Goal: Task Accomplishment & Management: Use online tool/utility

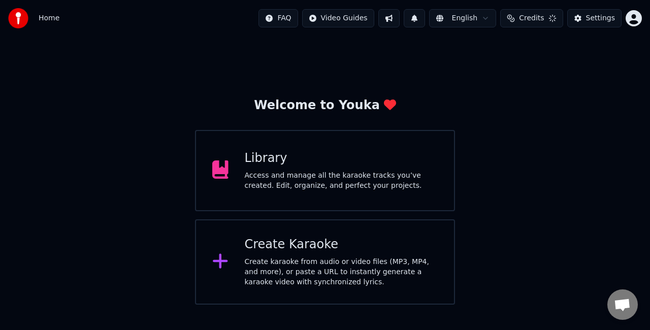
click at [276, 263] on div "Create karaoke from audio or video files (MP3, MP4, and more), or paste a URL t…" at bounding box center [342, 272] width 194 height 30
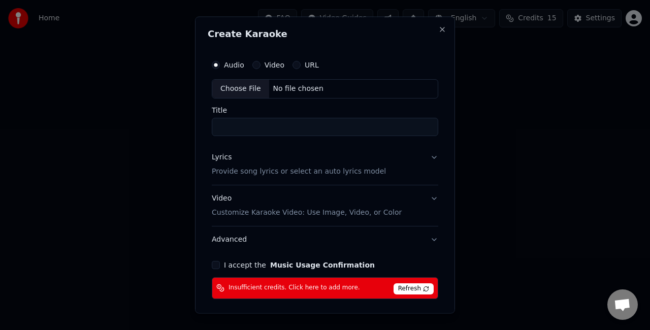
click at [241, 89] on div "Choose File" at bounding box center [240, 89] width 57 height 18
type input "**********"
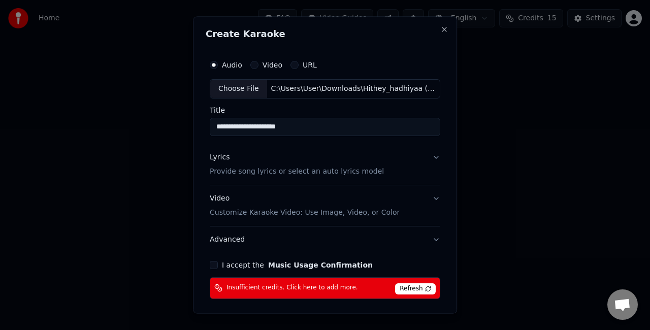
click at [404, 162] on button "Lyrics Provide song lyrics or select an auto lyrics model" at bounding box center [325, 164] width 231 height 41
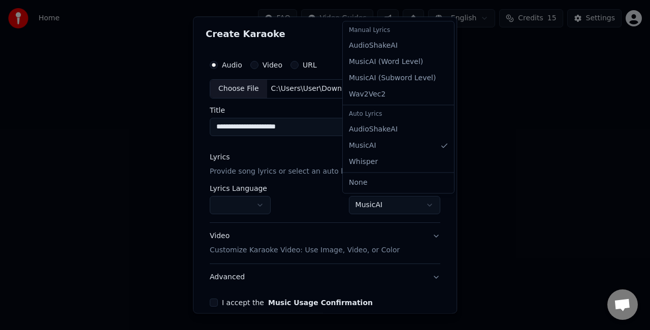
click at [359, 200] on body "**********" at bounding box center [325, 152] width 650 height 305
select select "**********"
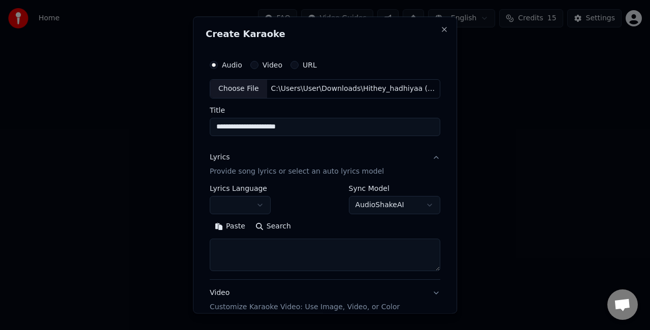
click at [291, 248] on textarea at bounding box center [325, 254] width 231 height 33
click at [226, 223] on button "Paste" at bounding box center [230, 226] width 41 height 16
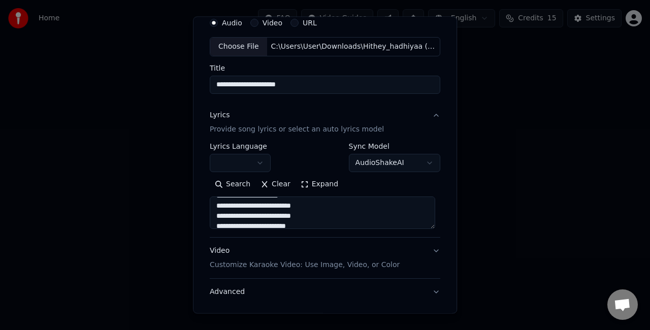
scroll to position [51, 0]
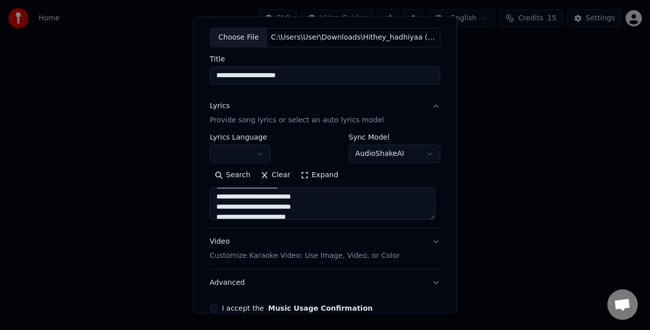
click at [324, 242] on div "Video Customize Karaoke Video: Use Image, Video, or Color" at bounding box center [305, 249] width 190 height 24
type textarea "**********"
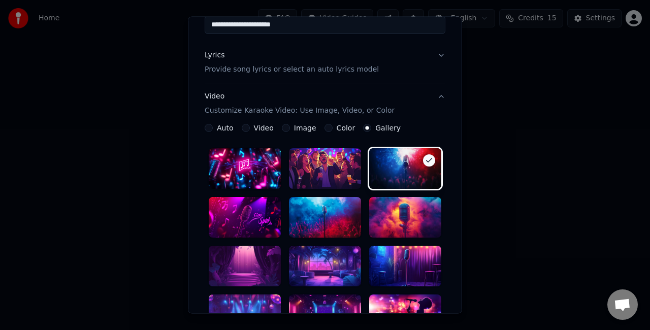
scroll to position [254, 0]
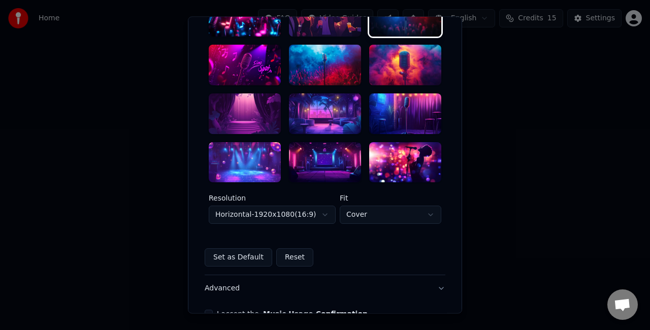
click at [309, 170] on div at bounding box center [325, 162] width 72 height 41
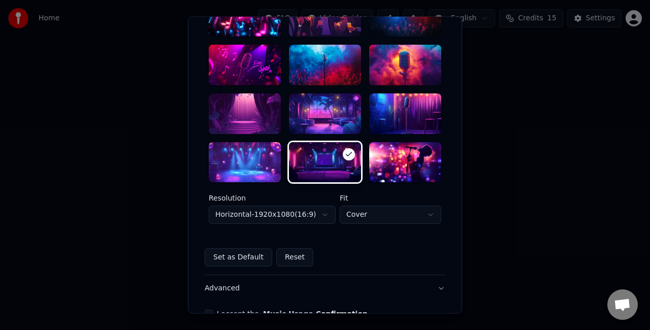
click at [323, 220] on body "**********" at bounding box center [325, 152] width 650 height 305
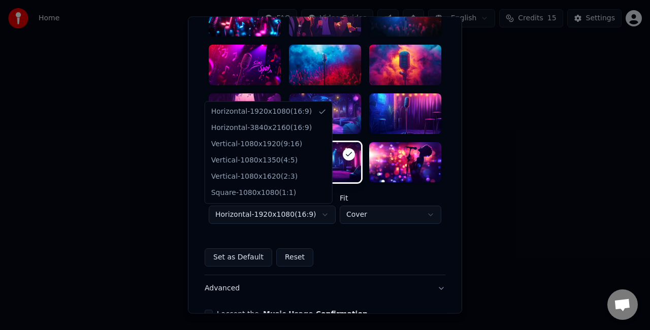
select select "*********"
drag, startPoint x: 286, startPoint y: 148, endPoint x: 292, endPoint y: 134, distance: 16.1
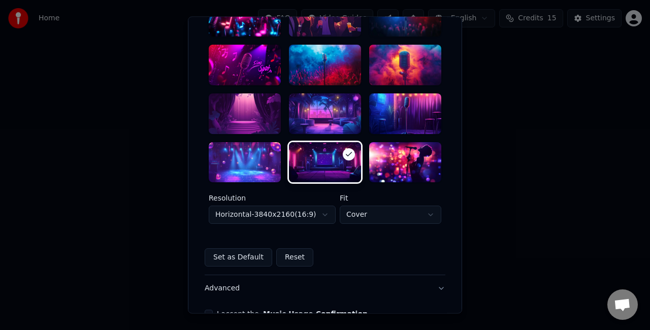
click at [364, 210] on body "**********" at bounding box center [325, 152] width 650 height 305
select select "****"
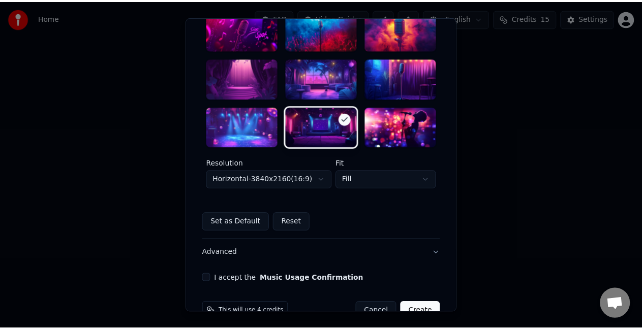
scroll to position [313, 0]
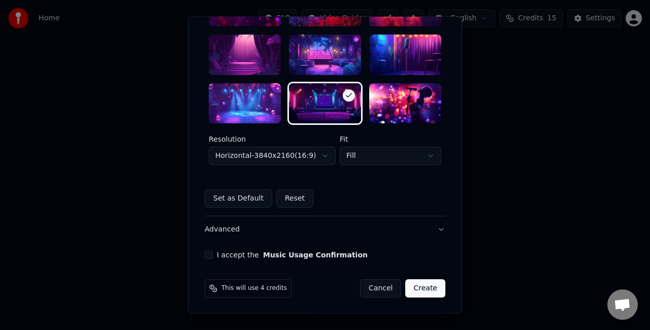
click at [205, 253] on button "I accept the Music Usage Confirmation" at bounding box center [209, 256] width 8 height 8
click at [419, 286] on button "Create" at bounding box center [426, 289] width 40 height 18
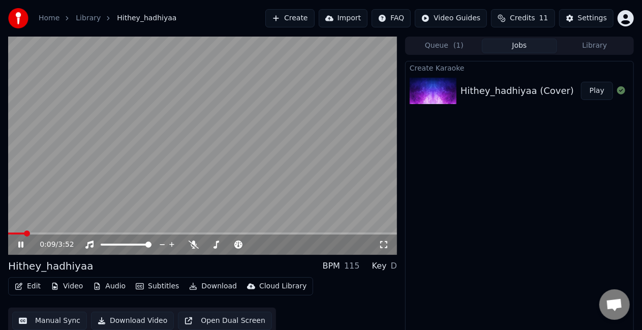
click at [22, 244] on icon at bounding box center [20, 245] width 5 height 6
click at [600, 88] on button "Play" at bounding box center [597, 91] width 32 height 18
click at [20, 235] on span at bounding box center [202, 234] width 389 height 2
click at [17, 234] on span at bounding box center [17, 234] width 18 height 2
click at [40, 234] on span at bounding box center [202, 234] width 389 height 2
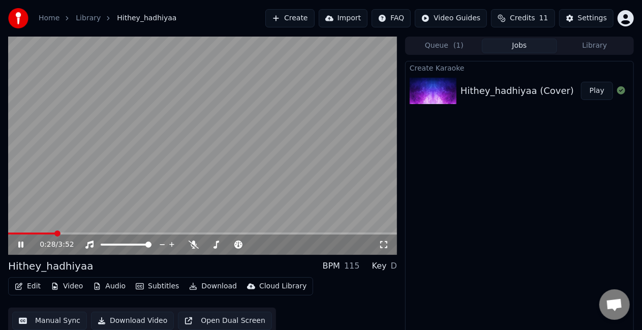
click at [54, 235] on span at bounding box center [202, 234] width 389 height 2
click at [10, 234] on span at bounding box center [9, 234] width 2 height 2
click at [29, 233] on span at bounding box center [202, 234] width 389 height 2
click at [47, 233] on span at bounding box center [202, 234] width 389 height 2
click at [68, 235] on span at bounding box center [202, 234] width 389 height 2
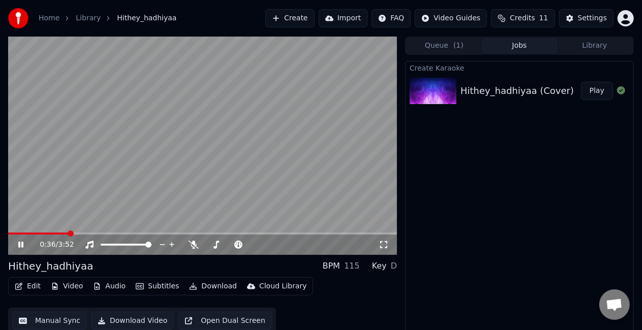
click at [88, 233] on span at bounding box center [202, 234] width 389 height 2
click at [108, 214] on video at bounding box center [202, 146] width 389 height 219
click at [94, 200] on video at bounding box center [202, 146] width 389 height 219
click at [78, 232] on video at bounding box center [202, 146] width 389 height 219
click at [71, 233] on span at bounding box center [40, 234] width 64 height 2
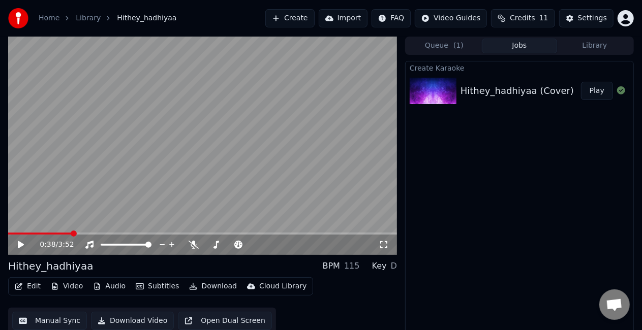
click at [94, 179] on video at bounding box center [202, 146] width 389 height 219
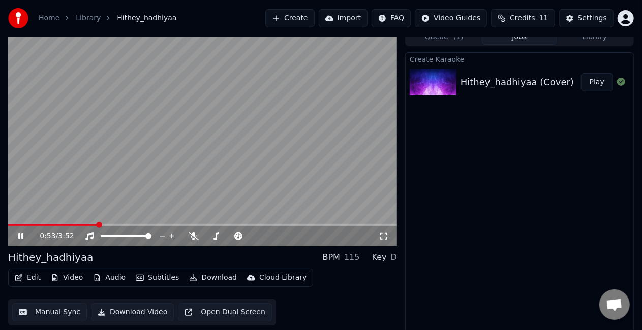
scroll to position [11, 0]
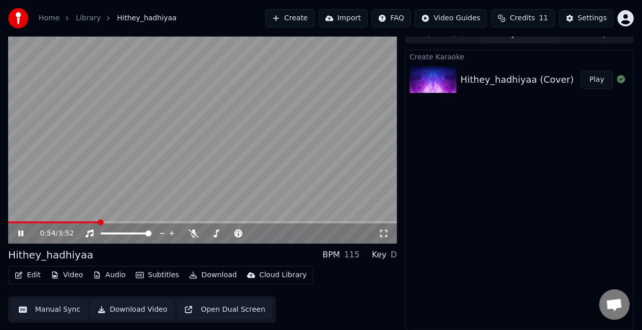
click at [44, 307] on button "Manual Sync" at bounding box center [49, 310] width 75 height 18
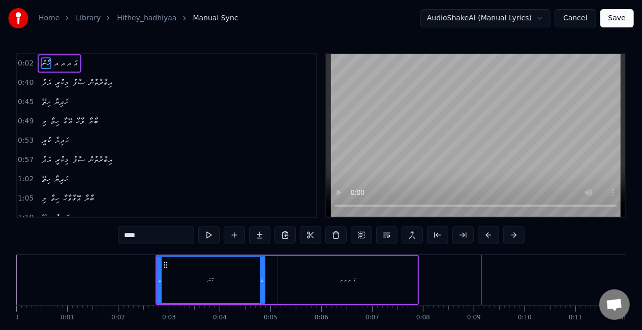
click at [216, 275] on div "ހާން" at bounding box center [211, 280] width 107 height 46
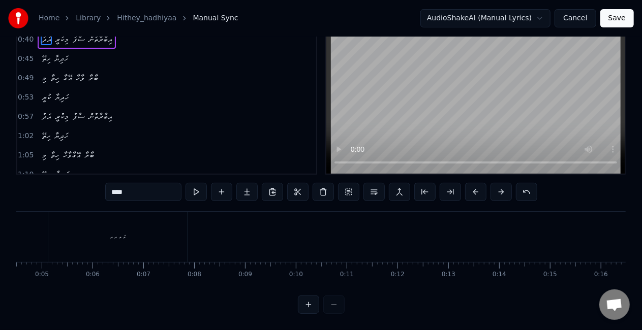
scroll to position [0, 141]
click at [178, 235] on div "އަ އ އ އ" at bounding box center [205, 237] width 139 height 50
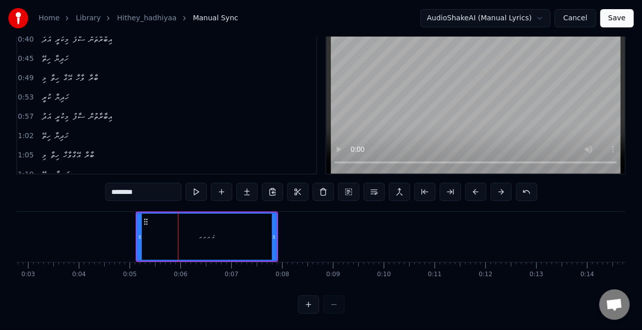
scroll to position [0, 0]
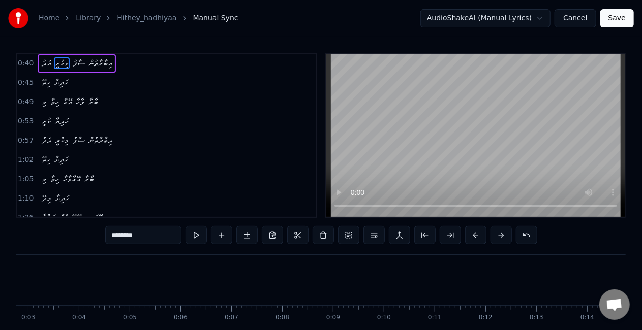
type input "******"
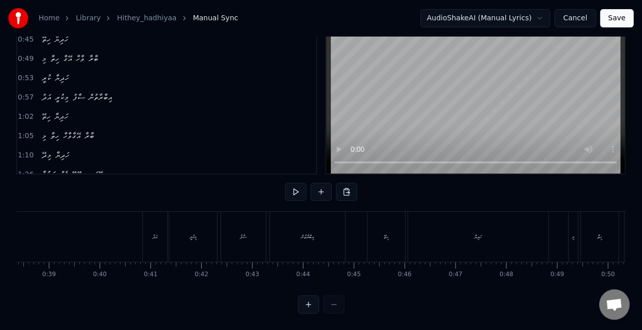
scroll to position [0, 1943]
click at [167, 225] on div "އަދު" at bounding box center [161, 237] width 24 height 50
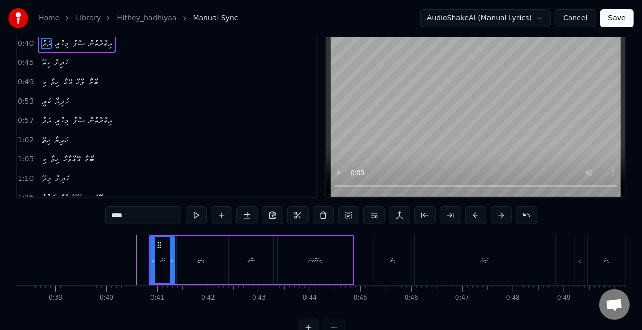
scroll to position [0, 0]
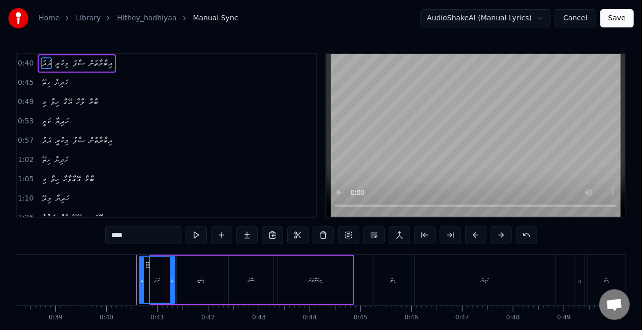
drag, startPoint x: 152, startPoint y: 283, endPoint x: 141, endPoint y: 282, distance: 11.2
click at [141, 282] on icon at bounding box center [142, 280] width 4 height 8
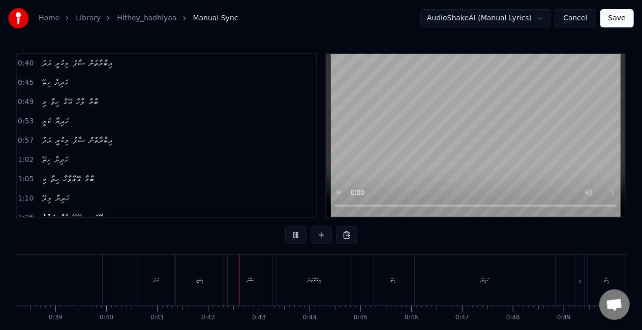
click at [330, 172] on video at bounding box center [475, 135] width 299 height 163
click at [206, 284] on div "މިކުރީ" at bounding box center [200, 280] width 48 height 50
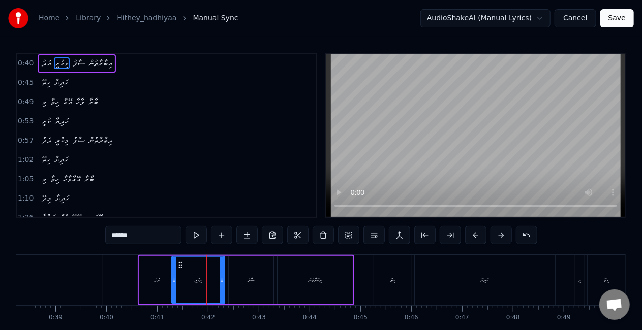
drag, startPoint x: 180, startPoint y: 281, endPoint x: 172, endPoint y: 278, distance: 8.4
click at [175, 279] on icon at bounding box center [174, 280] width 4 height 8
click at [154, 281] on div "އަދު" at bounding box center [156, 280] width 5 height 8
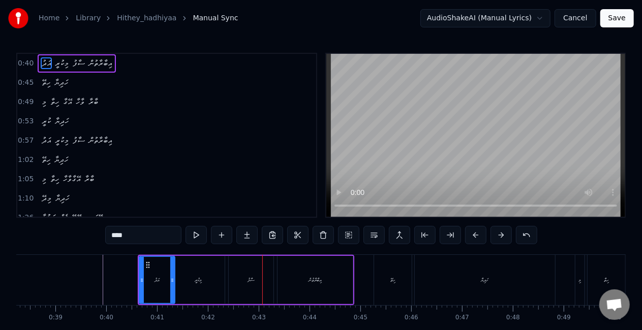
click at [270, 281] on div "ސާފު" at bounding box center [251, 280] width 45 height 48
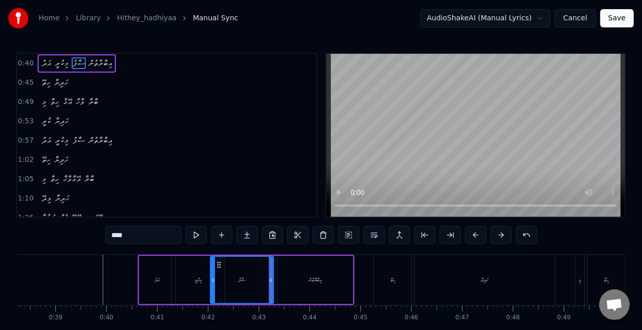
drag, startPoint x: 229, startPoint y: 284, endPoint x: 195, endPoint y: 276, distance: 34.5
click at [211, 276] on div at bounding box center [213, 280] width 4 height 46
click at [195, 276] on div "މިކުރީ" at bounding box center [198, 280] width 7 height 8
type input "******"
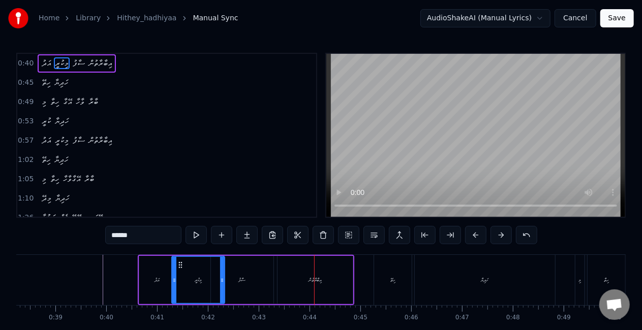
click at [314, 272] on div at bounding box center [314, 280] width 1 height 50
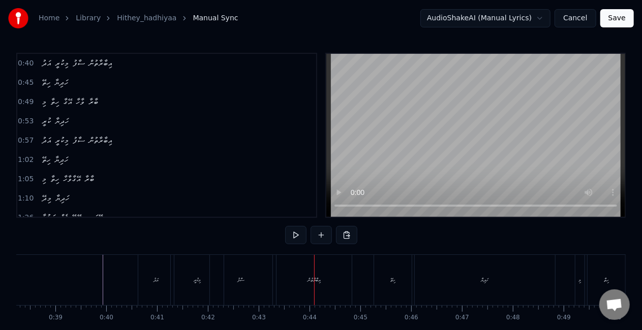
click at [291, 278] on div "އިބާރާތުން" at bounding box center [313, 280] width 75 height 50
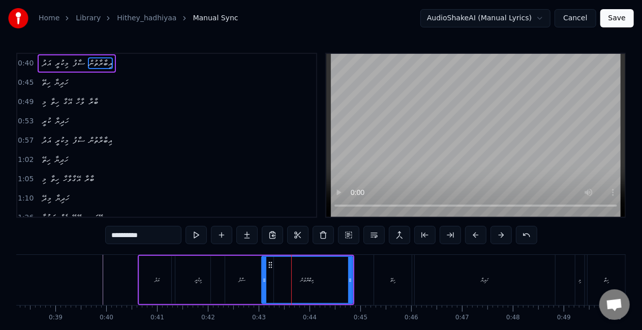
drag, startPoint x: 281, startPoint y: 280, endPoint x: 266, endPoint y: 278, distance: 14.8
click at [266, 278] on icon at bounding box center [264, 280] width 4 height 8
click at [256, 281] on div "ސާފު" at bounding box center [242, 280] width 63 height 48
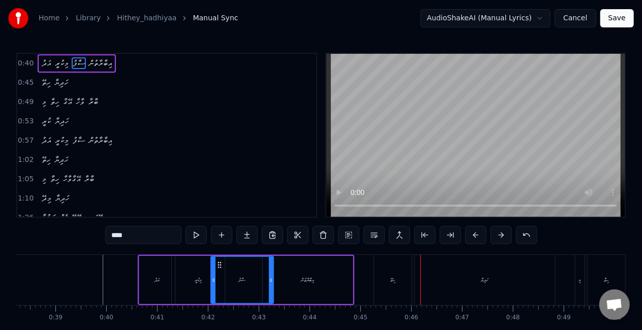
click at [397, 270] on div "ހިތޭ" at bounding box center [393, 280] width 38 height 50
type input "****"
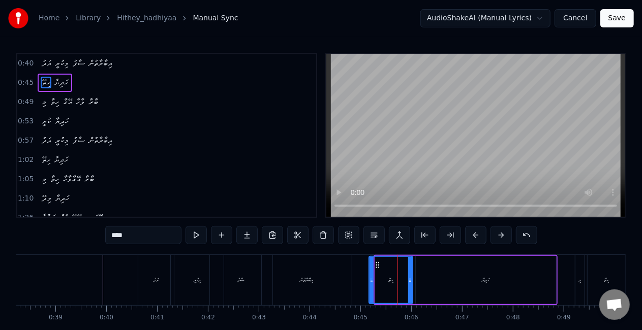
drag, startPoint x: 378, startPoint y: 284, endPoint x: 369, endPoint y: 278, distance: 10.5
click at [372, 282] on icon at bounding box center [371, 280] width 4 height 8
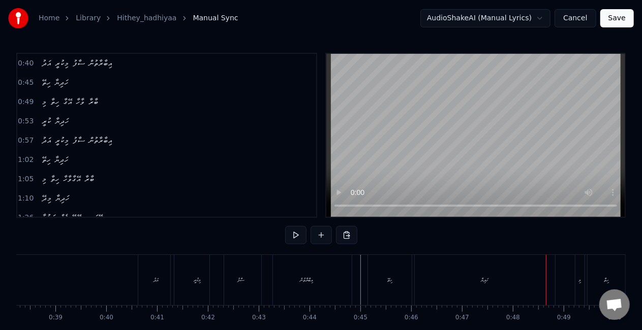
click at [472, 278] on div "ހަދިޔާ" at bounding box center [485, 280] width 140 height 50
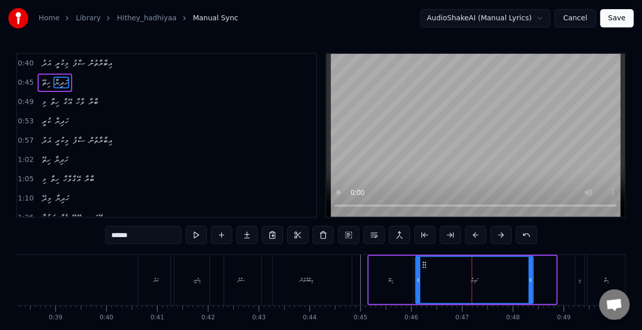
drag, startPoint x: 552, startPoint y: 281, endPoint x: 527, endPoint y: 279, distance: 25.4
click at [530, 282] on icon at bounding box center [530, 280] width 4 height 8
click at [395, 277] on div "ހިތޭ" at bounding box center [391, 280] width 44 height 48
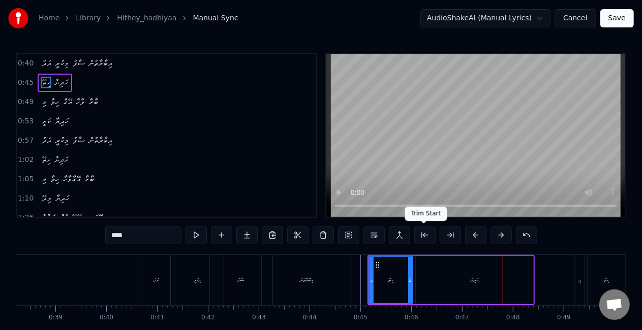
click at [455, 283] on div "ހަދިޔާ" at bounding box center [474, 280] width 117 height 48
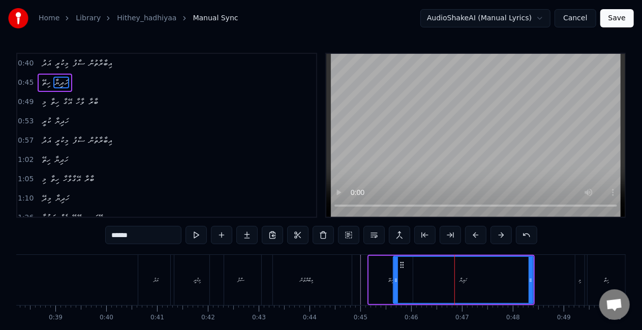
drag, startPoint x: 419, startPoint y: 283, endPoint x: 397, endPoint y: 278, distance: 21.7
click at [397, 278] on icon at bounding box center [396, 280] width 4 height 8
click at [380, 281] on div "ހިތޭ" at bounding box center [391, 280] width 44 height 48
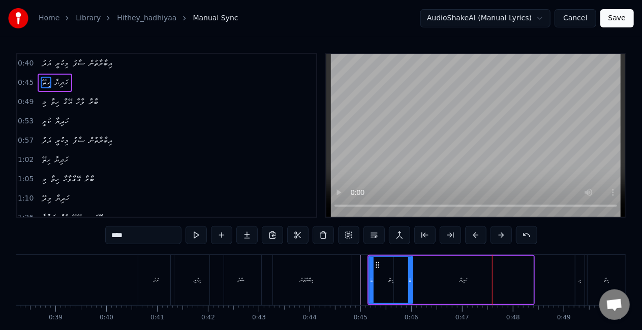
click at [465, 278] on div "ހަދިޔާ" at bounding box center [464, 280] width 8 height 8
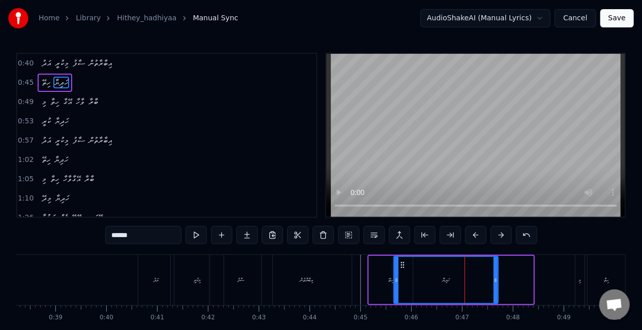
drag, startPoint x: 531, startPoint y: 279, endPoint x: 496, endPoint y: 279, distance: 34.0
click at [496, 279] on icon at bounding box center [495, 280] width 4 height 8
click at [414, 286] on div "ހަދިޔާ" at bounding box center [445, 280] width 103 height 46
click at [432, 288] on div "ހަދިޔާ" at bounding box center [445, 280] width 103 height 46
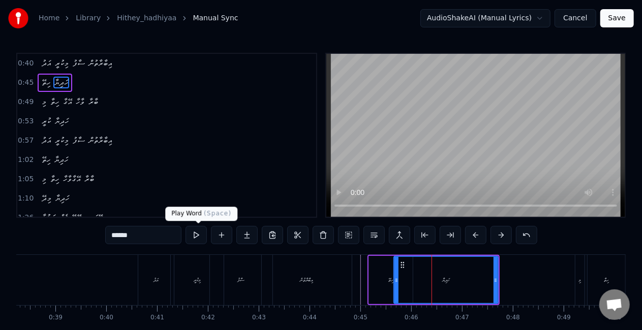
click at [195, 236] on button at bounding box center [195, 235] width 21 height 18
click at [419, 270] on div "ހަދިޔާ" at bounding box center [445, 280] width 103 height 46
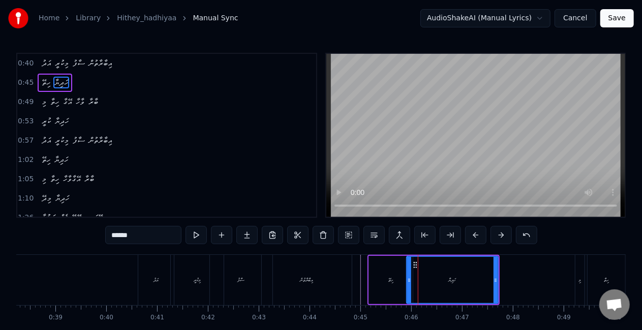
drag, startPoint x: 397, startPoint y: 283, endPoint x: 410, endPoint y: 284, distance: 12.7
click at [410, 284] on icon at bounding box center [409, 280] width 4 height 8
click at [387, 283] on div "ހިތޭ" at bounding box center [391, 280] width 44 height 48
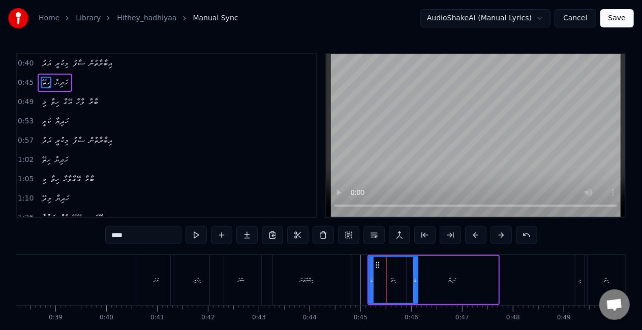
drag, startPoint x: 410, startPoint y: 283, endPoint x: 415, endPoint y: 284, distance: 5.2
click at [415, 284] on icon at bounding box center [415, 280] width 4 height 8
click at [193, 237] on button at bounding box center [195, 235] width 21 height 18
drag, startPoint x: 413, startPoint y: 281, endPoint x: 389, endPoint y: 272, distance: 24.7
click at [409, 278] on div "ހިތޭ" at bounding box center [391, 280] width 44 height 46
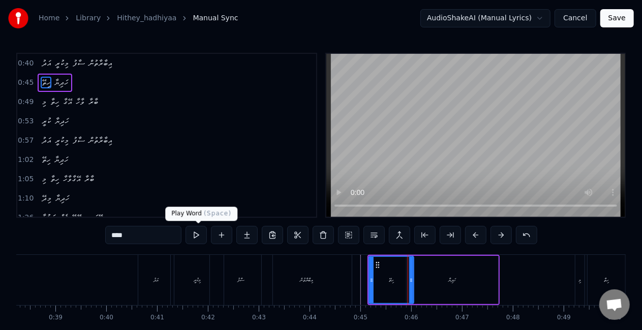
click at [194, 236] on button at bounding box center [195, 235] width 21 height 18
click at [424, 283] on div "ހަދިޔާ" at bounding box center [452, 280] width 91 height 48
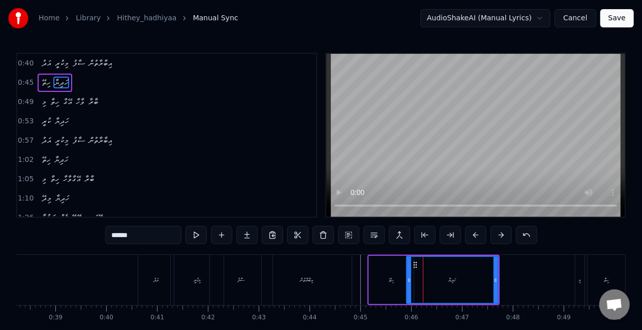
click at [391, 279] on div "ހިތޭ" at bounding box center [391, 280] width 5 height 8
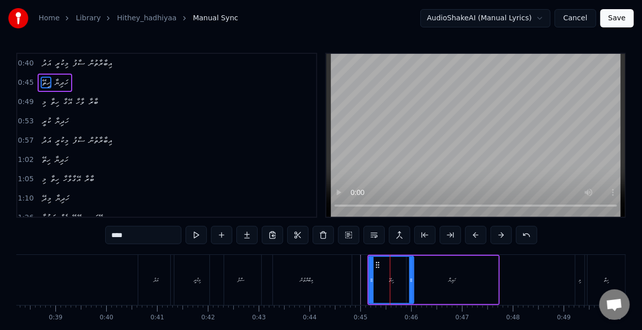
click at [423, 279] on div "ހަދިޔާ" at bounding box center [452, 280] width 91 height 48
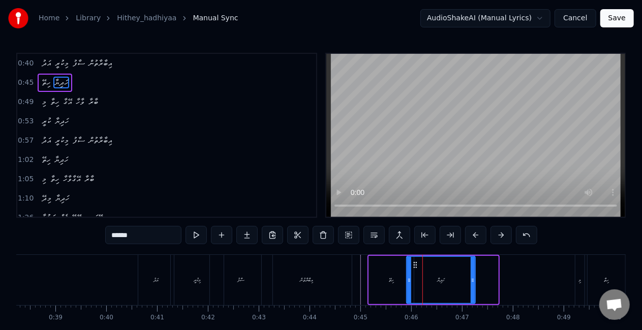
drag, startPoint x: 494, startPoint y: 279, endPoint x: 471, endPoint y: 280, distance: 22.9
click at [471, 280] on icon at bounding box center [473, 280] width 4 height 8
click at [385, 279] on div "ހިތޭ" at bounding box center [391, 280] width 45 height 48
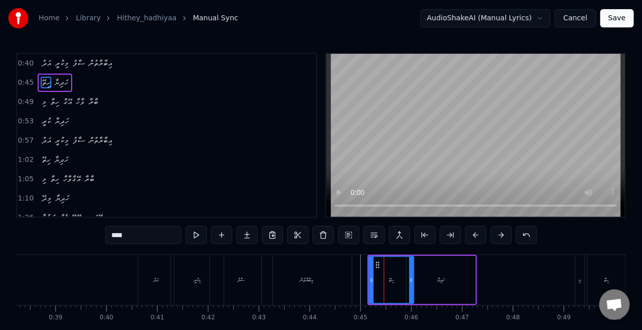
click at [418, 281] on div "ހަދިޔާ" at bounding box center [441, 280] width 69 height 48
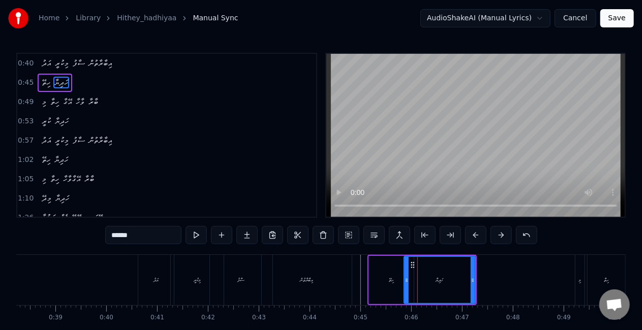
click at [407, 280] on icon at bounding box center [406, 280] width 4 height 8
click at [389, 283] on div "ހިތޭ" at bounding box center [391, 280] width 5 height 8
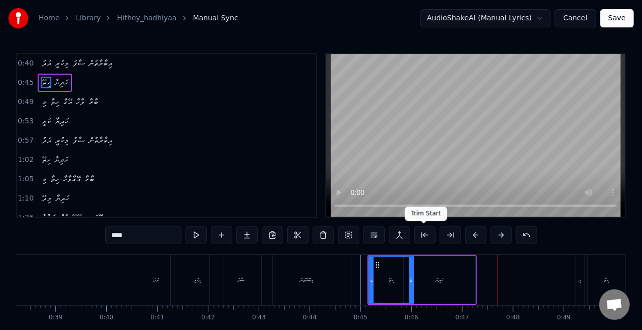
click at [446, 262] on div "ހަދިޔާ" at bounding box center [439, 280] width 72 height 48
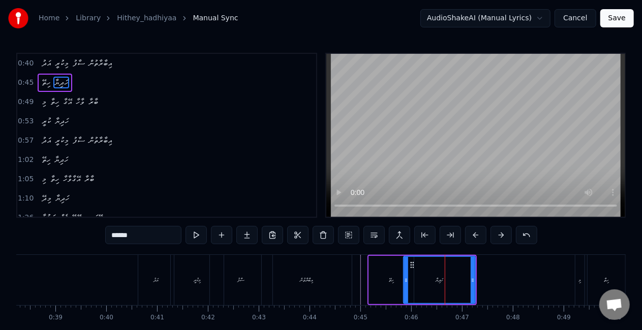
click at [152, 240] on input "******" at bounding box center [143, 235] width 76 height 18
drag, startPoint x: 474, startPoint y: 275, endPoint x: 487, endPoint y: 275, distance: 13.2
click at [487, 275] on div at bounding box center [486, 280] width 4 height 46
click at [372, 278] on div "ހިތޭ" at bounding box center [391, 280] width 45 height 48
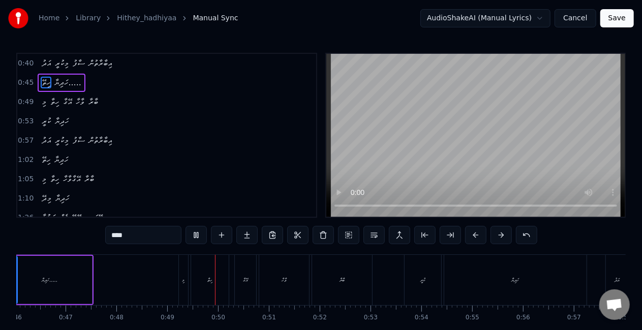
scroll to position [0, 2458]
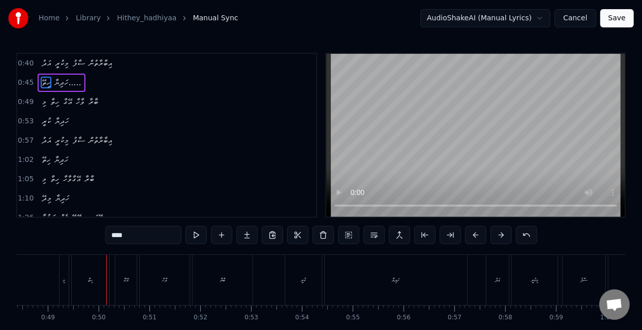
click at [81, 282] on div "ހިތާ" at bounding box center [91, 280] width 38 height 50
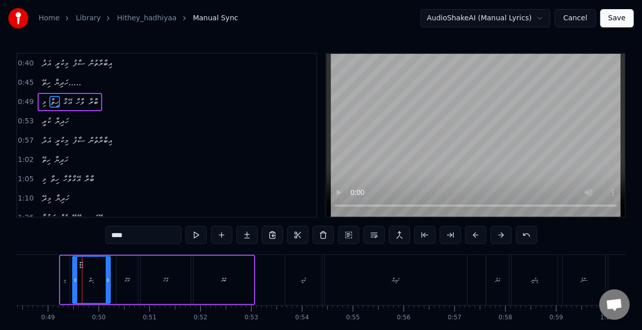
click at [60, 287] on div "މި" at bounding box center [64, 280] width 9 height 48
type input "**"
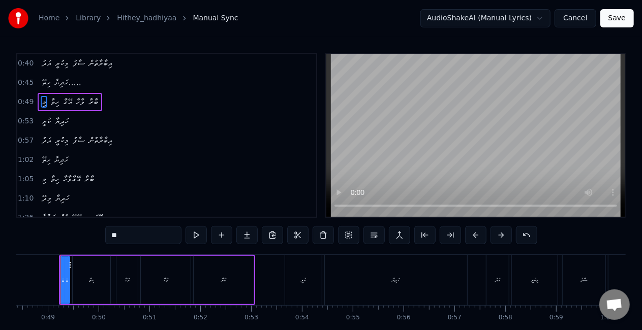
scroll to position [0, 2451]
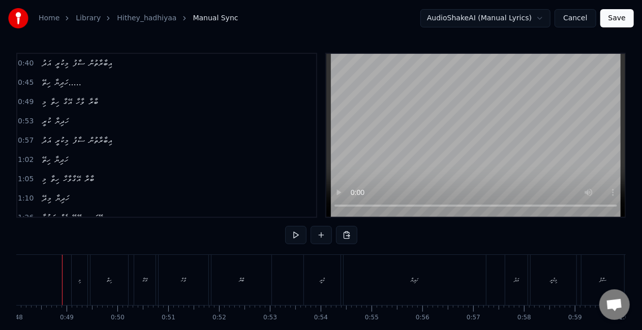
scroll to position [0, 2435]
click at [122, 283] on div "ހިތާ" at bounding box center [115, 280] width 38 height 50
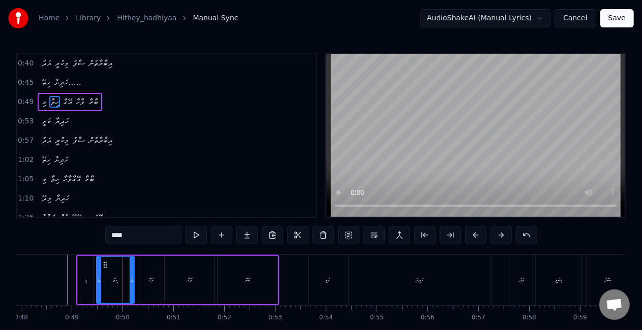
click at [149, 278] on div "އޭގާ" at bounding box center [150, 280] width 5 height 8
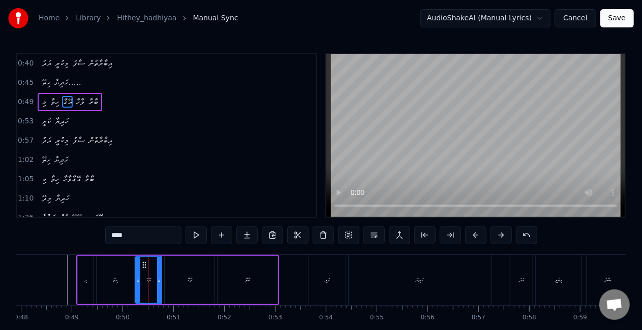
drag, startPoint x: 143, startPoint y: 283, endPoint x: 151, endPoint y: 281, distance: 7.9
click at [139, 282] on icon at bounding box center [138, 280] width 4 height 8
click at [161, 282] on icon at bounding box center [161, 280] width 4 height 8
click at [115, 284] on div "ހިތާ" at bounding box center [115, 280] width 5 height 8
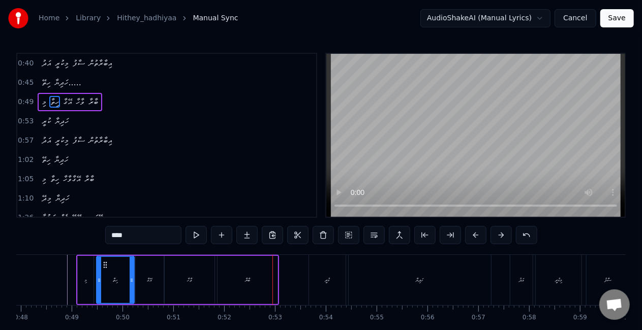
click at [238, 275] on div "ބާރާ" at bounding box center [247, 280] width 60 height 48
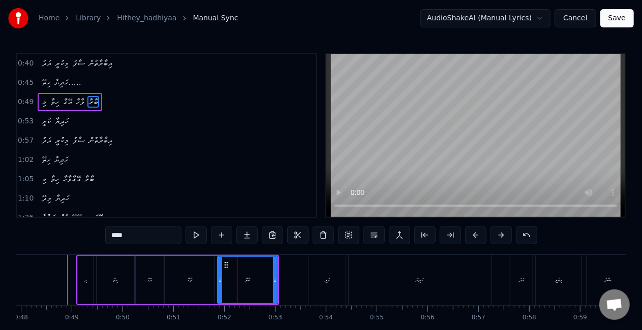
click at [145, 285] on div "އޭގާ" at bounding box center [150, 280] width 28 height 48
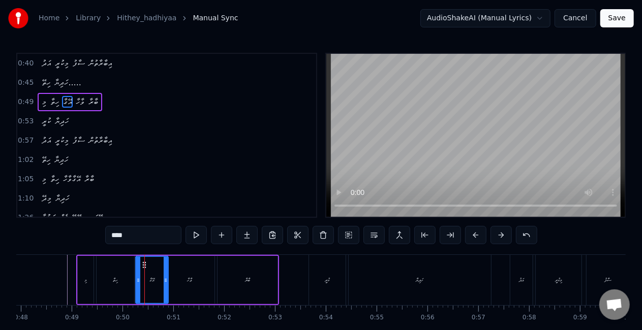
click at [167, 281] on icon at bounding box center [166, 280] width 4 height 8
click at [116, 282] on div "ހިތާ" at bounding box center [115, 280] width 5 height 8
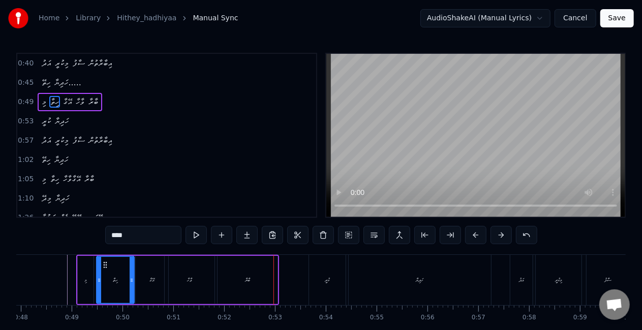
click at [80, 284] on div "މި" at bounding box center [86, 280] width 16 height 48
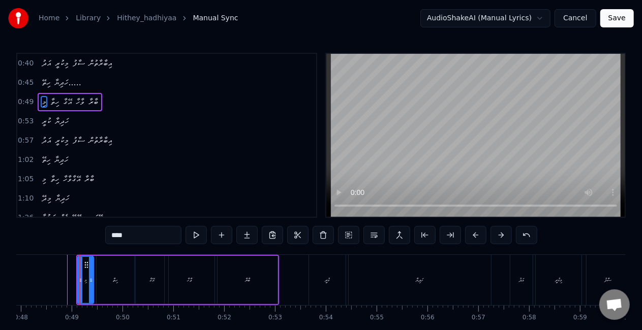
type input "**"
click at [342, 178] on video at bounding box center [475, 135] width 299 height 163
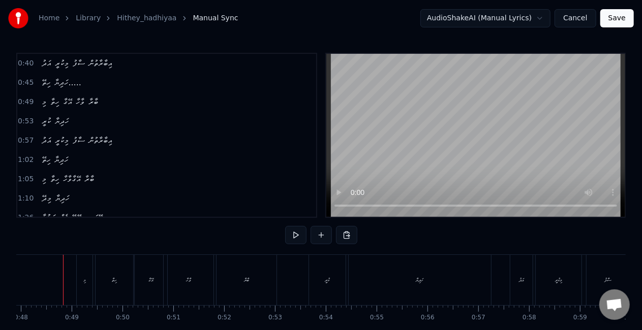
scroll to position [0, 2431]
click at [199, 282] on div "ވާހާ" at bounding box center [193, 280] width 50 height 50
click at [326, 279] on div "ކުރީ" at bounding box center [331, 280] width 37 height 50
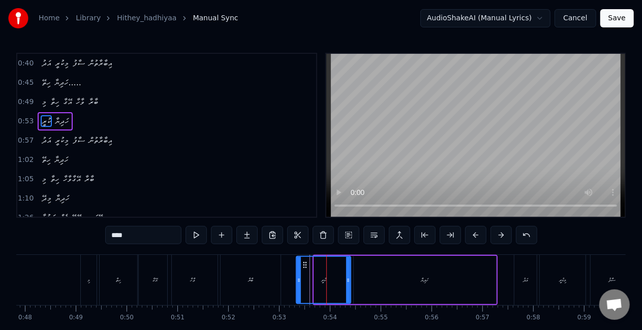
drag, startPoint x: 314, startPoint y: 280, endPoint x: 296, endPoint y: 279, distance: 17.8
click at [297, 279] on icon at bounding box center [299, 280] width 4 height 8
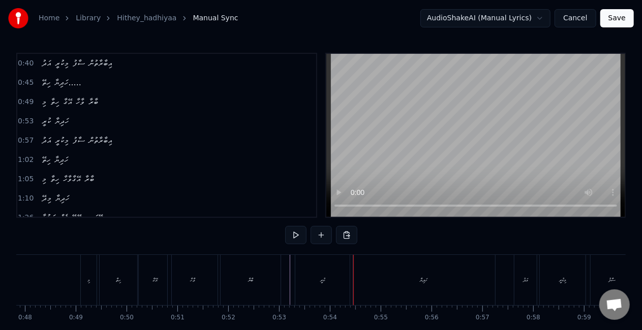
drag, startPoint x: 450, startPoint y: 288, endPoint x: 465, endPoint y: 279, distance: 17.3
click at [450, 286] on div "ހަދިޔާ" at bounding box center [424, 280] width 142 height 50
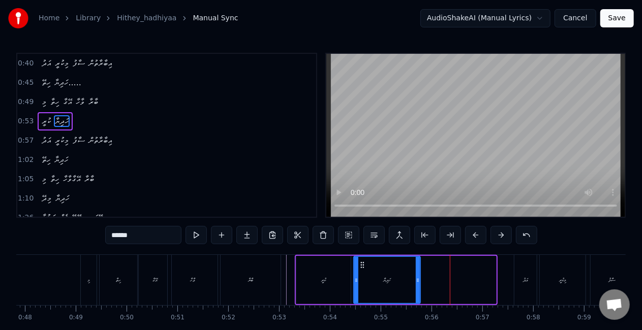
drag, startPoint x: 493, startPoint y: 284, endPoint x: 417, endPoint y: 277, distance: 76.0
click at [417, 277] on icon at bounding box center [418, 280] width 4 height 8
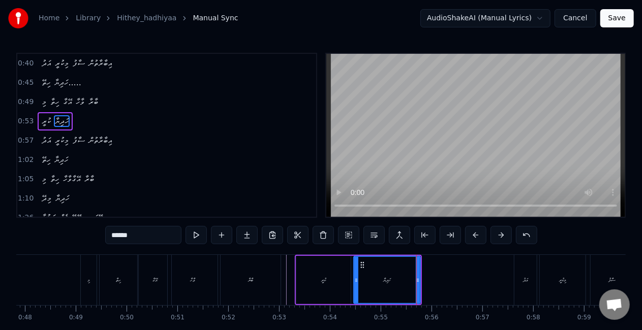
click at [335, 286] on div "ކުރީ" at bounding box center [323, 280] width 54 height 48
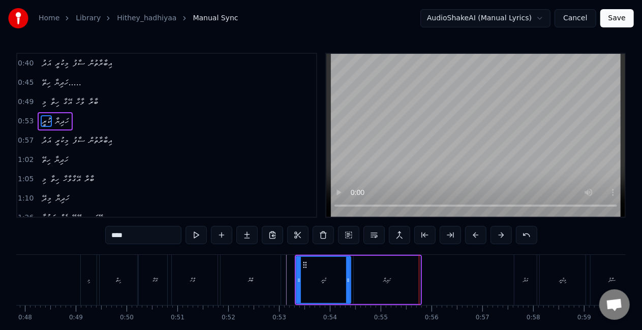
drag, startPoint x: 389, startPoint y: 287, endPoint x: 396, endPoint y: 283, distance: 8.2
click at [389, 287] on div "ހަދިޔާ" at bounding box center [387, 280] width 67 height 48
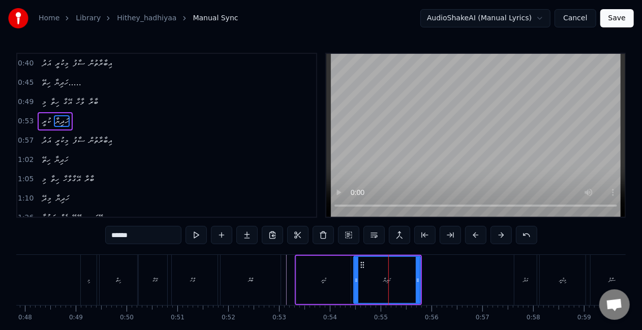
click at [131, 245] on div "******" at bounding box center [321, 236] width 432 height 20
click at [137, 239] on input "******" at bounding box center [143, 235] width 76 height 18
drag, startPoint x: 418, startPoint y: 271, endPoint x: 424, endPoint y: 273, distance: 6.4
click at [424, 273] on div at bounding box center [423, 280] width 4 height 46
click at [314, 273] on div "ކުރީ" at bounding box center [323, 280] width 54 height 48
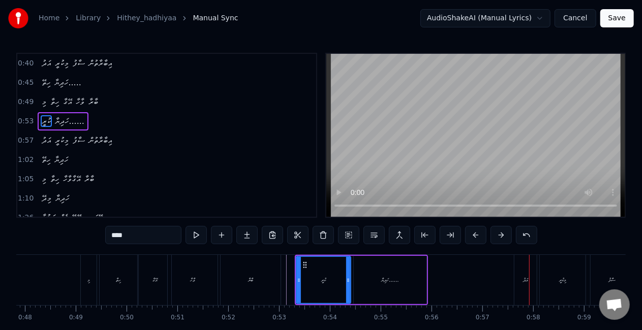
click at [382, 278] on div "ހަދިޔާ......" at bounding box center [389, 280] width 17 height 8
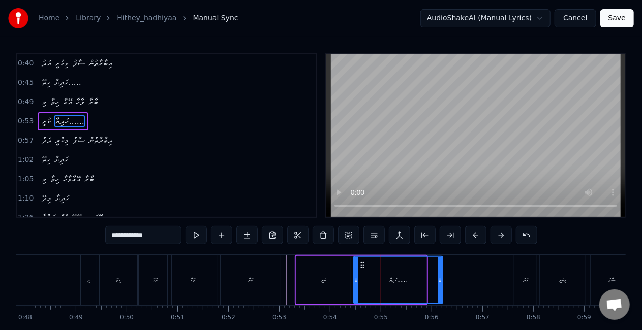
drag, startPoint x: 423, startPoint y: 280, endPoint x: 440, endPoint y: 280, distance: 16.3
click at [440, 280] on circle at bounding box center [440, 280] width 1 height 1
click at [353, 278] on div "ހަދިޔާ......" at bounding box center [398, 280] width 90 height 48
click at [530, 281] on div "އަދު" at bounding box center [525, 280] width 22 height 50
type input "****"
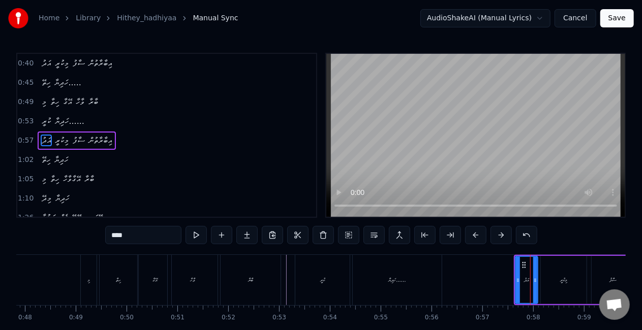
scroll to position [4, 0]
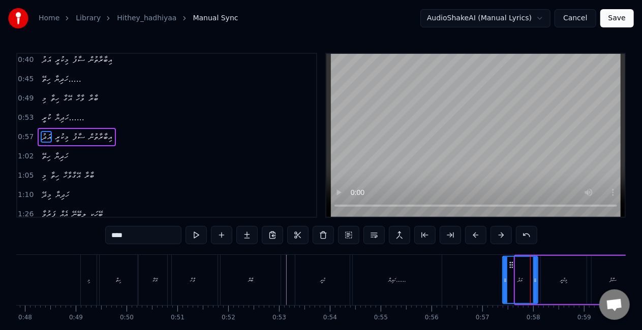
drag, startPoint x: 516, startPoint y: 285, endPoint x: 503, endPoint y: 286, distance: 12.7
click at [503, 286] on div at bounding box center [505, 280] width 4 height 46
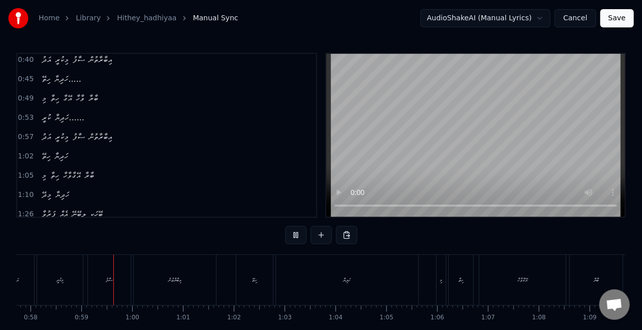
scroll to position [0, 2943]
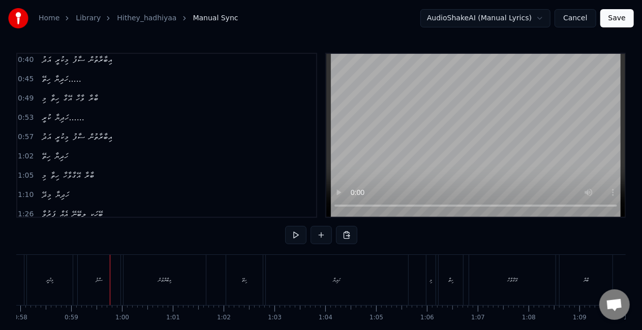
click at [97, 290] on div "ސާފު" at bounding box center [99, 280] width 43 height 50
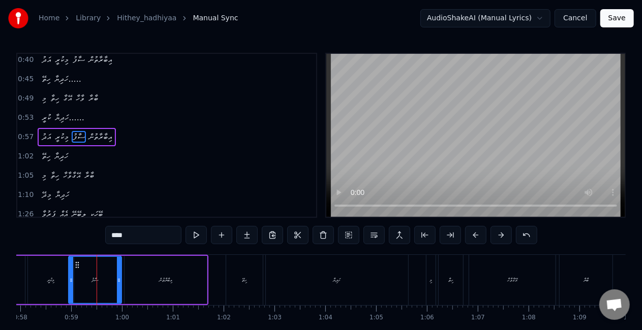
drag, startPoint x: 80, startPoint y: 285, endPoint x: 70, endPoint y: 281, distance: 10.8
click at [70, 281] on div at bounding box center [71, 280] width 4 height 46
click at [52, 279] on div "މިކުރީ" at bounding box center [50, 280] width 7 height 8
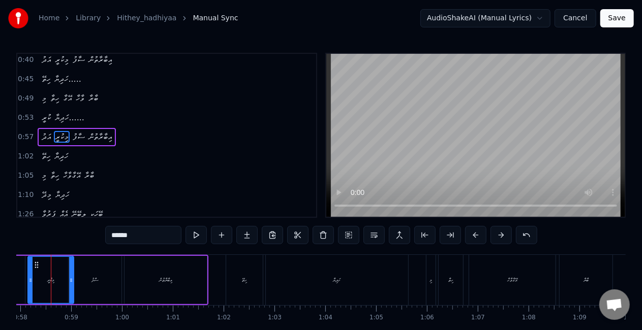
scroll to position [0, 2927]
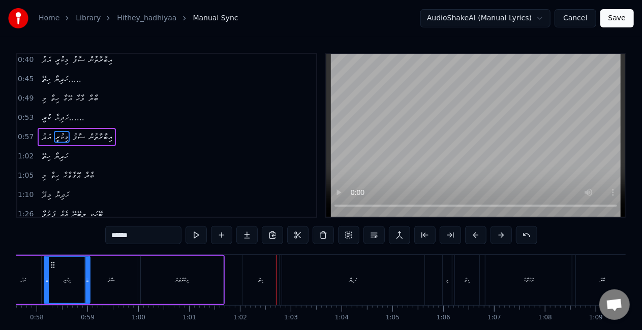
click at [178, 288] on div "އިބާރާތުން" at bounding box center [182, 280] width 82 height 48
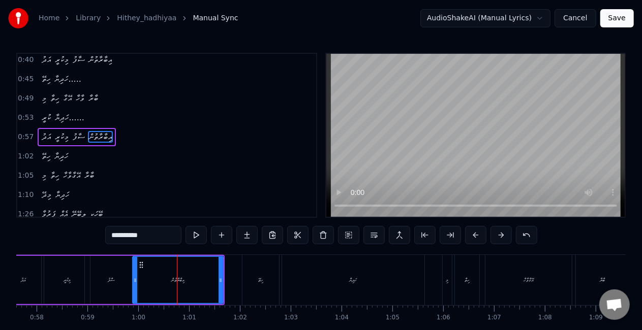
drag, startPoint x: 140, startPoint y: 285, endPoint x: 133, endPoint y: 283, distance: 7.1
click at [135, 283] on div at bounding box center [135, 280] width 4 height 46
click at [105, 282] on div "ސާފު" at bounding box center [111, 280] width 53 height 48
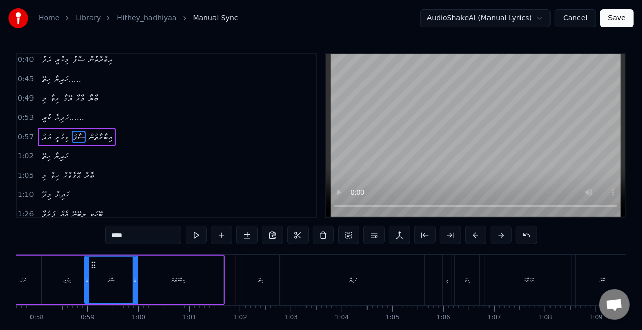
click at [179, 283] on div "އިބާރާތުން" at bounding box center [177, 280] width 13 height 8
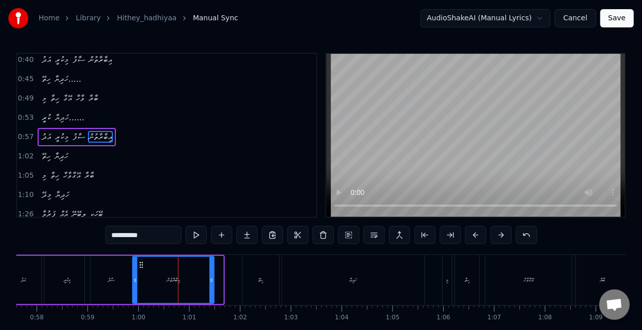
drag, startPoint x: 219, startPoint y: 284, endPoint x: 209, endPoint y: 277, distance: 12.4
click at [209, 277] on div at bounding box center [211, 280] width 4 height 46
click at [123, 281] on div "ސާފު" at bounding box center [111, 280] width 53 height 48
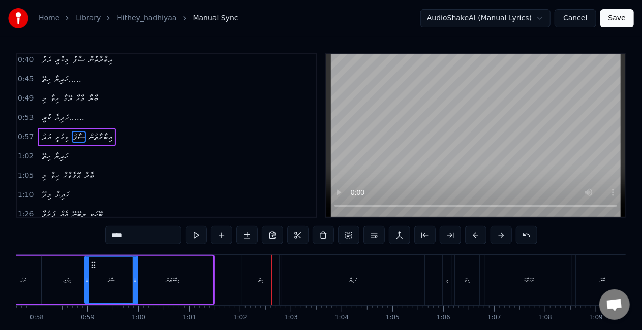
click at [251, 289] on div "ހިތޭ" at bounding box center [260, 280] width 37 height 50
type input "****"
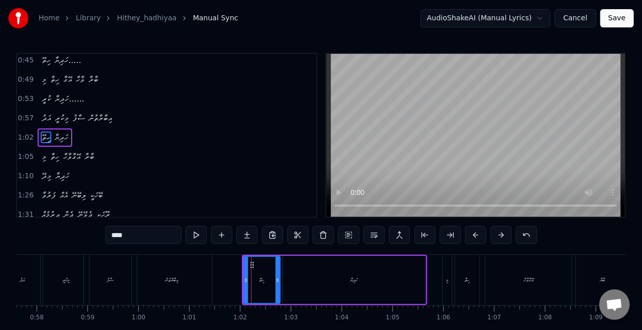
scroll to position [22, 0]
drag, startPoint x: 245, startPoint y: 287, endPoint x: 226, endPoint y: 278, distance: 21.4
click at [227, 278] on div at bounding box center [228, 280] width 4 height 46
click at [213, 279] on div "އަދު މިކުރީ ސާފު އިބާރާތުން" at bounding box center [110, 280] width 210 height 50
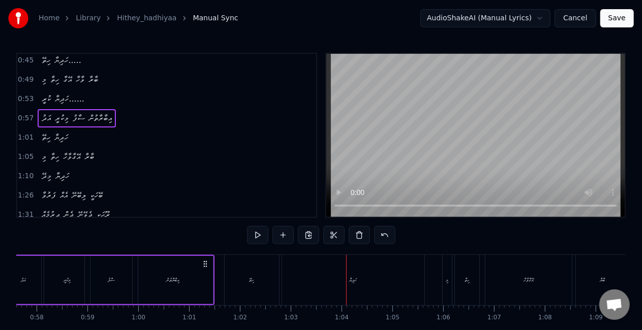
click at [328, 274] on div "ހަދިޔާ" at bounding box center [353, 280] width 142 height 50
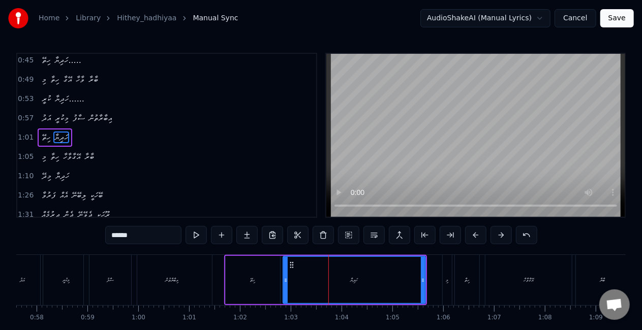
click at [148, 235] on input "******" at bounding box center [143, 235] width 76 height 18
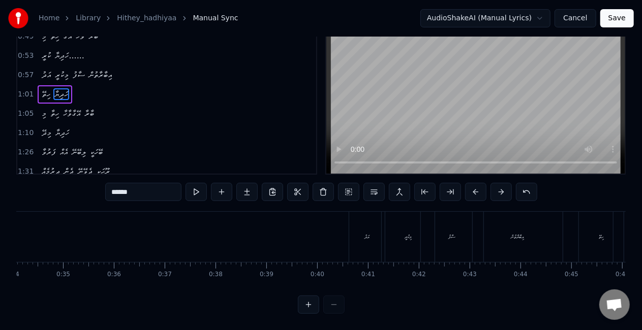
scroll to position [0, 1887]
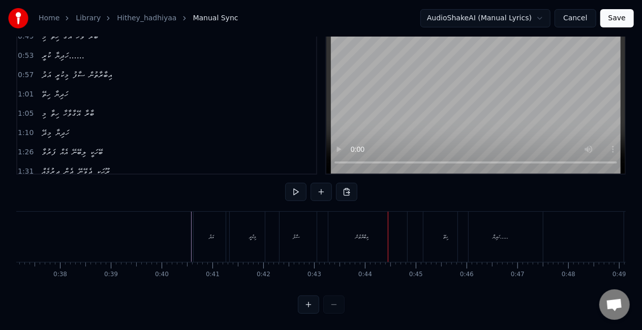
click at [621, 19] on button "Save" at bounding box center [617, 18] width 34 height 18
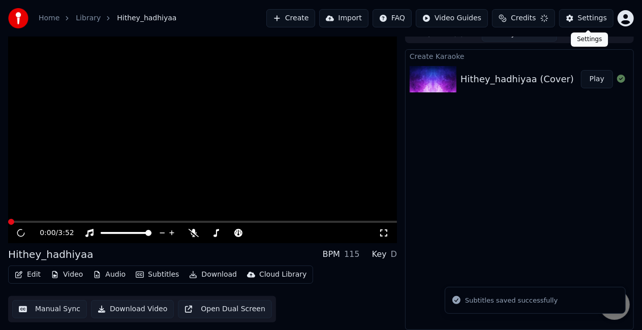
scroll to position [11, 0]
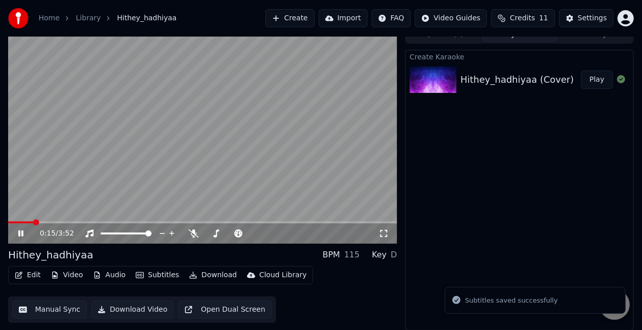
click at [33, 223] on span at bounding box center [202, 223] width 389 height 2
click at [52, 222] on span at bounding box center [202, 223] width 389 height 2
click at [97, 203] on video at bounding box center [202, 134] width 389 height 219
drag, startPoint x: 67, startPoint y: 224, endPoint x: 72, endPoint y: 220, distance: 6.1
click at [68, 223] on div "0:27 / 3:52" at bounding box center [202, 233] width 389 height 22
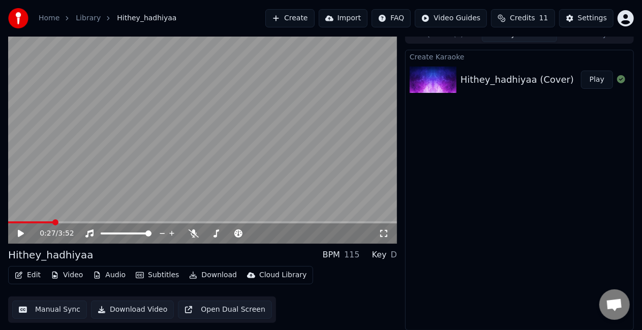
click at [66, 223] on span at bounding box center [202, 223] width 389 height 2
click at [127, 188] on video at bounding box center [202, 134] width 389 height 219
click at [165, 172] on video at bounding box center [202, 134] width 389 height 219
click at [147, 182] on video at bounding box center [202, 134] width 389 height 219
click at [35, 310] on button "Manual Sync" at bounding box center [49, 310] width 75 height 18
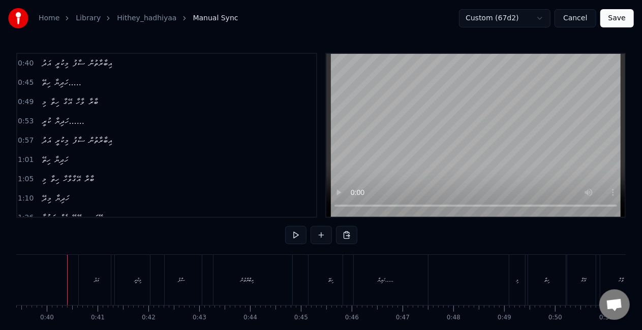
scroll to position [0, 2002]
click at [141, 278] on div "މިކުރީ" at bounding box center [137, 280] width 7 height 8
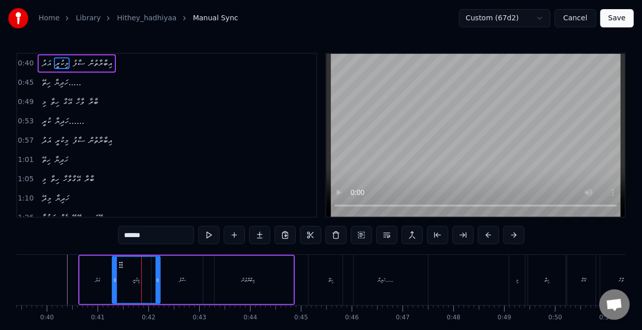
drag, startPoint x: 163, startPoint y: 284, endPoint x: 150, endPoint y: 278, distance: 13.4
click at [157, 282] on div at bounding box center [157, 280] width 4 height 46
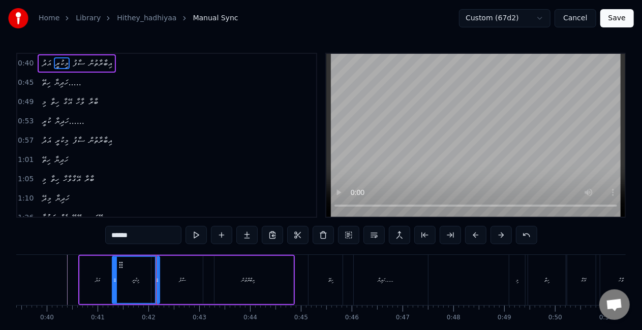
click at [101, 282] on div "އަދު" at bounding box center [98, 280] width 36 height 48
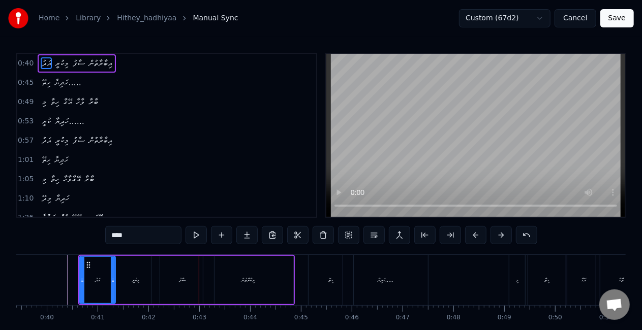
click at [184, 287] on div "ސާފު" at bounding box center [182, 280] width 63 height 48
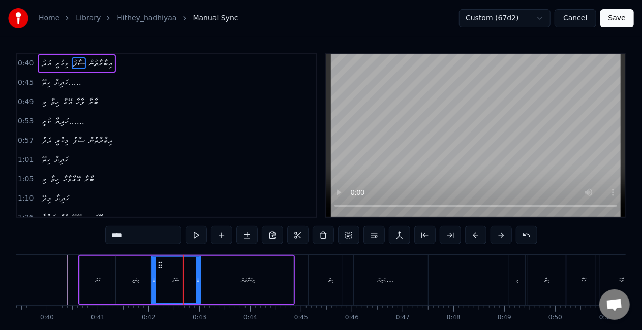
drag, startPoint x: 211, startPoint y: 287, endPoint x: 198, endPoint y: 283, distance: 13.8
click at [198, 283] on div at bounding box center [198, 280] width 4 height 46
click at [150, 271] on div "މިކުރީ" at bounding box center [135, 280] width 47 height 48
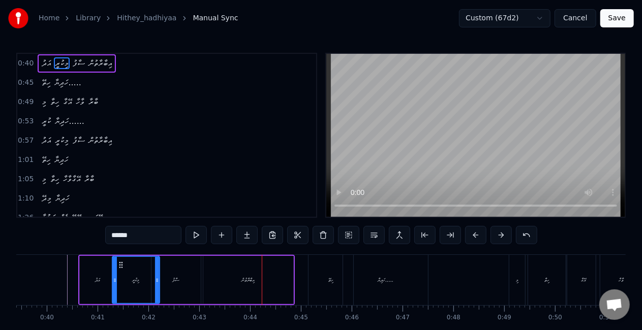
click at [250, 279] on div "އިބާރާތުން" at bounding box center [248, 280] width 13 height 8
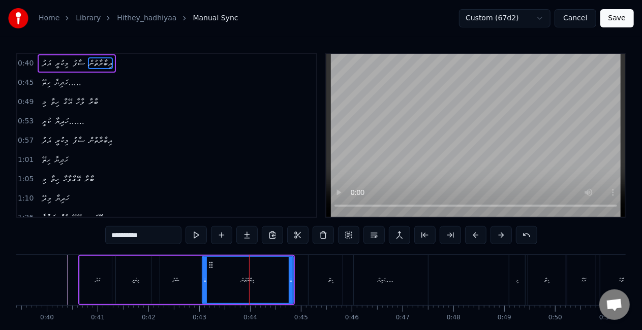
click at [206, 278] on icon at bounding box center [205, 280] width 4 height 8
click at [194, 279] on div "ސާފު" at bounding box center [175, 280] width 49 height 48
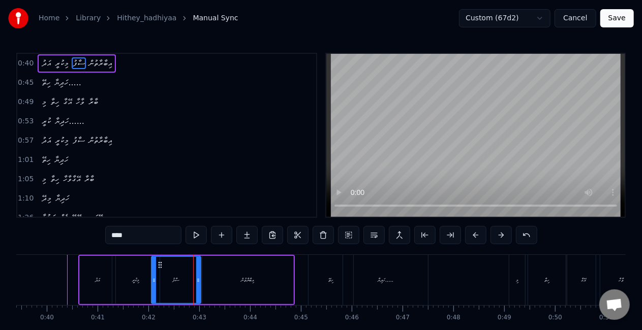
click at [211, 279] on div "އިބާރާތުން" at bounding box center [247, 280] width 91 height 48
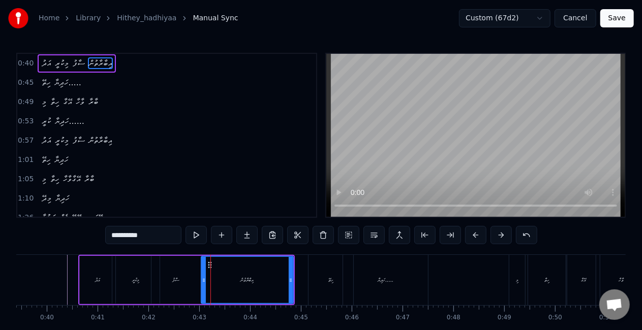
click at [205, 279] on icon at bounding box center [204, 280] width 4 height 8
drag, startPoint x: 289, startPoint y: 283, endPoint x: 234, endPoint y: 278, distance: 55.6
click at [283, 279] on icon at bounding box center [283, 280] width 4 height 8
click at [229, 278] on div "އިބާރާތުން" at bounding box center [243, 280] width 83 height 46
click at [187, 279] on div "ސާފު" at bounding box center [175, 280] width 49 height 48
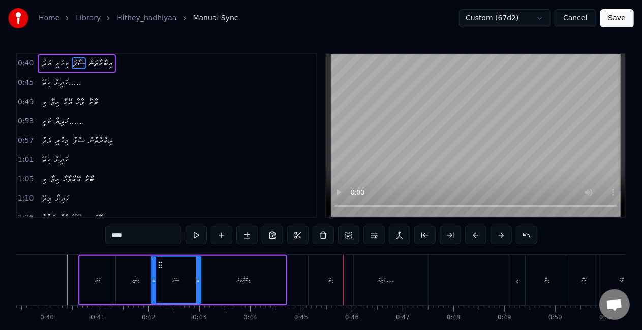
click at [334, 273] on div "ހިތޭ" at bounding box center [330, 280] width 45 height 50
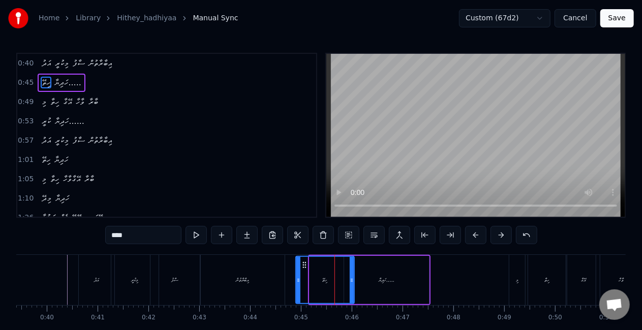
drag, startPoint x: 312, startPoint y: 279, endPoint x: 298, endPoint y: 275, distance: 14.3
click at [298, 275] on div at bounding box center [298, 280] width 4 height 46
click at [281, 278] on div "އިބާރާތުން" at bounding box center [243, 280] width 84 height 50
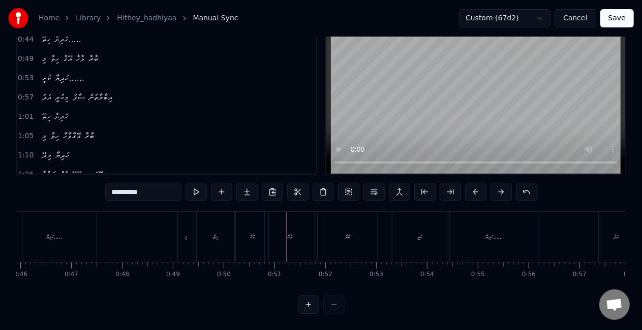
scroll to position [0, 2313]
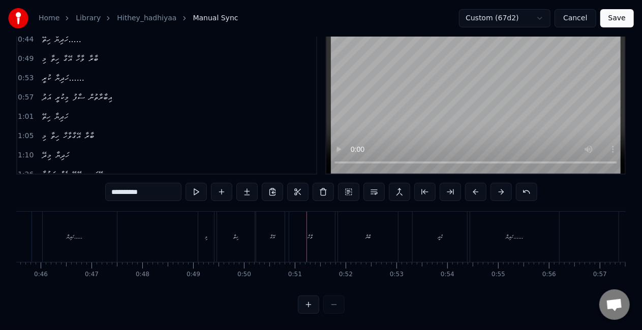
click at [201, 236] on div "މި" at bounding box center [206, 237] width 16 height 50
type input "**"
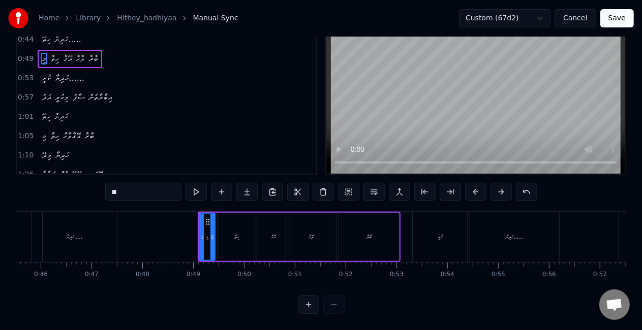
scroll to position [0, 0]
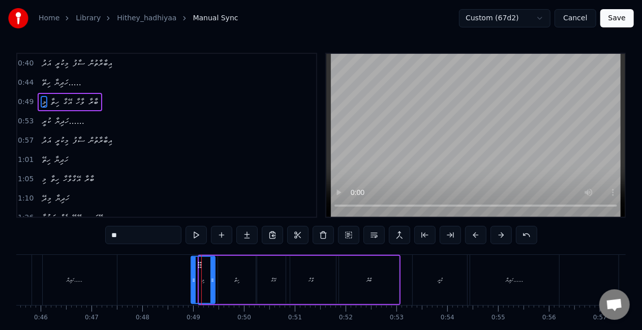
drag, startPoint x: 200, startPoint y: 282, endPoint x: 192, endPoint y: 282, distance: 8.1
click at [192, 282] on icon at bounding box center [194, 280] width 4 height 8
click at [220, 284] on icon at bounding box center [221, 280] width 4 height 8
click at [190, 279] on icon at bounding box center [191, 280] width 4 height 8
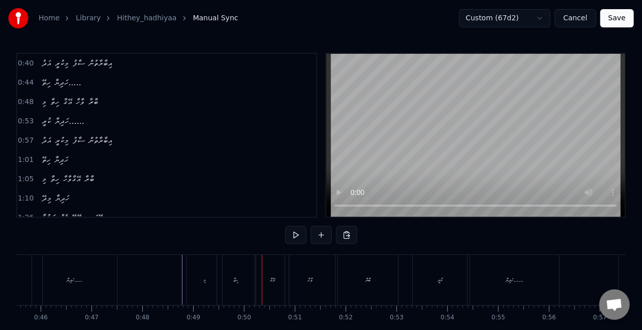
click at [243, 278] on div "ހިތާ" at bounding box center [236, 280] width 38 height 50
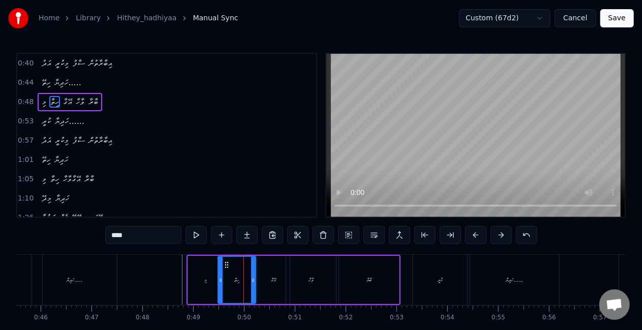
click at [212, 279] on div "މި" at bounding box center [205, 280] width 35 height 48
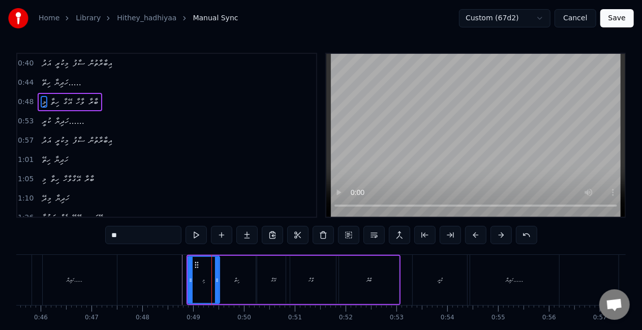
click at [215, 278] on icon at bounding box center [217, 280] width 4 height 8
click at [232, 283] on div "ހިތާ" at bounding box center [237, 280] width 38 height 48
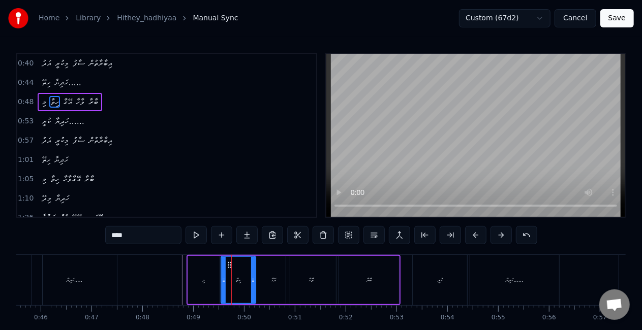
click at [225, 281] on icon at bounding box center [224, 280] width 4 height 8
drag, startPoint x: 253, startPoint y: 282, endPoint x: 245, endPoint y: 282, distance: 8.1
click at [261, 283] on icon at bounding box center [261, 280] width 4 height 8
drag, startPoint x: 225, startPoint y: 281, endPoint x: 210, endPoint y: 278, distance: 15.0
click at [219, 278] on icon at bounding box center [216, 280] width 4 height 8
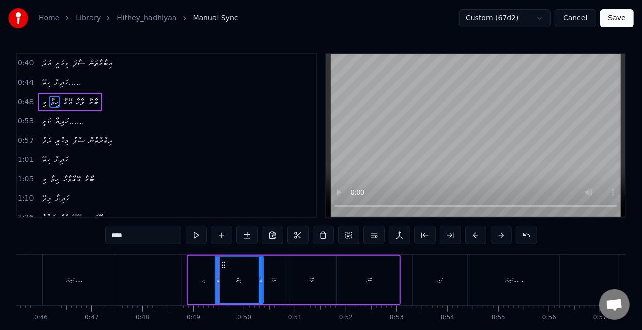
click at [195, 282] on div "މި" at bounding box center [204, 280] width 32 height 48
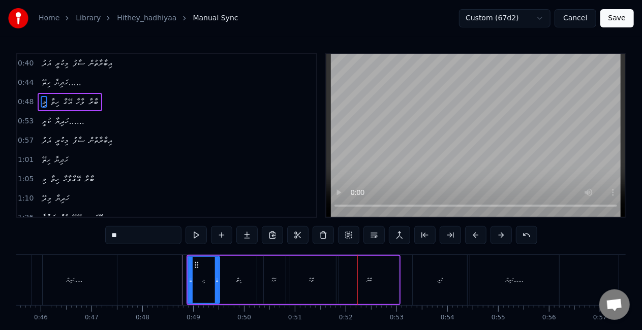
click at [244, 281] on div "ހިތާ" at bounding box center [239, 280] width 48 height 48
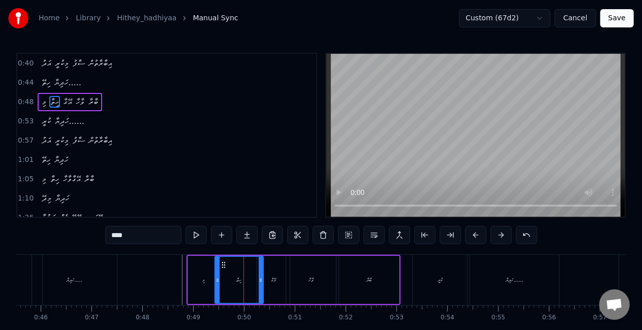
click at [227, 281] on div "ހިތާ" at bounding box center [238, 280] width 47 height 46
click at [272, 282] on div "އޭގާ" at bounding box center [273, 280] width 5 height 8
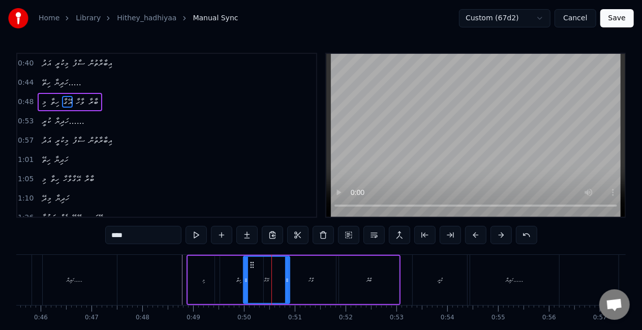
drag, startPoint x: 258, startPoint y: 285, endPoint x: 244, endPoint y: 279, distance: 14.8
click at [244, 279] on div at bounding box center [246, 280] width 4 height 46
click at [233, 282] on div "ހިތާ" at bounding box center [239, 280] width 48 height 48
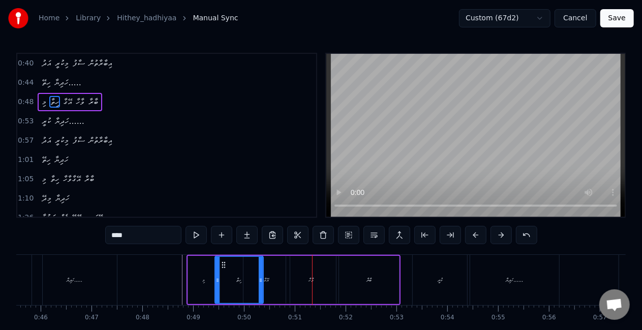
click at [271, 284] on div "އޭގާ" at bounding box center [266, 280] width 46 height 48
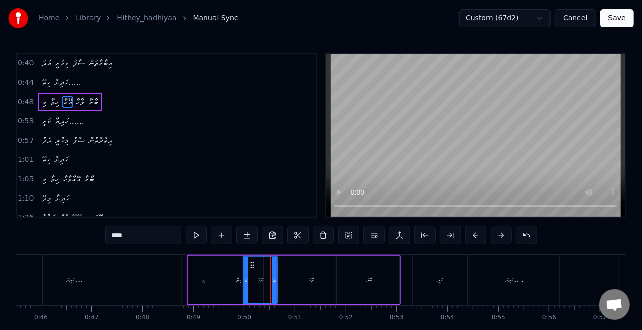
drag, startPoint x: 287, startPoint y: 285, endPoint x: 258, endPoint y: 282, distance: 29.2
click at [274, 283] on div at bounding box center [274, 280] width 4 height 46
click at [229, 285] on div "ހިތާ" at bounding box center [239, 280] width 48 height 48
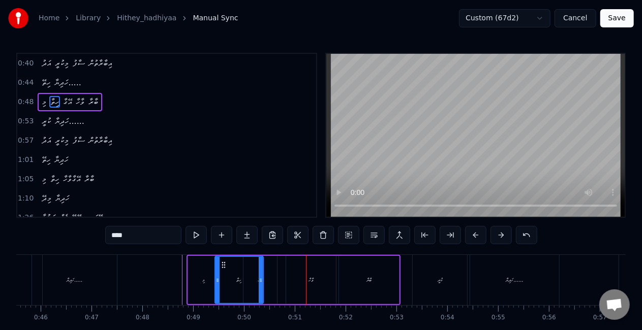
click at [268, 283] on div "އޭގާ" at bounding box center [260, 280] width 34 height 48
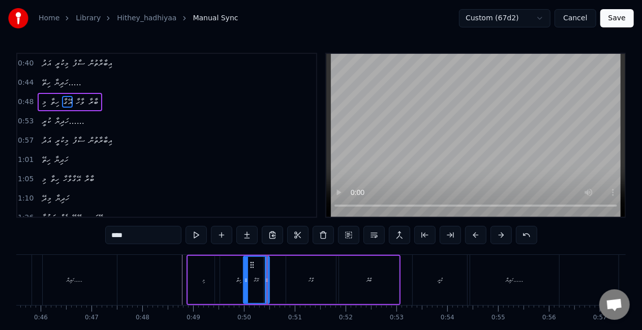
drag, startPoint x: 273, startPoint y: 283, endPoint x: 266, endPoint y: 279, distance: 8.4
click at [266, 279] on icon at bounding box center [267, 280] width 4 height 8
click at [231, 281] on div "ހިތާ" at bounding box center [239, 280] width 48 height 48
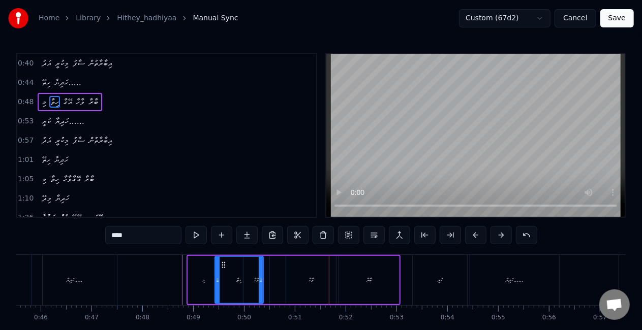
click at [266, 274] on div "އޭގާ" at bounding box center [256, 280] width 26 height 48
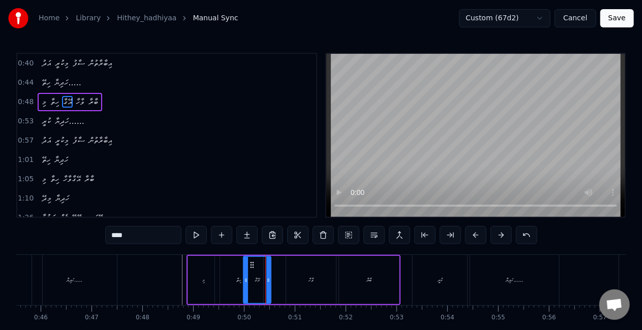
click at [270, 277] on icon at bounding box center [268, 280] width 4 height 8
click at [240, 273] on div "ހިތާ" at bounding box center [239, 280] width 48 height 48
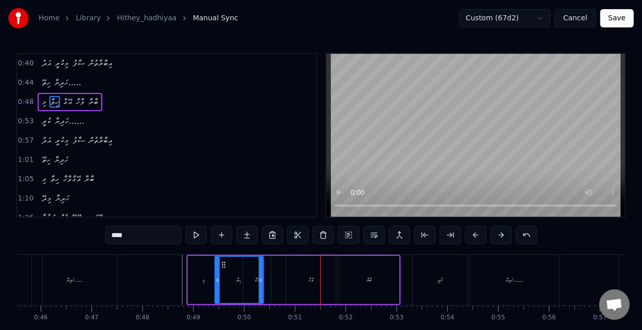
click at [265, 276] on div "އޭގާ" at bounding box center [256, 280] width 27 height 48
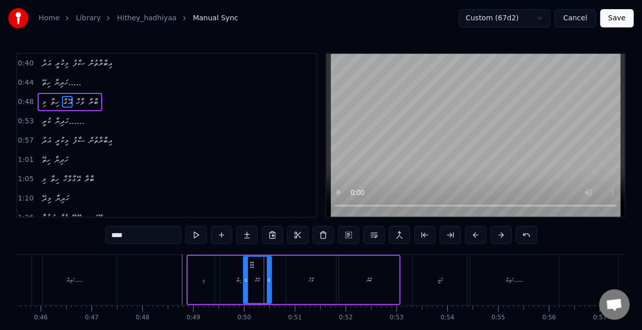
drag, startPoint x: 269, startPoint y: 276, endPoint x: 259, endPoint y: 275, distance: 10.2
click at [270, 276] on icon at bounding box center [269, 280] width 4 height 8
click at [237, 275] on div "ހިތާ" at bounding box center [239, 280] width 48 height 48
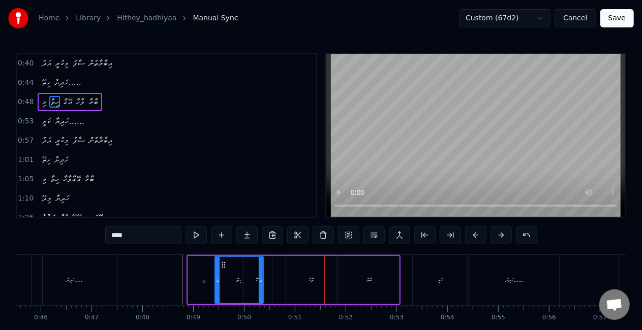
click at [311, 266] on div "ވާހާ" at bounding box center [311, 280] width 50 height 48
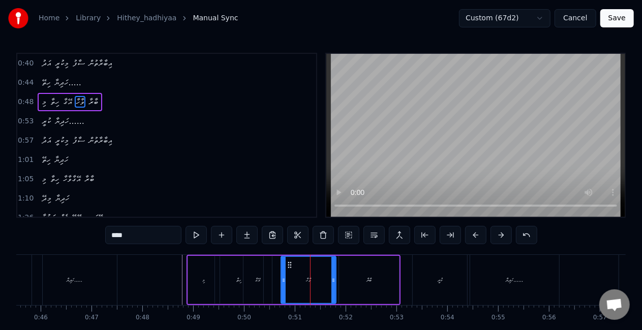
click at [284, 279] on icon at bounding box center [284, 280] width 4 height 8
drag, startPoint x: 334, startPoint y: 283, endPoint x: 326, endPoint y: 279, distance: 9.2
click at [326, 281] on icon at bounding box center [326, 280] width 4 height 8
drag, startPoint x: 284, startPoint y: 278, endPoint x: 277, endPoint y: 275, distance: 7.3
click at [277, 276] on icon at bounding box center [276, 280] width 4 height 8
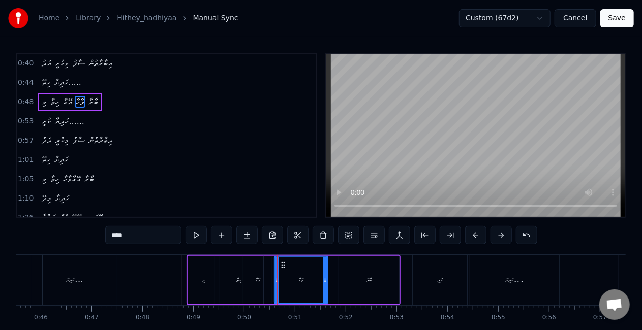
click at [261, 277] on div "އޭގާ" at bounding box center [257, 280] width 28 height 48
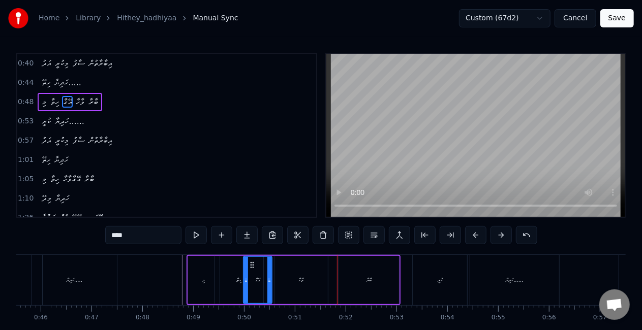
click at [316, 272] on div "ވާހާ" at bounding box center [300, 280] width 53 height 48
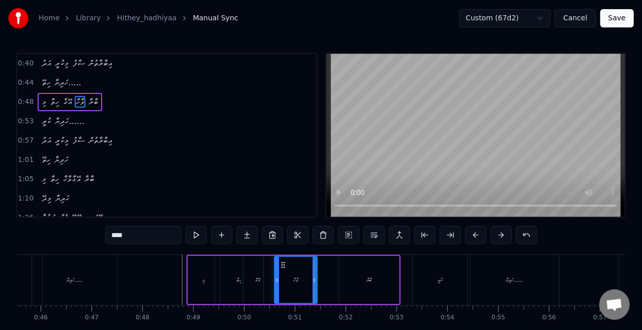
drag, startPoint x: 323, startPoint y: 278, endPoint x: 307, endPoint y: 275, distance: 16.6
click at [313, 276] on icon at bounding box center [315, 280] width 4 height 8
drag, startPoint x: 260, startPoint y: 279, endPoint x: 278, endPoint y: 261, distance: 25.9
click at [260, 279] on div "އޭގާ" at bounding box center [257, 280] width 28 height 48
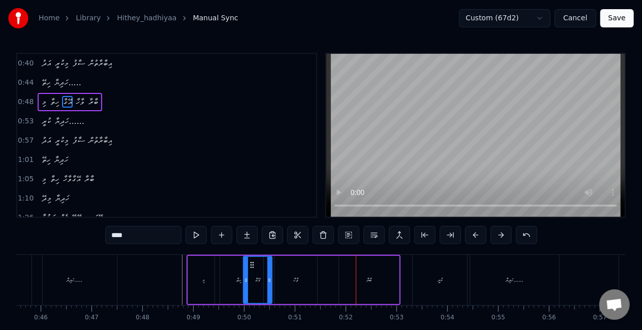
click at [292, 289] on div "ވާހާ" at bounding box center [295, 280] width 43 height 48
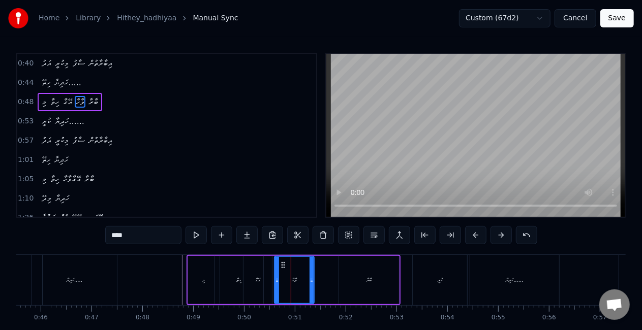
click at [312, 279] on icon at bounding box center [311, 280] width 4 height 8
click at [273, 275] on div at bounding box center [273, 280] width 4 height 46
click at [265, 278] on div "އޭގާ" at bounding box center [257, 280] width 28 height 48
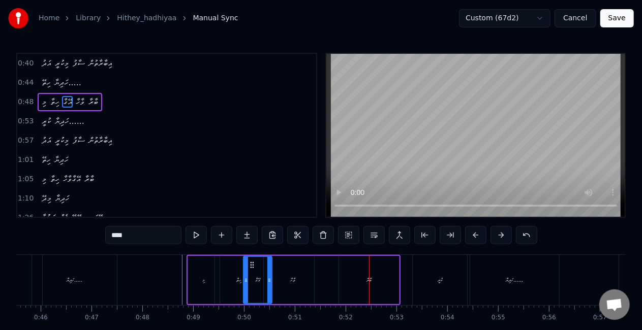
click at [282, 273] on div "ވާހާ" at bounding box center [292, 280] width 43 height 48
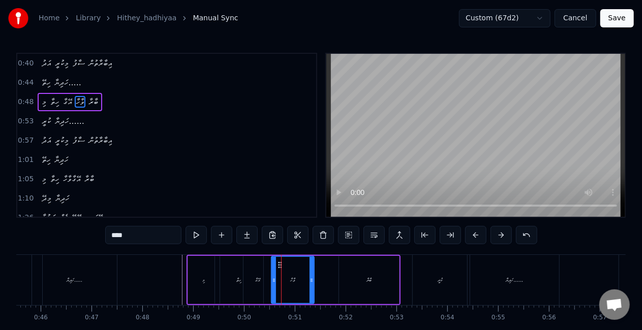
click at [356, 270] on div "ބާރާ" at bounding box center [369, 280] width 60 height 48
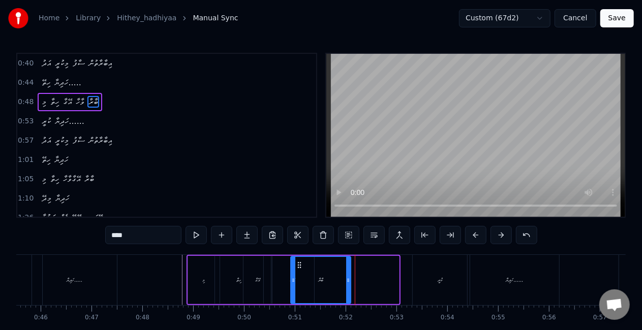
drag, startPoint x: 348, startPoint y: 265, endPoint x: 300, endPoint y: 260, distance: 48.5
click at [300, 260] on div "ބާރާ" at bounding box center [320, 280] width 59 height 46
click at [269, 284] on div "އޭގާ" at bounding box center [257, 280] width 28 height 48
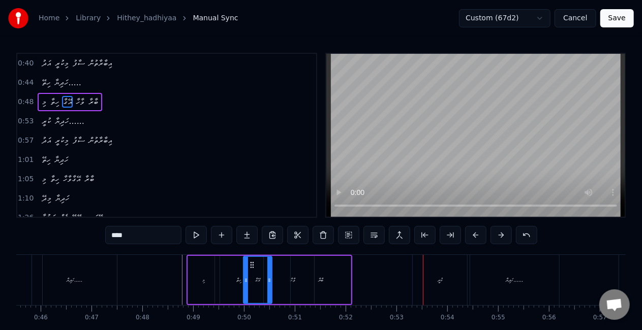
click at [315, 276] on div "ބާރާ" at bounding box center [321, 280] width 60 height 48
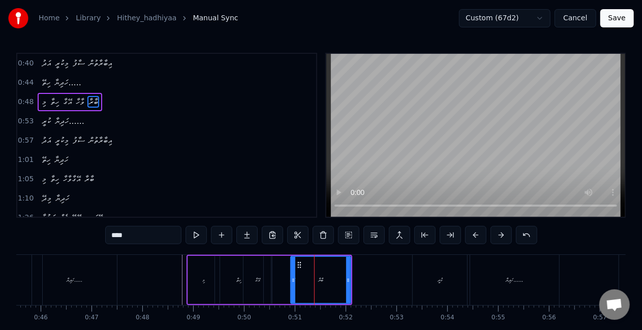
click at [286, 278] on div "ވާހާ" at bounding box center [292, 280] width 43 height 48
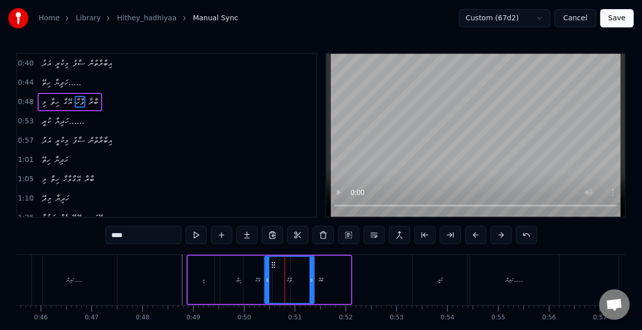
drag, startPoint x: 272, startPoint y: 282, endPoint x: 268, endPoint y: 277, distance: 6.1
click at [267, 278] on icon at bounding box center [267, 280] width 4 height 8
click at [241, 283] on div "ހިތާ" at bounding box center [239, 280] width 5 height 8
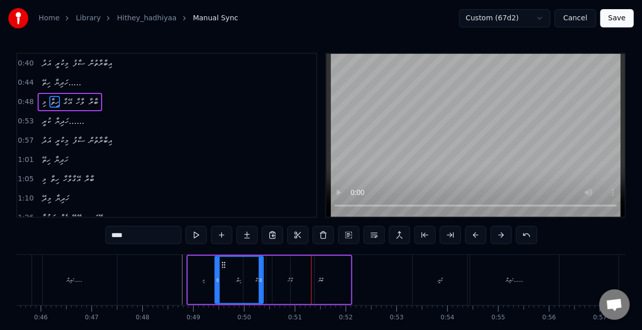
click at [266, 282] on div "ވާހާ" at bounding box center [290, 280] width 49 height 48
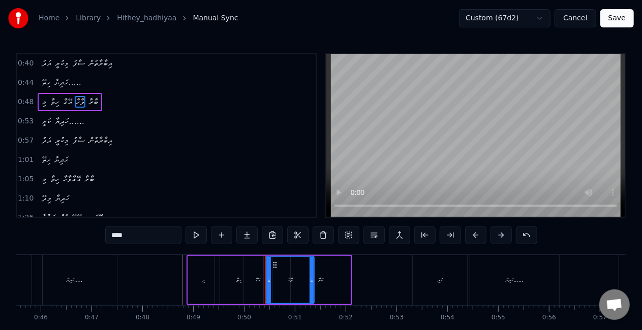
click at [253, 283] on div "އޭގާ" at bounding box center [257, 280] width 28 height 48
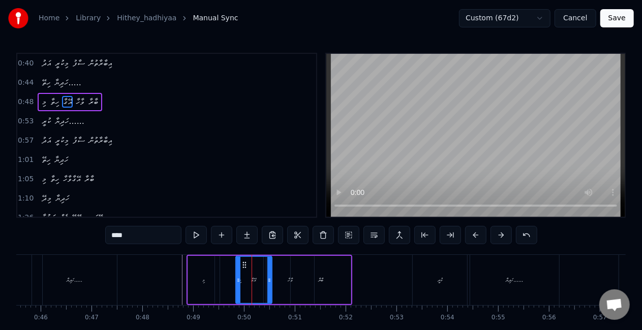
drag, startPoint x: 245, startPoint y: 283, endPoint x: 238, endPoint y: 281, distance: 7.6
click at [238, 281] on icon at bounding box center [238, 280] width 4 height 8
click at [217, 280] on div "ހިތާ" at bounding box center [239, 280] width 48 height 48
type input "****"
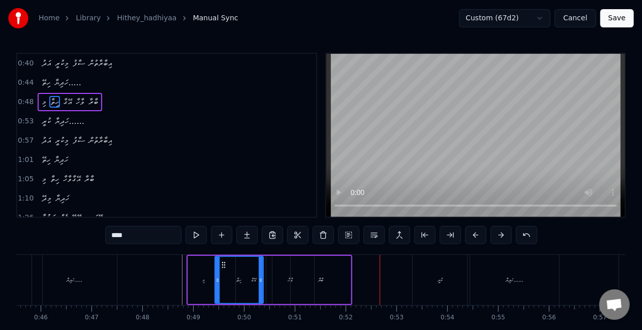
click at [187, 273] on div "މި ހިތާ އޭގާ ވާހާ ބާރާ" at bounding box center [269, 280] width 166 height 50
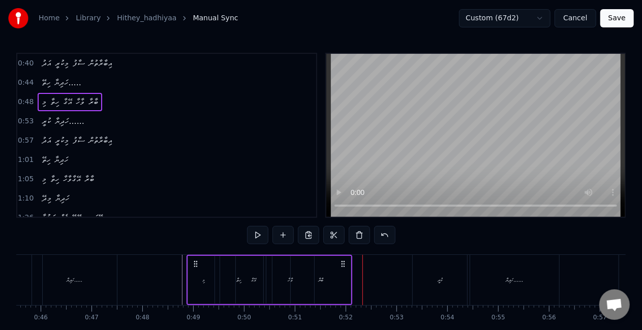
drag, startPoint x: 290, startPoint y: 285, endPoint x: 284, endPoint y: 271, distance: 14.6
click at [290, 284] on div "ވާހާ" at bounding box center [290, 280] width 48 height 48
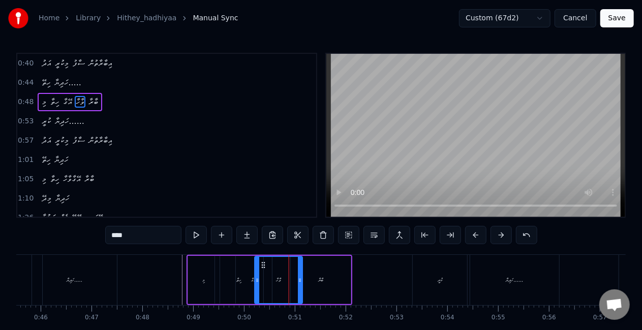
drag, startPoint x: 272, startPoint y: 264, endPoint x: 261, endPoint y: 262, distance: 12.0
click at [261, 262] on icon at bounding box center [263, 265] width 8 height 8
drag, startPoint x: 227, startPoint y: 281, endPoint x: 231, endPoint y: 273, distance: 8.6
click at [228, 281] on div "ހިތާ" at bounding box center [239, 280] width 48 height 48
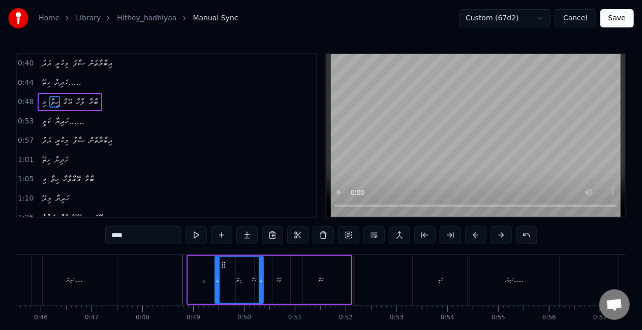
click at [279, 276] on div "ވާހާ" at bounding box center [278, 280] width 5 height 8
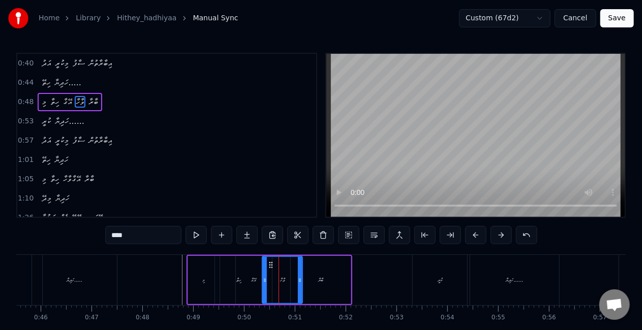
drag, startPoint x: 256, startPoint y: 279, endPoint x: 283, endPoint y: 281, distance: 27.0
click at [265, 282] on icon at bounding box center [265, 280] width 4 height 8
drag, startPoint x: 297, startPoint y: 282, endPoint x: 279, endPoint y: 278, distance: 18.0
click at [290, 281] on icon at bounding box center [290, 280] width 4 height 8
click at [234, 284] on div "ހިތާ" at bounding box center [239, 280] width 48 height 48
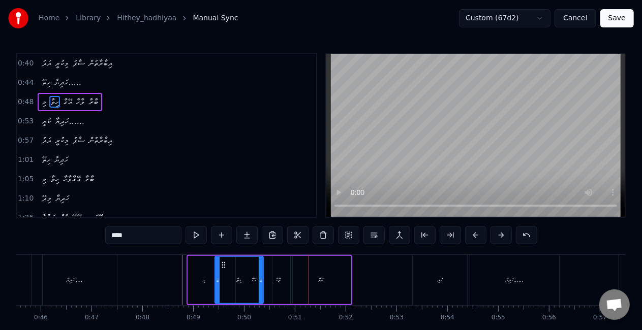
click at [252, 277] on div "ހިތާ" at bounding box center [238, 280] width 47 height 46
click at [268, 283] on div "ވާހާ" at bounding box center [277, 280] width 29 height 48
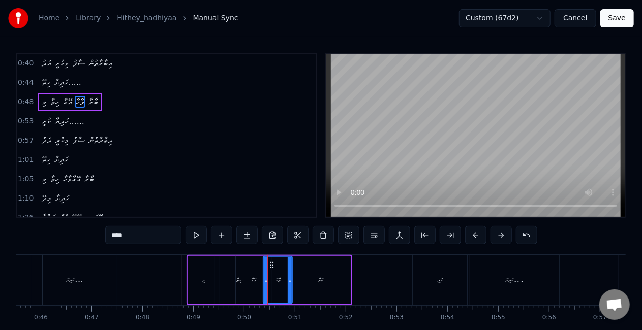
click at [255, 284] on div "އޭގާ" at bounding box center [254, 280] width 5 height 8
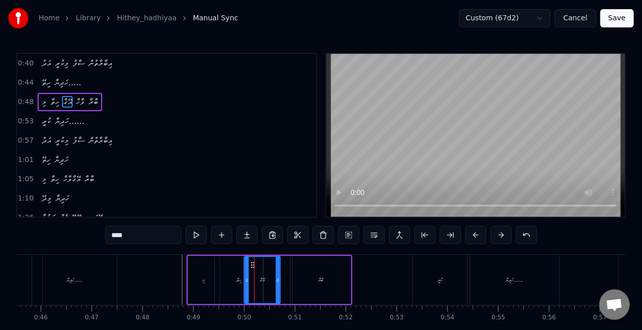
drag, startPoint x: 247, startPoint y: 266, endPoint x: 256, endPoint y: 265, distance: 8.7
click at [256, 265] on icon at bounding box center [253, 265] width 8 height 8
click at [235, 279] on div "ހިތާ" at bounding box center [239, 280] width 48 height 48
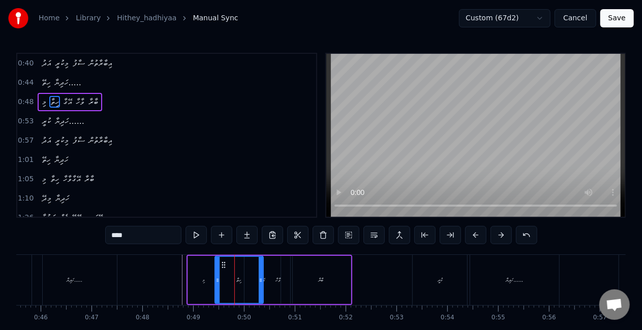
click at [233, 280] on div "ހިތާ" at bounding box center [238, 280] width 47 height 46
click at [220, 263] on icon at bounding box center [219, 265] width 8 height 8
click at [264, 278] on div "ވާހާ" at bounding box center [277, 280] width 29 height 48
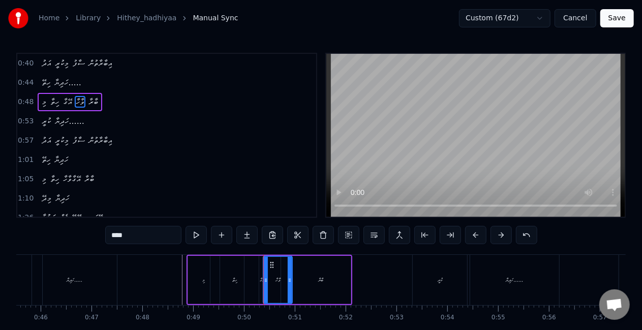
click at [256, 279] on div "އޭގާ" at bounding box center [262, 280] width 36 height 48
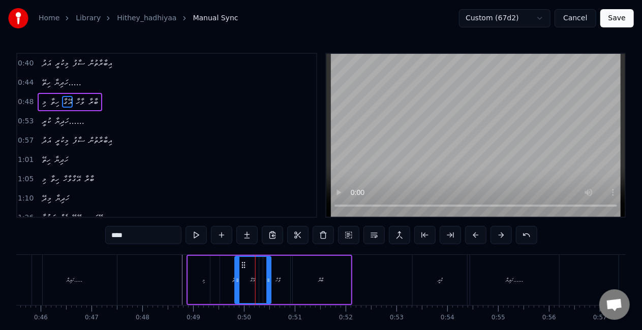
drag, startPoint x: 254, startPoint y: 263, endPoint x: 241, endPoint y: 267, distance: 13.3
click at [245, 262] on icon at bounding box center [243, 265] width 8 height 8
click at [219, 274] on div "ހިތާ" at bounding box center [234, 280] width 48 height 48
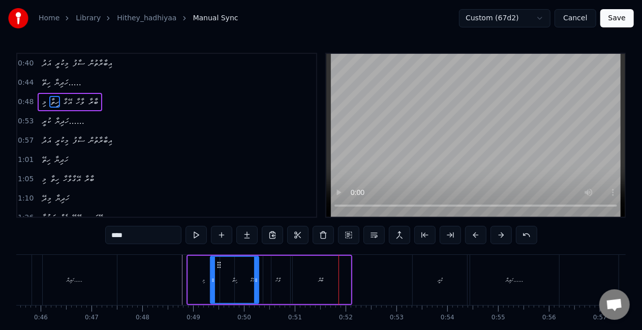
click at [260, 281] on div "އޭގާ" at bounding box center [253, 280] width 36 height 48
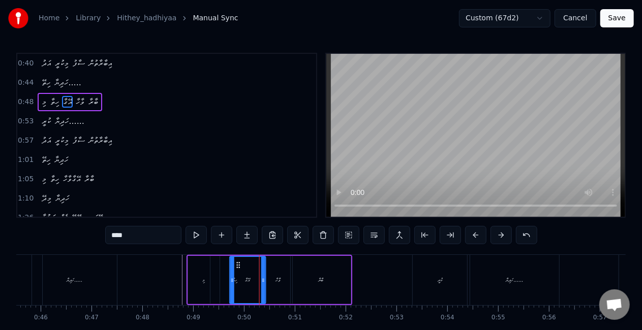
drag, startPoint x: 244, startPoint y: 265, endPoint x: 239, endPoint y: 264, distance: 5.2
click at [239, 264] on icon at bounding box center [238, 265] width 8 height 8
click at [216, 276] on div "ހިތާ" at bounding box center [234, 280] width 48 height 48
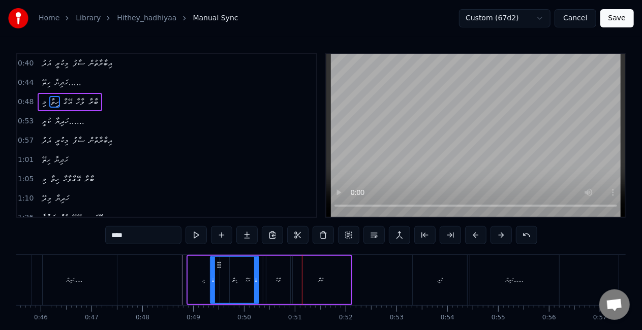
click at [268, 291] on div "ވާހާ" at bounding box center [277, 280] width 29 height 48
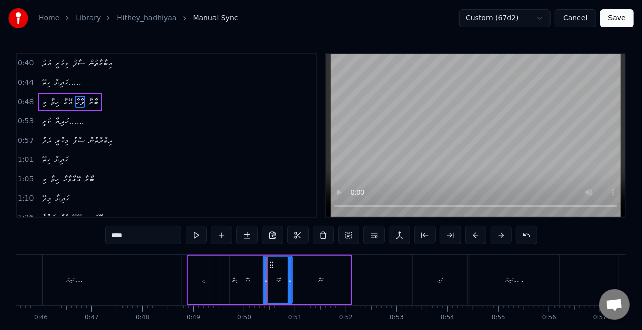
click at [248, 289] on div "އޭގާ" at bounding box center [248, 280] width 36 height 48
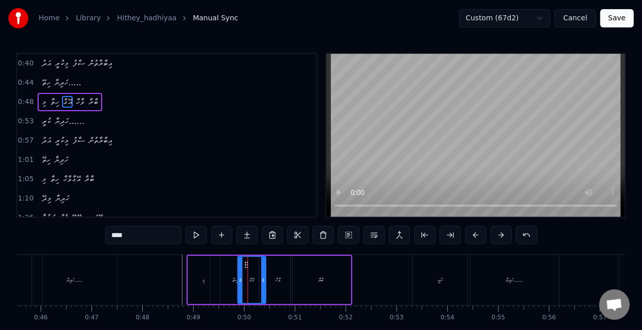
drag, startPoint x: 232, startPoint y: 283, endPoint x: 240, endPoint y: 287, distance: 8.9
click at [240, 287] on div at bounding box center [240, 280] width 4 height 46
drag, startPoint x: 226, startPoint y: 284, endPoint x: 231, endPoint y: 281, distance: 5.7
click at [226, 284] on div "ހިތާ" at bounding box center [234, 280] width 48 height 48
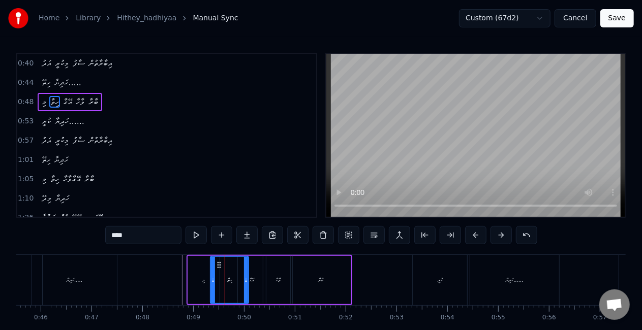
drag, startPoint x: 256, startPoint y: 285, endPoint x: 246, endPoint y: 281, distance: 10.9
click at [246, 281] on div at bounding box center [246, 280] width 4 height 46
click at [221, 265] on icon at bounding box center [220, 265] width 8 height 8
click at [255, 279] on div "އޭގާ" at bounding box center [252, 280] width 28 height 48
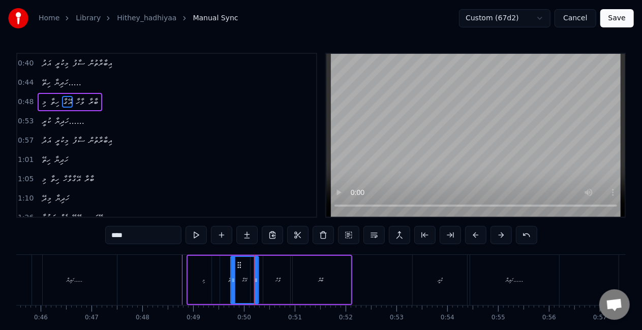
drag, startPoint x: 247, startPoint y: 266, endPoint x: 240, endPoint y: 264, distance: 7.4
click at [240, 264] on icon at bounding box center [239, 265] width 8 height 8
click at [258, 282] on icon at bounding box center [257, 280] width 4 height 8
click at [210, 289] on div "މި" at bounding box center [204, 280] width 32 height 48
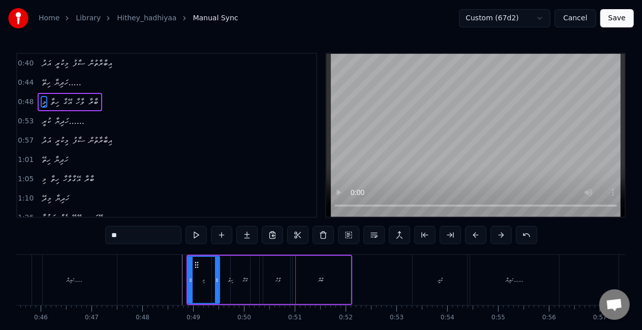
click at [231, 281] on div "އޭގާ" at bounding box center [245, 280] width 28 height 48
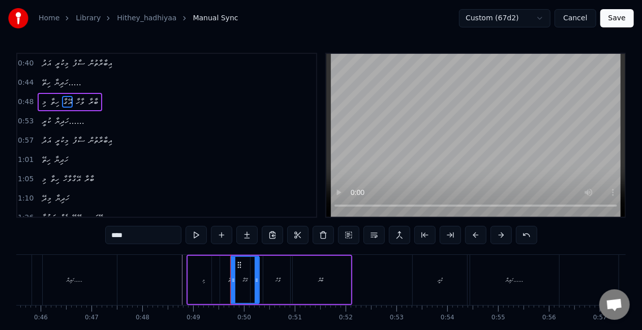
click at [223, 277] on div "ހިތާ" at bounding box center [231, 280] width 38 height 48
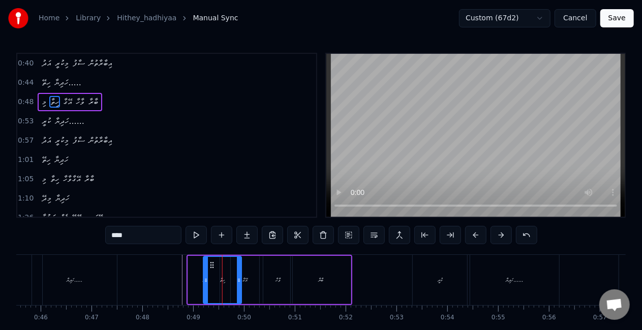
drag, startPoint x: 221, startPoint y: 266, endPoint x: 212, endPoint y: 264, distance: 8.4
click at [212, 264] on icon at bounding box center [212, 265] width 8 height 8
click at [191, 278] on div "މި" at bounding box center [204, 280] width 32 height 48
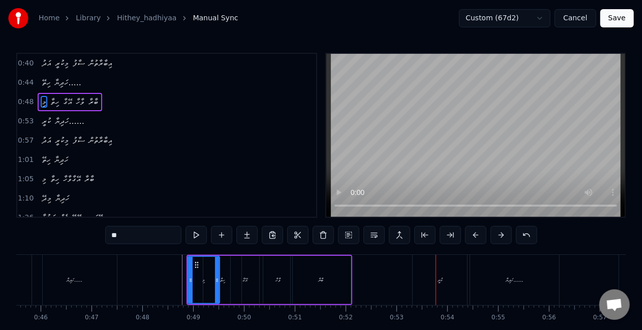
click at [340, 282] on div "ބާރާ" at bounding box center [321, 280] width 60 height 48
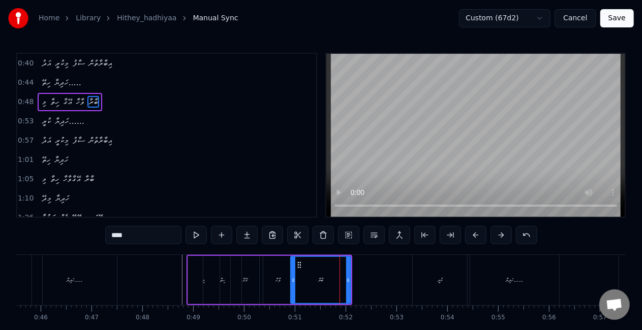
click at [277, 283] on div "ވާހާ" at bounding box center [277, 280] width 5 height 8
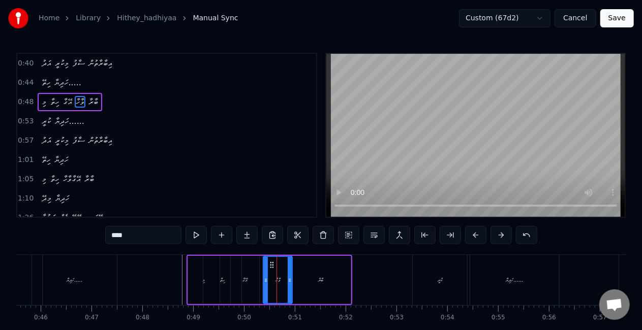
click at [302, 269] on div "ބާރާ" at bounding box center [321, 280] width 60 height 48
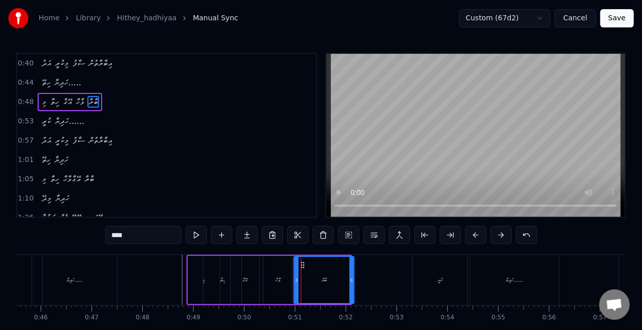
click at [304, 265] on icon at bounding box center [303, 265] width 8 height 8
click at [276, 276] on div "ވާހާ" at bounding box center [277, 280] width 5 height 8
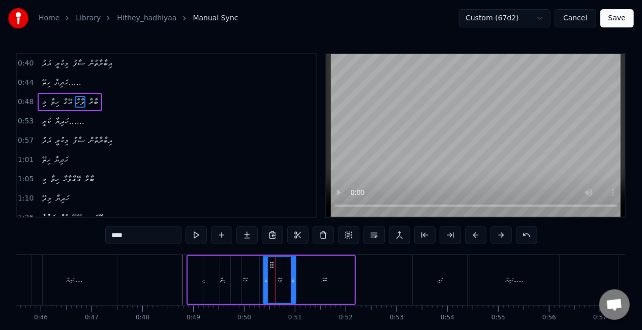
click at [294, 279] on icon at bounding box center [293, 280] width 4 height 8
drag, startPoint x: 245, startPoint y: 284, endPoint x: 251, endPoint y: 271, distance: 14.1
click at [245, 284] on div "އޭގާ" at bounding box center [244, 280] width 5 height 8
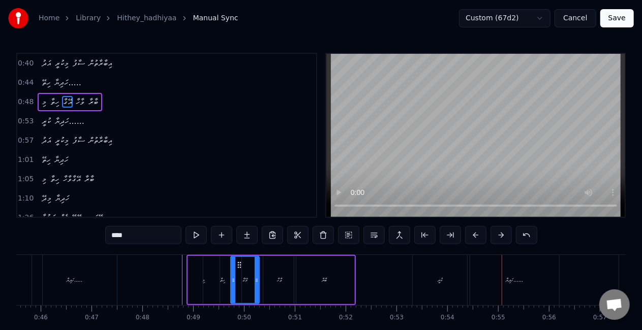
drag, startPoint x: 452, startPoint y: 274, endPoint x: 448, endPoint y: 270, distance: 5.7
click at [451, 274] on div "ކުރީ" at bounding box center [440, 280] width 54 height 50
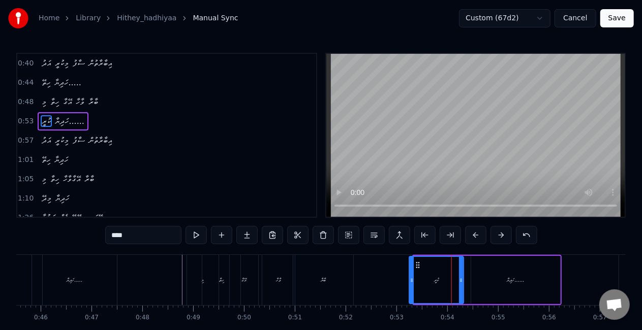
drag, startPoint x: 422, startPoint y: 264, endPoint x: 417, endPoint y: 262, distance: 5.2
click at [417, 262] on icon at bounding box center [418, 265] width 8 height 8
click at [544, 274] on div "ހަދިޔާ......" at bounding box center [515, 280] width 89 height 48
type input "**********"
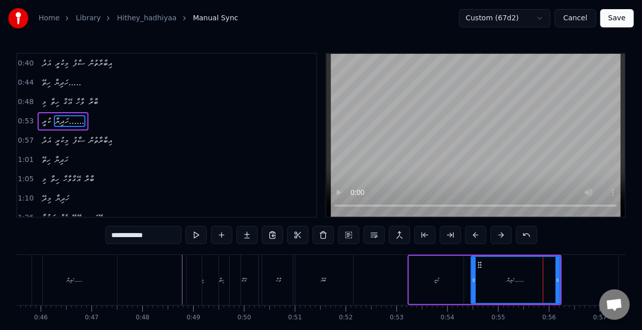
drag, startPoint x: 528, startPoint y: 271, endPoint x: 519, endPoint y: 268, distance: 9.2
click at [528, 271] on div "ހަދިޔާ......" at bounding box center [516, 280] width 88 height 46
drag, startPoint x: 480, startPoint y: 265, endPoint x: 472, endPoint y: 264, distance: 8.3
click at [472, 264] on icon at bounding box center [471, 265] width 8 height 8
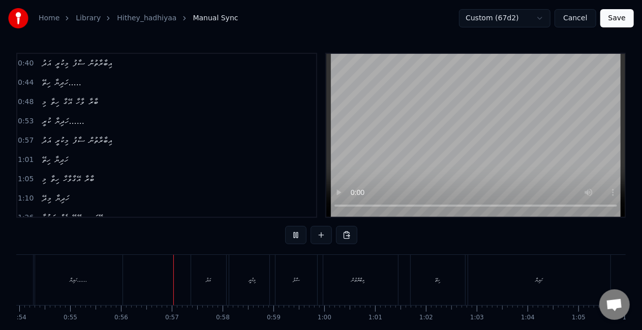
scroll to position [0, 2822]
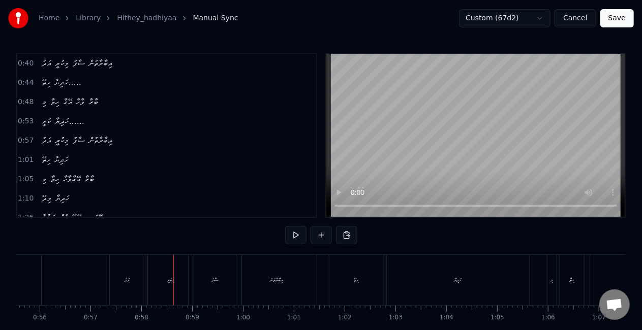
drag, startPoint x: 132, startPoint y: 284, endPoint x: 139, endPoint y: 289, distance: 8.5
click at [132, 284] on div "އަދު" at bounding box center [127, 280] width 35 height 50
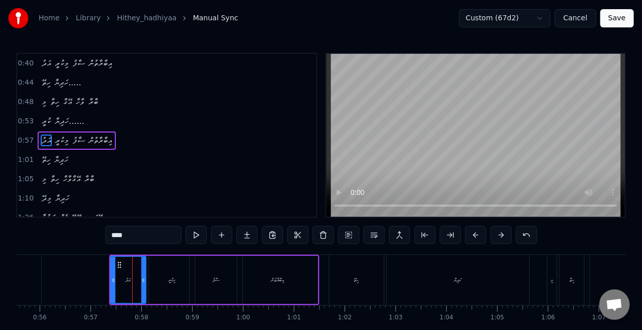
scroll to position [4, 0]
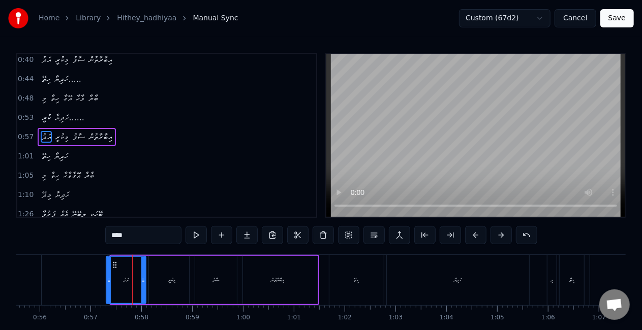
click at [109, 280] on icon at bounding box center [109, 280] width 4 height 8
click at [183, 277] on div "މިކުރީ" at bounding box center [172, 280] width 46 height 48
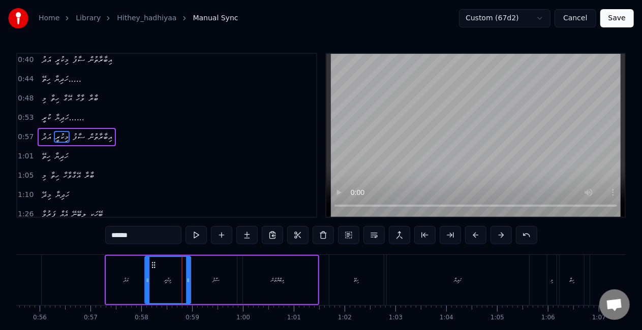
click at [157, 263] on icon at bounding box center [154, 265] width 8 height 8
click at [205, 280] on div "ސާފު" at bounding box center [216, 280] width 53 height 48
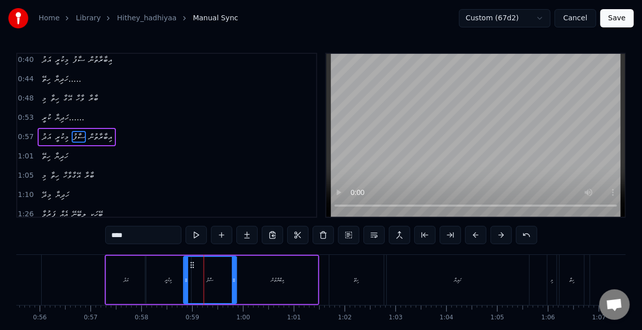
drag, startPoint x: 199, startPoint y: 265, endPoint x: 193, endPoint y: 263, distance: 5.9
click at [193, 263] on icon at bounding box center [193, 265] width 8 height 8
click at [174, 279] on div "މިކުރީ" at bounding box center [168, 280] width 46 height 48
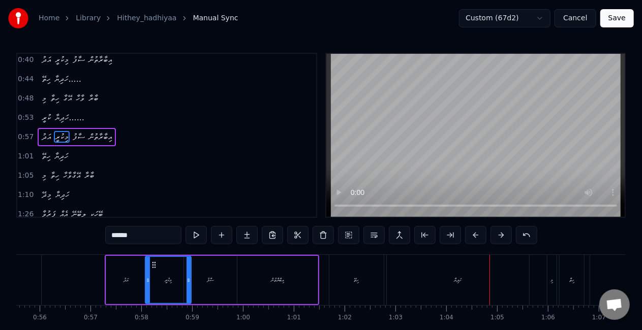
click at [475, 277] on div "ހަދިޔާ" at bounding box center [458, 280] width 142 height 50
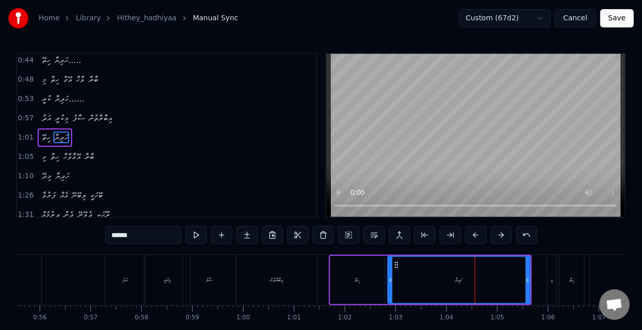
click at [151, 240] on input "******" at bounding box center [143, 235] width 76 height 18
drag, startPoint x: 391, startPoint y: 286, endPoint x: 384, endPoint y: 283, distance: 7.6
click at [392, 286] on div at bounding box center [390, 280] width 4 height 46
click at [366, 284] on div "ހިތޭ" at bounding box center [357, 280] width 54 height 48
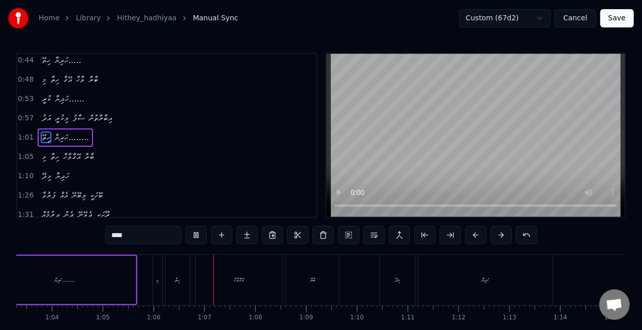
scroll to position [0, 3334]
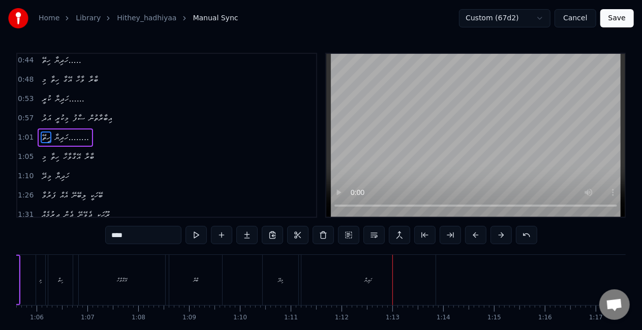
click at [90, 287] on div "އޭގާވާހާ" at bounding box center [122, 280] width 86 height 50
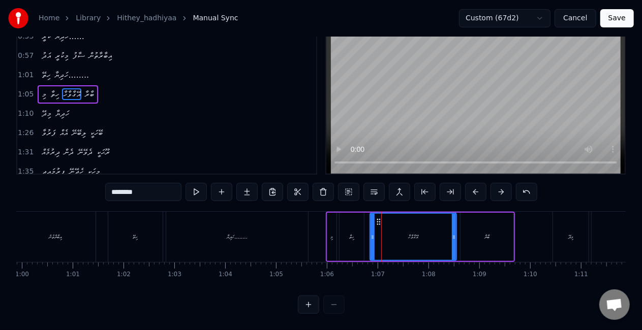
scroll to position [0, 3077]
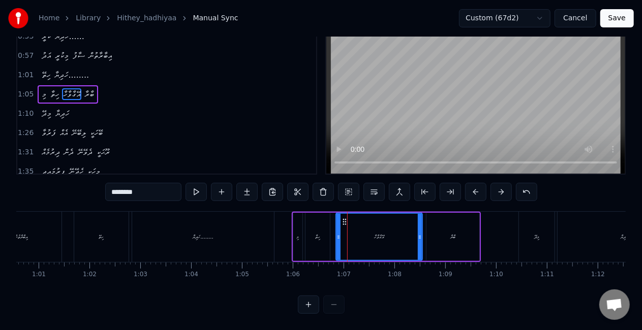
click at [295, 234] on div "މި" at bounding box center [297, 237] width 9 height 48
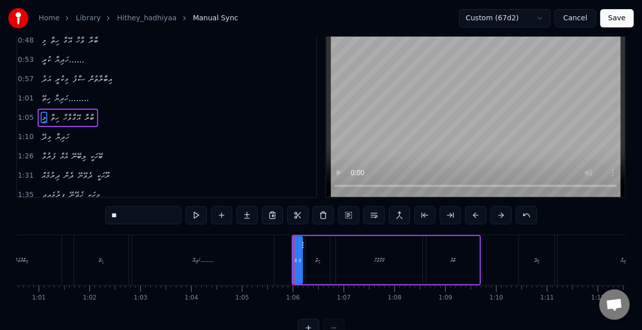
scroll to position [0, 0]
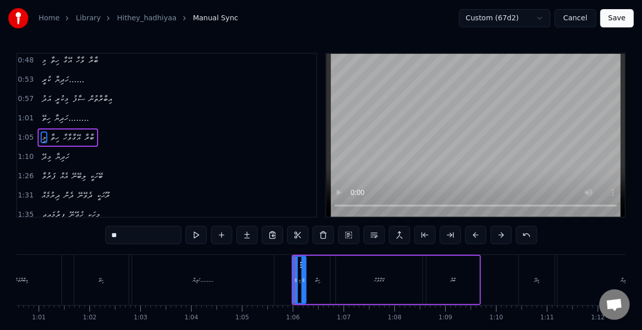
click at [302, 284] on icon at bounding box center [303, 280] width 4 height 8
drag, startPoint x: 295, startPoint y: 285, endPoint x: 281, endPoint y: 285, distance: 14.2
click at [281, 285] on div at bounding box center [281, 280] width 4 height 46
click at [267, 280] on div "ހަދިޔާ........" at bounding box center [203, 280] width 142 height 50
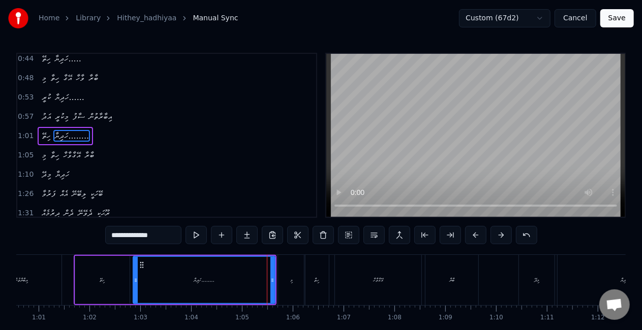
scroll to position [22, 0]
click at [324, 267] on div "ހިތާ" at bounding box center [316, 280] width 24 height 50
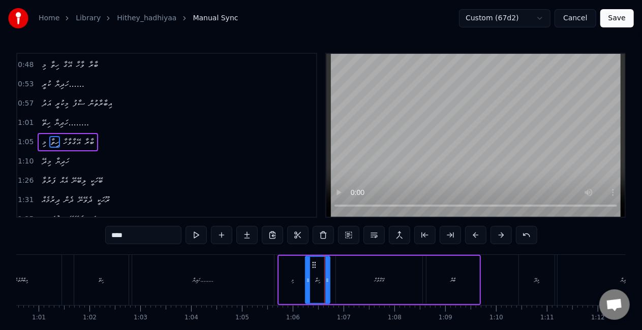
scroll to position [42, 0]
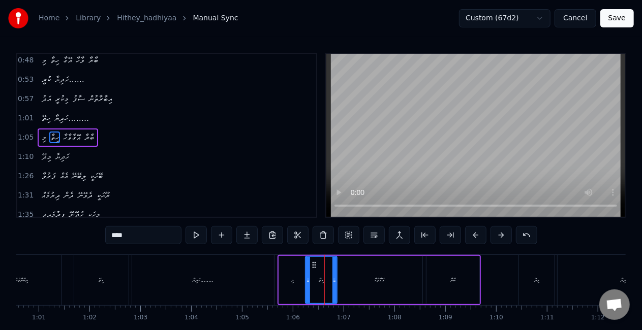
drag, startPoint x: 326, startPoint y: 277, endPoint x: 333, endPoint y: 280, distance: 7.6
click at [333, 280] on icon at bounding box center [334, 280] width 4 height 8
click at [273, 284] on div "ހަދިޔާ........" at bounding box center [203, 280] width 143 height 50
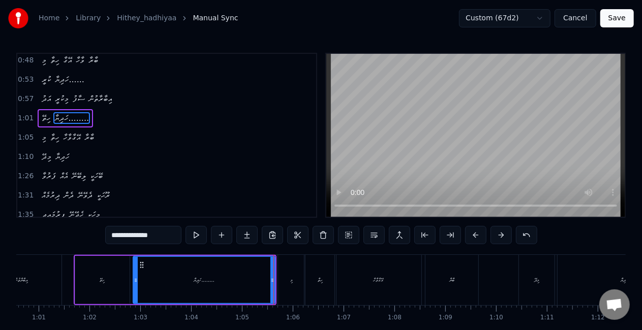
scroll to position [22, 0]
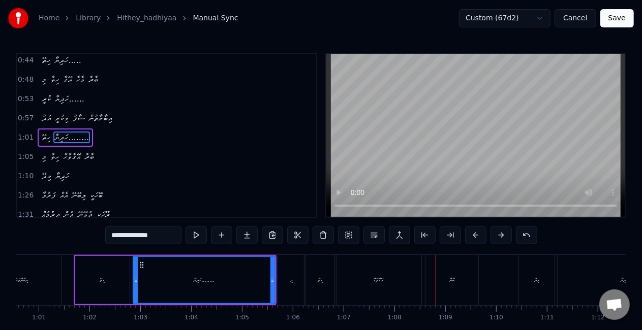
click at [398, 283] on div "އޭގާވާހާ" at bounding box center [378, 280] width 86 height 50
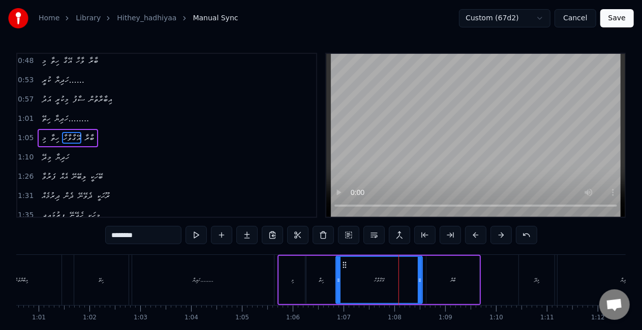
scroll to position [42, 0]
click at [418, 281] on icon at bounding box center [418, 280] width 4 height 8
click at [328, 281] on div "ހިތާ" at bounding box center [321, 280] width 32 height 48
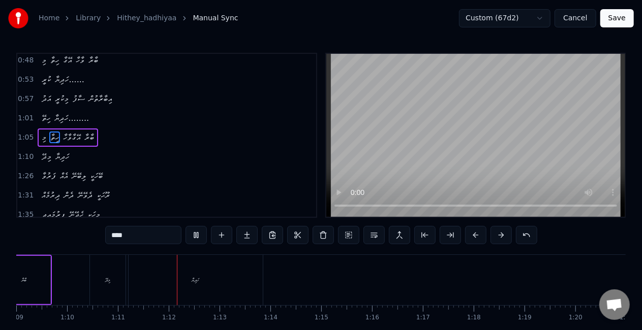
scroll to position [0, 3589]
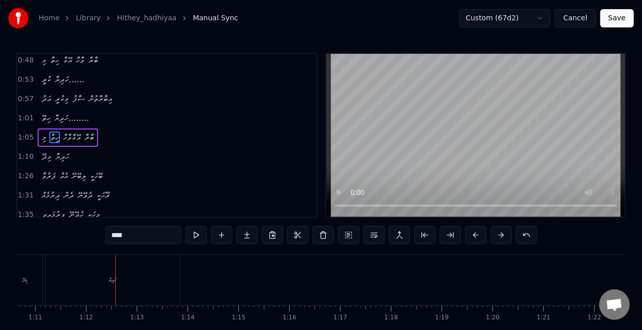
click at [111, 284] on div "ހަދިޔާ" at bounding box center [113, 280] width 134 height 50
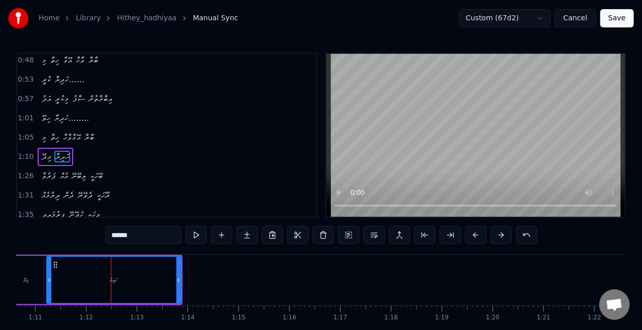
scroll to position [60, 0]
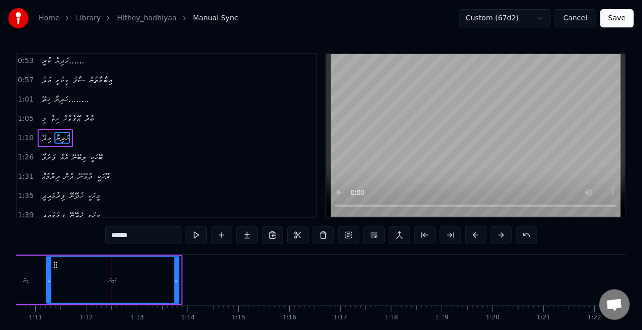
click at [176, 277] on icon at bounding box center [176, 280] width 4 height 8
click at [152, 242] on input "******" at bounding box center [143, 235] width 76 height 18
type input "**********"
click at [63, 282] on div "ހަދިޔާ......" at bounding box center [112, 280] width 131 height 46
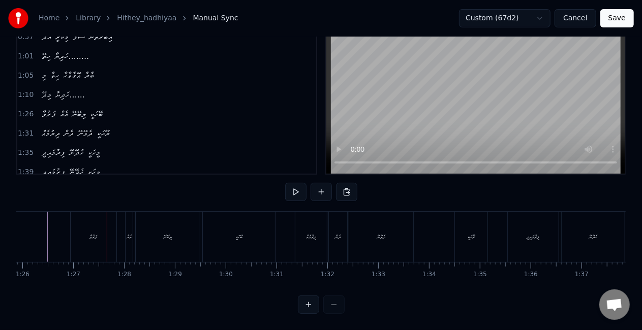
scroll to position [0, 4381]
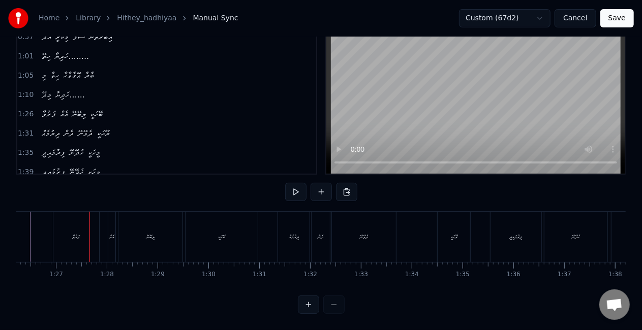
click at [63, 232] on div "ފަރުވާ" at bounding box center [76, 237] width 46 height 50
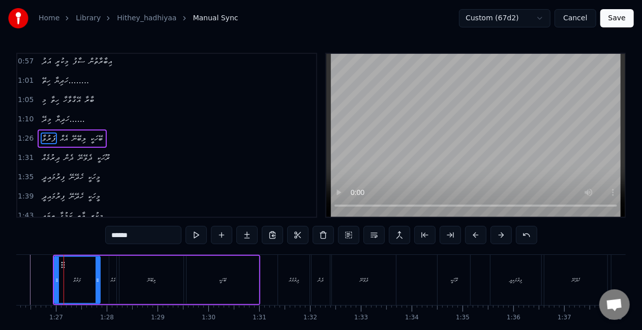
scroll to position [0, 4377]
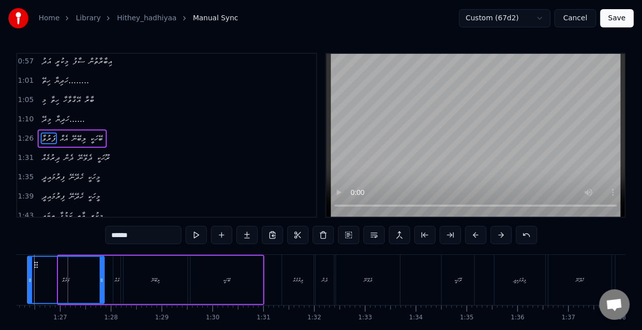
drag, startPoint x: 56, startPoint y: 282, endPoint x: 49, endPoint y: 279, distance: 7.7
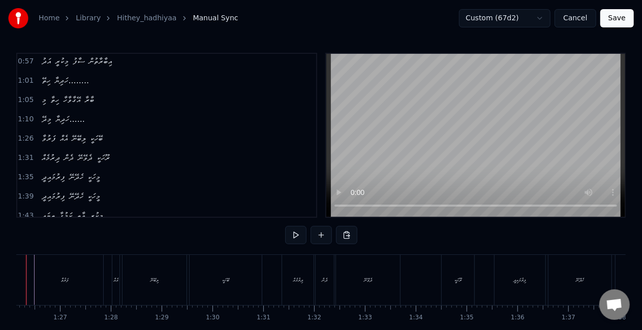
drag, startPoint x: 46, startPoint y: 279, endPoint x: 51, endPoint y: 275, distance: 5.8
click at [47, 279] on div "ފަރުވާ" at bounding box center [65, 280] width 76 height 50
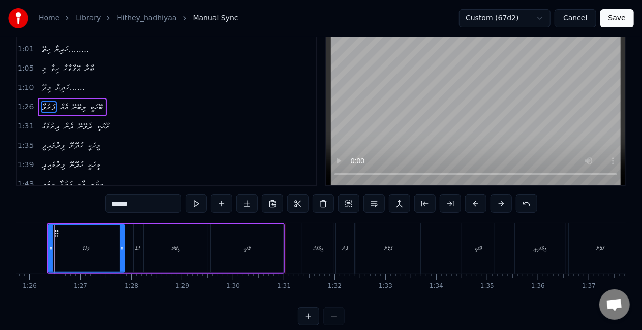
scroll to position [52, 0]
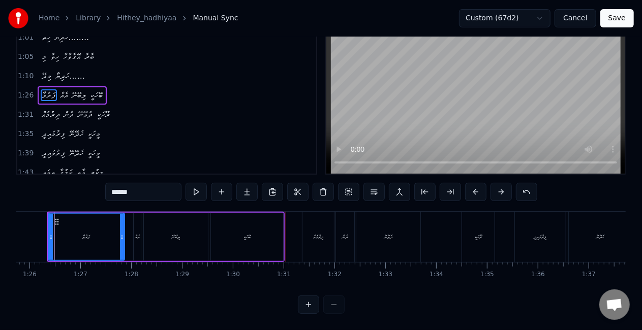
click at [135, 235] on div "އެއް" at bounding box center [137, 237] width 7 height 48
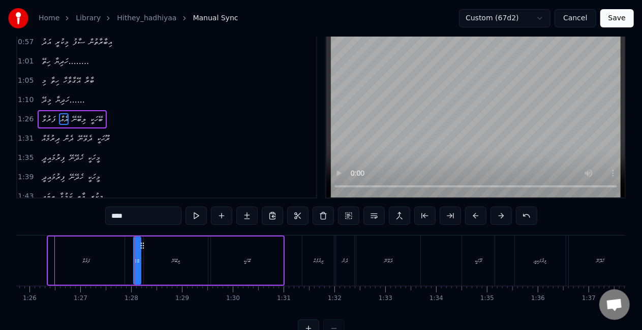
scroll to position [0, 0]
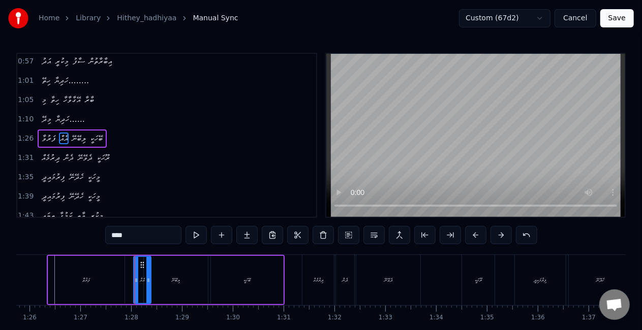
drag, startPoint x: 138, startPoint y: 281, endPoint x: 148, endPoint y: 283, distance: 10.5
click at [148, 283] on icon at bounding box center [148, 280] width 4 height 8
drag, startPoint x: 134, startPoint y: 282, endPoint x: 124, endPoint y: 278, distance: 10.8
click at [127, 280] on icon at bounding box center [129, 280] width 4 height 8
click at [103, 276] on div "ފަރުވާ" at bounding box center [86, 280] width 76 height 48
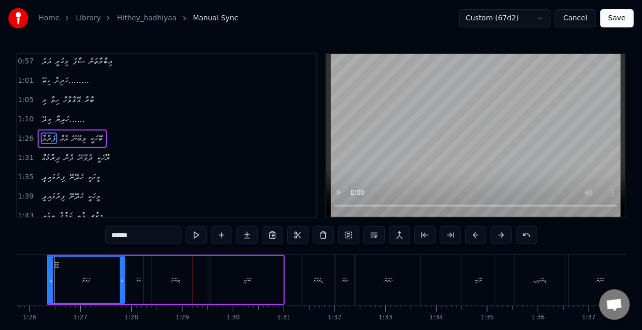
click at [179, 293] on div "ލިބޭނޭ" at bounding box center [176, 280] width 64 height 48
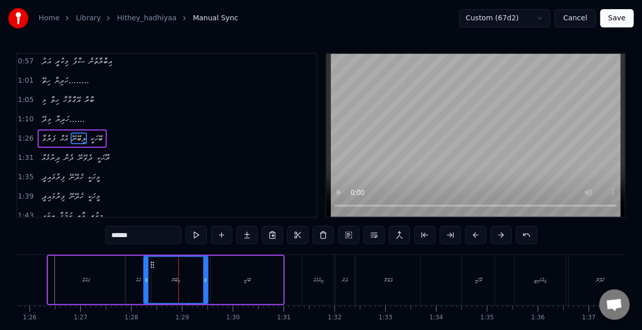
click at [129, 284] on div "އެއް" at bounding box center [138, 280] width 25 height 48
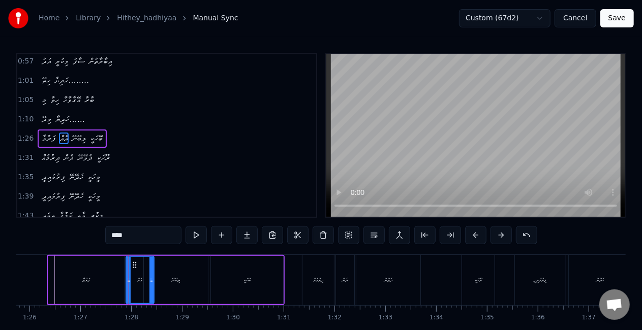
click at [149, 283] on icon at bounding box center [151, 280] width 4 height 8
drag, startPoint x: 128, startPoint y: 284, endPoint x: 112, endPoint y: 283, distance: 16.3
click at [124, 283] on div at bounding box center [124, 280] width 4 height 46
click at [96, 283] on div "ފަރުވާ" at bounding box center [86, 280] width 76 height 48
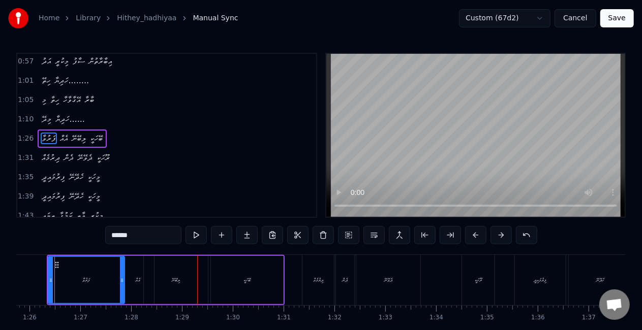
click at [182, 284] on div "ލިބޭނޭ" at bounding box center [176, 280] width 64 height 48
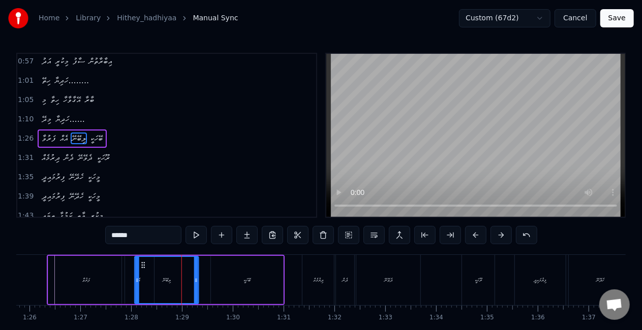
drag, startPoint x: 152, startPoint y: 266, endPoint x: 144, endPoint y: 262, distance: 9.5
click at [144, 262] on icon at bounding box center [143, 265] width 8 height 8
click at [114, 280] on div "ފަރުވާ" at bounding box center [86, 280] width 76 height 48
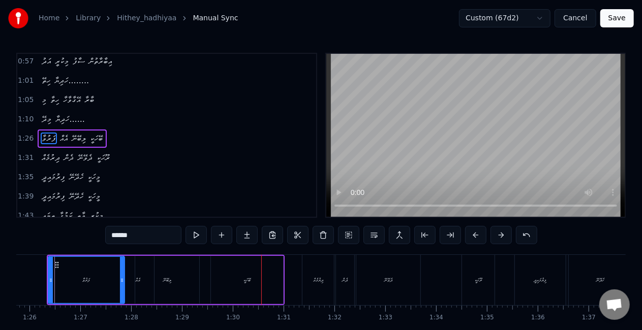
click at [176, 276] on div "ލިބޭނޭ" at bounding box center [167, 280] width 64 height 48
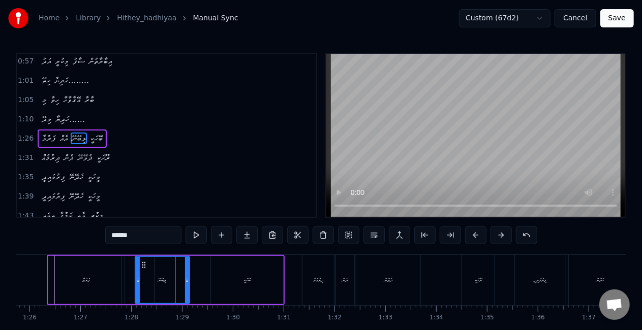
drag, startPoint x: 196, startPoint y: 287, endPoint x: 187, endPoint y: 283, distance: 10.2
click at [187, 283] on div at bounding box center [187, 280] width 4 height 46
click at [122, 281] on div "އެއް" at bounding box center [138, 280] width 32 height 48
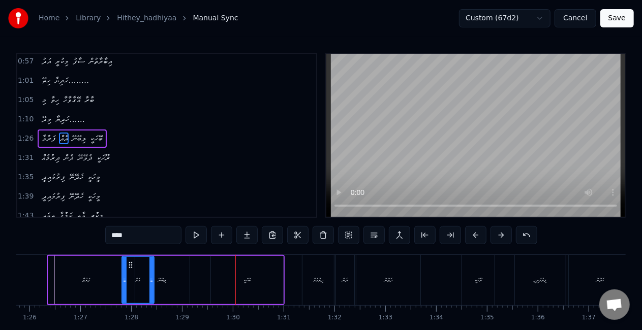
click at [178, 279] on div "ލިބޭނޭ" at bounding box center [162, 280] width 54 height 48
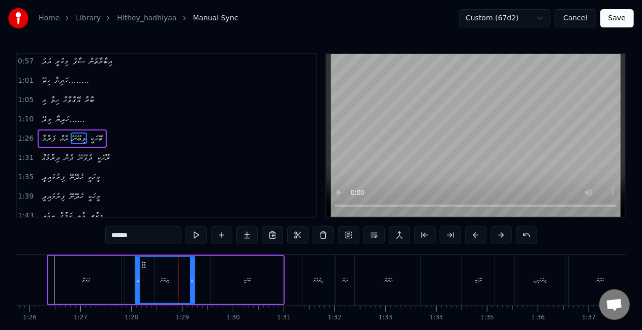
drag, startPoint x: 187, startPoint y: 279, endPoint x: 192, endPoint y: 281, distance: 5.3
click at [192, 281] on icon at bounding box center [192, 280] width 4 height 8
click at [126, 287] on div "އެއް" at bounding box center [138, 280] width 32 height 48
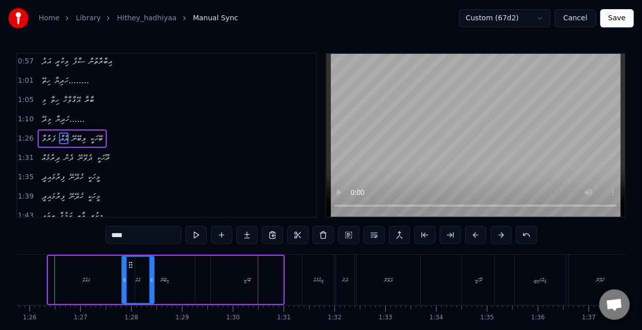
click at [249, 284] on div "ބޭހަކީ" at bounding box center [247, 280] width 72 height 48
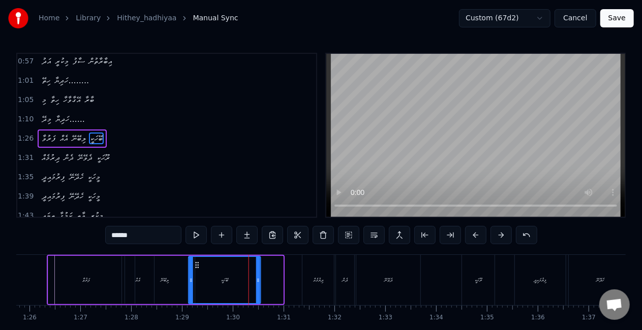
drag, startPoint x: 220, startPoint y: 262, endPoint x: 197, endPoint y: 259, distance: 22.6
click at [197, 259] on div "ބޭހަކީ" at bounding box center [224, 280] width 71 height 46
drag, startPoint x: 258, startPoint y: 284, endPoint x: 267, endPoint y: 286, distance: 9.4
click at [277, 284] on div at bounding box center [277, 280] width 4 height 46
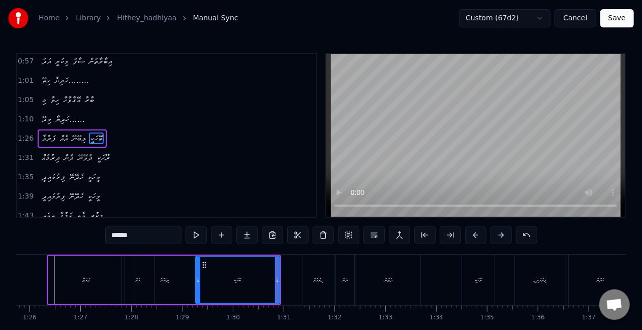
drag, startPoint x: 192, startPoint y: 279, endPoint x: 200, endPoint y: 282, distance: 8.9
click at [200, 282] on icon at bounding box center [198, 280] width 4 height 8
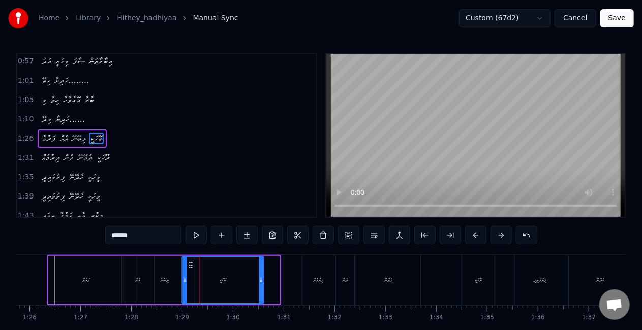
drag, startPoint x: 208, startPoint y: 265, endPoint x: 193, endPoint y: 263, distance: 15.8
click at [193, 263] on icon at bounding box center [191, 265] width 8 height 8
click at [159, 279] on div "ލިބޭނޭ" at bounding box center [164, 280] width 59 height 48
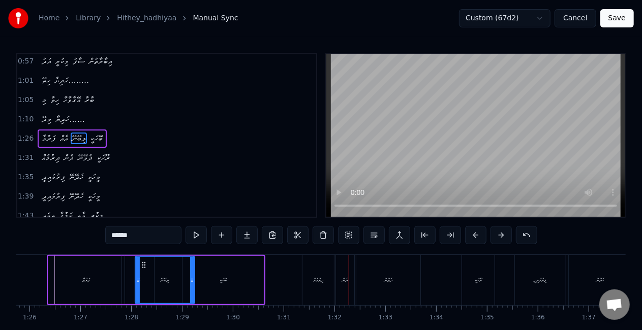
click at [330, 267] on div "ދިރުމެއް" at bounding box center [318, 280] width 32 height 50
type input "********"
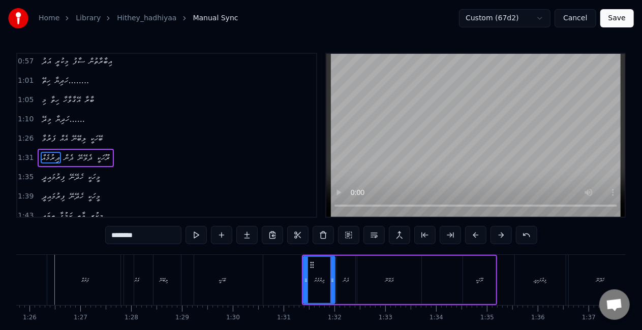
scroll to position [99, 0]
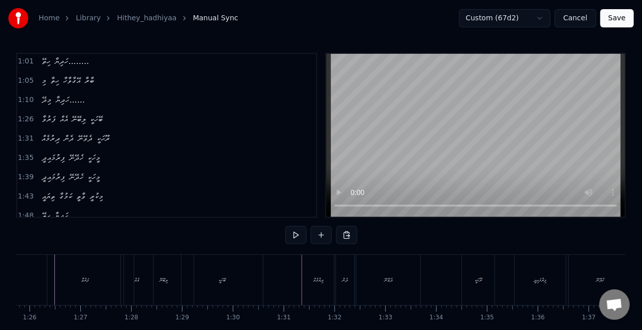
click at [304, 283] on div "ދިރުމެއް" at bounding box center [318, 280] width 32 height 50
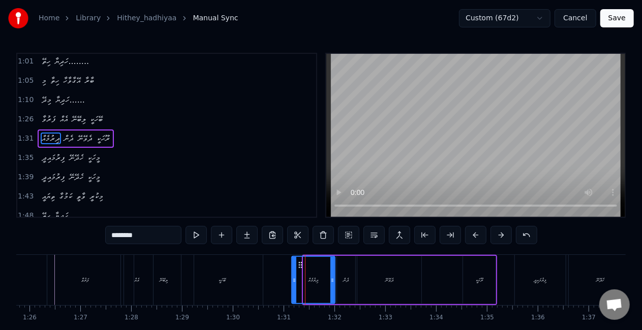
drag, startPoint x: 306, startPoint y: 284, endPoint x: 294, endPoint y: 278, distance: 12.7
click at [294, 279] on icon at bounding box center [294, 280] width 4 height 8
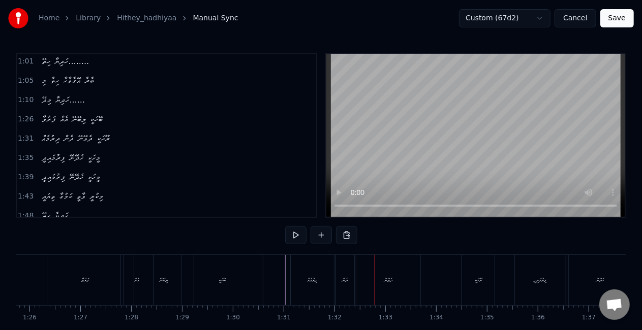
click at [344, 287] on div "ދެން" at bounding box center [345, 280] width 18 height 50
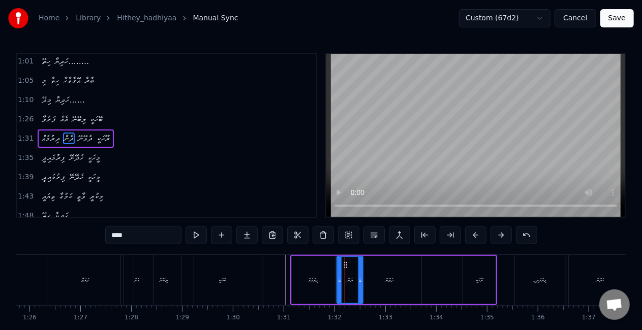
drag, startPoint x: 352, startPoint y: 285, endPoint x: 361, endPoint y: 286, distance: 8.8
click at [361, 286] on div at bounding box center [360, 280] width 4 height 46
click at [318, 281] on div "ދިރުމެއް" at bounding box center [313, 280] width 10 height 8
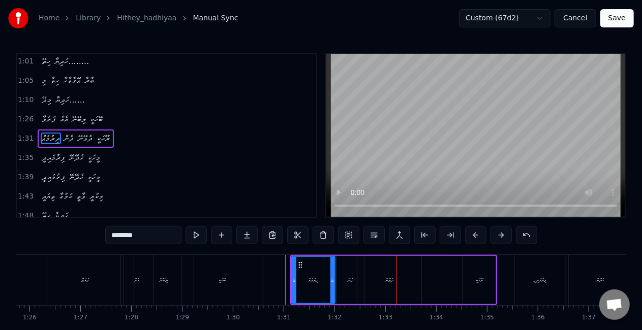
drag, startPoint x: 375, startPoint y: 285, endPoint x: 374, endPoint y: 279, distance: 5.3
click at [375, 284] on div "ދެވޭނޭ" at bounding box center [389, 280] width 64 height 48
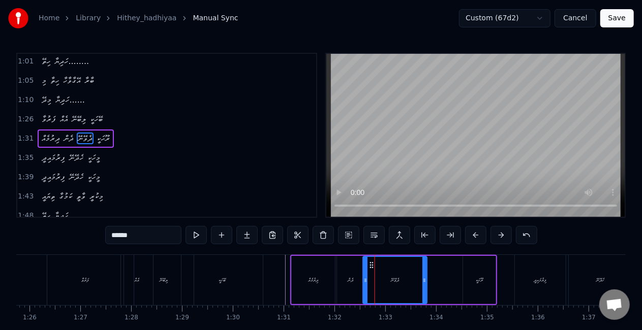
drag, startPoint x: 367, startPoint y: 265, endPoint x: 372, endPoint y: 267, distance: 5.9
click at [372, 267] on icon at bounding box center [371, 265] width 8 height 8
click at [333, 280] on div "ދިރުމެއް" at bounding box center [313, 280] width 43 height 48
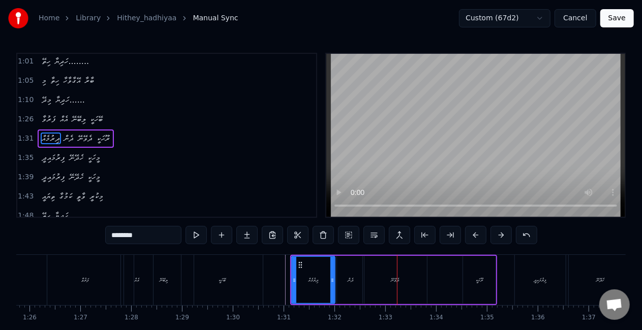
click at [377, 285] on div "ދެވޭނޭ" at bounding box center [395, 280] width 64 height 48
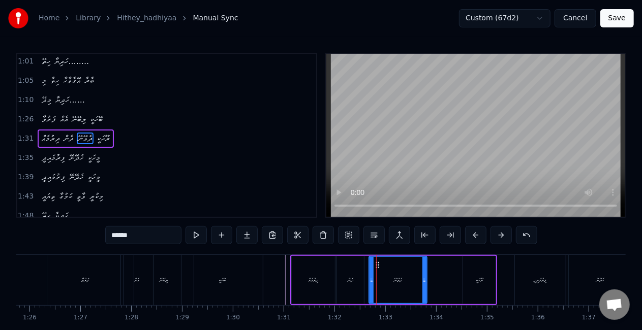
drag, startPoint x: 366, startPoint y: 285, endPoint x: 372, endPoint y: 287, distance: 6.4
click at [372, 287] on div at bounding box center [371, 280] width 4 height 46
click at [350, 283] on div "ދެން" at bounding box center [351, 280] width 6 height 8
type input "****"
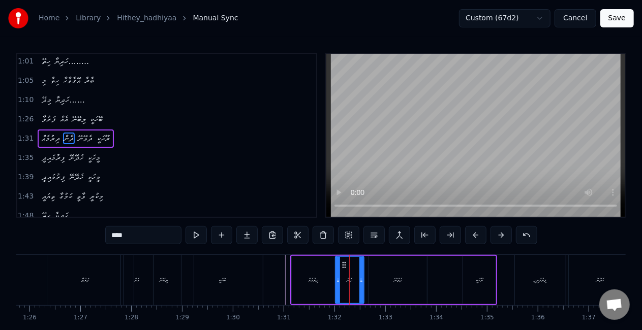
click at [336, 284] on div at bounding box center [338, 280] width 4 height 46
drag, startPoint x: 362, startPoint y: 278, endPoint x: 340, endPoint y: 278, distance: 21.3
click at [366, 281] on icon at bounding box center [365, 280] width 4 height 8
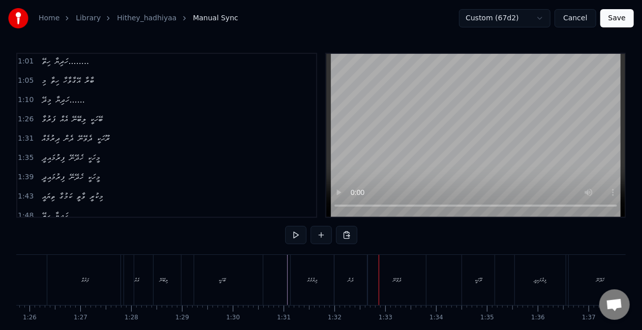
click at [348, 292] on div "ދެން" at bounding box center [350, 280] width 33 height 50
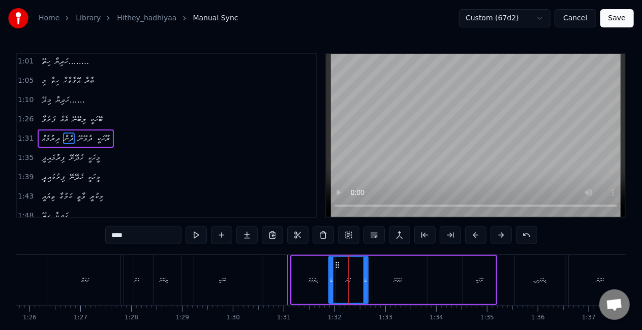
drag, startPoint x: 338, startPoint y: 282, endPoint x: 331, endPoint y: 279, distance: 6.9
click at [331, 279] on icon at bounding box center [331, 280] width 4 height 8
click at [296, 283] on div "ދިރުމެއް" at bounding box center [313, 280] width 43 height 48
type input "********"
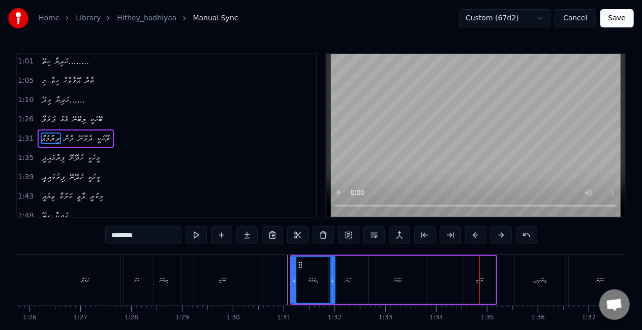
click at [441, 272] on div "ދިރުމެއް ދެން ދެވޭނޭ ރޫޙަކީ" at bounding box center [393, 280] width 207 height 50
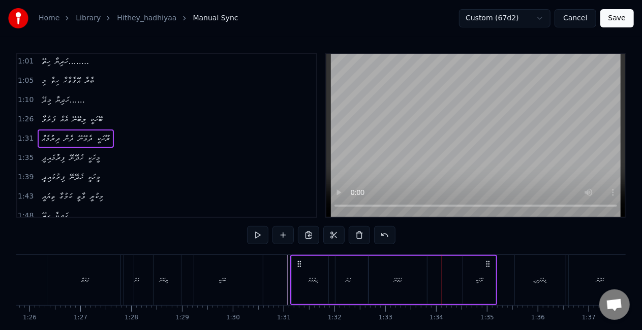
click at [484, 284] on div "ރޫޙަކީ" at bounding box center [479, 280] width 33 height 48
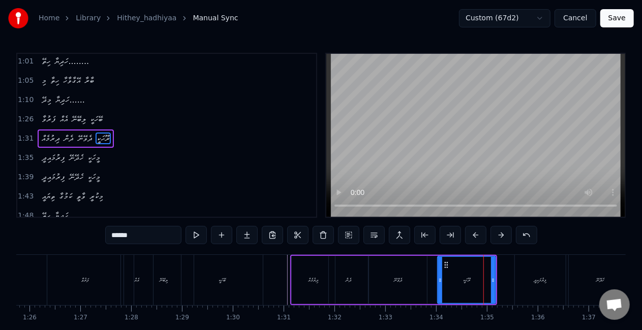
drag, startPoint x: 465, startPoint y: 285, endPoint x: 439, endPoint y: 281, distance: 27.2
click at [439, 282] on div at bounding box center [440, 280] width 4 height 46
click at [406, 282] on div "ދެވޭނޭ" at bounding box center [398, 280] width 58 height 48
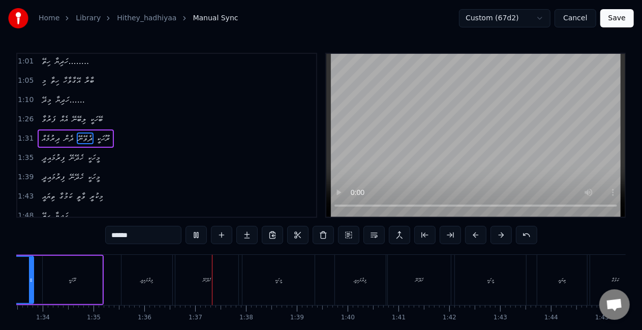
scroll to position [0, 4867]
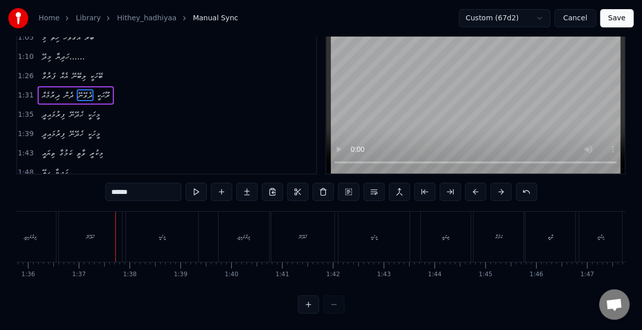
click at [45, 238] on div "ފިރުމައިދީ" at bounding box center [30, 237] width 51 height 50
type input "**********"
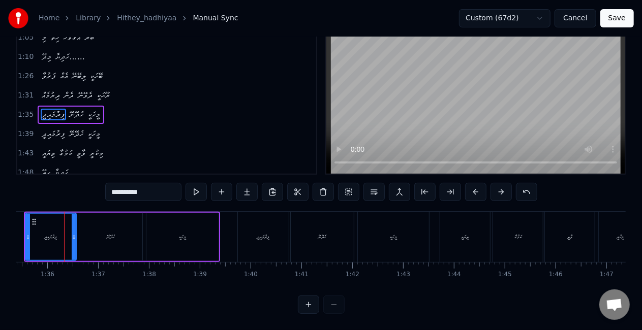
scroll to position [0, 4844]
click at [26, 233] on icon at bounding box center [27, 237] width 4 height 8
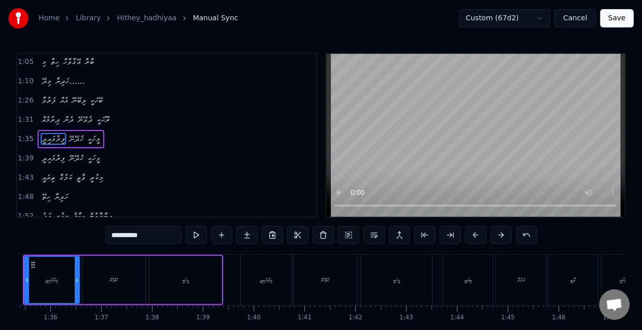
scroll to position [0, 4802]
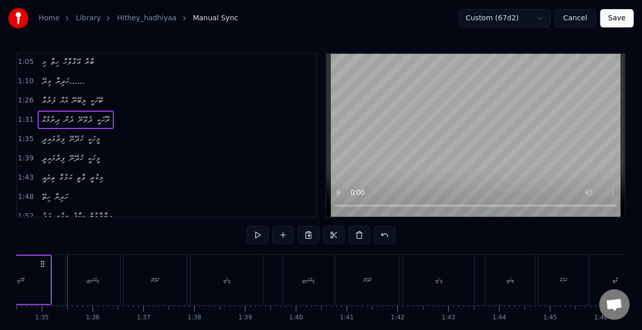
scroll to position [0, 4785]
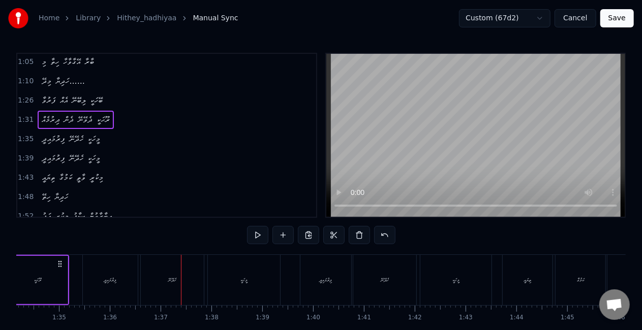
click at [106, 286] on div "ފިރުމައިދީ" at bounding box center [110, 280] width 55 height 50
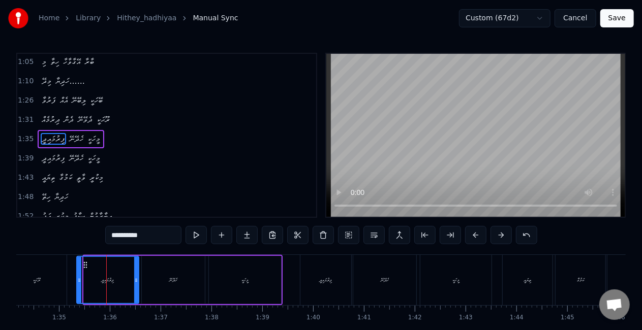
drag, startPoint x: 84, startPoint y: 283, endPoint x: 77, endPoint y: 281, distance: 7.6
click at [77, 281] on icon at bounding box center [79, 280] width 4 height 8
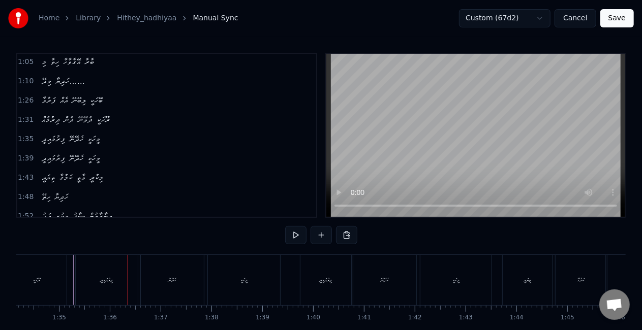
click at [115, 278] on div "ފިރުމައިދީ" at bounding box center [107, 280] width 62 height 50
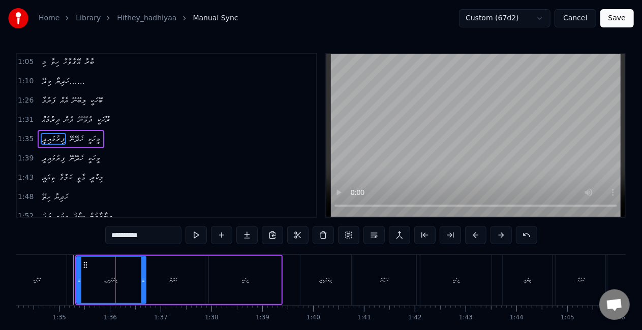
drag, startPoint x: 134, startPoint y: 281, endPoint x: 141, endPoint y: 283, distance: 7.4
click at [141, 283] on icon at bounding box center [143, 280] width 4 height 8
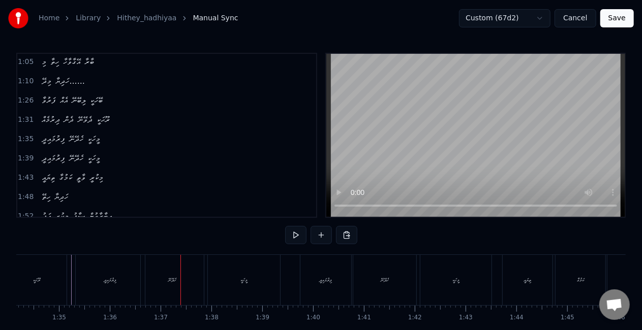
click at [180, 279] on div at bounding box center [180, 280] width 1 height 50
click at [177, 284] on div "ހެދޭނޭ" at bounding box center [172, 280] width 63 height 50
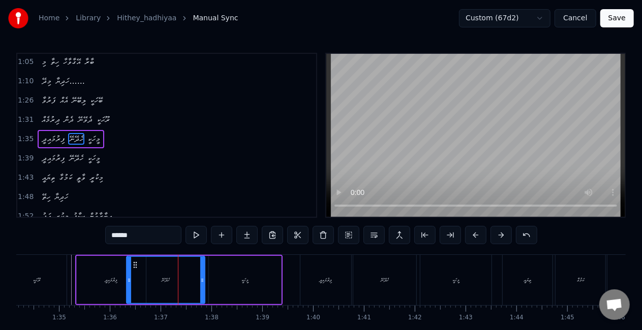
drag, startPoint x: 142, startPoint y: 282, endPoint x: 102, endPoint y: 280, distance: 40.7
click at [128, 276] on icon at bounding box center [129, 280] width 4 height 8
drag, startPoint x: 97, startPoint y: 282, endPoint x: 142, endPoint y: 253, distance: 53.7
click at [97, 282] on div "ފިރުމައިދީ" at bounding box center [111, 280] width 69 height 48
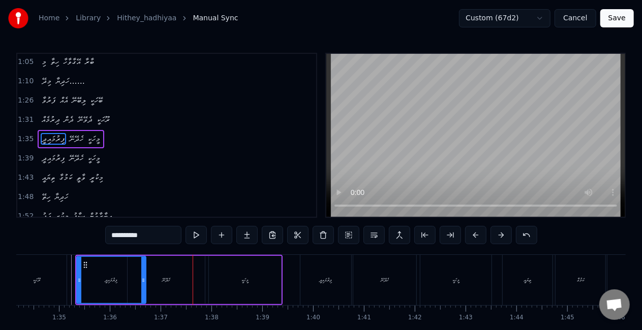
drag, startPoint x: 183, startPoint y: 292, endPoint x: 198, endPoint y: 286, distance: 15.9
click at [183, 291] on div "ހެދޭނޭ" at bounding box center [166, 280] width 77 height 48
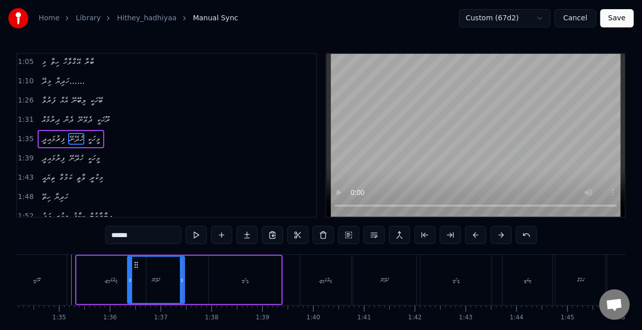
drag, startPoint x: 202, startPoint y: 285, endPoint x: 178, endPoint y: 277, distance: 25.6
click at [182, 279] on div at bounding box center [182, 280] width 4 height 46
drag, startPoint x: 113, startPoint y: 282, endPoint x: 208, endPoint y: 215, distance: 116.2
click at [113, 282] on div "ފިރުމައިދީ" at bounding box center [111, 280] width 13 height 8
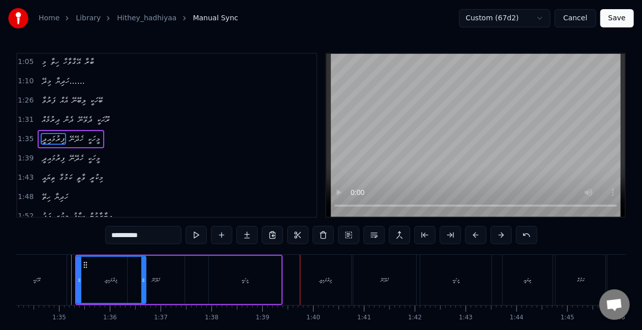
drag, startPoint x: 261, startPoint y: 271, endPoint x: 230, endPoint y: 277, distance: 32.1
click at [261, 271] on div "މީހަކީ" at bounding box center [245, 280] width 72 height 48
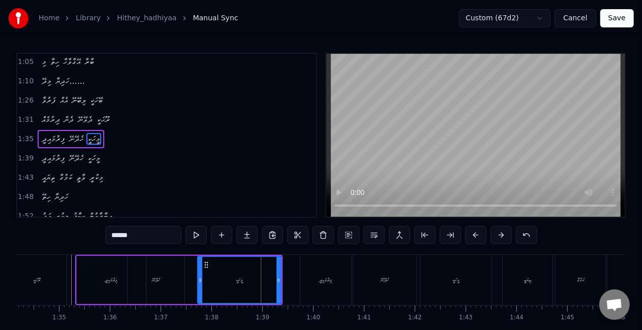
drag, startPoint x: 211, startPoint y: 283, endPoint x: 175, endPoint y: 277, distance: 36.5
click at [200, 278] on icon at bounding box center [200, 280] width 4 height 8
click at [176, 277] on div "ހެދޭނޭ" at bounding box center [156, 280] width 57 height 48
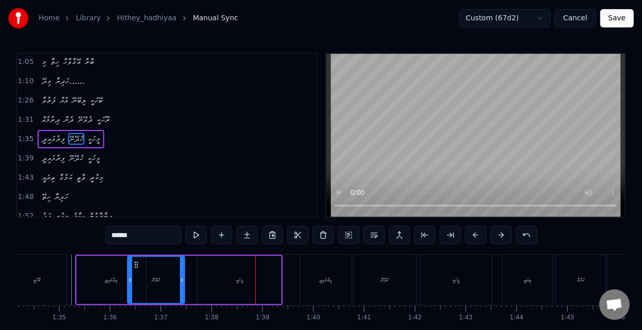
click at [170, 286] on div "ހެދޭނޭ" at bounding box center [156, 280] width 56 height 46
click at [118, 289] on div "ފިރުމައިދީ" at bounding box center [111, 280] width 69 height 48
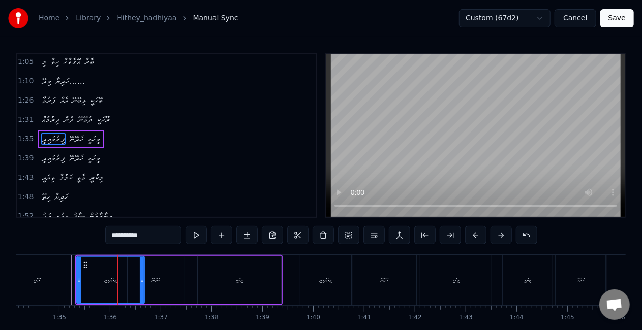
click at [140, 284] on div at bounding box center [142, 280] width 4 height 46
click at [161, 283] on div "ހެދޭނޭ" at bounding box center [156, 280] width 57 height 48
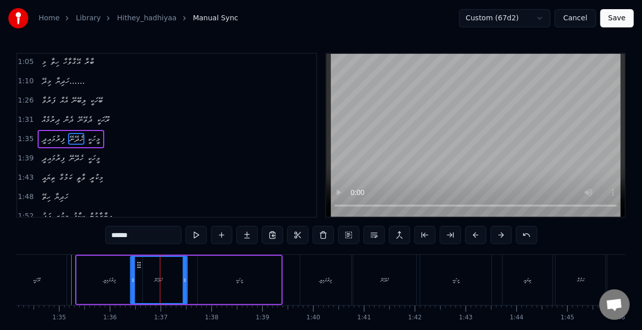
click at [140, 264] on icon at bounding box center [139, 265] width 8 height 8
click at [124, 273] on div "ފިރުމައިދީ" at bounding box center [110, 280] width 66 height 48
type input "**********"
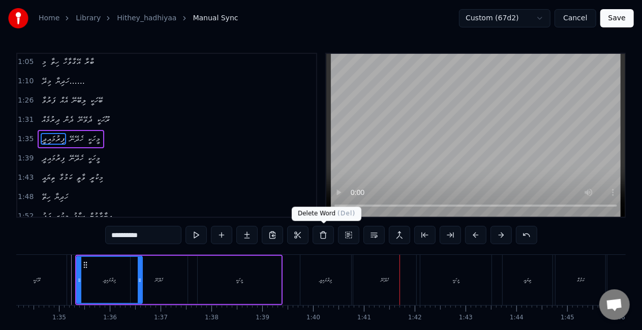
click at [325, 262] on div "ފިރުމައިދީ" at bounding box center [325, 280] width 51 height 50
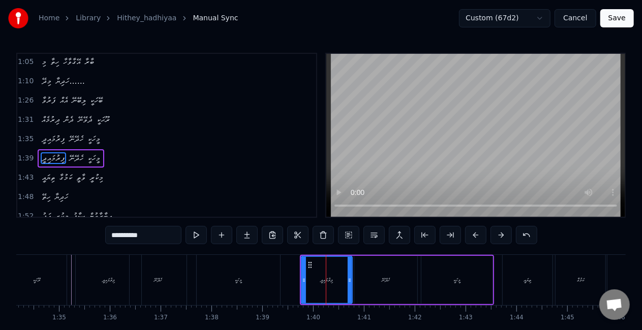
scroll to position [136, 0]
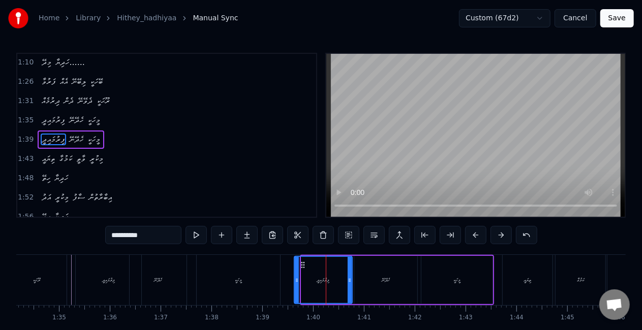
drag, startPoint x: 302, startPoint y: 284, endPoint x: 295, endPoint y: 278, distance: 9.0
click at [295, 278] on div at bounding box center [297, 280] width 4 height 46
click at [353, 283] on icon at bounding box center [352, 280] width 4 height 8
click at [281, 275] on div "ފިރުމައިދީ ހެދޭނޭ މީހަކީ" at bounding box center [178, 280] width 207 height 50
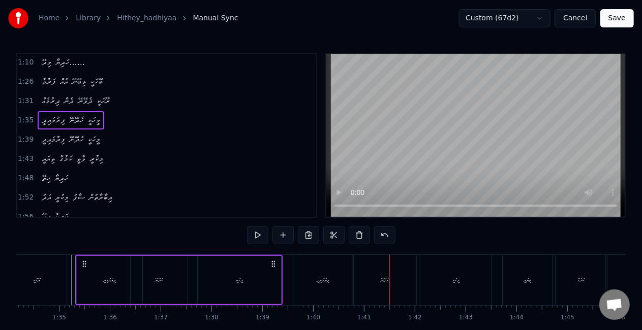
click at [380, 273] on div "ހެދޭނޭ" at bounding box center [384, 280] width 63 height 50
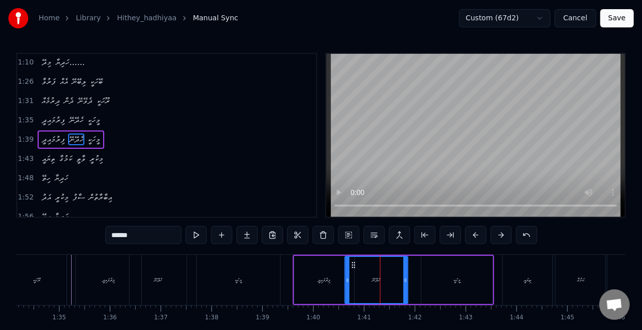
drag, startPoint x: 361, startPoint y: 264, endPoint x: 352, endPoint y: 262, distance: 9.3
click at [355, 263] on icon at bounding box center [354, 265] width 8 height 8
click at [324, 271] on div "ފިރުމައިދީ" at bounding box center [324, 280] width 60 height 48
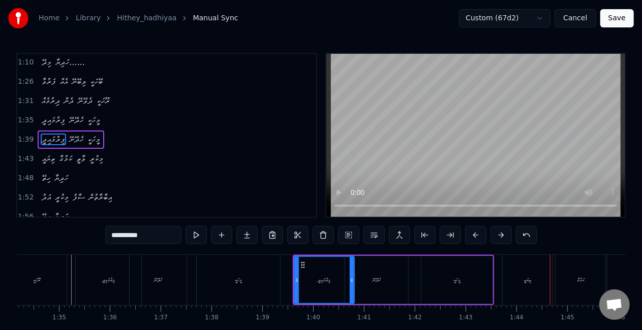
click at [534, 269] on div "ތިޔައީ" at bounding box center [528, 280] width 50 height 50
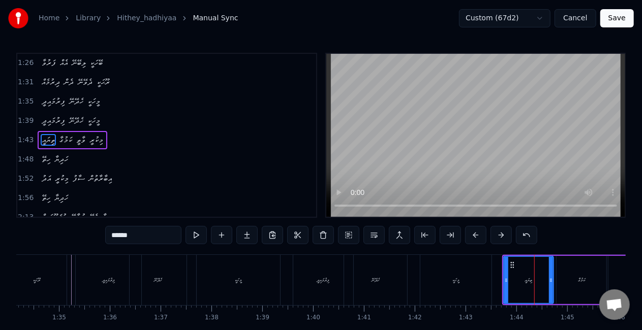
scroll to position [155, 0]
drag, startPoint x: 505, startPoint y: 280, endPoint x: 498, endPoint y: 276, distance: 8.0
click at [498, 277] on icon at bounding box center [500, 280] width 4 height 8
click at [489, 276] on div "މީހަކީ" at bounding box center [455, 280] width 71 height 50
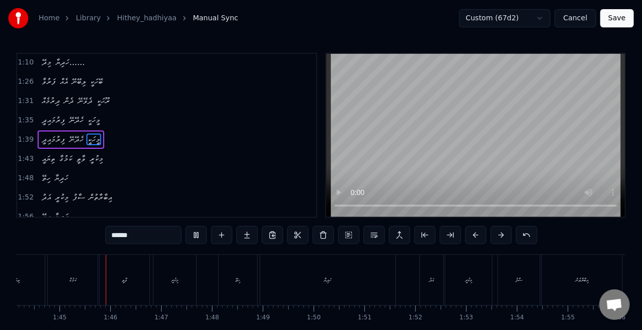
scroll to position [0, 5298]
click at [136, 281] on div "ވާތީ" at bounding box center [119, 280] width 50 height 50
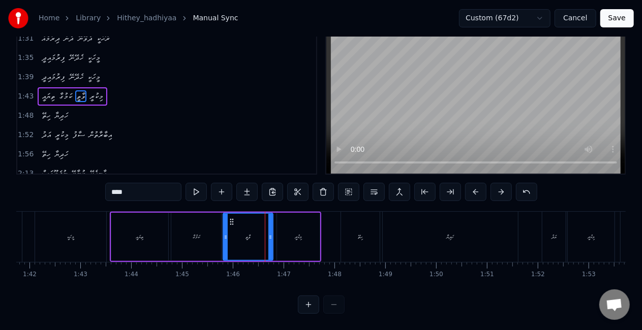
scroll to position [0, 5143]
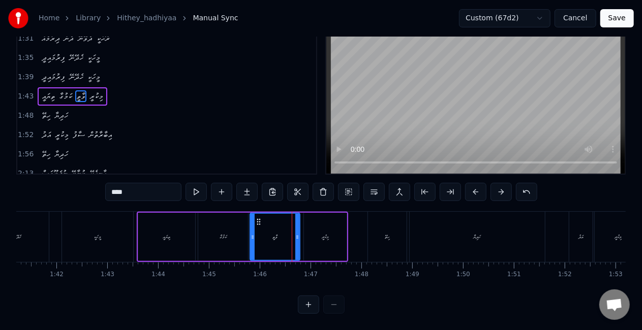
click at [223, 244] on div "ކަމުގާ" at bounding box center [223, 237] width 50 height 48
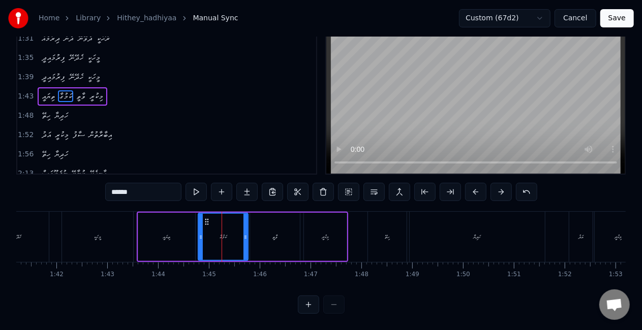
scroll to position [0, 0]
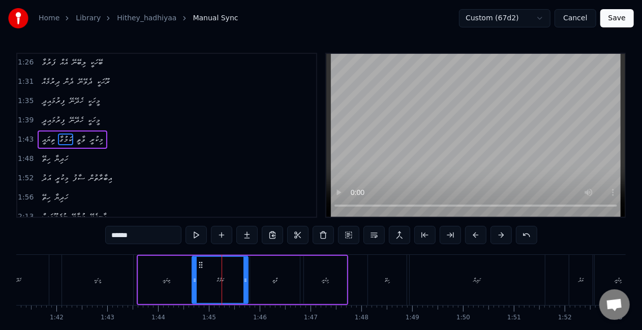
drag, startPoint x: 200, startPoint y: 277, endPoint x: 194, endPoint y: 274, distance: 7.1
click at [194, 274] on div at bounding box center [195, 280] width 4 height 46
click at [258, 277] on div "ވާތީ" at bounding box center [275, 280] width 50 height 48
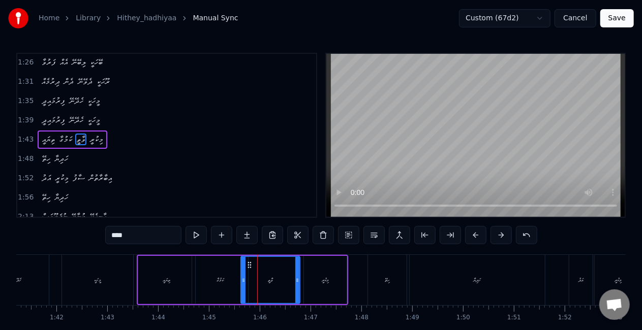
drag, startPoint x: 251, startPoint y: 282, endPoint x: 296, endPoint y: 275, distance: 45.2
click at [242, 277] on icon at bounding box center [243, 280] width 4 height 8
click at [318, 277] on div "މިކުރީ" at bounding box center [325, 280] width 43 height 48
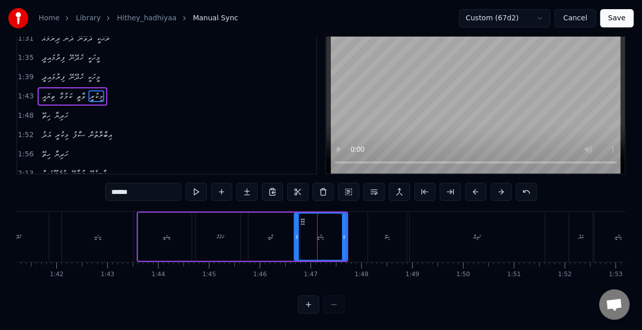
drag, startPoint x: 306, startPoint y: 282, endPoint x: 297, endPoint y: 282, distance: 9.7
click at [297, 282] on div "އަދު މިކުރީ ސާފު އިބާރާތުން ހިތޭ ހަދިޔާ..... މި ހިތާ އޭގާ ވާހާ ބާރާ ކުރީ ހަދިޔާ…" at bounding box center [320, 249] width 609 height 76
click at [140, 226] on div "ތިޔައީ" at bounding box center [166, 237] width 57 height 48
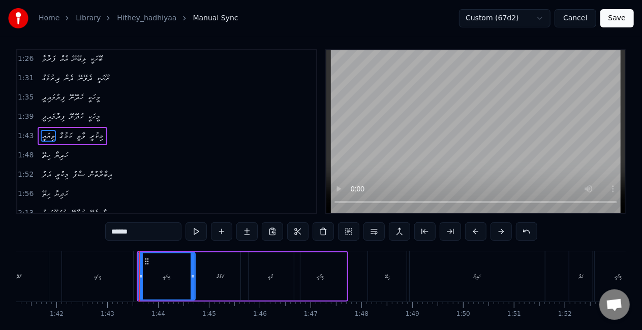
scroll to position [0, 0]
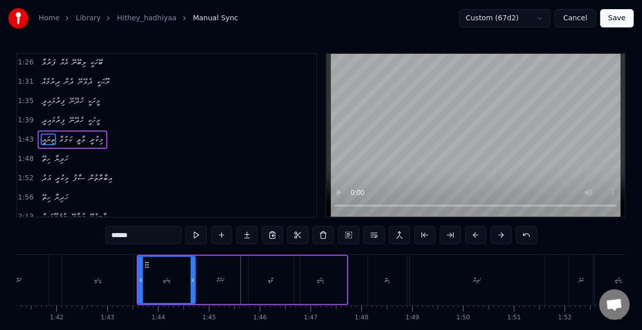
click at [212, 278] on div "ކަމުގާ" at bounding box center [220, 280] width 56 height 48
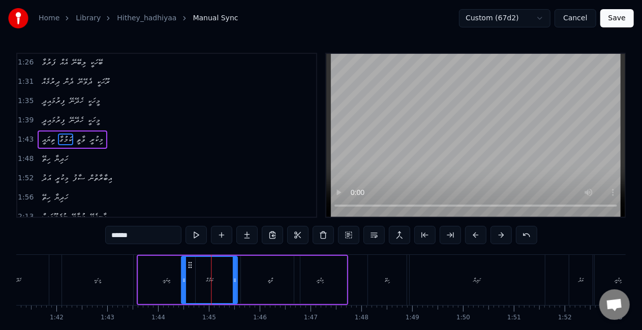
drag, startPoint x: 200, startPoint y: 264, endPoint x: 191, endPoint y: 259, distance: 10.5
click at [190, 259] on div "ކަމުގާ" at bounding box center [209, 280] width 55 height 46
click at [165, 273] on div "ތިޔައީ" at bounding box center [166, 280] width 57 height 48
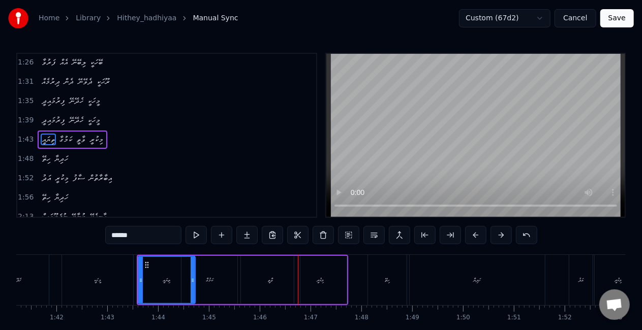
click at [264, 282] on div "ވާތީ" at bounding box center [270, 280] width 59 height 48
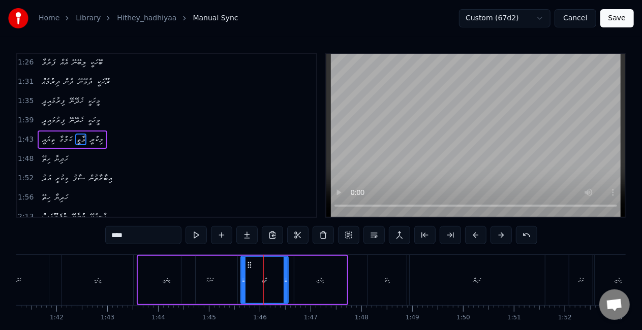
drag, startPoint x: 297, startPoint y: 279, endPoint x: 262, endPoint y: 276, distance: 35.2
click at [287, 277] on icon at bounding box center [286, 280] width 4 height 8
drag, startPoint x: 243, startPoint y: 278, endPoint x: 235, endPoint y: 277, distance: 8.3
click at [235, 277] on icon at bounding box center [235, 280] width 4 height 8
click at [181, 282] on div "ކަމުގާ" at bounding box center [209, 280] width 57 height 48
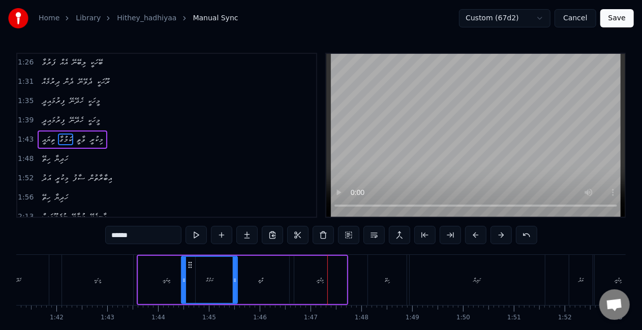
drag, startPoint x: 270, startPoint y: 269, endPoint x: 252, endPoint y: 274, distance: 19.1
click at [270, 269] on div "ވާތީ" at bounding box center [261, 280] width 56 height 48
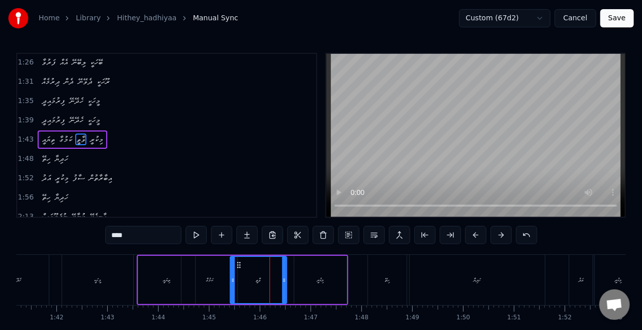
click at [240, 262] on icon at bounding box center [239, 265] width 8 height 8
click at [191, 288] on div "ކަމުގާ" at bounding box center [209, 280] width 56 height 48
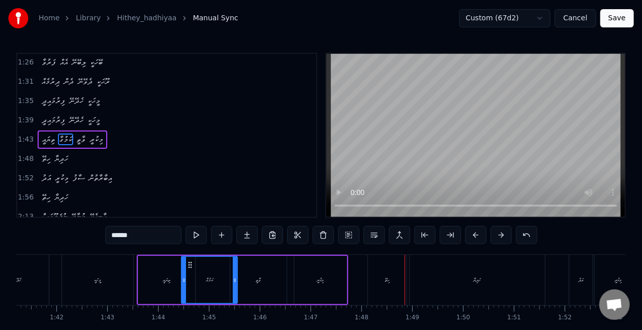
click at [385, 285] on div "ހިތޭ" at bounding box center [387, 280] width 39 height 50
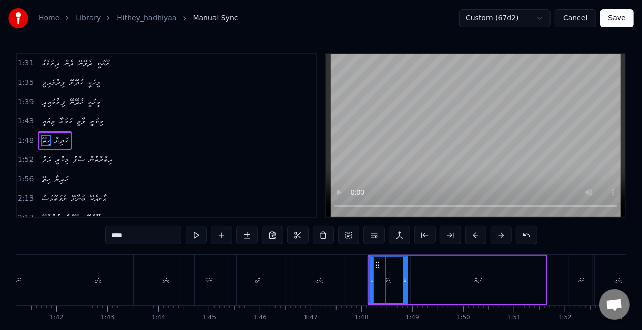
scroll to position [174, 0]
drag, startPoint x: 369, startPoint y: 285, endPoint x: 327, endPoint y: 279, distance: 42.5
click at [347, 286] on div at bounding box center [348, 280] width 4 height 46
drag, startPoint x: 324, startPoint y: 279, endPoint x: 327, endPoint y: 266, distance: 13.6
click at [325, 279] on div "މިކުރީ" at bounding box center [319, 280] width 52 height 50
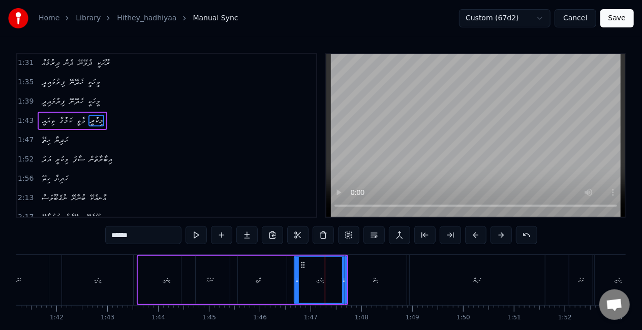
scroll to position [155, 0]
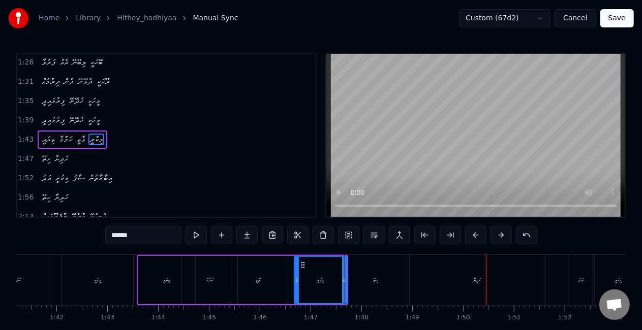
click at [448, 287] on div "ހަދިޔާ" at bounding box center [477, 280] width 135 height 50
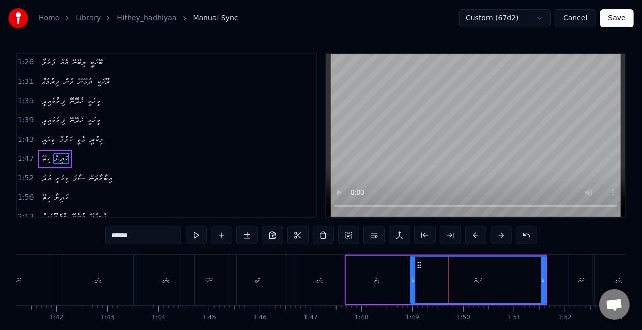
scroll to position [174, 0]
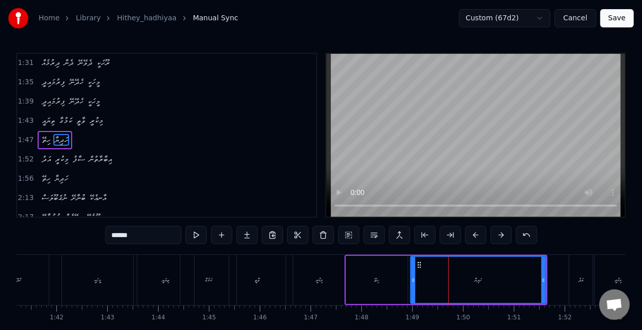
click at [153, 237] on input "******" at bounding box center [143, 235] width 76 height 18
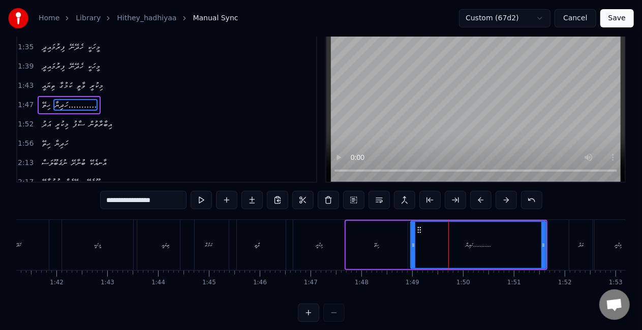
scroll to position [51, 0]
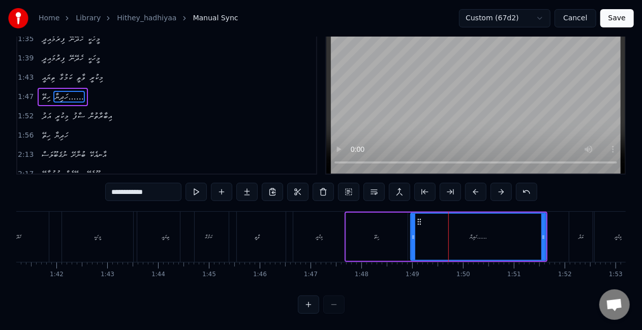
click at [381, 226] on div "ހިތޭ" at bounding box center [376, 237] width 61 height 48
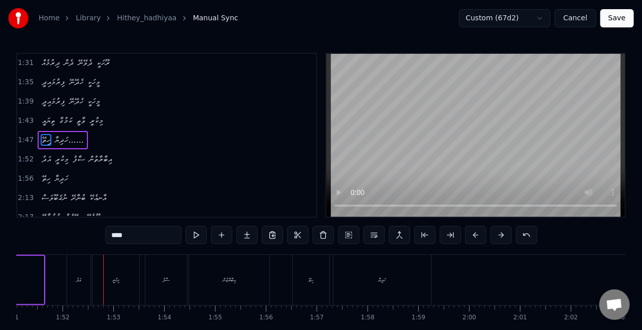
scroll to position [0, 5655]
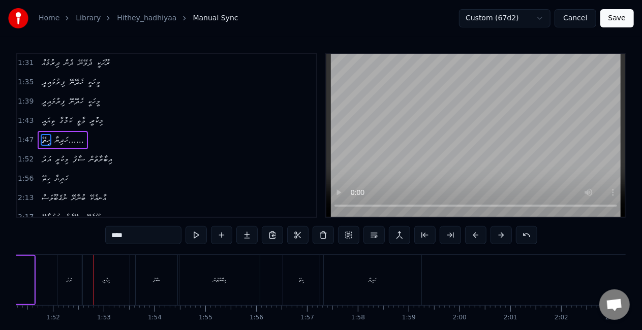
click at [57, 283] on div "އަދު" at bounding box center [68, 280] width 23 height 50
type input "****"
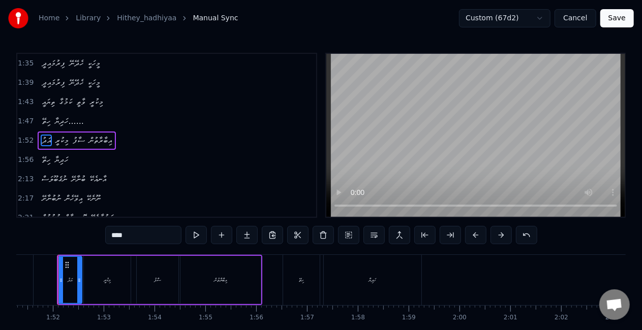
scroll to position [0, 5646]
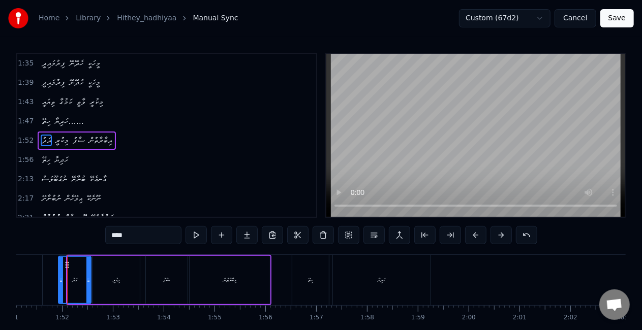
drag, startPoint x: 70, startPoint y: 283, endPoint x: 63, endPoint y: 276, distance: 10.1
click at [61, 276] on icon at bounding box center [61, 280] width 4 height 8
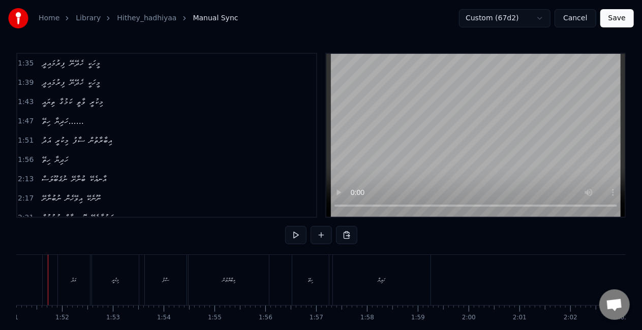
scroll to position [0, 5626]
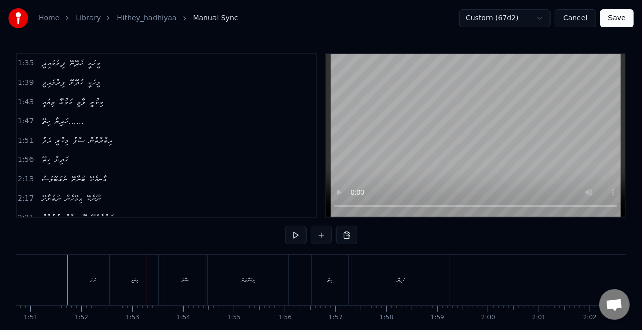
click at [126, 283] on div "މިކުރީ" at bounding box center [134, 280] width 47 height 50
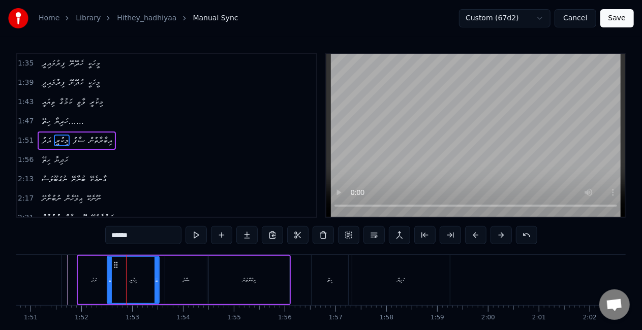
drag, startPoint x: 115, startPoint y: 283, endPoint x: 136, endPoint y: 276, distance: 22.5
click at [111, 281] on icon at bounding box center [110, 280] width 4 height 8
click at [184, 276] on div "ސާފު" at bounding box center [185, 280] width 7 height 8
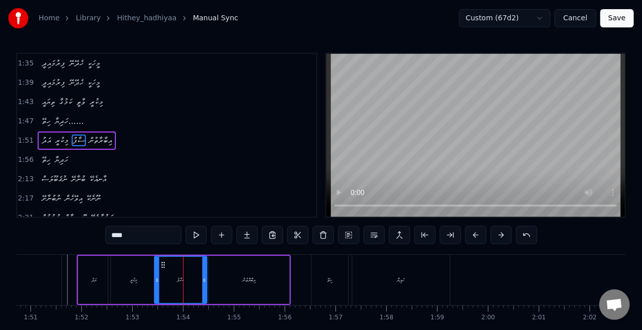
drag, startPoint x: 167, startPoint y: 281, endPoint x: 176, endPoint y: 277, distance: 9.2
click at [159, 279] on icon at bounding box center [157, 280] width 4 height 8
drag, startPoint x: 224, startPoint y: 274, endPoint x: 235, endPoint y: 276, distance: 11.3
click at [229, 277] on div "އިބާރާތުން" at bounding box center [249, 280] width 80 height 48
type input "**********"
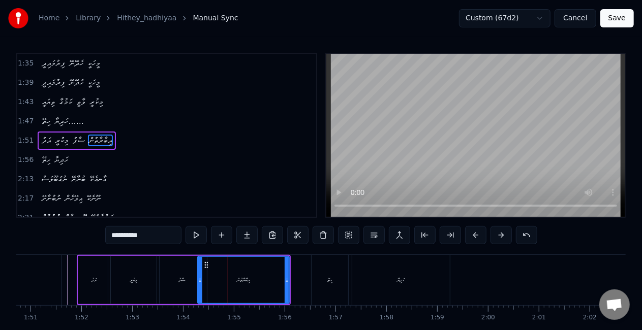
drag, startPoint x: 210, startPoint y: 285, endPoint x: 121, endPoint y: 283, distance: 89.0
click at [199, 278] on div at bounding box center [200, 280] width 4 height 46
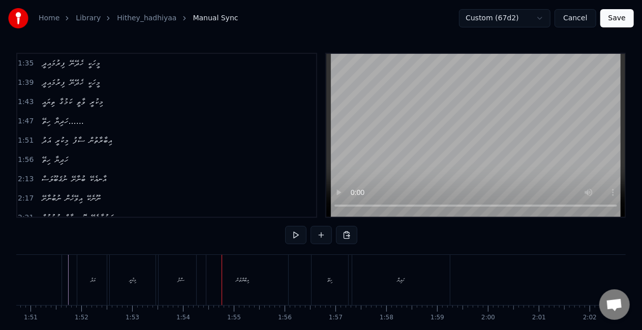
click at [190, 284] on div "ސާފު" at bounding box center [181, 280] width 50 height 50
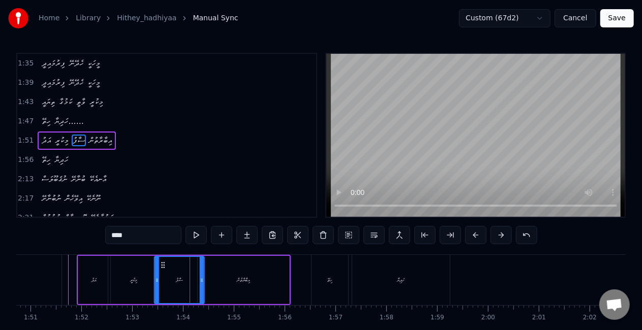
click at [163, 266] on icon at bounding box center [163, 265] width 8 height 8
click at [127, 279] on div "މިކުރީ" at bounding box center [133, 280] width 51 height 48
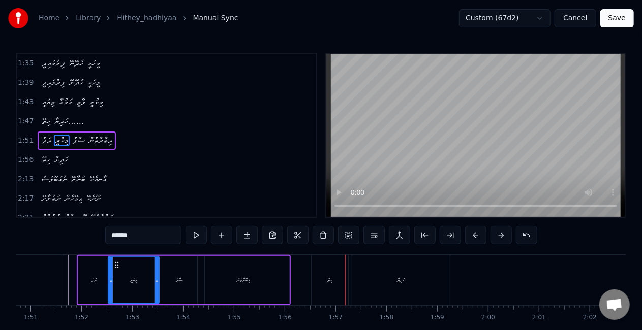
click at [320, 276] on div "ހިތޭ" at bounding box center [330, 280] width 37 height 50
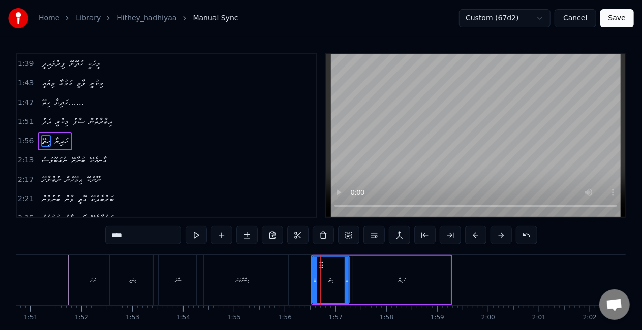
scroll to position [212, 0]
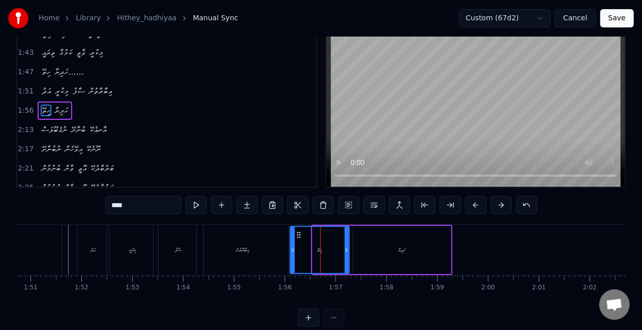
drag, startPoint x: 314, startPoint y: 283, endPoint x: 292, endPoint y: 283, distance: 21.9
click at [292, 283] on div "އަދު މިކުރީ ސާފު އިބާރާތުން ހިތޭ ހަދިޔާ..... މި ހިތާ އޭގާ ވާހާ ބާރާ ކުރީ ހަދިޔާ…" at bounding box center [320, 263] width 609 height 76
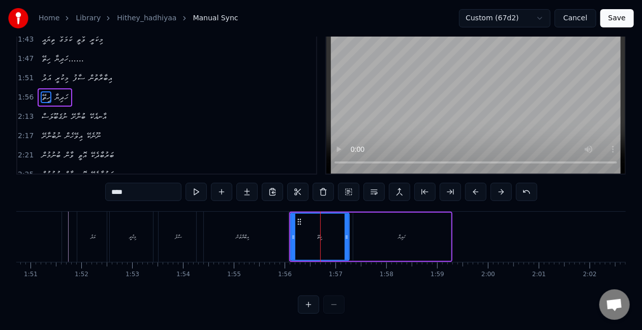
click at [372, 222] on div "ހަދިޔާ" at bounding box center [402, 237] width 98 height 48
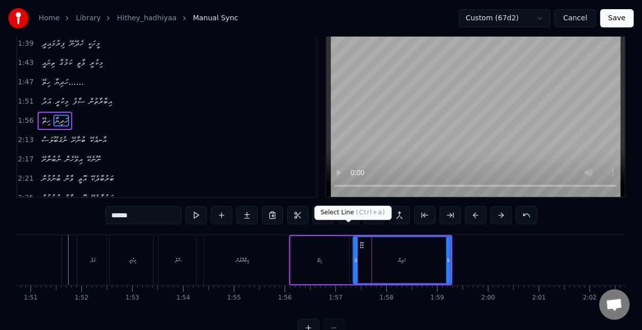
scroll to position [0, 0]
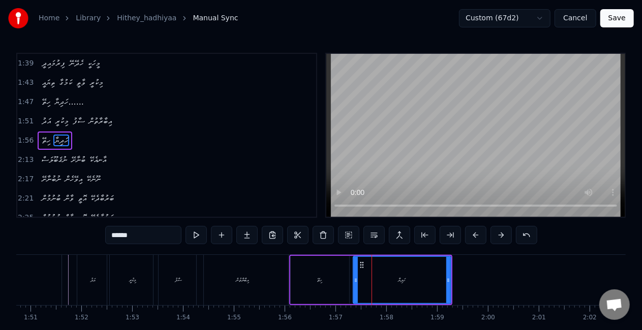
click at [288, 273] on div "އިބާރާތުން" at bounding box center [242, 280] width 92 height 50
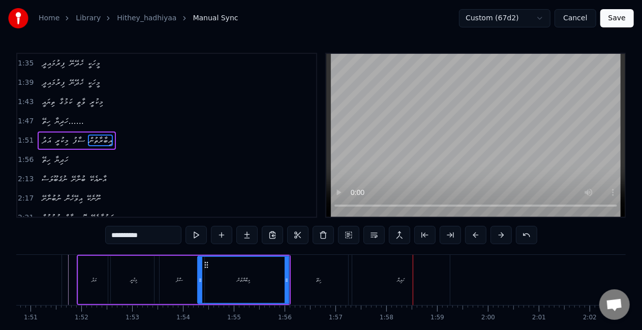
click at [401, 284] on div "ހަދިޔާ" at bounding box center [401, 280] width 8 height 8
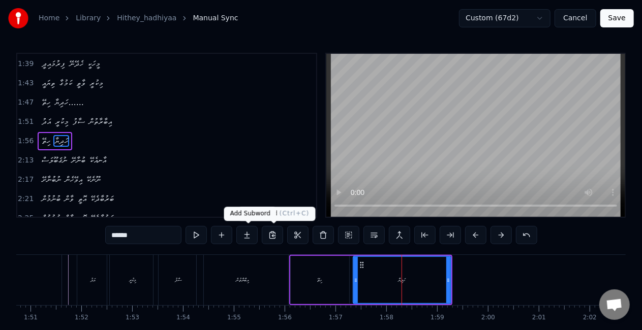
scroll to position [212, 0]
click at [162, 239] on input "******" at bounding box center [143, 235] width 76 height 18
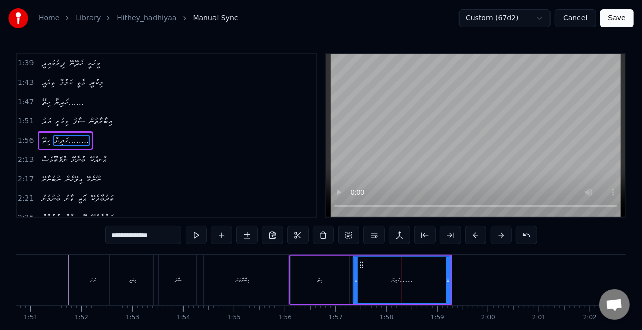
click at [287, 278] on div "އިބާރާތުން" at bounding box center [242, 280] width 91 height 50
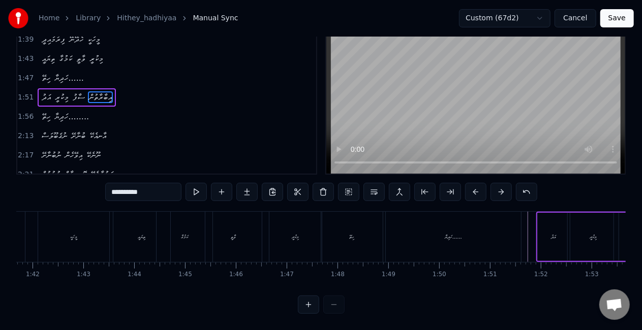
scroll to position [0, 5126]
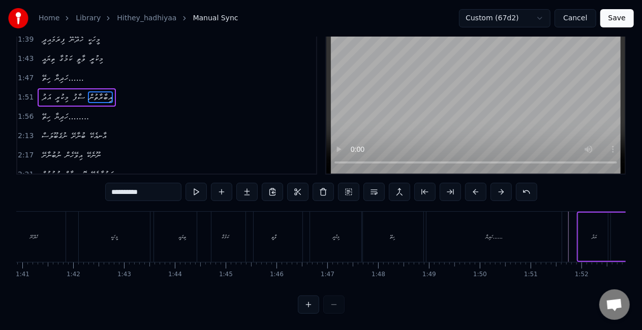
click at [367, 233] on div "ހިތޭ" at bounding box center [392, 237] width 61 height 50
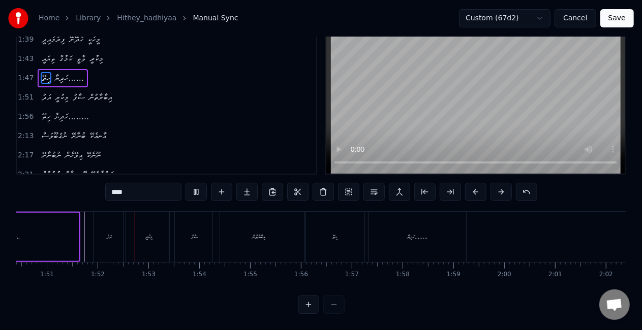
scroll to position [0, 5645]
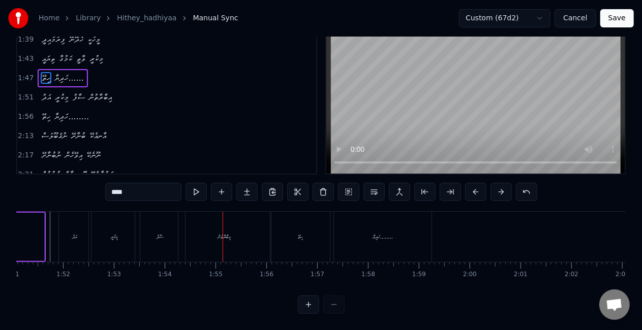
click at [155, 216] on div "ސާފު" at bounding box center [160, 237] width 50 height 50
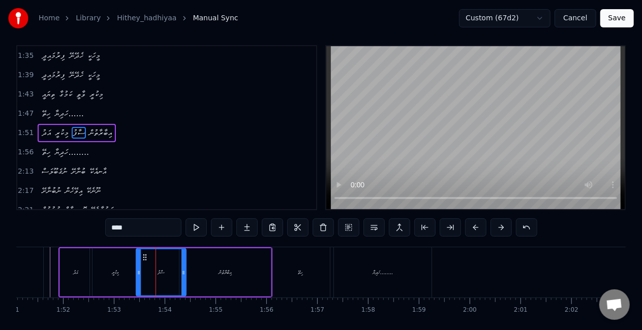
scroll to position [0, 0]
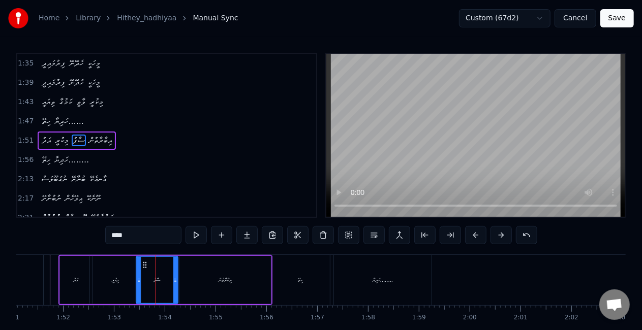
drag, startPoint x: 182, startPoint y: 276, endPoint x: 174, endPoint y: 272, distance: 8.9
click at [174, 272] on div at bounding box center [175, 280] width 4 height 46
click at [127, 268] on div "މިކުރީ" at bounding box center [115, 280] width 51 height 48
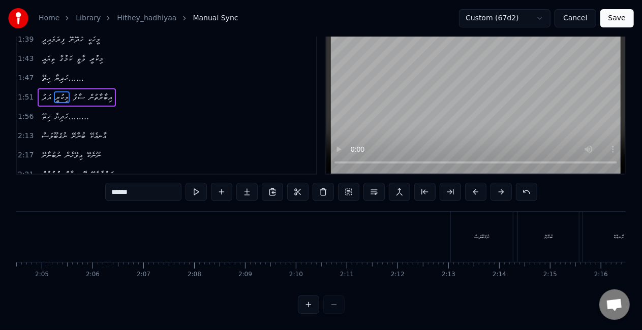
scroll to position [0, 6502]
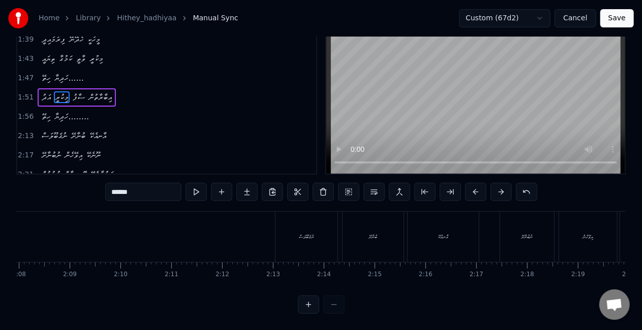
click at [314, 236] on div "ނުޤަބޫލަސް" at bounding box center [306, 237] width 62 height 50
type input "**********"
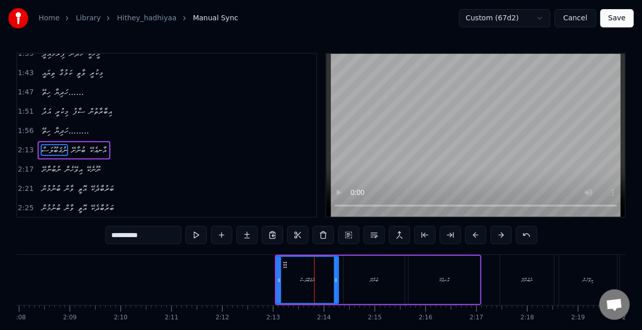
scroll to position [231, 0]
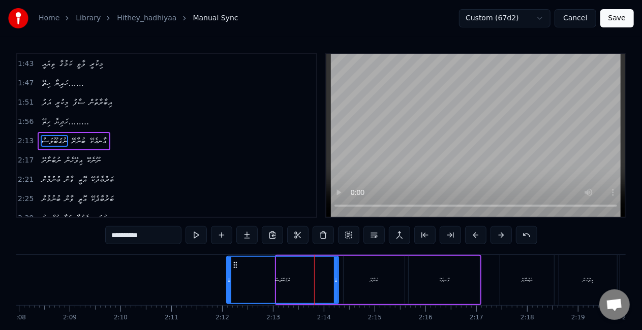
drag, startPoint x: 277, startPoint y: 279, endPoint x: 228, endPoint y: 271, distance: 50.5
click at [228, 271] on div at bounding box center [229, 280] width 4 height 46
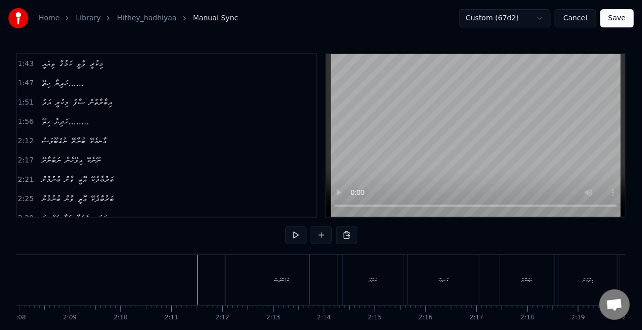
click at [284, 267] on div "ނުޤަބޫލަސް" at bounding box center [282, 280] width 112 height 50
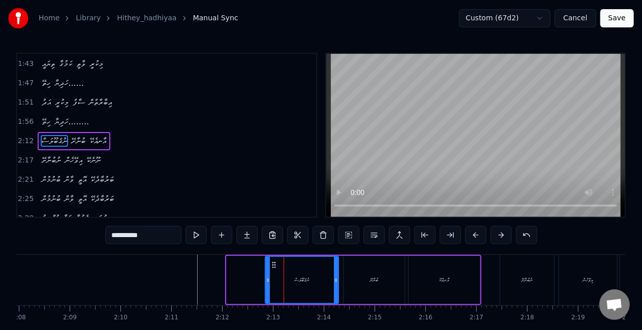
drag, startPoint x: 228, startPoint y: 276, endPoint x: 266, endPoint y: 276, distance: 38.6
click at [266, 276] on icon at bounding box center [268, 280] width 4 height 8
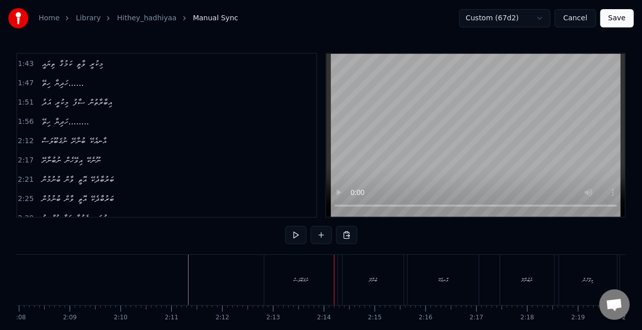
click at [276, 274] on div "ނުޤަބޫލަސް" at bounding box center [300, 280] width 73 height 50
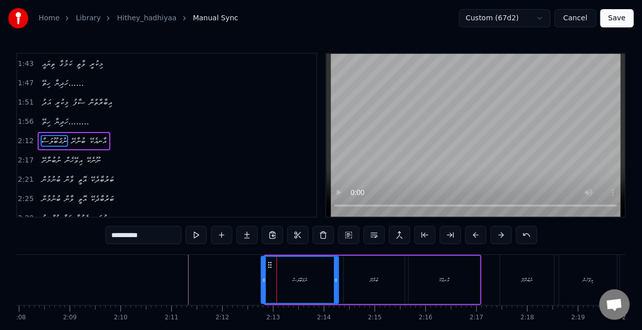
click at [262, 273] on div at bounding box center [264, 280] width 4 height 46
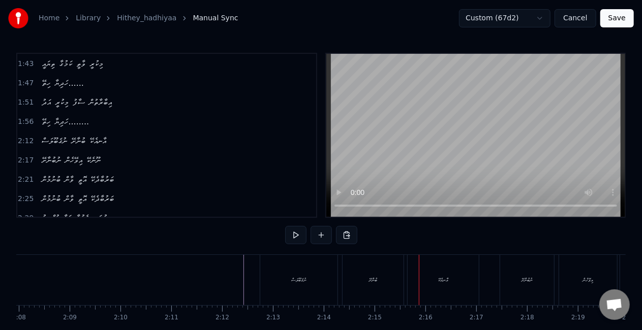
click at [360, 268] on div "ބުނާށޭ" at bounding box center [373, 280] width 61 height 50
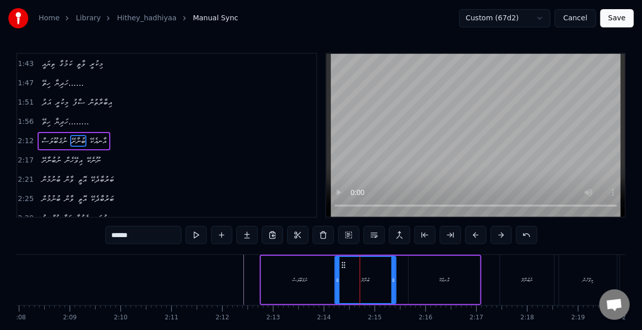
drag, startPoint x: 351, startPoint y: 262, endPoint x: 340, endPoint y: 258, distance: 10.8
click at [340, 258] on div "ބުނާށޭ" at bounding box center [365, 280] width 60 height 46
click at [298, 276] on div "ނުޤަބޫލަސް" at bounding box center [299, 280] width 15 height 8
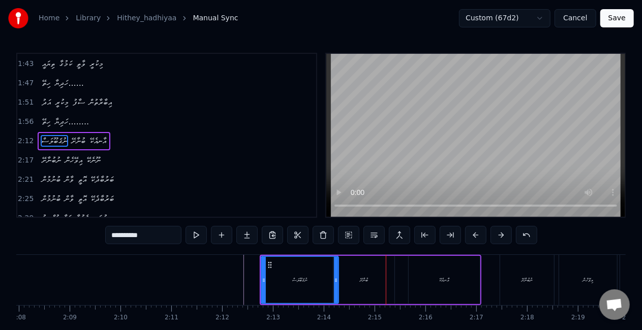
click at [354, 276] on div "ބުނާށޭ" at bounding box center [363, 280] width 61 height 48
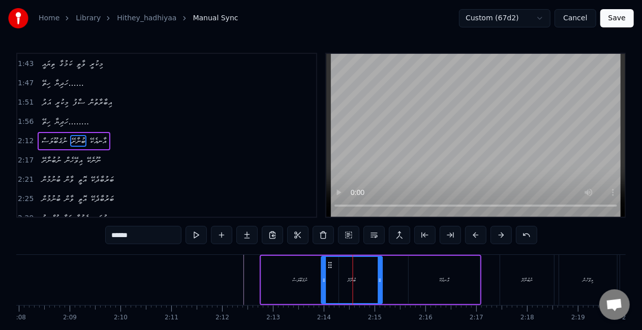
drag, startPoint x: 341, startPoint y: 263, endPoint x: 329, endPoint y: 258, distance: 12.6
click at [329, 258] on div "ބުނާށޭ" at bounding box center [352, 280] width 60 height 46
click at [300, 274] on div "ނުޤަބޫލަސް" at bounding box center [299, 280] width 77 height 48
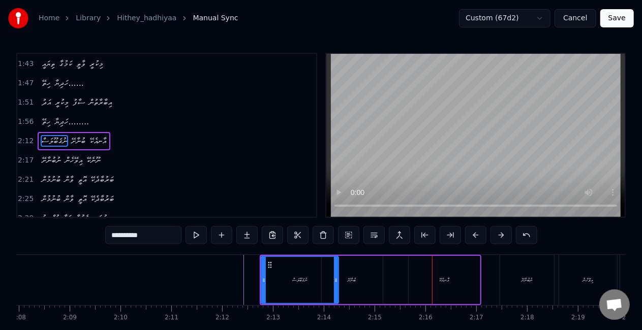
click at [429, 270] on div "އާނއެކޭ" at bounding box center [444, 280] width 71 height 48
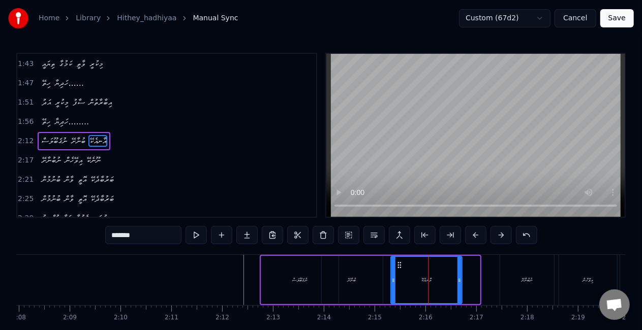
drag, startPoint x: 417, startPoint y: 261, endPoint x: 401, endPoint y: 259, distance: 15.9
click at [401, 259] on div "އާނއެކޭ" at bounding box center [426, 280] width 70 height 46
click at [376, 270] on div "ބުނާށޭ" at bounding box center [352, 280] width 61 height 48
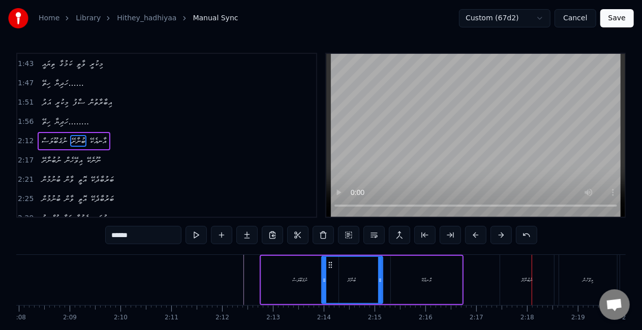
click at [523, 277] on div "ނުބުނާށޭ" at bounding box center [526, 280] width 11 height 8
type input "********"
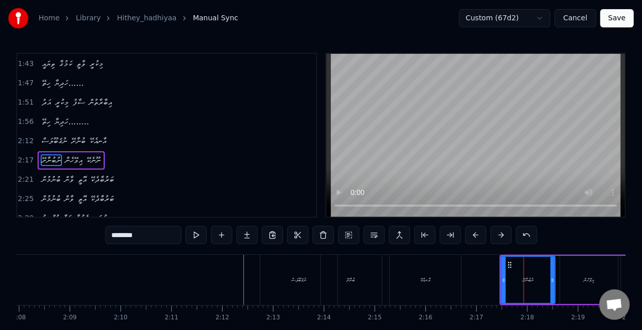
scroll to position [250, 0]
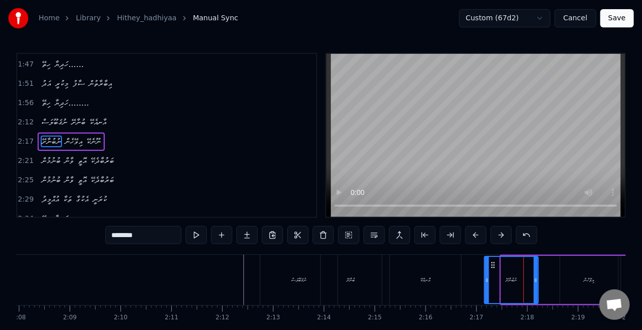
drag, startPoint x: 510, startPoint y: 263, endPoint x: 494, endPoint y: 254, distance: 18.7
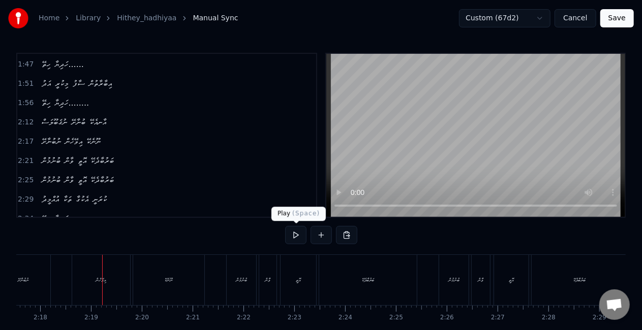
scroll to position [0, 7012]
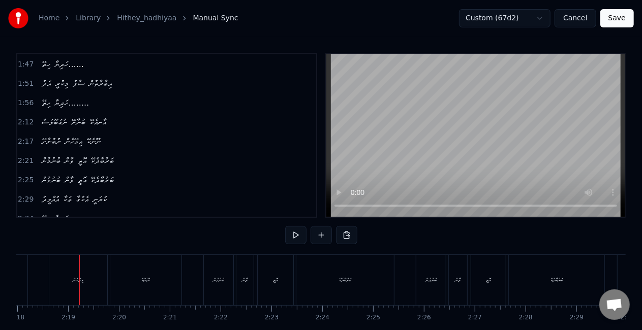
click at [89, 284] on div "އިވޭހެން" at bounding box center [78, 280] width 58 height 50
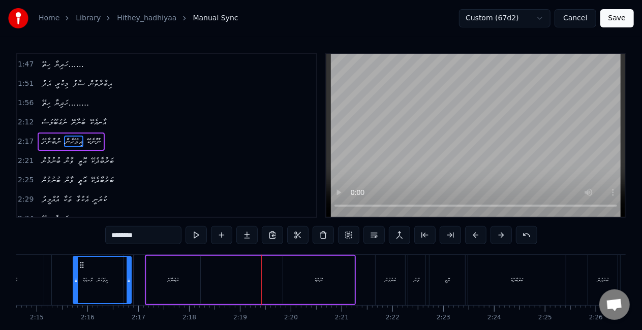
scroll to position [0, 6838]
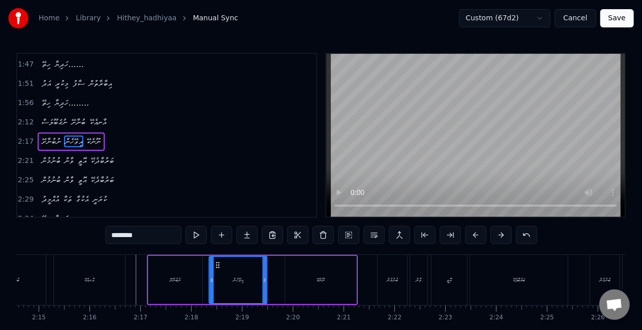
drag, startPoint x: 59, startPoint y: 265, endPoint x: 217, endPoint y: 265, distance: 158.5
click at [217, 265] on icon at bounding box center [217, 265] width 8 height 8
click at [181, 271] on div "ނުބުނާށޭ" at bounding box center [175, 280] width 54 height 48
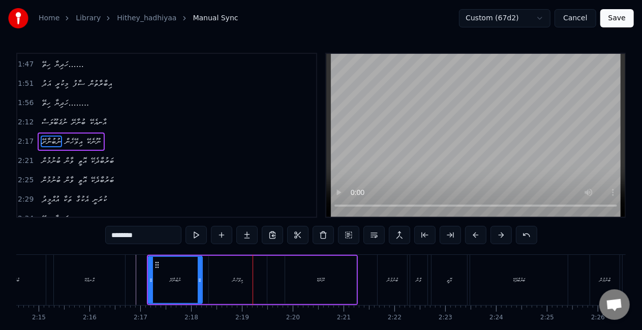
click at [237, 276] on div "އިވޭހެން" at bounding box center [237, 280] width 11 height 8
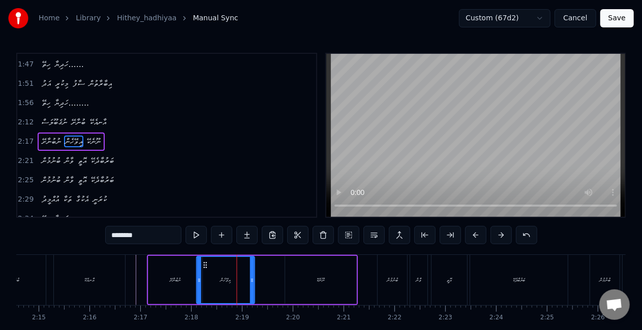
drag, startPoint x: 215, startPoint y: 264, endPoint x: 203, endPoint y: 257, distance: 14.4
click at [203, 257] on div "އިވޭހެން" at bounding box center [225, 280] width 57 height 46
click at [175, 279] on div "ނުބުނާށޭ" at bounding box center [175, 280] width 11 height 8
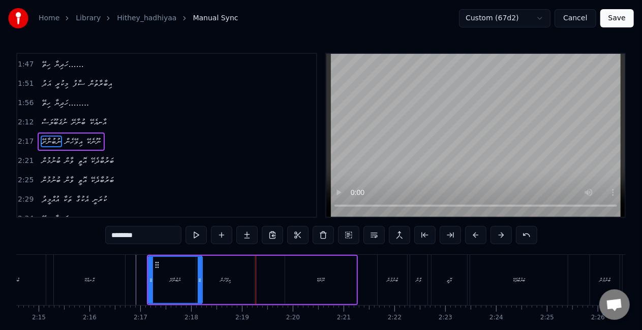
click at [246, 269] on div "އިވޭހެން" at bounding box center [225, 280] width 58 height 48
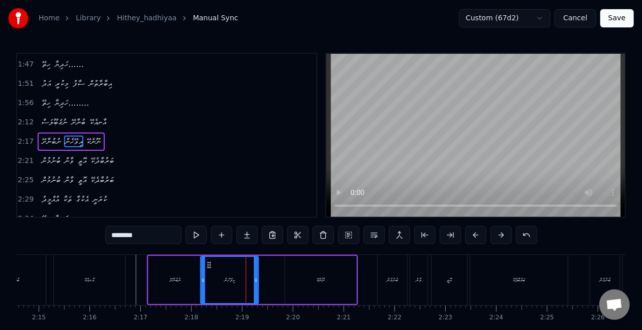
click at [209, 264] on icon at bounding box center [209, 265] width 8 height 8
click at [176, 283] on div "ނުބުނާށޭ" at bounding box center [175, 280] width 11 height 8
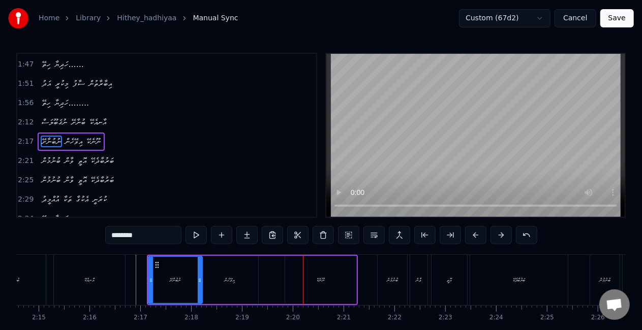
click at [319, 271] on div "ނޫނެކޭ" at bounding box center [320, 280] width 71 height 48
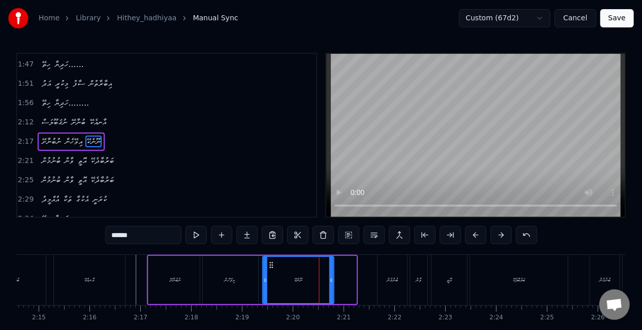
drag, startPoint x: 293, startPoint y: 262, endPoint x: 270, endPoint y: 256, distance: 23.8
click at [270, 256] on div "ނޫނެކޭ" at bounding box center [298, 280] width 72 height 48
click at [243, 270] on div "އިވޭހެން" at bounding box center [229, 280] width 58 height 48
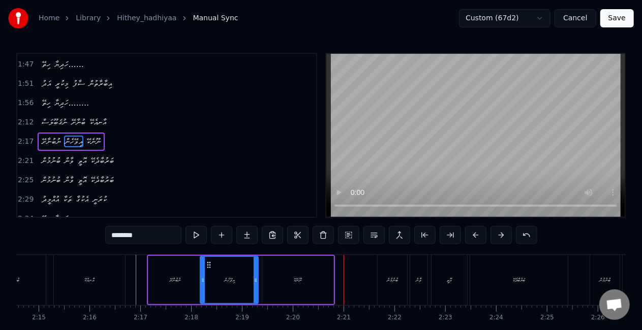
click at [311, 283] on div "ނޫނެކޭ" at bounding box center [297, 280] width 71 height 48
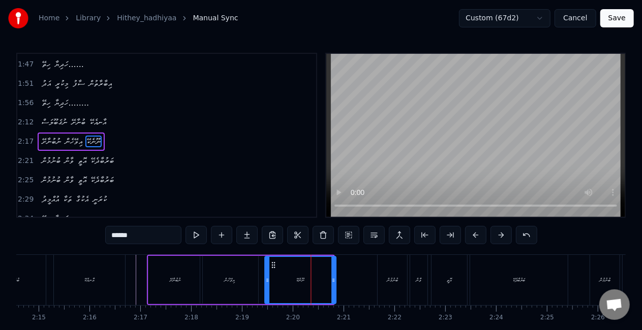
click at [274, 264] on icon at bounding box center [273, 265] width 8 height 8
click at [246, 268] on div "އިވޭހެން" at bounding box center [229, 280] width 58 height 48
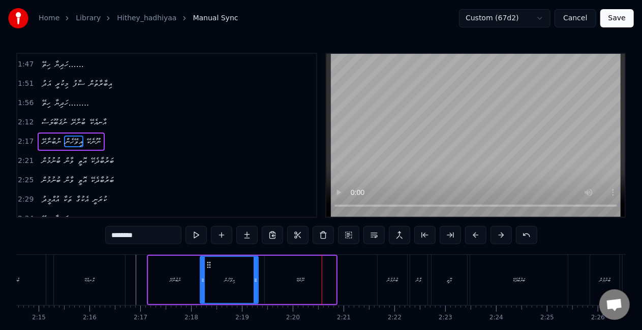
click at [290, 287] on div "ނޫނެކޭ" at bounding box center [300, 280] width 71 height 48
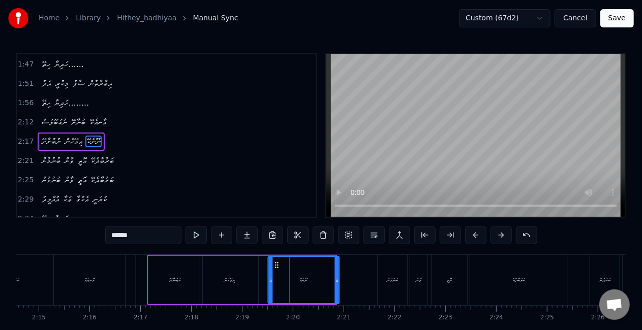
click at [276, 263] on icon at bounding box center [276, 265] width 8 height 8
click at [193, 237] on button at bounding box center [195, 235] width 21 height 18
click at [193, 236] on button at bounding box center [195, 235] width 21 height 18
click at [279, 266] on icon at bounding box center [281, 265] width 8 height 8
click at [241, 275] on div "އިވޭހެން" at bounding box center [229, 280] width 58 height 48
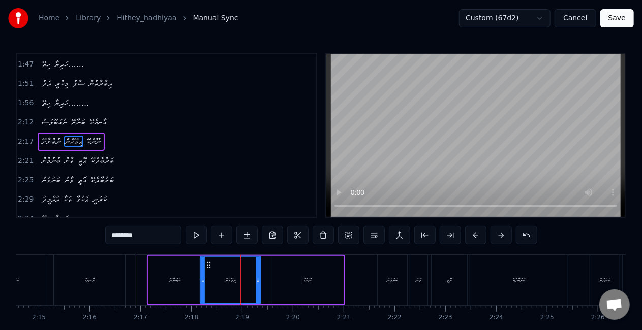
drag, startPoint x: 257, startPoint y: 280, endPoint x: 262, endPoint y: 283, distance: 5.7
click at [260, 283] on icon at bounding box center [258, 280] width 4 height 8
click at [304, 282] on div "ނޫނެކޭ" at bounding box center [308, 280] width 8 height 8
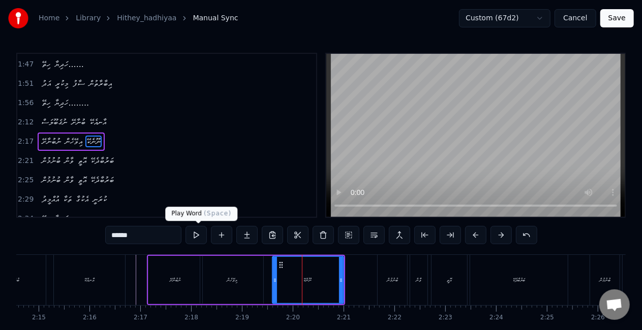
click at [202, 234] on button at bounding box center [195, 235] width 21 height 18
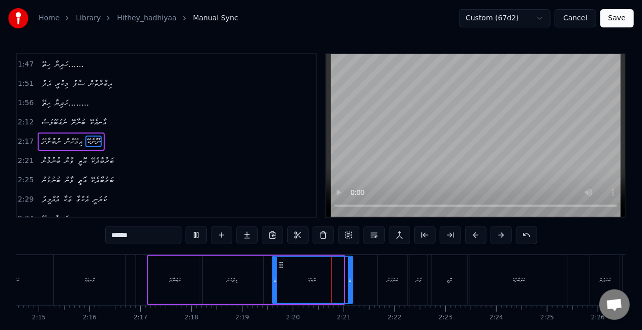
drag, startPoint x: 340, startPoint y: 284, endPoint x: 349, endPoint y: 284, distance: 8.1
click at [352, 285] on div at bounding box center [350, 280] width 4 height 46
click at [299, 279] on div "ނޫނެކޭ" at bounding box center [313, 280] width 81 height 46
drag, startPoint x: 230, startPoint y: 277, endPoint x: 231, endPoint y: 271, distance: 6.2
click at [230, 277] on div "އިވޭހެން" at bounding box center [232, 280] width 11 height 8
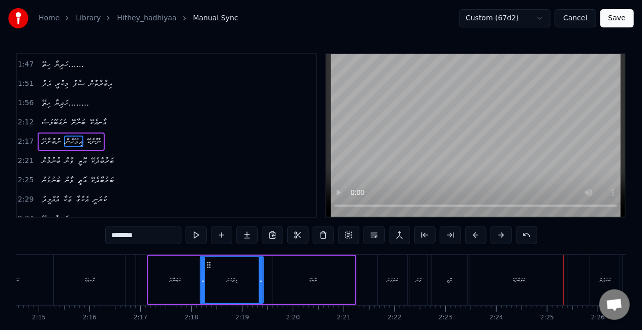
click at [387, 283] on div "ބުނުމުން" at bounding box center [392, 280] width 11 height 8
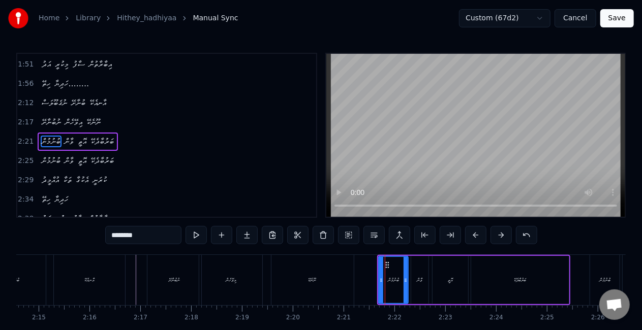
click at [323, 281] on div "ނޫނެކޭ" at bounding box center [312, 280] width 82 height 50
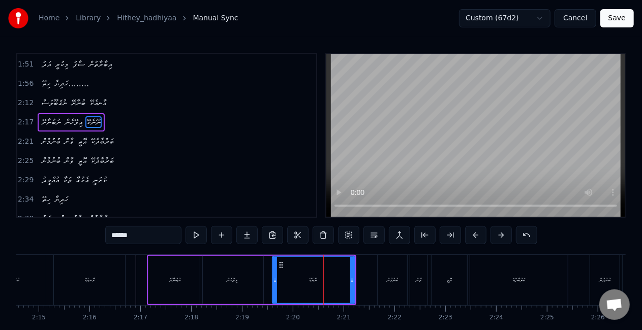
scroll to position [250, 0]
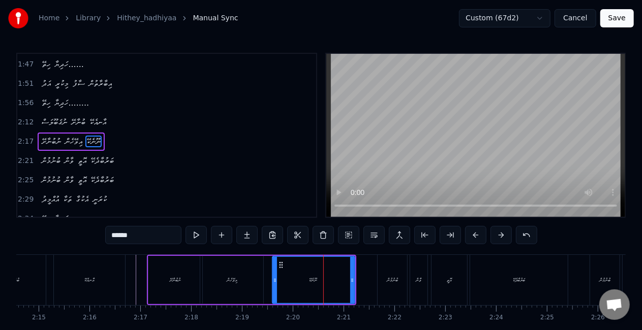
click at [125, 235] on input "******" at bounding box center [143, 235] width 76 height 18
click at [276, 278] on icon at bounding box center [275, 280] width 4 height 8
drag, startPoint x: 130, startPoint y: 232, endPoint x: 136, endPoint y: 236, distance: 6.9
click at [136, 236] on input "********" at bounding box center [143, 235] width 76 height 18
click at [127, 234] on input "*******" at bounding box center [143, 235] width 76 height 18
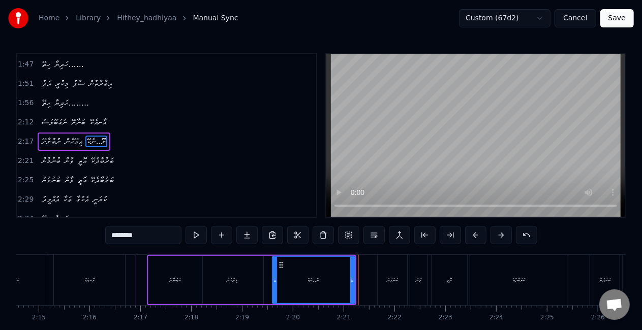
click at [185, 274] on div "ނުބުނާށޭ" at bounding box center [175, 280] width 54 height 48
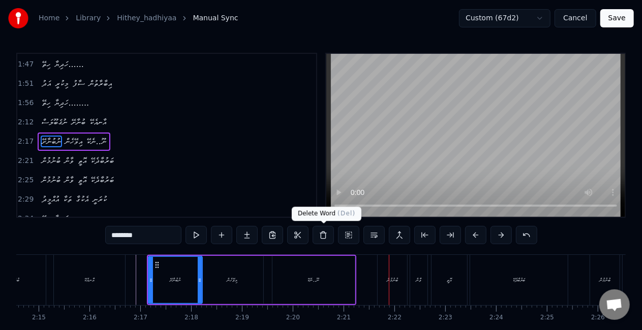
click at [312, 269] on div "ނޫ..ނެކޭ" at bounding box center [313, 280] width 82 height 48
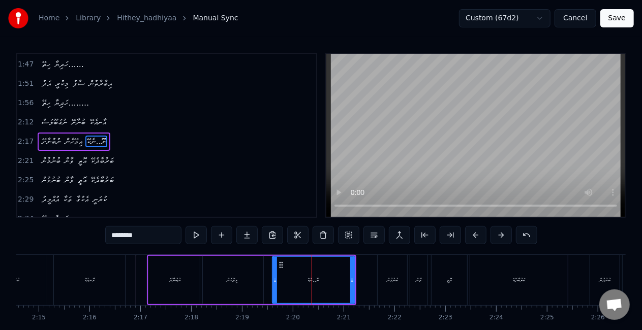
click at [125, 232] on input "********" at bounding box center [143, 235] width 76 height 18
click at [242, 272] on div "އިވޭހެން" at bounding box center [231, 280] width 63 height 48
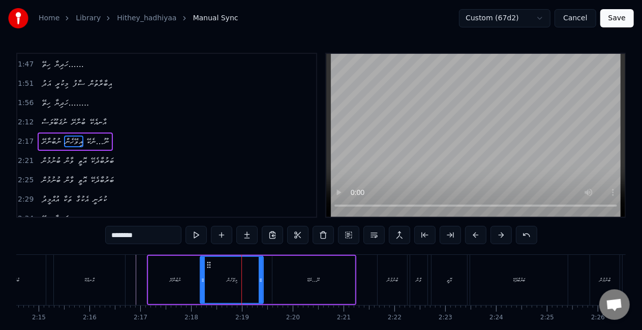
click at [277, 282] on div "ނޫ...ނެކޭ" at bounding box center [313, 280] width 82 height 48
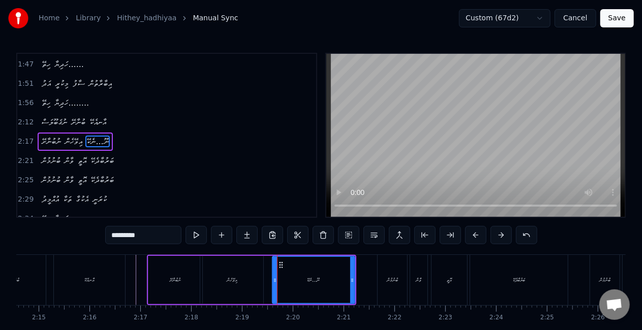
click at [274, 284] on div at bounding box center [275, 280] width 4 height 46
click at [236, 286] on div "އިވޭހެން" at bounding box center [231, 280] width 63 height 48
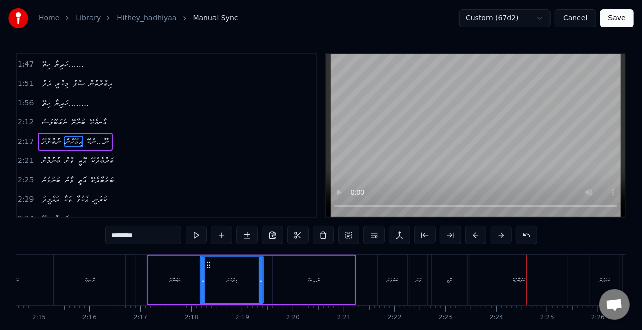
click at [382, 266] on div "ބުނުމުން" at bounding box center [392, 280] width 29 height 50
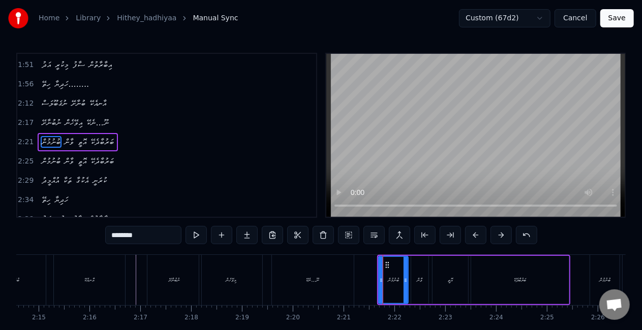
scroll to position [269, 0]
drag, startPoint x: 379, startPoint y: 284, endPoint x: 365, endPoint y: 280, distance: 14.3
click at [365, 280] on div at bounding box center [367, 280] width 4 height 46
click at [351, 281] on div "ނޫ...ނެކޭ" at bounding box center [313, 280] width 82 height 50
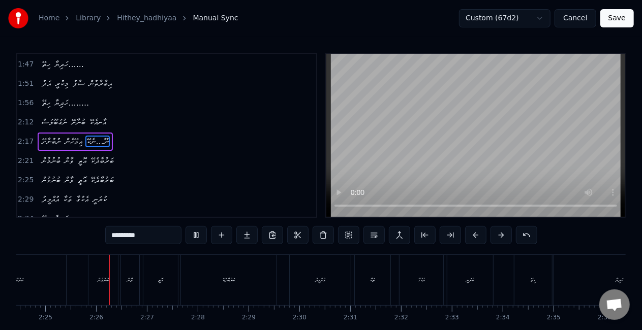
scroll to position [0, 7349]
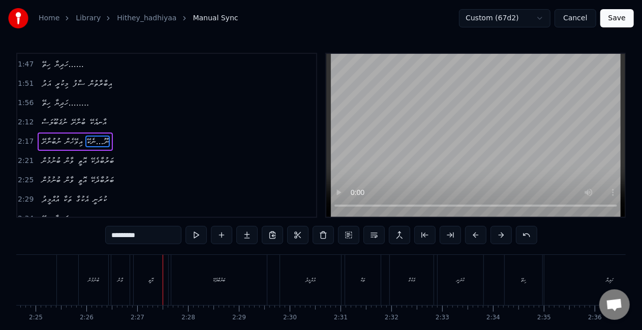
click at [94, 288] on div "ބުނުމުން" at bounding box center [93, 280] width 29 height 50
type input "********"
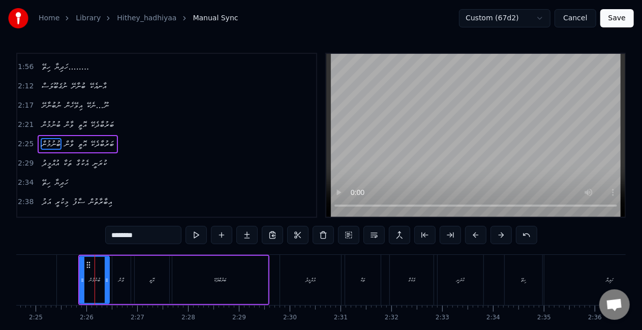
scroll to position [288, 0]
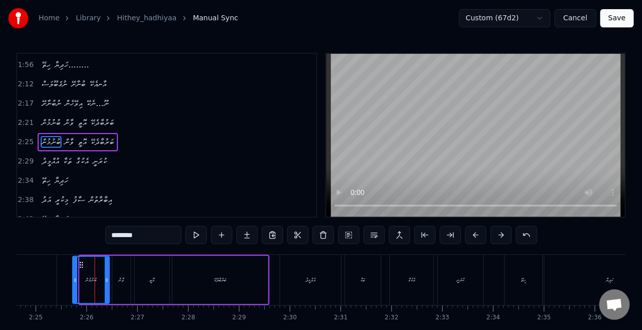
drag, startPoint x: 82, startPoint y: 283, endPoint x: 75, endPoint y: 278, distance: 8.2
click at [75, 278] on icon at bounding box center [75, 280] width 4 height 8
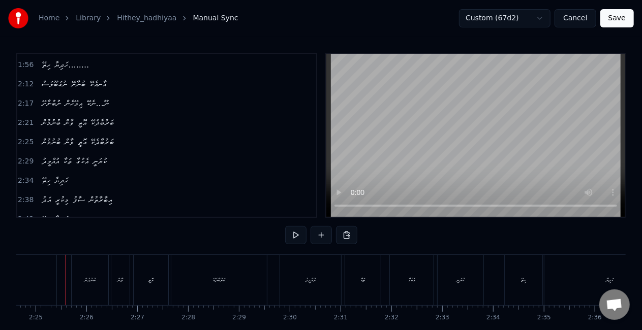
scroll to position [0, 7347]
click at [94, 286] on div "ބުނުމުން" at bounding box center [92, 280] width 37 height 50
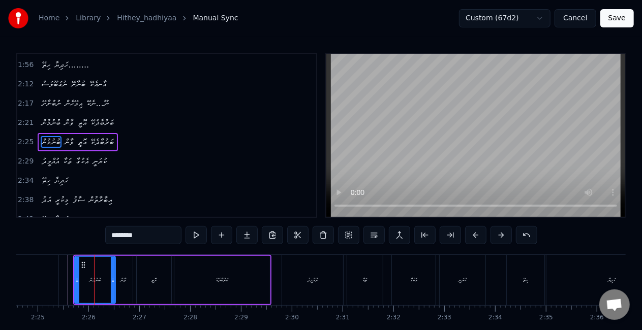
click at [111, 282] on icon at bounding box center [113, 280] width 4 height 8
click at [77, 286] on div at bounding box center [77, 280] width 4 height 46
click at [292, 282] on div "އުއްމީދު" at bounding box center [312, 280] width 61 height 50
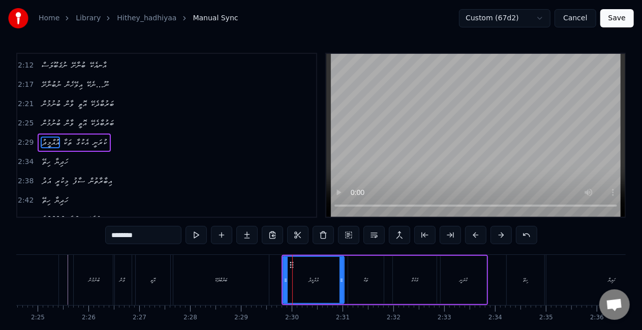
scroll to position [307, 0]
drag, startPoint x: 285, startPoint y: 282, endPoint x: 254, endPoint y: 283, distance: 30.5
click at [254, 283] on icon at bounding box center [254, 280] width 4 height 8
click at [236, 282] on div "ބަރުބާދެކޭ" at bounding box center [221, 280] width 96 height 50
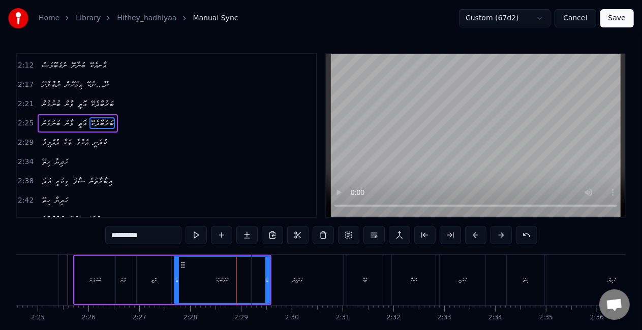
scroll to position [288, 0]
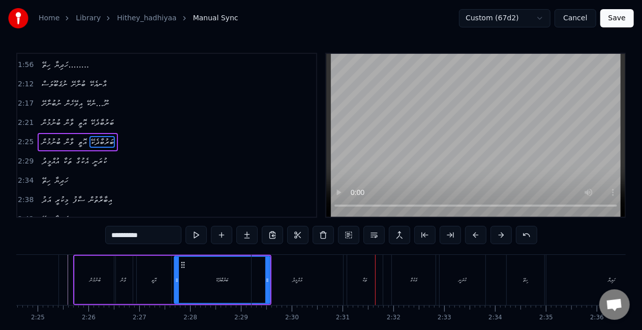
click at [351, 277] on div "ތަކާ" at bounding box center [365, 280] width 36 height 50
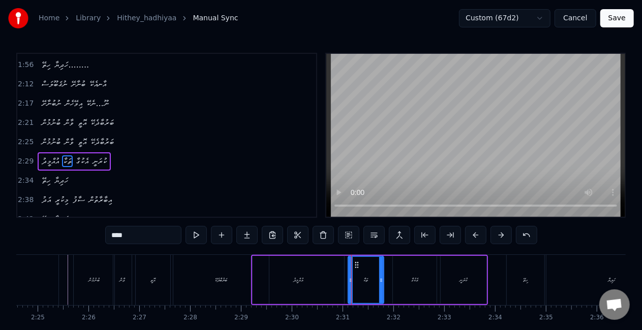
scroll to position [307, 0]
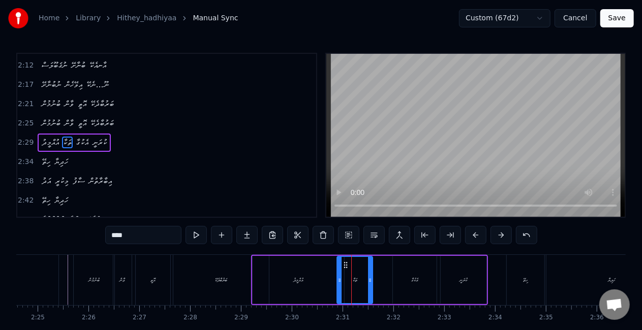
drag, startPoint x: 354, startPoint y: 264, endPoint x: 343, endPoint y: 261, distance: 11.6
click at [343, 261] on icon at bounding box center [345, 265] width 8 height 8
drag, startPoint x: 325, startPoint y: 273, endPoint x: 328, endPoint y: 264, distance: 10.3
click at [325, 273] on div "އުއްމީދު" at bounding box center [298, 280] width 91 height 48
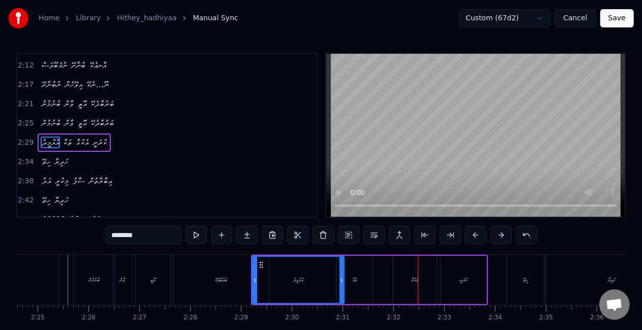
click at [399, 275] on div "އެކުގާ" at bounding box center [415, 280] width 44 height 48
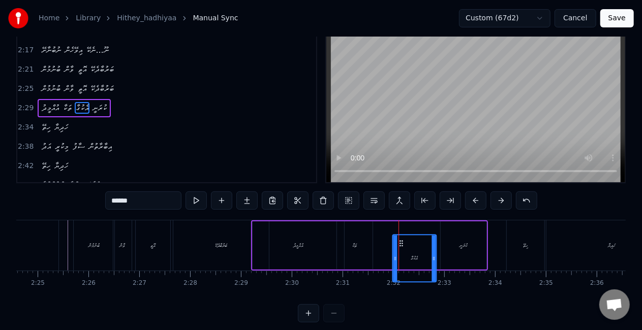
scroll to position [51, 0]
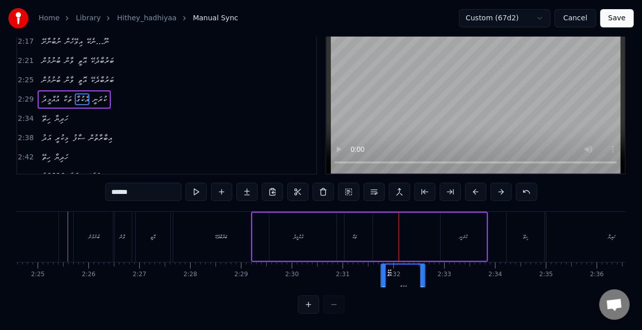
drag, startPoint x: 400, startPoint y: 263, endPoint x: 388, endPoint y: 210, distance: 54.7
click at [388, 212] on div "އުއްމީދު ތަކާ އެކުގާ ކުރަނީ" at bounding box center [369, 237] width 237 height 50
click at [358, 238] on div "ތަކާ" at bounding box center [355, 237] width 36 height 48
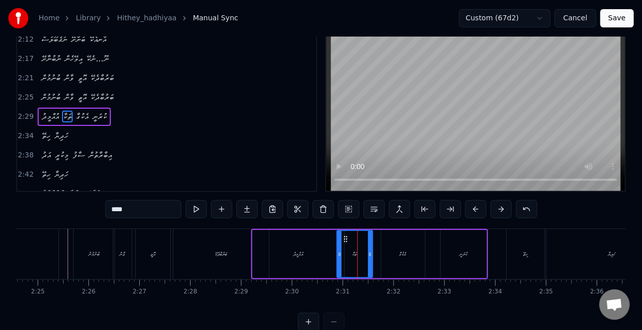
scroll to position [0, 0]
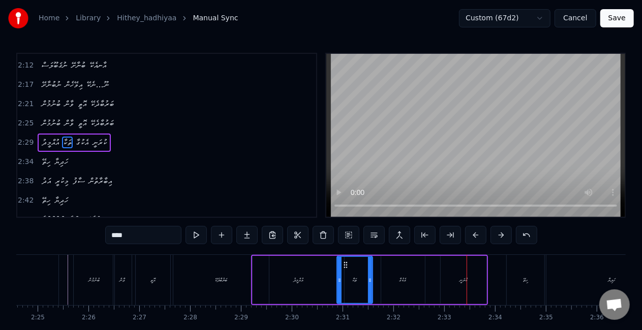
click at [390, 270] on div "އެކުގާ" at bounding box center [403, 280] width 44 height 48
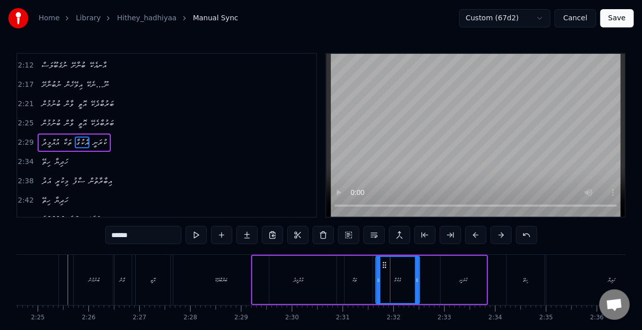
drag, startPoint x: 390, startPoint y: 263, endPoint x: 384, endPoint y: 262, distance: 5.8
click at [384, 262] on icon at bounding box center [384, 265] width 8 height 8
click at [358, 267] on div "ތަކާ" at bounding box center [355, 280] width 36 height 48
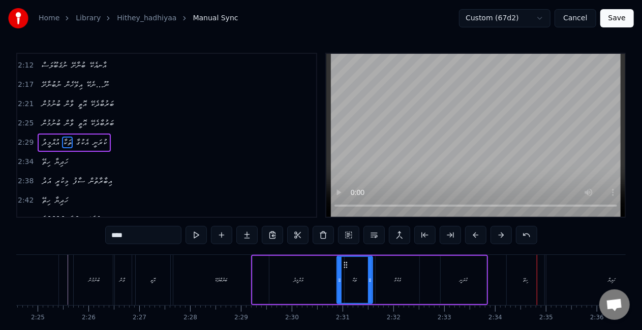
click at [403, 276] on div "އެކުގާ" at bounding box center [398, 280] width 44 height 48
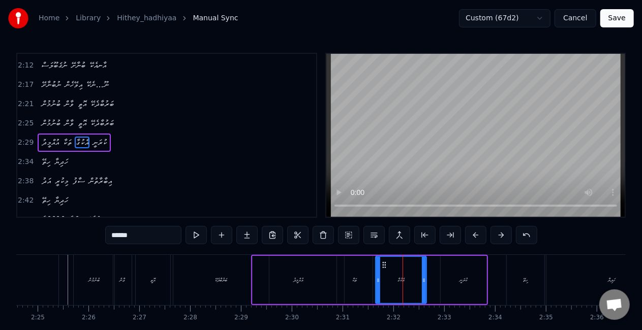
drag, startPoint x: 415, startPoint y: 282, endPoint x: 422, endPoint y: 282, distance: 7.1
click at [422, 282] on icon at bounding box center [424, 280] width 4 height 8
click at [350, 276] on div "ތަކާ" at bounding box center [355, 280] width 36 height 48
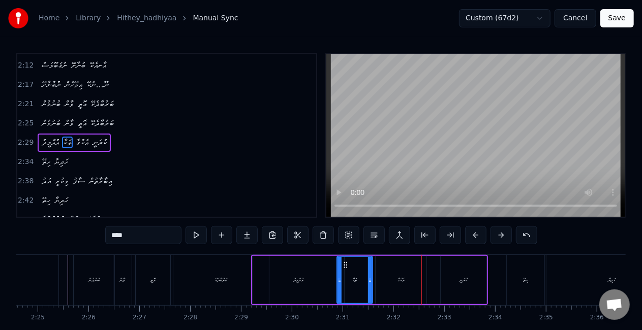
click at [399, 289] on div "އެކުގާ" at bounding box center [401, 280] width 51 height 48
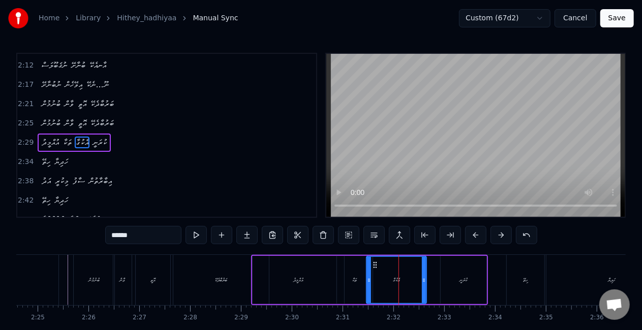
drag, startPoint x: 377, startPoint y: 277, endPoint x: 368, endPoint y: 274, distance: 9.6
click at [368, 274] on div at bounding box center [369, 280] width 4 height 46
click at [355, 274] on div "ތަކާ" at bounding box center [355, 280] width 36 height 48
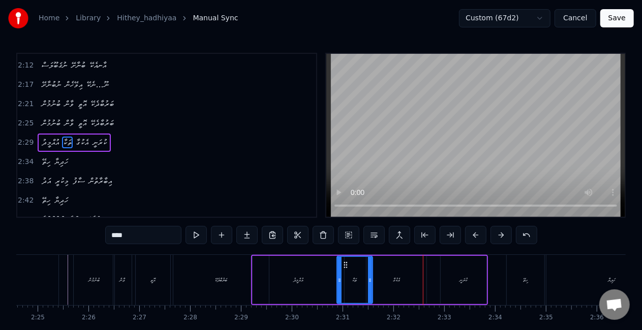
click at [413, 298] on div "އެކުގާ" at bounding box center [396, 280] width 60 height 48
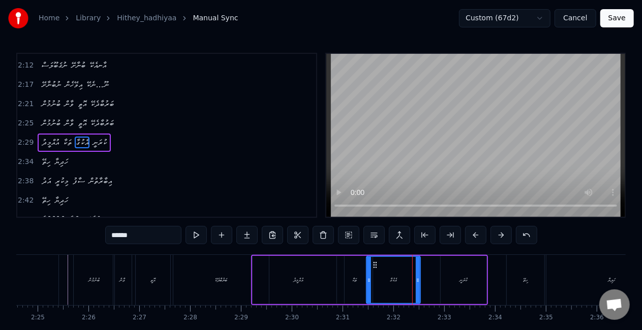
drag, startPoint x: 424, startPoint y: 285, endPoint x: 418, endPoint y: 283, distance: 6.3
click at [418, 283] on div at bounding box center [418, 280] width 4 height 46
click at [353, 281] on div "ތަކާ" at bounding box center [355, 280] width 5 height 8
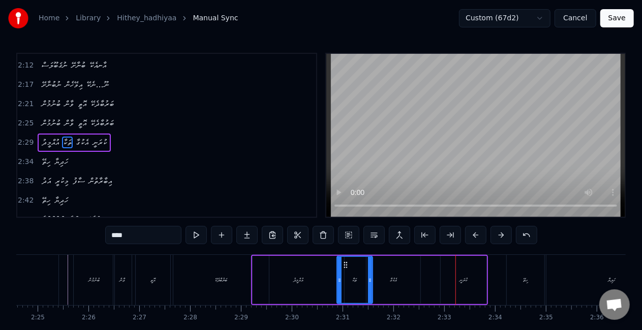
click at [409, 276] on div "އެކުގާ" at bounding box center [393, 280] width 54 height 48
type input "******"
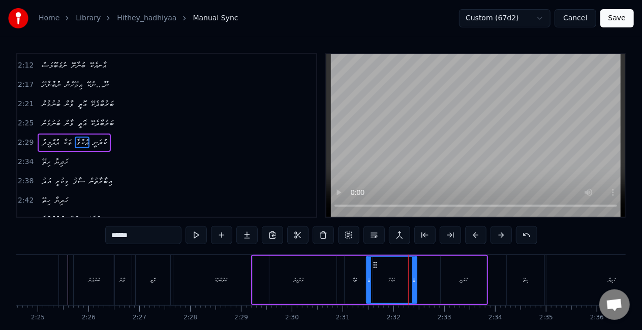
click at [412, 285] on div at bounding box center [414, 280] width 4 height 46
click at [439, 281] on div "އުއްމީދު ތަކާ އެކުގާ ކުރަނީ" at bounding box center [369, 280] width 237 height 50
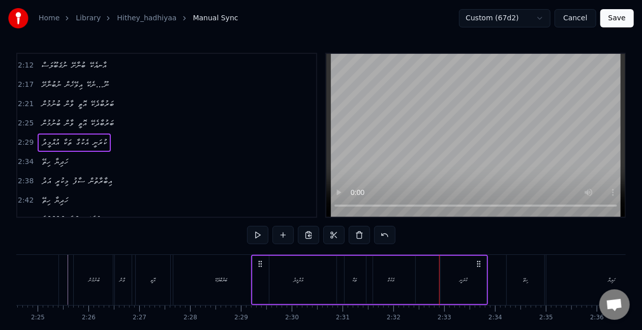
click at [468, 284] on div "ކުރަނީ" at bounding box center [464, 280] width 46 height 48
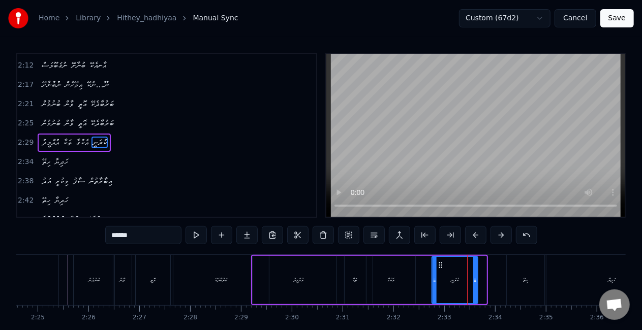
drag, startPoint x: 450, startPoint y: 264, endPoint x: 441, endPoint y: 260, distance: 10.0
click at [441, 260] on div "ކުރަނީ" at bounding box center [454, 280] width 45 height 46
drag, startPoint x: 474, startPoint y: 283, endPoint x: 480, endPoint y: 284, distance: 6.7
click at [480, 284] on icon at bounding box center [481, 280] width 4 height 8
drag, startPoint x: 432, startPoint y: 282, endPoint x: 424, endPoint y: 278, distance: 9.3
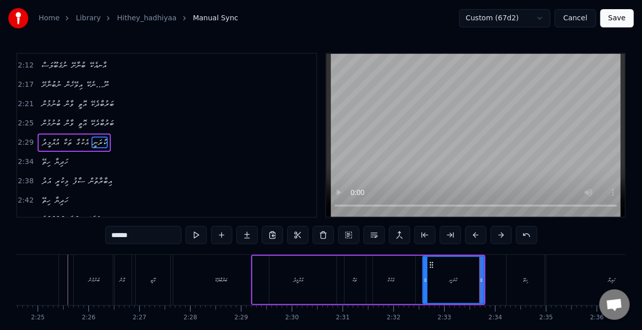
click at [424, 278] on icon at bounding box center [425, 280] width 4 height 8
click at [403, 278] on div "އެކުގާ" at bounding box center [390, 280] width 49 height 48
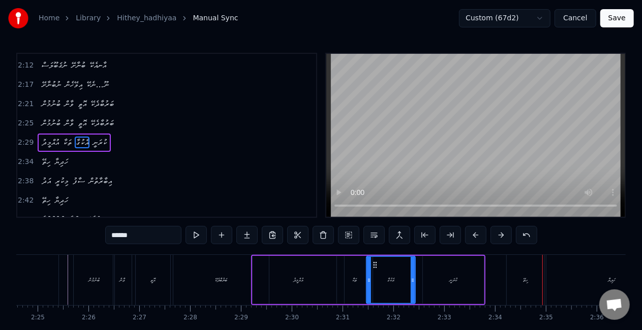
click at [525, 278] on div "ހިތޭ" at bounding box center [525, 280] width 5 height 8
type input "****"
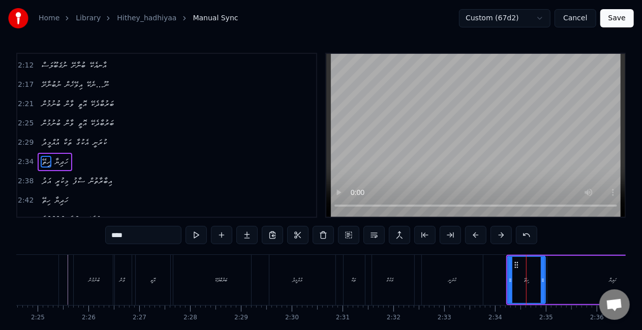
scroll to position [326, 0]
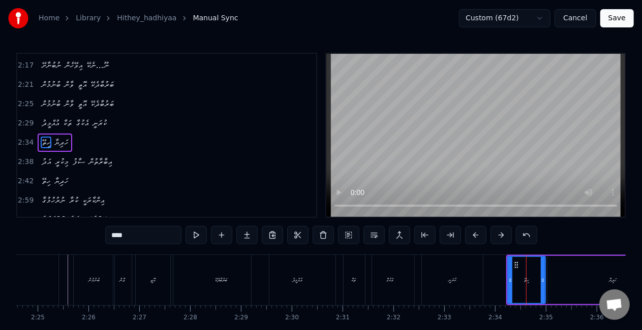
click at [506, 284] on div "ހިތޭ ހަދިޔާ" at bounding box center [593, 280] width 174 height 50
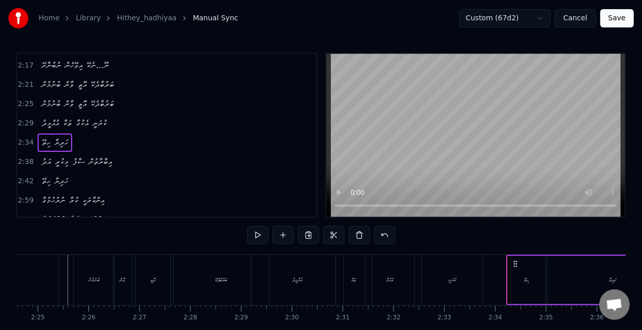
click at [528, 281] on div "ހިތޭ" at bounding box center [526, 280] width 5 height 8
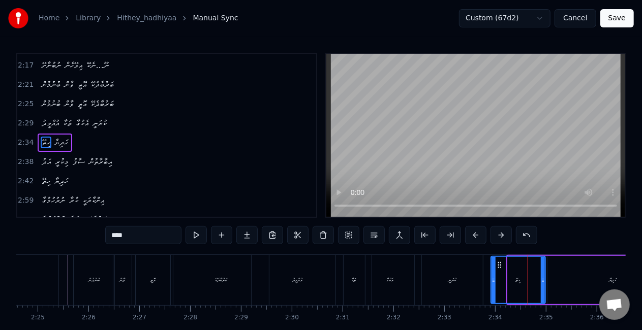
drag, startPoint x: 508, startPoint y: 278, endPoint x: 478, endPoint y: 283, distance: 30.8
click at [492, 267] on div at bounding box center [493, 280] width 4 height 46
click at [478, 283] on div "ކުރަނީ" at bounding box center [452, 280] width 61 height 50
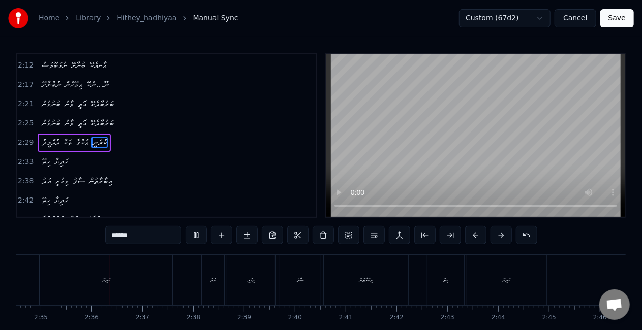
scroll to position [0, 7863]
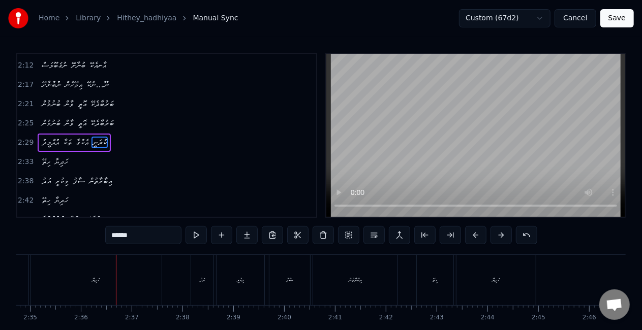
click at [97, 276] on div "ހަދިޔާ" at bounding box center [96, 280] width 8 height 8
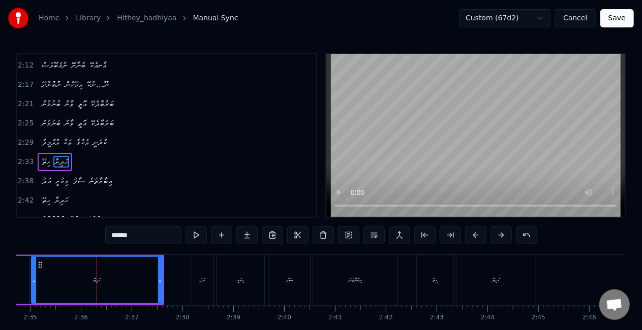
scroll to position [326, 0]
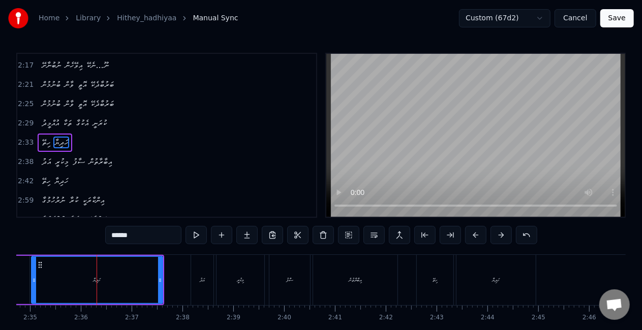
click at [147, 238] on input "******" at bounding box center [143, 235] width 76 height 18
click at [48, 276] on div "ހަދިޔާ........" at bounding box center [97, 280] width 130 height 46
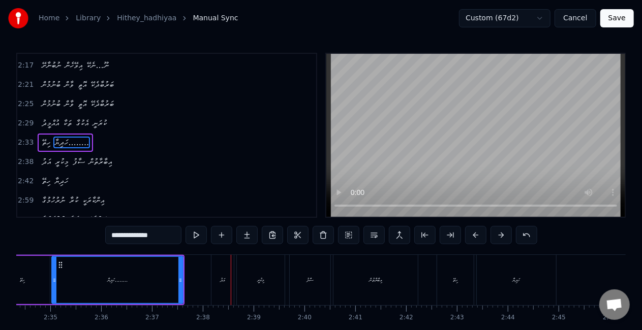
drag, startPoint x: 159, startPoint y: 235, endPoint x: 136, endPoint y: 231, distance: 23.2
click at [136, 231] on input "**********" at bounding box center [143, 235] width 76 height 18
click at [66, 282] on div "ހަދިޔާ......" at bounding box center [117, 280] width 130 height 46
click at [227, 278] on div "އަދު" at bounding box center [224, 280] width 5 height 8
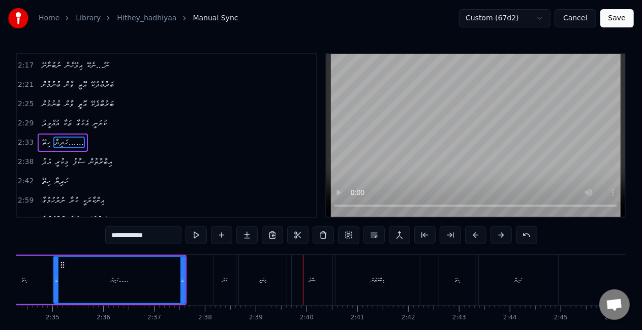
type input "****"
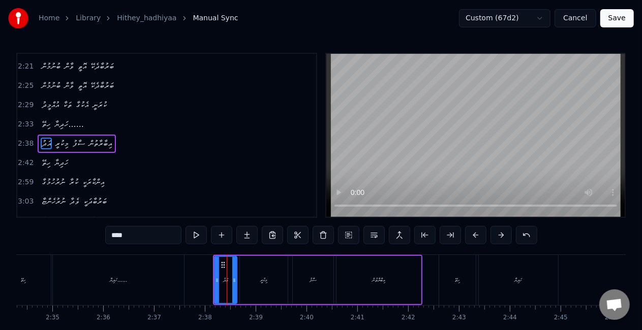
scroll to position [345, 0]
drag, startPoint x: 212, startPoint y: 285, endPoint x: 205, endPoint y: 282, distance: 7.7
click at [205, 282] on div at bounding box center [206, 280] width 4 height 46
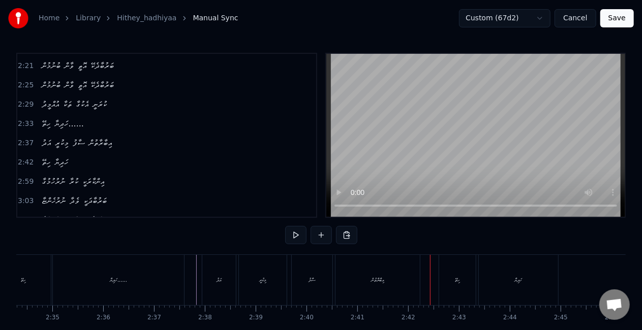
click at [269, 285] on div "މިކުރީ" at bounding box center [263, 280] width 48 height 50
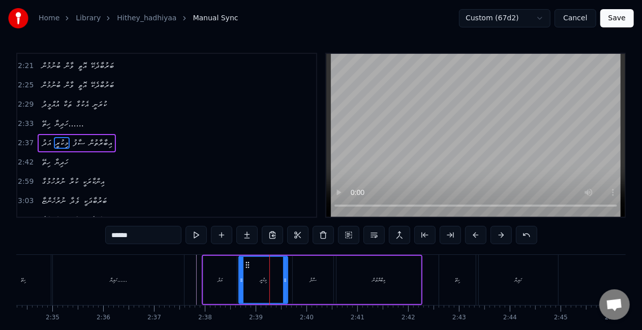
click at [241, 281] on icon at bounding box center [241, 280] width 4 height 8
click at [310, 284] on div "ސާފު" at bounding box center [313, 280] width 41 height 48
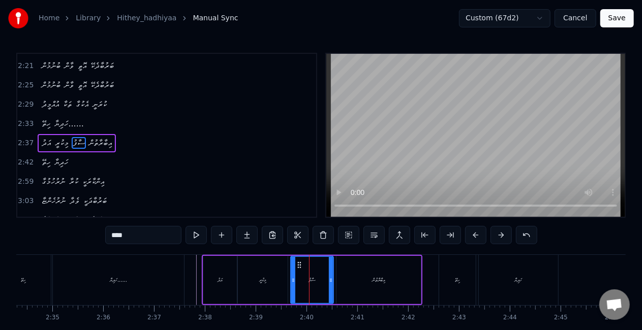
click at [294, 278] on icon at bounding box center [293, 280] width 4 height 8
drag, startPoint x: 329, startPoint y: 283, endPoint x: 337, endPoint y: 283, distance: 8.1
click at [337, 283] on icon at bounding box center [339, 280] width 4 height 8
click at [359, 284] on div "އިބާރާތުން" at bounding box center [378, 280] width 84 height 48
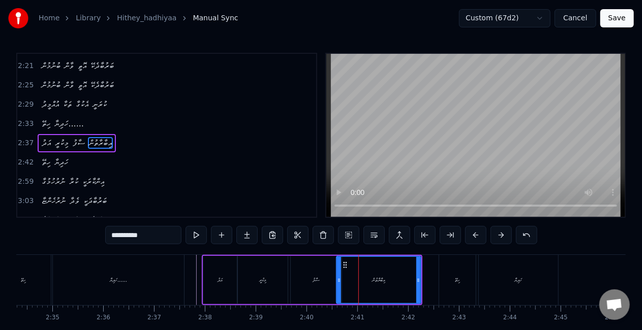
click at [277, 281] on div "މިކުރީ" at bounding box center [263, 280] width 50 height 48
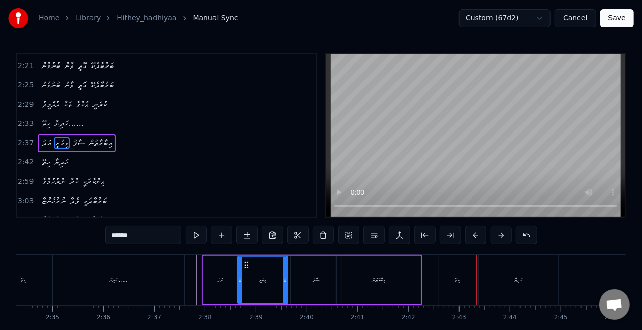
click at [451, 272] on div "ހިތޭ" at bounding box center [457, 280] width 37 height 50
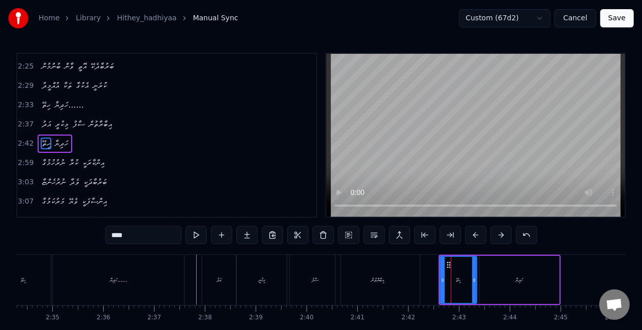
scroll to position [364, 0]
drag, startPoint x: 442, startPoint y: 278, endPoint x: 431, endPoint y: 275, distance: 10.8
click at [431, 275] on div at bounding box center [433, 280] width 4 height 46
click at [412, 284] on div "އިބާރާތުން" at bounding box center [377, 280] width 84 height 50
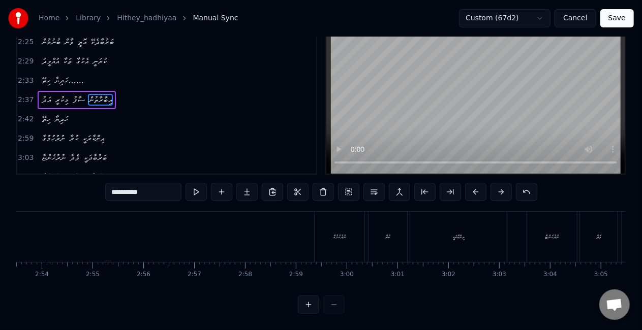
scroll to position [0, 8844]
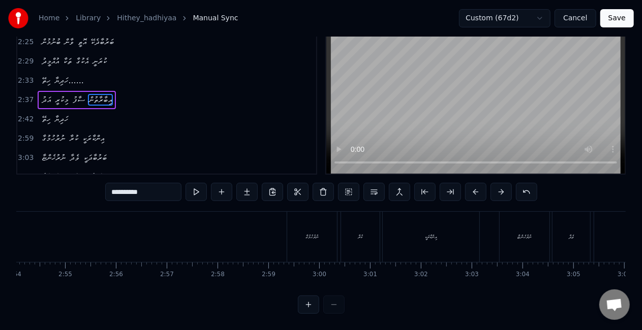
click at [321, 231] on div "ނުރުހުމުގާ" at bounding box center [312, 237] width 50 height 50
type input "**********"
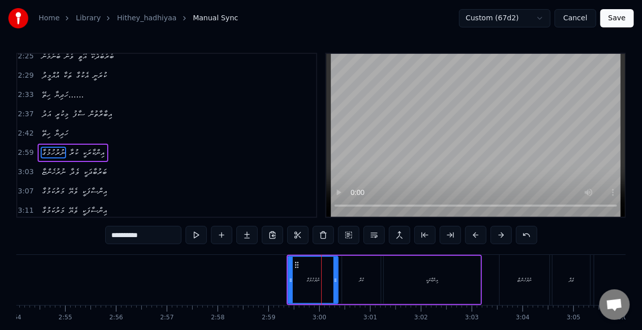
scroll to position [383, 0]
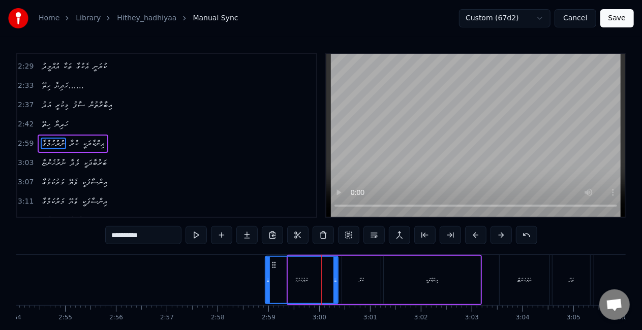
drag, startPoint x: 289, startPoint y: 287, endPoint x: 266, endPoint y: 275, distance: 25.5
click at [266, 275] on div at bounding box center [268, 280] width 4 height 46
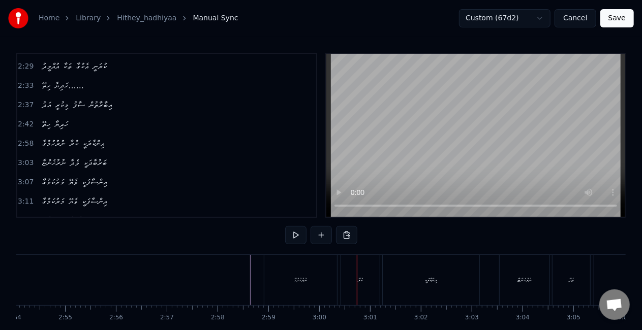
click at [303, 274] on div "ނުރުހުމުގާ" at bounding box center [300, 280] width 73 height 50
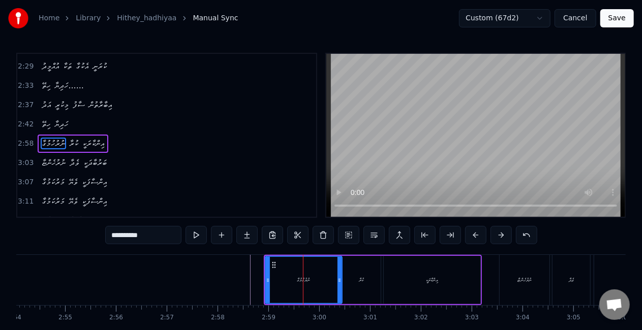
click at [338, 285] on div at bounding box center [339, 280] width 4 height 46
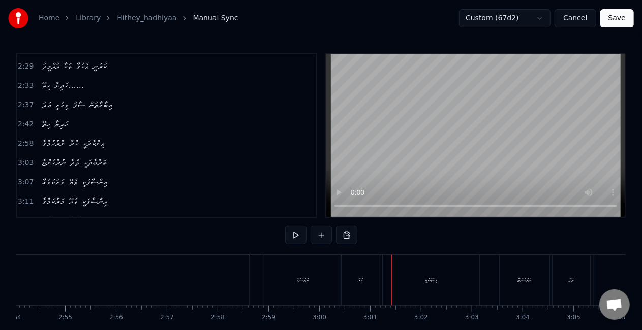
click at [354, 286] on div "ކުރާ" at bounding box center [360, 280] width 39 height 50
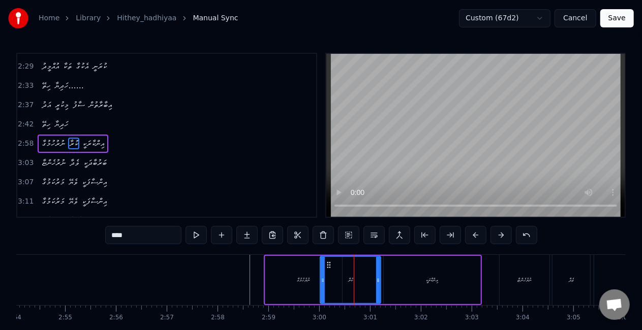
drag, startPoint x: 344, startPoint y: 286, endPoint x: 322, endPoint y: 269, distance: 27.2
click at [322, 269] on div at bounding box center [323, 280] width 4 height 46
click at [276, 276] on div "ނުރުހުމުގާ" at bounding box center [303, 280] width 77 height 48
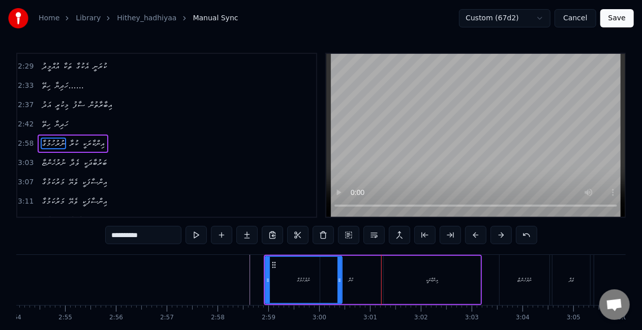
click at [364, 283] on div "ކުރާ" at bounding box center [350, 280] width 60 height 48
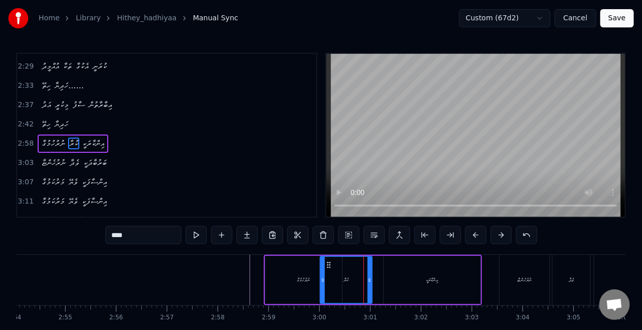
drag, startPoint x: 379, startPoint y: 280, endPoint x: 370, endPoint y: 276, distance: 9.5
click at [370, 276] on icon at bounding box center [369, 280] width 4 height 8
click at [304, 277] on div "ނުރުހުމުގާ" at bounding box center [303, 280] width 13 height 8
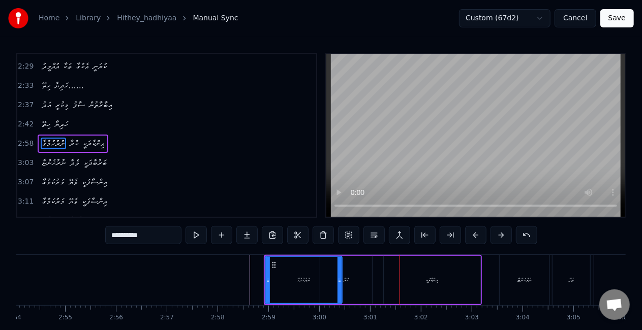
click at [346, 285] on div "ކުރާ" at bounding box center [346, 280] width 52 height 48
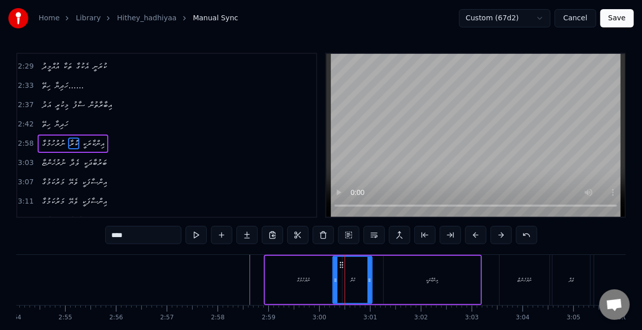
drag, startPoint x: 321, startPoint y: 284, endPoint x: 334, endPoint y: 288, distance: 13.3
click at [334, 288] on div at bounding box center [335, 280] width 4 height 46
click at [283, 281] on div "ނުރުހުމުގާ" at bounding box center [303, 280] width 77 height 48
type input "**********"
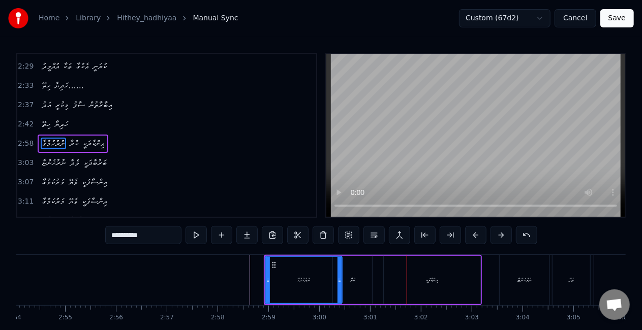
click at [373, 269] on div "ނުރުހުމުގާ ކުރާ އިންކާރަކީ" at bounding box center [373, 280] width 218 height 50
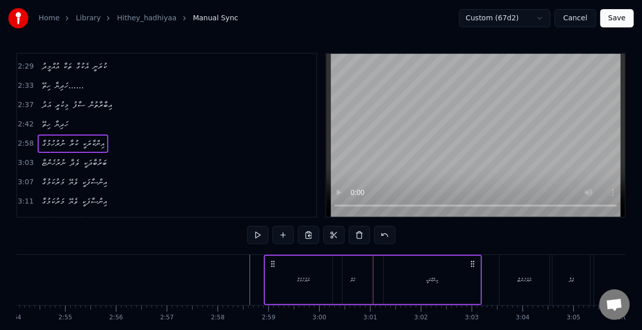
click at [350, 278] on div "ކުރާ" at bounding box center [352, 280] width 5 height 8
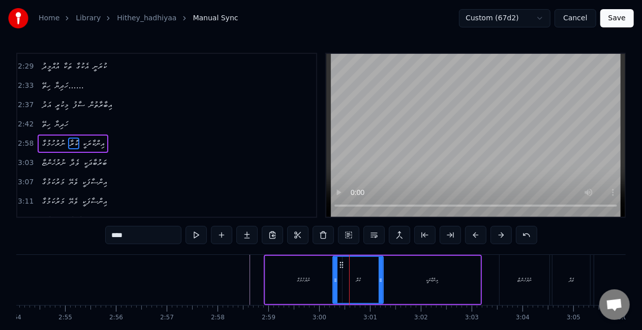
drag, startPoint x: 370, startPoint y: 285, endPoint x: 383, endPoint y: 287, distance: 13.4
click at [383, 287] on div at bounding box center [381, 280] width 4 height 46
drag, startPoint x: 336, startPoint y: 283, endPoint x: 328, endPoint y: 277, distance: 9.9
click at [328, 277] on icon at bounding box center [327, 280] width 4 height 8
click at [316, 276] on div "ނުރުހުމުގާ" at bounding box center [303, 280] width 77 height 48
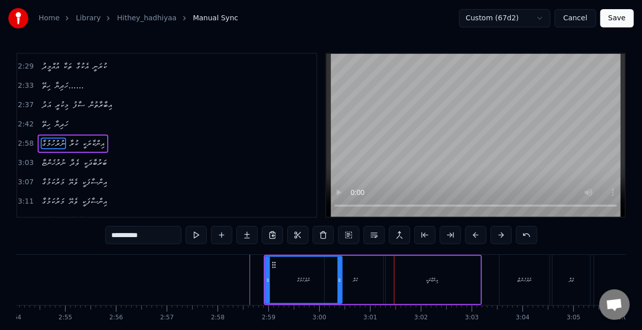
click at [359, 275] on div "ކުރާ" at bounding box center [355, 280] width 60 height 48
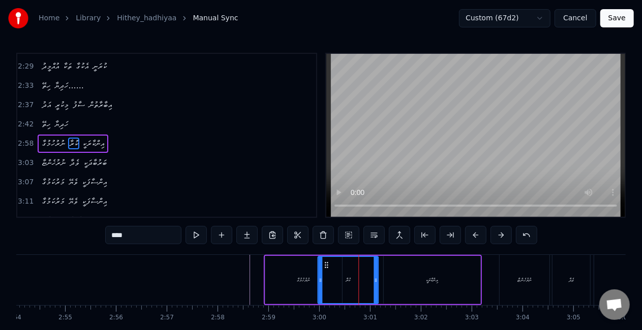
drag, startPoint x: 333, startPoint y: 261, endPoint x: 326, endPoint y: 258, distance: 7.7
click at [326, 258] on div "ކުރާ" at bounding box center [347, 280] width 59 height 46
click at [299, 285] on div "ނުރުހުމުގާ" at bounding box center [303, 280] width 77 height 48
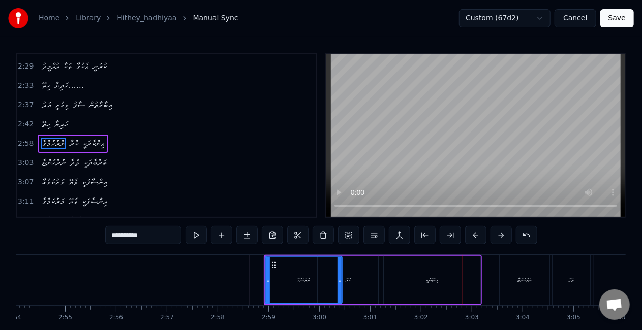
click at [418, 274] on div "އިންކާރަކީ" at bounding box center [432, 280] width 97 height 48
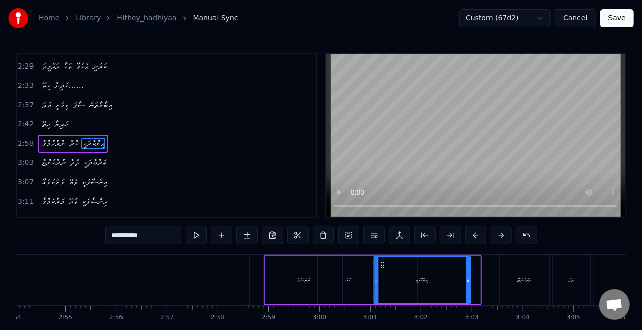
drag, startPoint x: 389, startPoint y: 266, endPoint x: 379, endPoint y: 260, distance: 11.9
click at [379, 260] on div "އިންކާރަކީ" at bounding box center [422, 280] width 96 height 46
drag, startPoint x: 468, startPoint y: 284, endPoint x: 479, endPoint y: 285, distance: 11.7
click at [479, 285] on div at bounding box center [479, 280] width 4 height 46
click at [359, 275] on div "ކުރާ" at bounding box center [348, 280] width 60 height 48
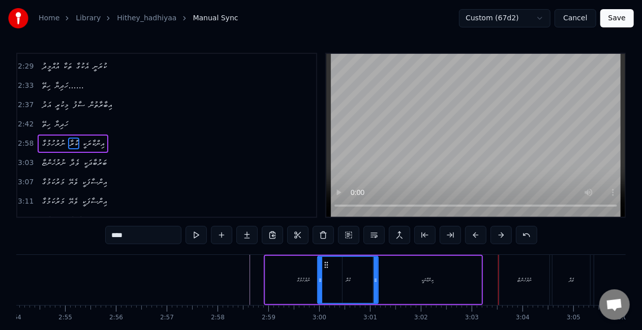
click at [429, 297] on div "އިންކާރަކީ" at bounding box center [427, 280] width 108 height 48
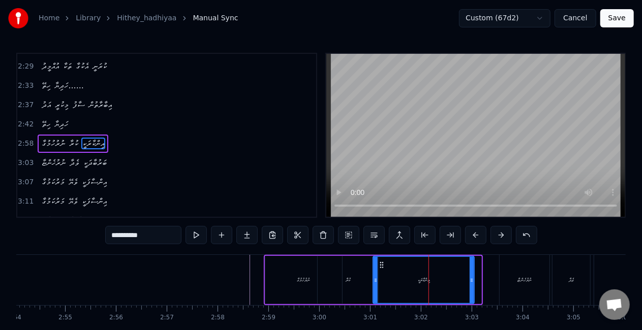
drag, startPoint x: 478, startPoint y: 283, endPoint x: 471, endPoint y: 280, distance: 7.6
click at [471, 280] on icon at bounding box center [472, 280] width 4 height 8
click at [390, 277] on div "އިންކާރަކީ" at bounding box center [424, 280] width 100 height 46
click at [429, 271] on div "އިންކާރަކީ" at bounding box center [424, 280] width 100 height 46
click at [466, 277] on icon at bounding box center [467, 280] width 4 height 8
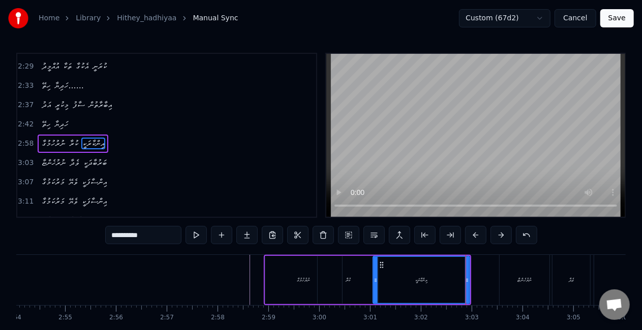
click at [376, 264] on div at bounding box center [376, 280] width 4 height 46
click at [417, 275] on div "އިންކާރަކީ" at bounding box center [422, 280] width 96 height 46
drag, startPoint x: 466, startPoint y: 287, endPoint x: 460, endPoint y: 283, distance: 7.8
click at [464, 283] on div at bounding box center [466, 280] width 4 height 46
click at [389, 271] on div "އިންކާރަކީ" at bounding box center [418, 280] width 89 height 46
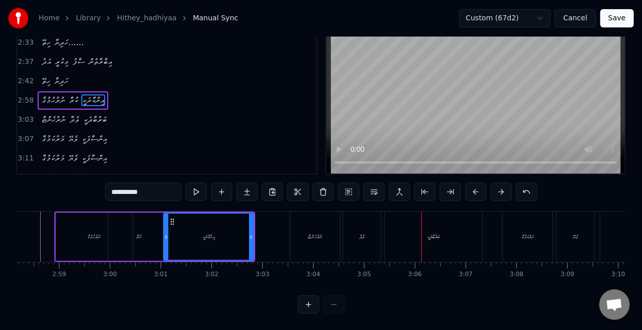
scroll to position [0, 9046]
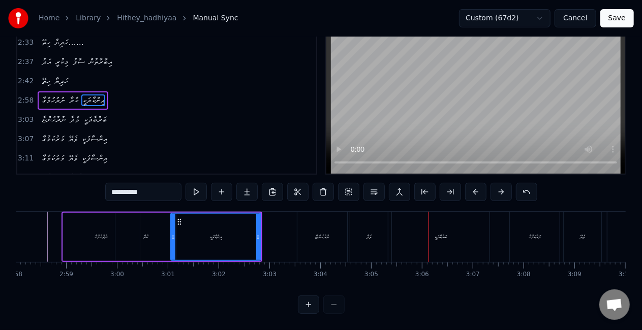
click at [322, 221] on div "ނުރުހެންޏާ" at bounding box center [322, 237] width 50 height 50
type input "**********"
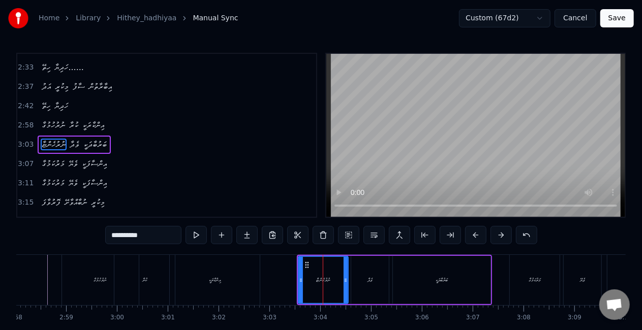
scroll to position [402, 0]
drag, startPoint x: 299, startPoint y: 267, endPoint x: 288, endPoint y: 259, distance: 14.1
click at [288, 259] on div at bounding box center [290, 280] width 4 height 46
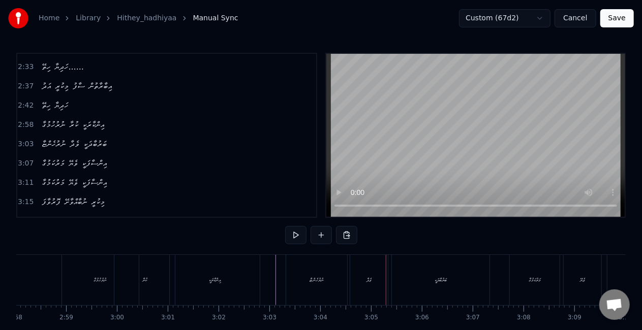
click at [368, 274] on div "ވެދާ" at bounding box center [369, 280] width 38 height 50
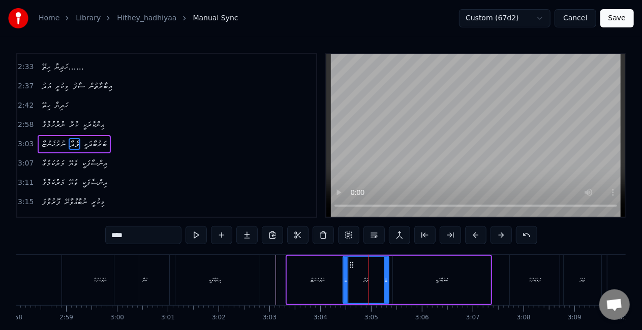
drag, startPoint x: 353, startPoint y: 278, endPoint x: 345, endPoint y: 273, distance: 9.3
click at [345, 273] on div at bounding box center [346, 280] width 4 height 46
click at [321, 278] on div "ނުރުހެންޏާ" at bounding box center [317, 280] width 14 height 8
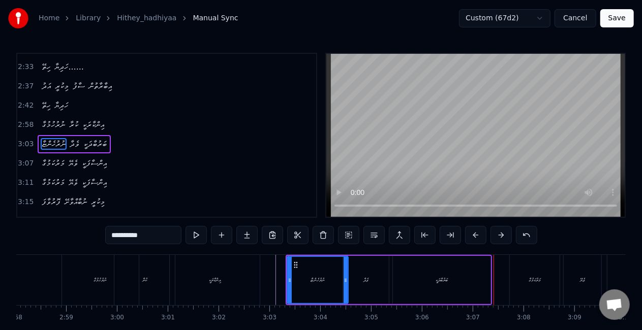
click at [445, 271] on div "ބަރުބާދަކީ" at bounding box center [442, 280] width 98 height 48
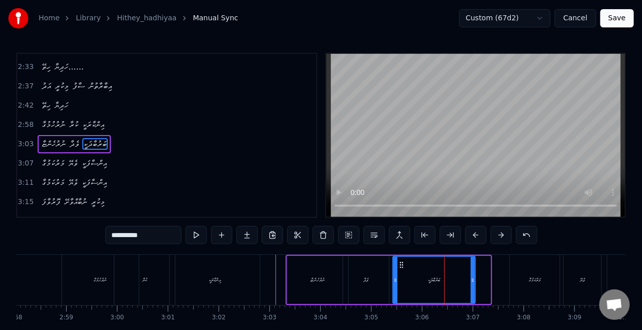
drag, startPoint x: 489, startPoint y: 282, endPoint x: 474, endPoint y: 274, distance: 17.0
click at [474, 274] on div at bounding box center [473, 280] width 4 height 46
click at [375, 282] on div "ވެދާ" at bounding box center [366, 280] width 46 height 48
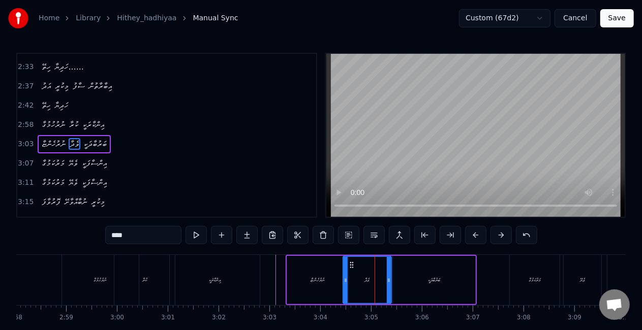
click at [388, 282] on icon at bounding box center [389, 280] width 4 height 8
click at [313, 277] on div "ނުރުހެންޏާ" at bounding box center [317, 280] width 14 height 8
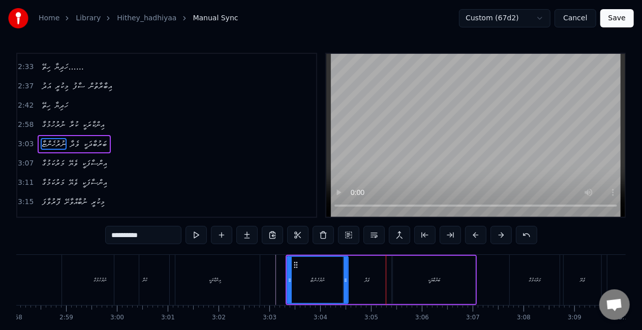
click at [367, 271] on div "ވެދާ" at bounding box center [367, 280] width 48 height 48
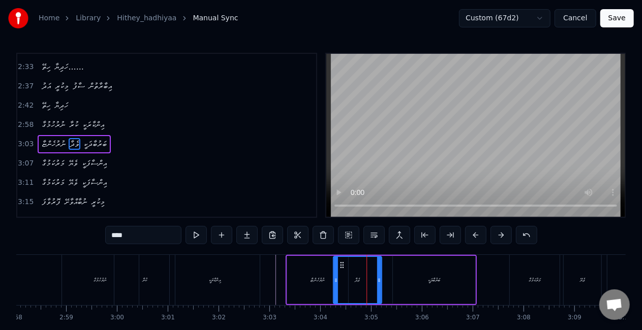
drag, startPoint x: 353, startPoint y: 263, endPoint x: 343, endPoint y: 257, distance: 11.9
click at [343, 257] on div "ވެދާ" at bounding box center [357, 280] width 47 height 46
click at [328, 274] on div "ނުރުހެންޏާ" at bounding box center [317, 280] width 61 height 48
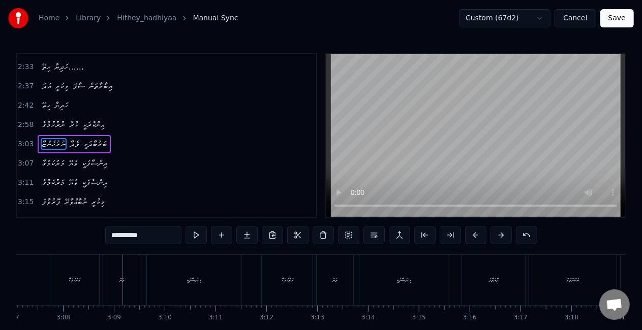
scroll to position [0, 9562]
click at [37, 282] on div "މަރުކަމުގާ" at bounding box center [19, 280] width 50 height 50
type input "**********"
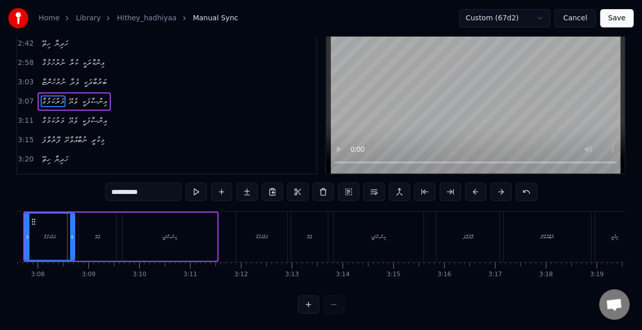
scroll to position [0, 9438]
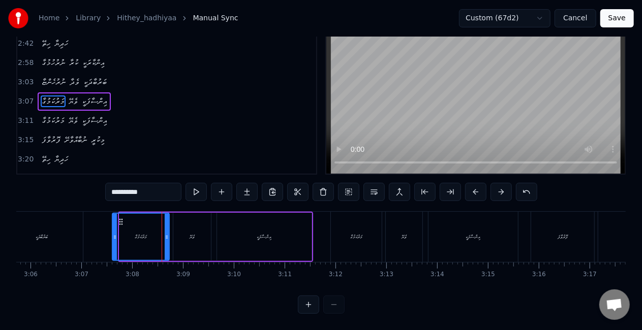
drag, startPoint x: 122, startPoint y: 219, endPoint x: 115, endPoint y: 217, distance: 7.2
click at [116, 215] on div at bounding box center [115, 237] width 4 height 46
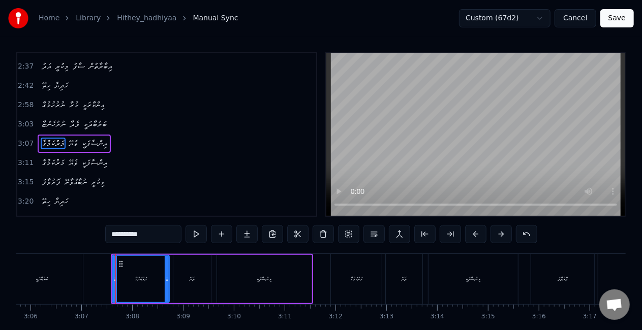
scroll to position [0, 0]
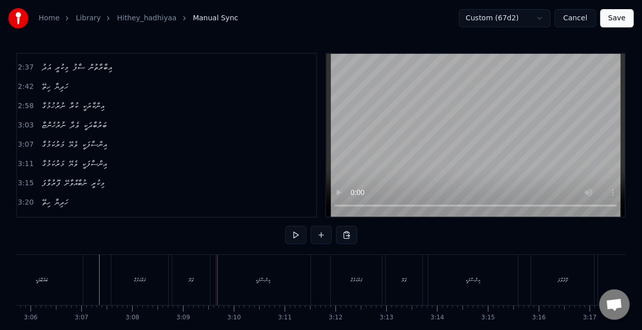
click at [123, 283] on div "މަރުކަމުގާ" at bounding box center [139, 280] width 57 height 50
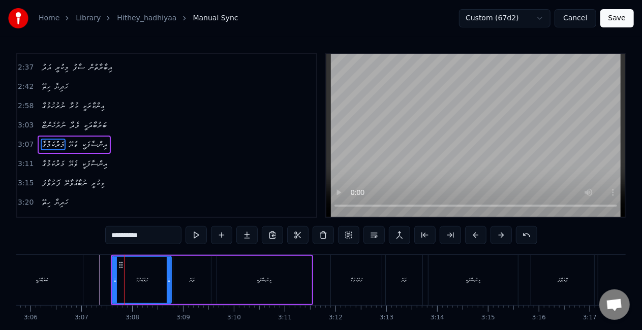
click at [170, 284] on icon at bounding box center [169, 280] width 4 height 8
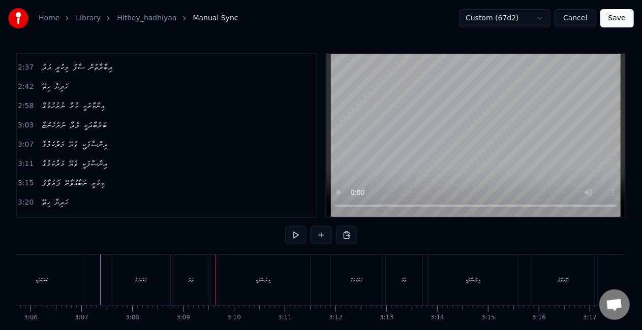
click at [139, 278] on div "މަރުކަމުގާ" at bounding box center [141, 280] width 12 height 8
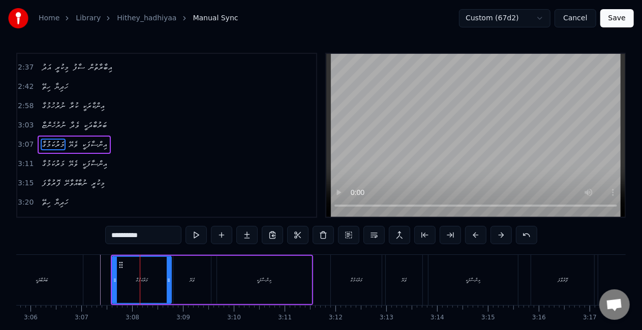
click at [184, 278] on div "ވެޔޭ" at bounding box center [192, 280] width 38 height 48
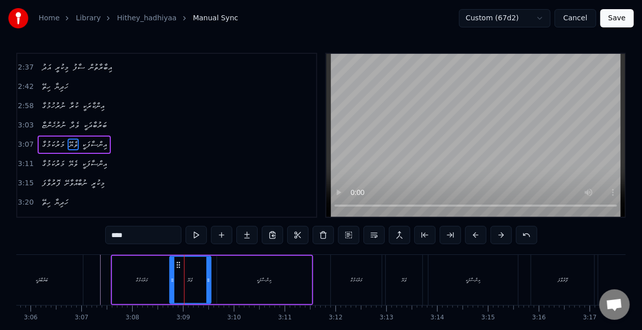
click at [171, 278] on icon at bounding box center [172, 280] width 4 height 8
click at [211, 282] on icon at bounding box center [212, 280] width 4 height 8
click at [130, 282] on div "މަރުކަމުގާ" at bounding box center [141, 280] width 59 height 48
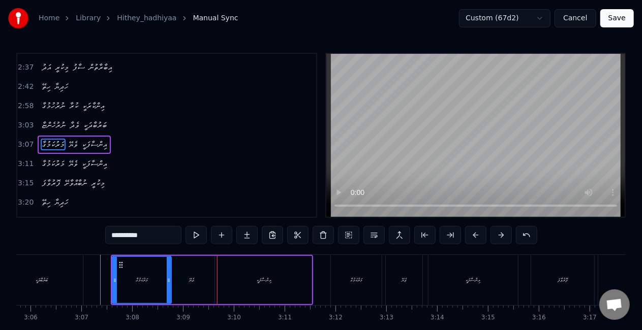
click at [210, 268] on div "ވެޔޭ" at bounding box center [191, 280] width 45 height 48
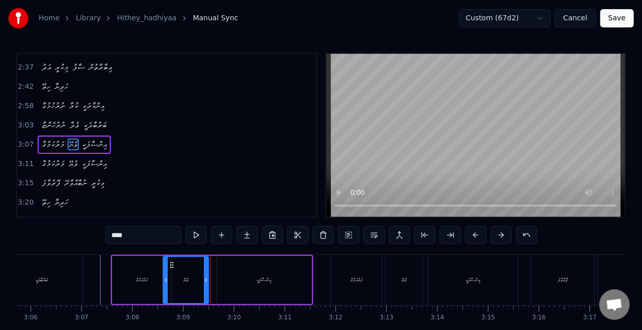
drag, startPoint x: 174, startPoint y: 265, endPoint x: 168, endPoint y: 260, distance: 7.6
click at [168, 260] on div "ވެޔޭ" at bounding box center [186, 280] width 44 height 46
click at [141, 277] on div "މަރުކަމުގާ" at bounding box center [142, 280] width 12 height 8
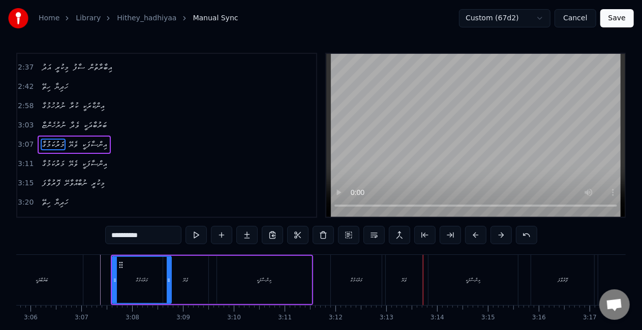
click at [392, 271] on div "ވެޔޭ" at bounding box center [404, 280] width 37 height 50
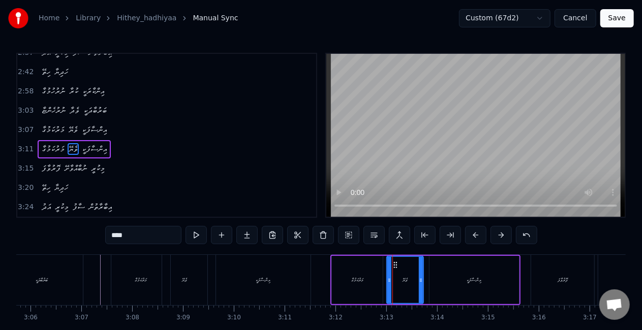
scroll to position [440, 0]
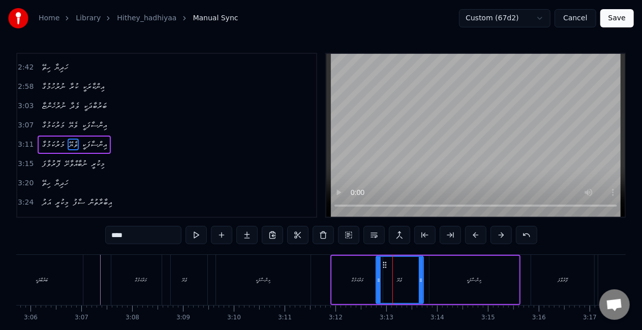
drag, startPoint x: 388, startPoint y: 274, endPoint x: 375, endPoint y: 271, distance: 13.7
click at [377, 271] on div at bounding box center [379, 280] width 4 height 46
click at [332, 281] on div "މަރުކަމުގާ" at bounding box center [357, 280] width 51 height 48
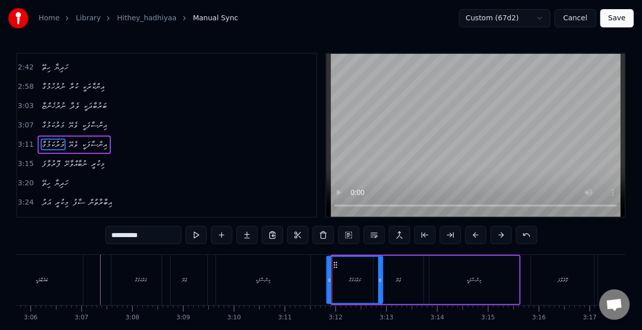
drag, startPoint x: 333, startPoint y: 281, endPoint x: 328, endPoint y: 281, distance: 5.1
click at [328, 281] on icon at bounding box center [329, 280] width 4 height 8
click at [305, 277] on div "އިންސާފަކީ" at bounding box center [263, 280] width 95 height 50
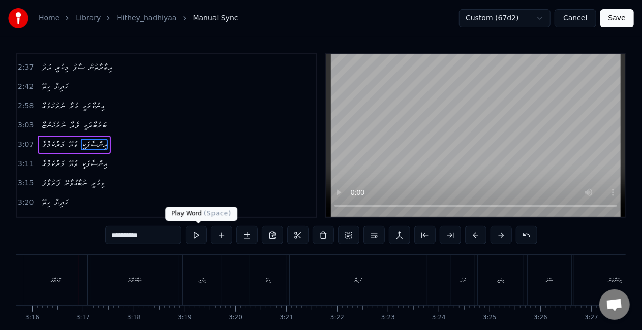
scroll to position [0, 9956]
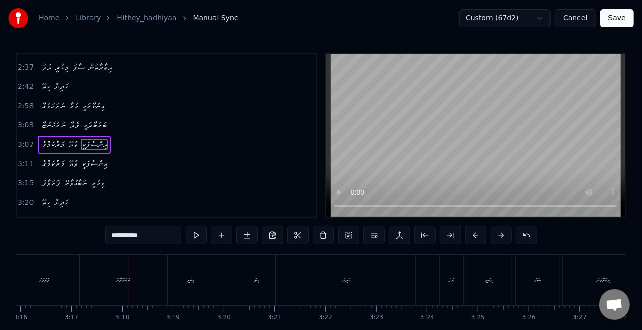
click at [107, 286] on div "ނުބާއްވާށޭ" at bounding box center [123, 280] width 87 height 50
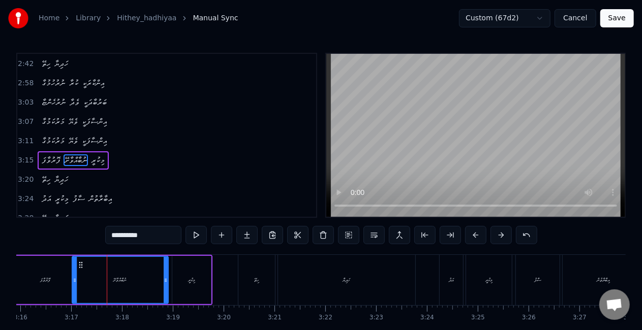
drag, startPoint x: 84, startPoint y: 279, endPoint x: 75, endPoint y: 275, distance: 9.5
click at [75, 275] on div at bounding box center [75, 280] width 4 height 46
click at [65, 277] on div "ފޮރުވާފަ" at bounding box center [45, 280] width 63 height 48
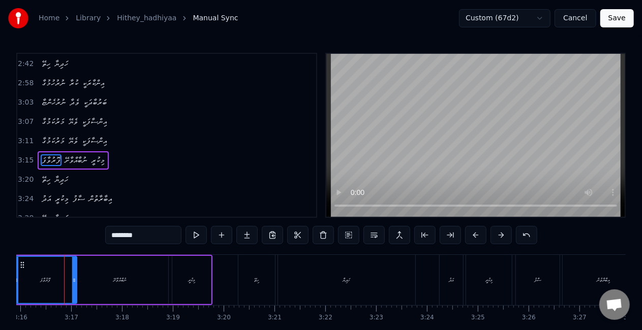
scroll to position [0, 9953]
click at [245, 282] on div "ހިތޭ" at bounding box center [259, 280] width 37 height 50
type input "****"
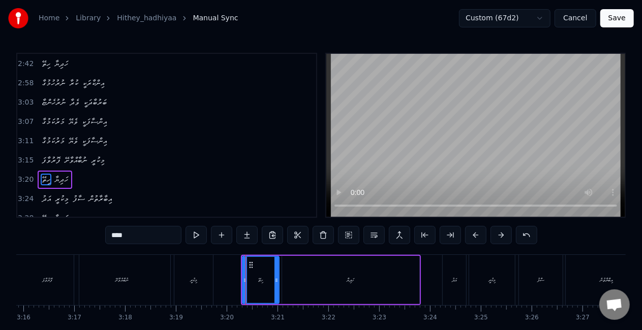
scroll to position [4, 0]
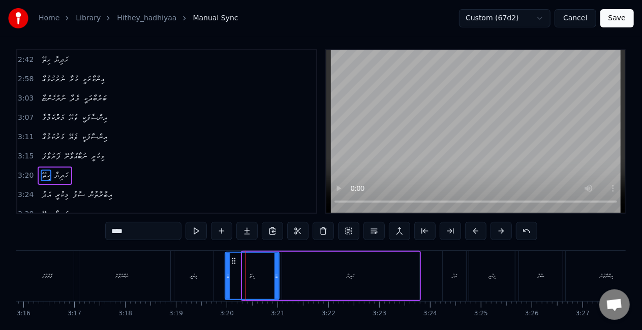
drag, startPoint x: 244, startPoint y: 273, endPoint x: 227, endPoint y: 269, distance: 17.4
click at [227, 268] on div at bounding box center [228, 276] width 4 height 46
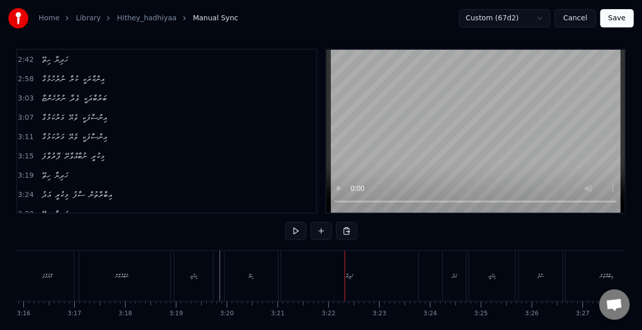
click at [346, 267] on div "ހަދިޔާ" at bounding box center [349, 276] width 137 height 50
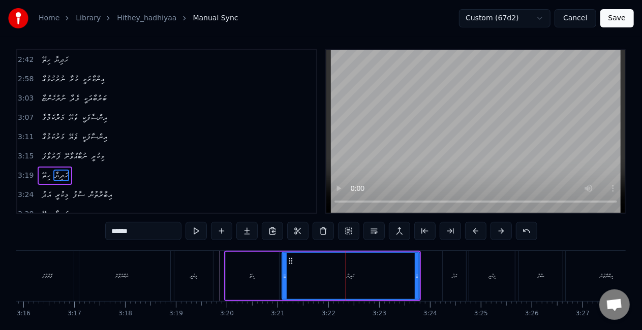
click at [157, 229] on input "******" at bounding box center [143, 231] width 76 height 18
click at [275, 273] on div "ހިތޭ" at bounding box center [252, 276] width 53 height 48
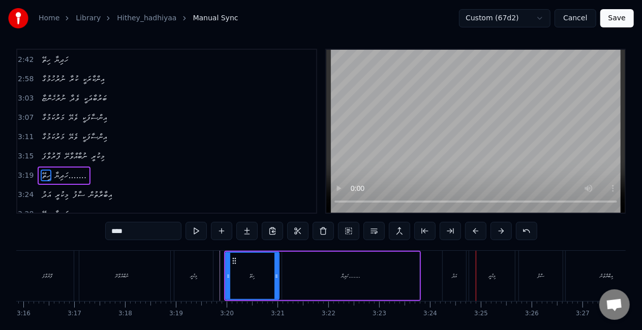
click at [449, 272] on div "އަދު" at bounding box center [454, 276] width 23 height 50
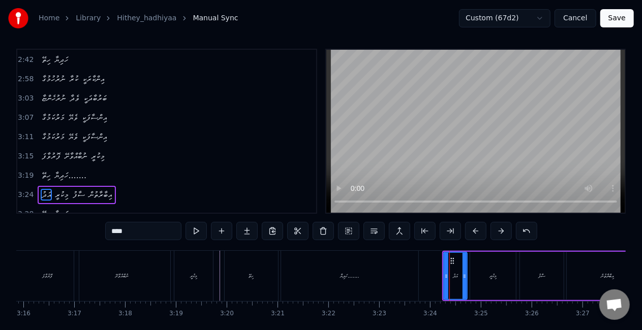
scroll to position [23, 0]
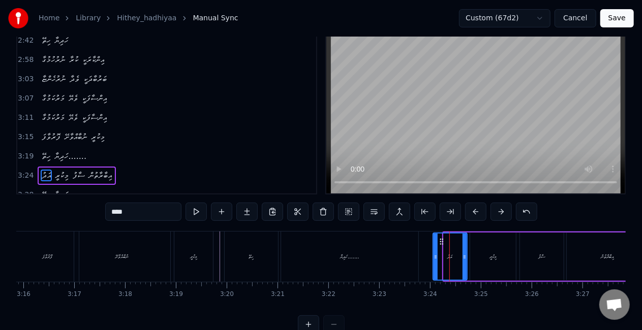
drag, startPoint x: 444, startPoint y: 262, endPoint x: 433, endPoint y: 256, distance: 12.3
click at [433, 256] on div at bounding box center [435, 257] width 4 height 46
click at [387, 257] on div "ހަދިޔާ......." at bounding box center [349, 257] width 137 height 50
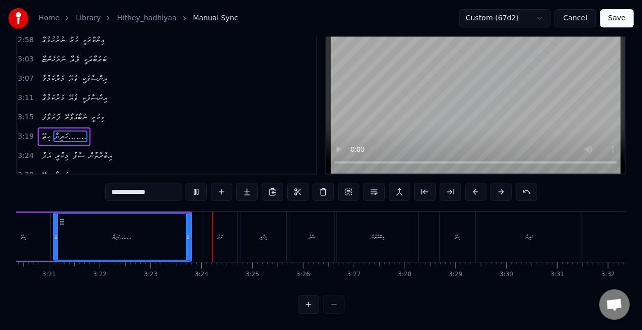
scroll to position [0, 10301]
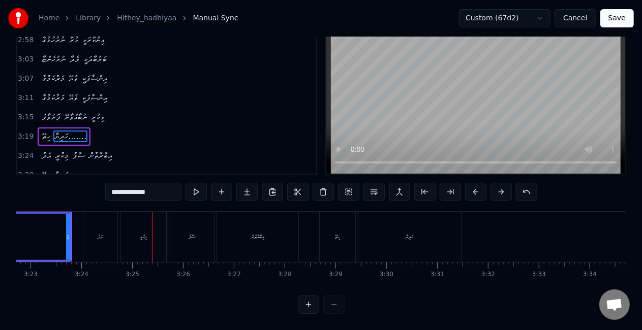
click at [104, 231] on div "އަދު" at bounding box center [100, 237] width 34 height 50
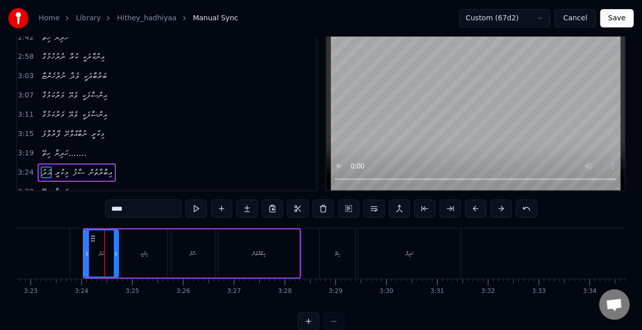
scroll to position [23, 0]
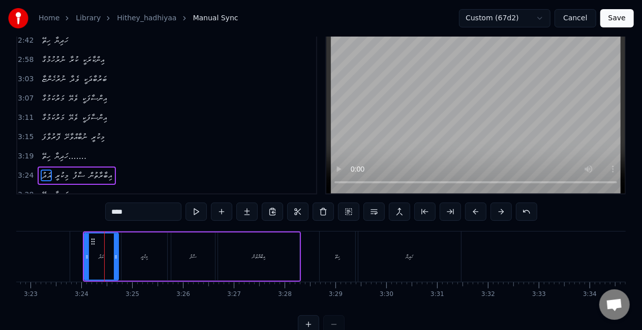
click at [129, 254] on div "މިކުރީ" at bounding box center [144, 257] width 46 height 48
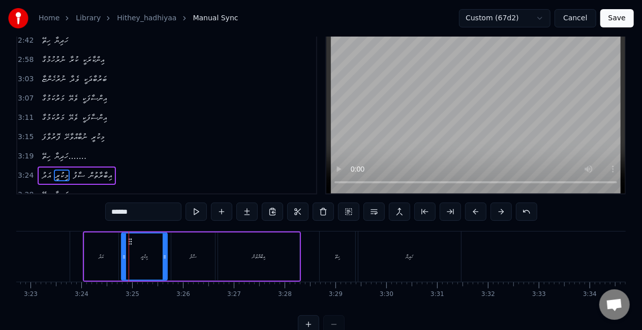
click at [124, 256] on div "މިކުރީ" at bounding box center [144, 257] width 45 height 46
drag, startPoint x: 124, startPoint y: 256, endPoint x: 111, endPoint y: 249, distance: 15.0
click at [111, 249] on div at bounding box center [111, 257] width 4 height 46
drag, startPoint x: 112, startPoint y: 256, endPoint x: 117, endPoint y: 259, distance: 6.2
click at [117, 259] on icon at bounding box center [116, 257] width 4 height 8
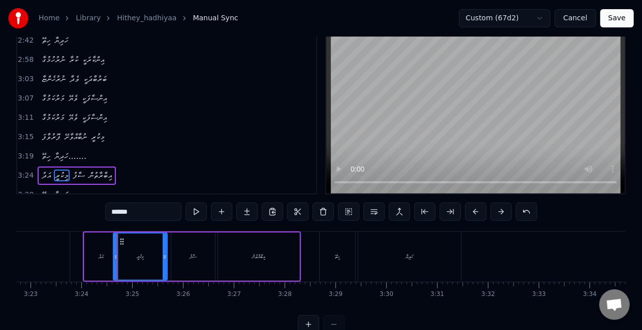
click at [87, 254] on div "އަދު" at bounding box center [101, 257] width 34 height 48
type input "****"
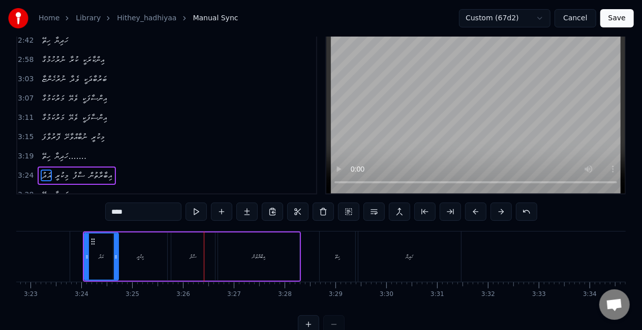
click at [204, 258] on div at bounding box center [204, 257] width 1 height 50
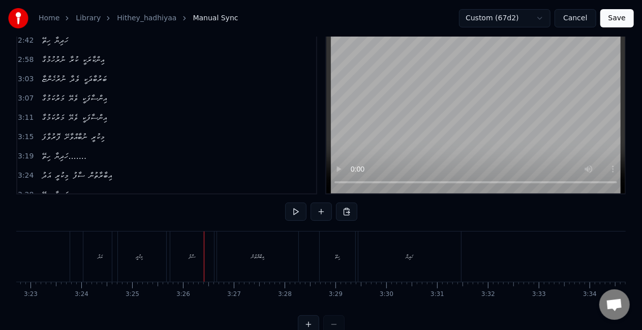
click at [185, 260] on div "ސާފު" at bounding box center [192, 257] width 44 height 50
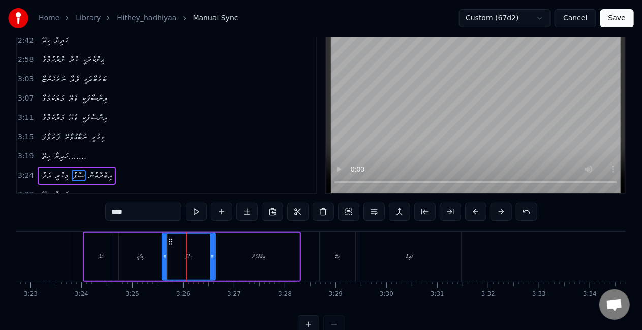
drag, startPoint x: 174, startPoint y: 257, endPoint x: 166, endPoint y: 254, distance: 8.7
click at [166, 253] on icon at bounding box center [165, 257] width 4 height 8
click at [145, 253] on div "މިކުރީ" at bounding box center [140, 257] width 54 height 48
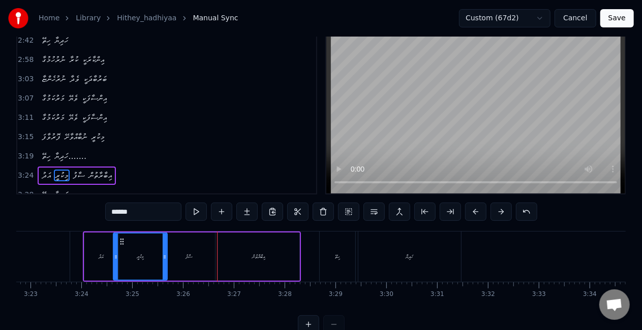
click at [196, 262] on div "ސާފު" at bounding box center [189, 257] width 52 height 48
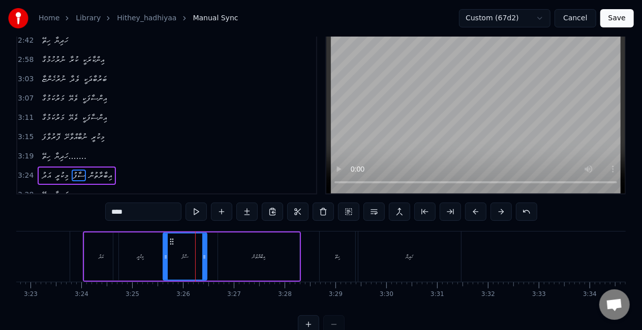
drag, startPoint x: 210, startPoint y: 261, endPoint x: 203, endPoint y: 257, distance: 8.2
click at [203, 257] on div at bounding box center [204, 257] width 4 height 46
click at [152, 257] on div "މިކުރީ" at bounding box center [140, 257] width 54 height 48
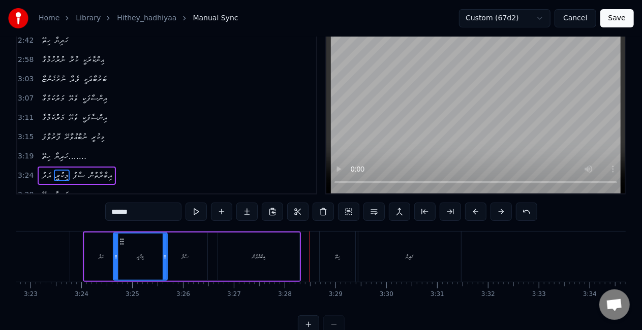
click at [265, 258] on div "އިބާރާތުން" at bounding box center [258, 257] width 13 height 8
type input "**********"
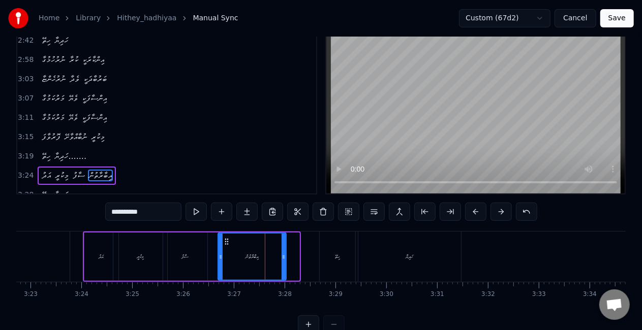
drag, startPoint x: 295, startPoint y: 258, endPoint x: 282, endPoint y: 251, distance: 15.3
click at [282, 251] on div at bounding box center [284, 257] width 4 height 46
click at [212, 255] on div "އަދު މިކުރީ ސާފު އިބާރާތުން" at bounding box center [185, 257] width 205 height 50
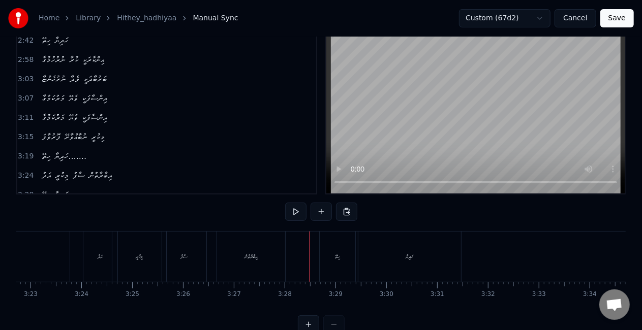
click at [332, 259] on div "ހިތޭ" at bounding box center [338, 257] width 36 height 50
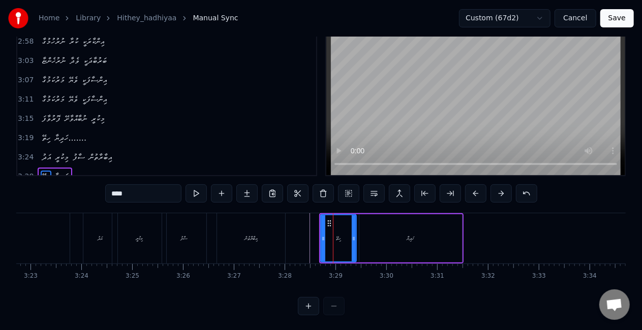
scroll to position [42, 0]
click at [476, 192] on button at bounding box center [475, 193] width 21 height 18
click at [476, 191] on button at bounding box center [475, 193] width 21 height 18
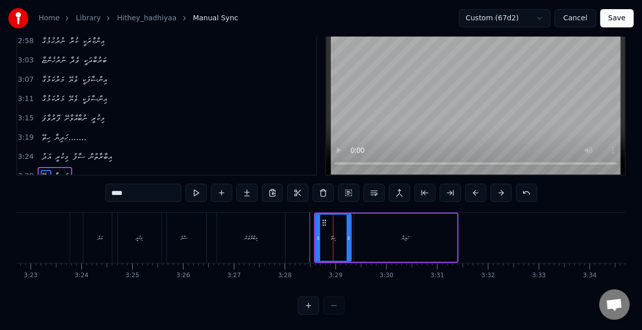
drag, startPoint x: 298, startPoint y: 228, endPoint x: 309, endPoint y: 209, distance: 21.6
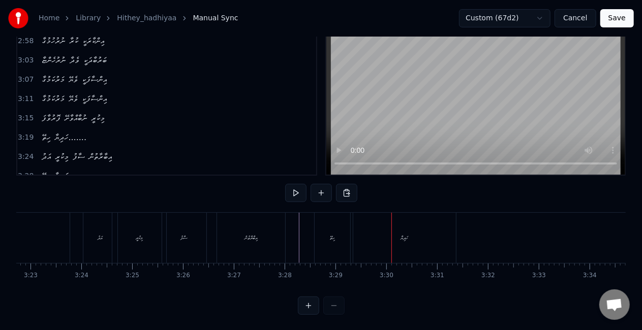
click at [335, 234] on div "ހިތޭ" at bounding box center [333, 238] width 36 height 50
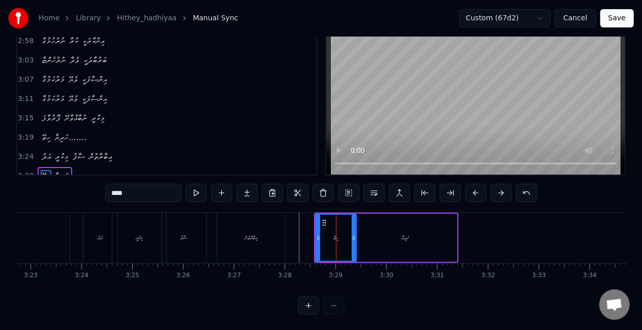
drag, startPoint x: 349, startPoint y: 238, endPoint x: 343, endPoint y: 234, distance: 7.6
click at [354, 238] on icon at bounding box center [354, 238] width 4 height 8
drag, startPoint x: 316, startPoint y: 236, endPoint x: 305, endPoint y: 230, distance: 13.0
click at [305, 230] on div at bounding box center [307, 238] width 4 height 46
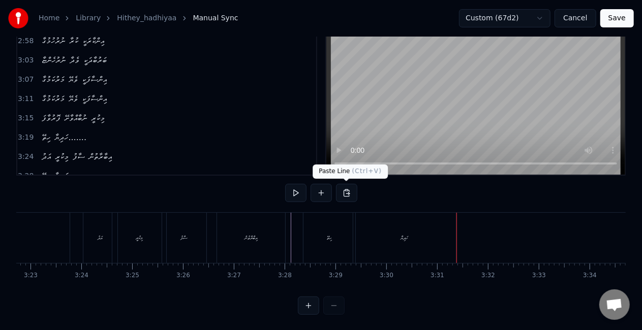
click at [376, 243] on div "ހަދިޔާ" at bounding box center [404, 238] width 103 height 50
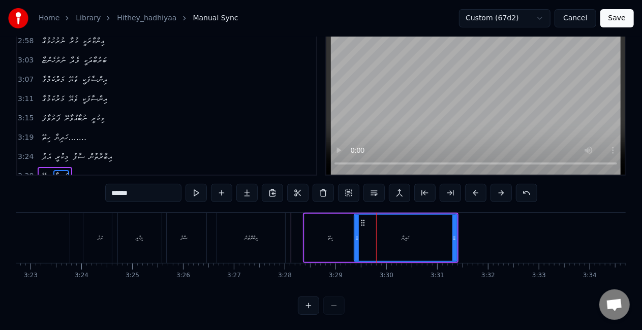
click at [153, 196] on input "******" at bounding box center [143, 193] width 76 height 18
click at [348, 240] on div "ހިތޭ" at bounding box center [330, 238] width 52 height 48
type input "****"
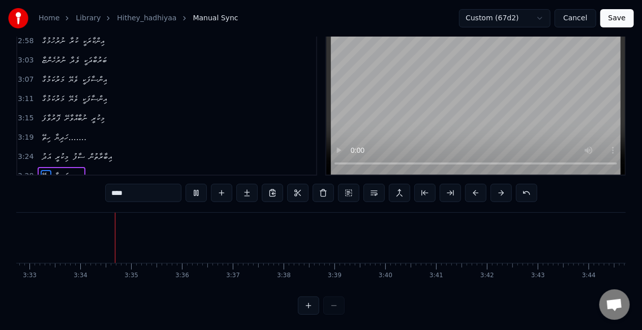
scroll to position [0, 10822]
click at [622, 21] on button "Save" at bounding box center [617, 18] width 34 height 18
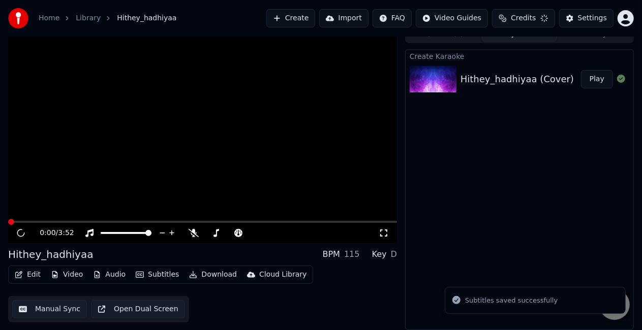
scroll to position [11, 0]
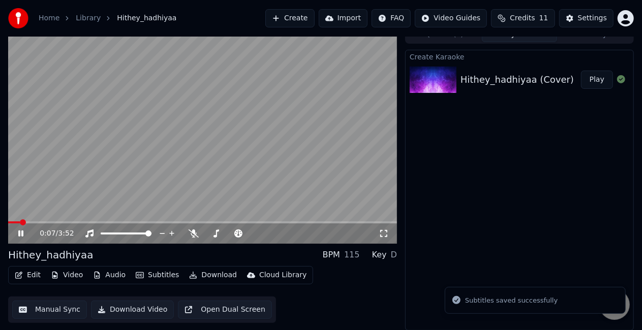
click at [19, 223] on span at bounding box center [202, 223] width 389 height 2
click at [98, 181] on video at bounding box center [202, 134] width 389 height 219
click at [88, 222] on span at bounding box center [48, 223] width 80 height 2
click at [60, 221] on video at bounding box center [202, 134] width 389 height 219
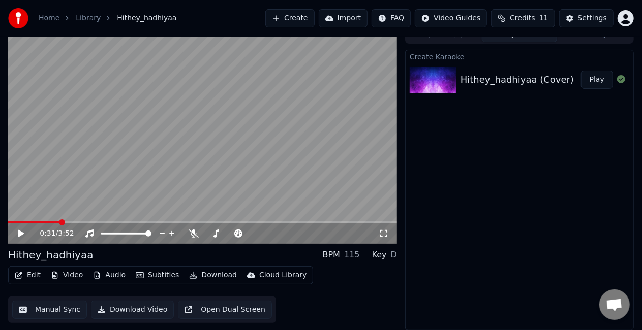
click at [59, 222] on span at bounding box center [34, 223] width 52 height 2
click at [84, 164] on video at bounding box center [202, 134] width 389 height 219
click at [71, 308] on button "Manual Sync" at bounding box center [49, 310] width 75 height 18
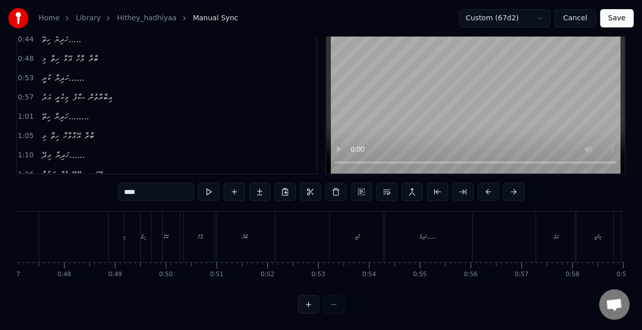
scroll to position [0, 2438]
click at [131, 232] on div "އޭގާ" at bounding box center [119, 237] width 28 height 50
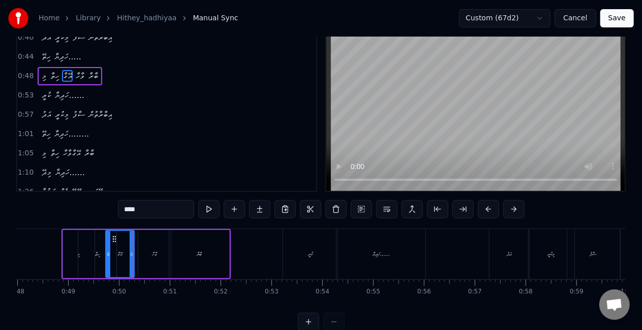
scroll to position [0, 0]
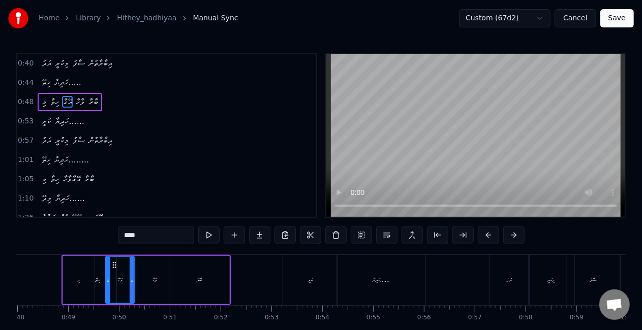
click at [151, 272] on div "ވާހާ" at bounding box center [154, 280] width 33 height 48
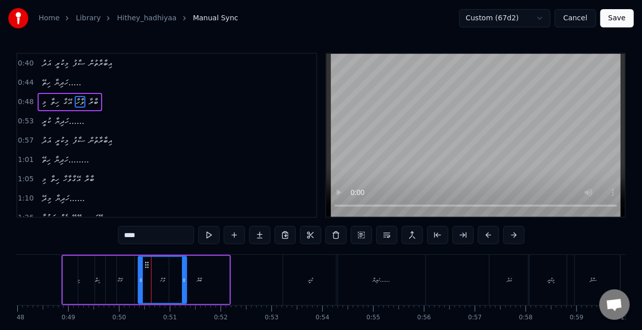
drag, startPoint x: 168, startPoint y: 277, endPoint x: 200, endPoint y: 277, distance: 31.5
click at [184, 276] on icon at bounding box center [184, 280] width 4 height 8
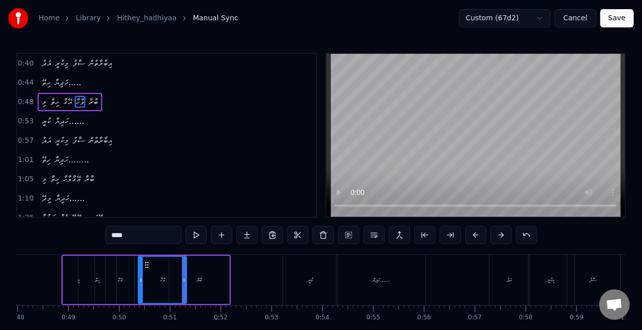
drag, startPoint x: 201, startPoint y: 278, endPoint x: 196, endPoint y: 268, distance: 11.4
click at [201, 278] on div "ބާރާ" at bounding box center [199, 280] width 5 height 8
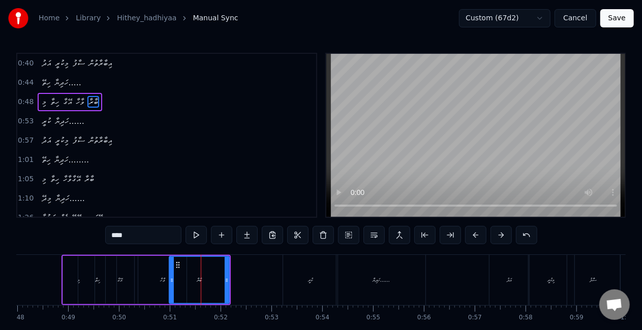
drag, startPoint x: 178, startPoint y: 259, endPoint x: 198, endPoint y: 267, distance: 20.8
click at [201, 267] on div "ބާރާ" at bounding box center [199, 280] width 59 height 46
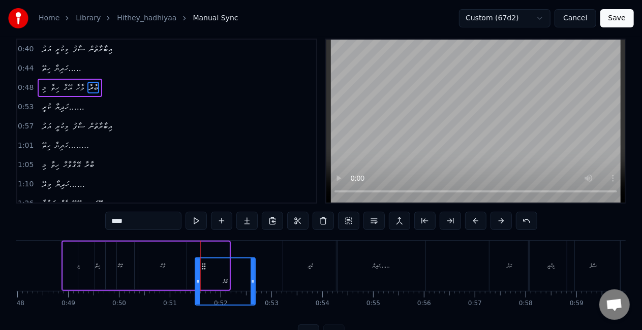
scroll to position [16, 0]
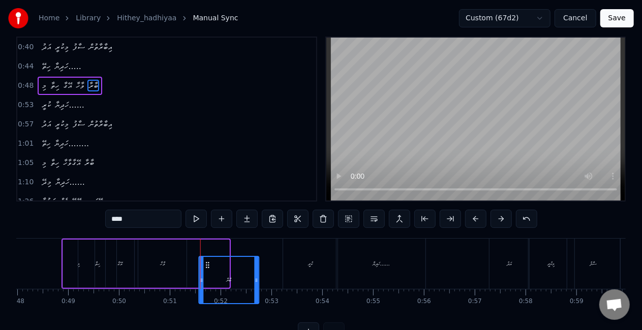
drag, startPoint x: 176, startPoint y: 263, endPoint x: 206, endPoint y: 248, distance: 33.4
click at [206, 248] on div "ބާރާ" at bounding box center [199, 264] width 61 height 48
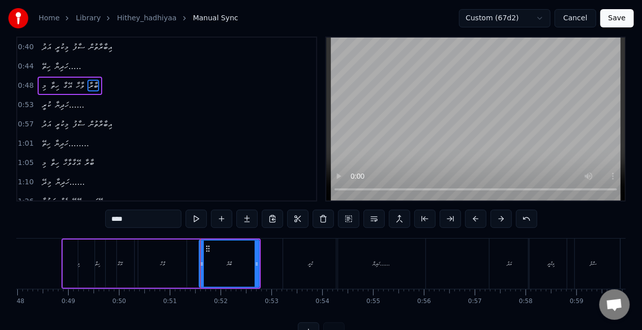
click at [169, 258] on div "ވާހާ" at bounding box center [162, 264] width 48 height 48
type input "****"
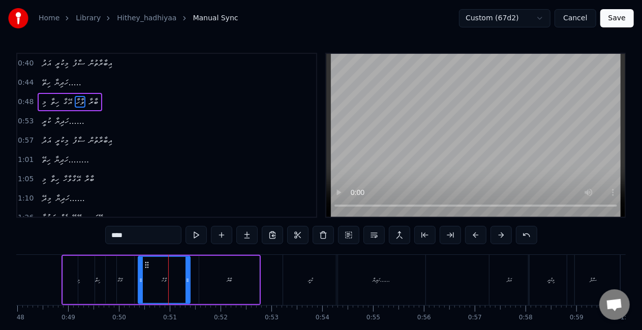
click at [185, 277] on icon at bounding box center [187, 280] width 4 height 8
click at [134, 273] on div "މި ހިތާ އޭގާ ވާހާ ބާރާ" at bounding box center [160, 280] width 199 height 50
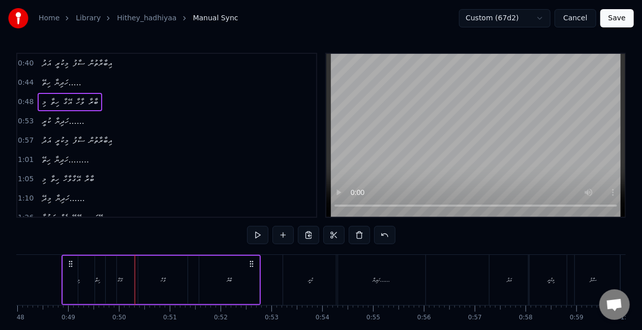
drag, startPoint x: 66, startPoint y: 274, endPoint x: 75, endPoint y: 268, distance: 10.7
click at [67, 273] on div "މި" at bounding box center [79, 280] width 32 height 48
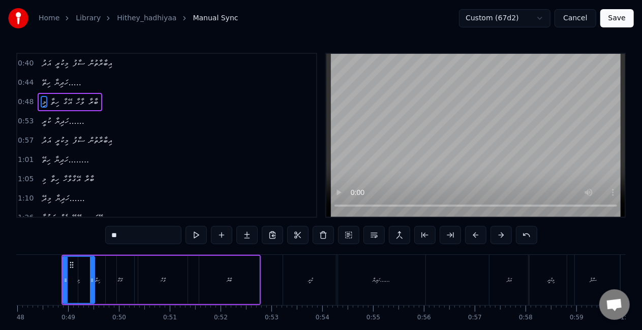
scroll to position [0, 2437]
click at [235, 258] on div "ބާރާ" at bounding box center [230, 280] width 60 height 48
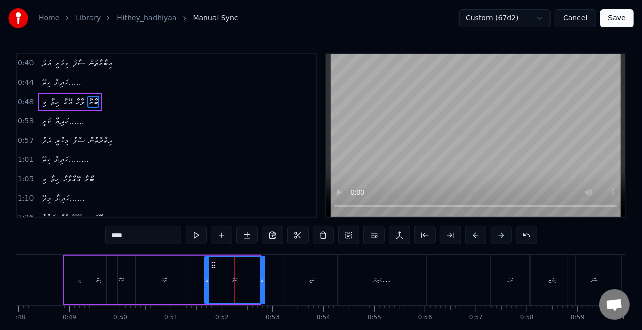
click at [212, 260] on div "ބާރާ" at bounding box center [234, 280] width 59 height 46
click at [179, 267] on div "ވާހާ" at bounding box center [163, 280] width 49 height 48
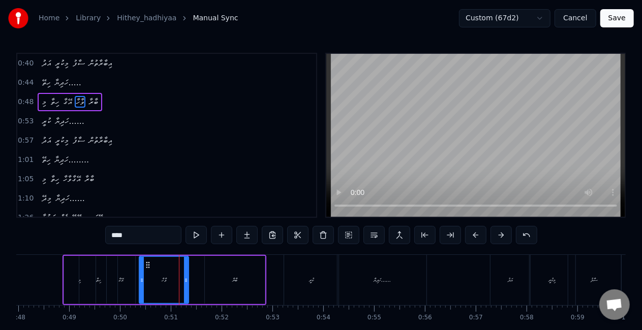
click at [85, 278] on div "ހިތާ" at bounding box center [98, 280] width 38 height 48
type input "****"
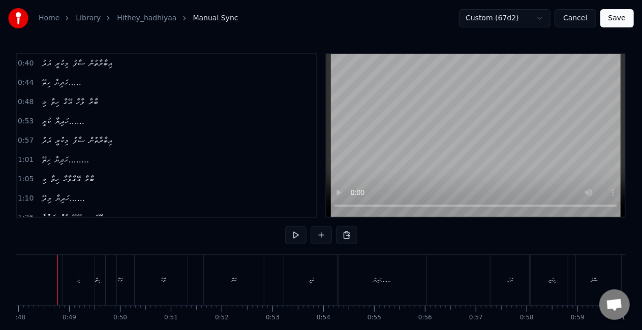
scroll to position [0, 2427]
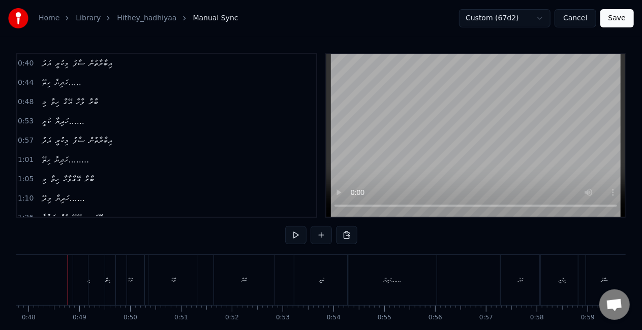
click at [77, 281] on div "މި" at bounding box center [89, 280] width 32 height 50
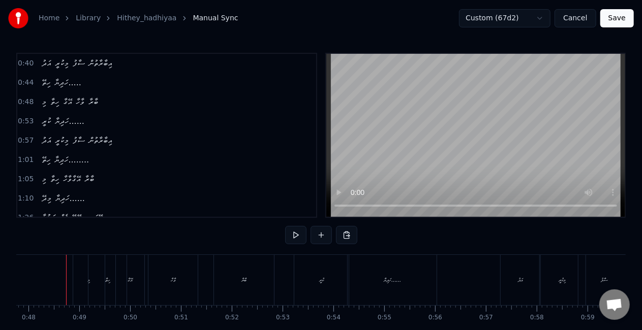
scroll to position [0, 2426]
click at [248, 273] on div "ބާރާ" at bounding box center [245, 280] width 60 height 50
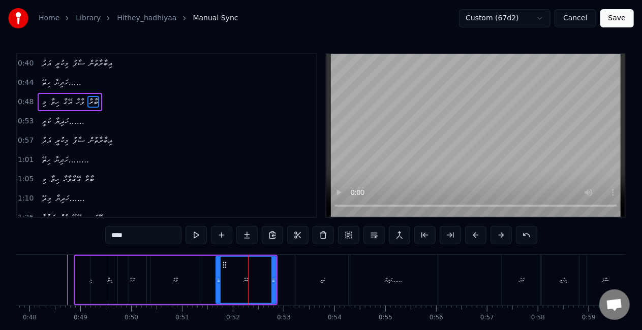
drag, startPoint x: 226, startPoint y: 260, endPoint x: 233, endPoint y: 263, distance: 7.7
click at [233, 263] on div "ބާރާ" at bounding box center [245, 280] width 59 height 46
drag, startPoint x: 224, startPoint y: 263, endPoint x: 229, endPoint y: 264, distance: 5.2
click at [229, 264] on icon at bounding box center [229, 265] width 8 height 8
click at [280, 278] on icon at bounding box center [280, 280] width 4 height 8
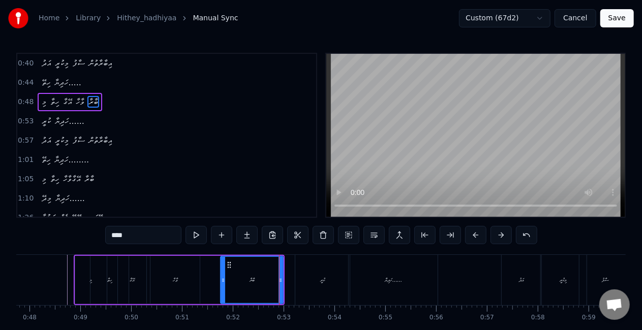
click at [190, 276] on div "ވާހާ" at bounding box center [174, 280] width 49 height 48
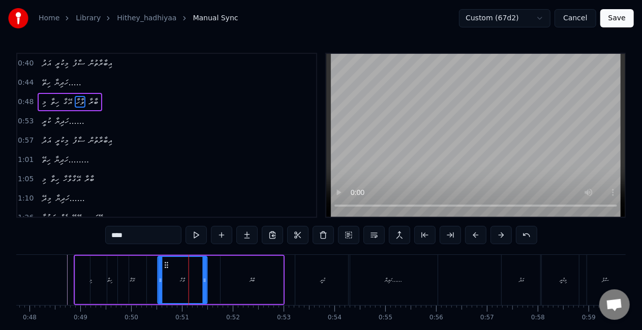
drag, startPoint x: 159, startPoint y: 263, endPoint x: 166, endPoint y: 264, distance: 7.2
click at [166, 264] on icon at bounding box center [167, 265] width 8 height 8
drag, startPoint x: 205, startPoint y: 278, endPoint x: 151, endPoint y: 278, distance: 53.9
click at [223, 278] on icon at bounding box center [222, 280] width 4 height 8
click at [138, 278] on div "އޭގާ" at bounding box center [132, 280] width 28 height 48
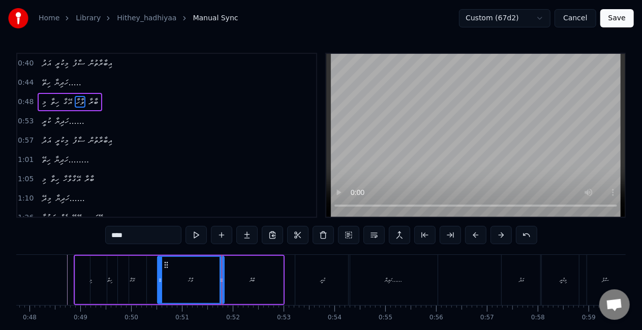
type input "****"
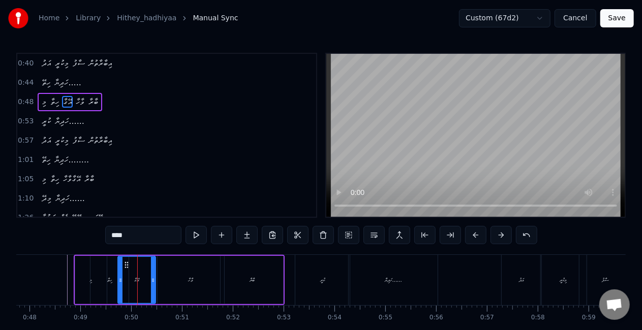
drag, startPoint x: 143, startPoint y: 276, endPoint x: 152, endPoint y: 277, distance: 9.2
click at [152, 277] on icon at bounding box center [153, 280] width 4 height 8
drag, startPoint x: 65, startPoint y: 283, endPoint x: 88, endPoint y: 268, distance: 27.4
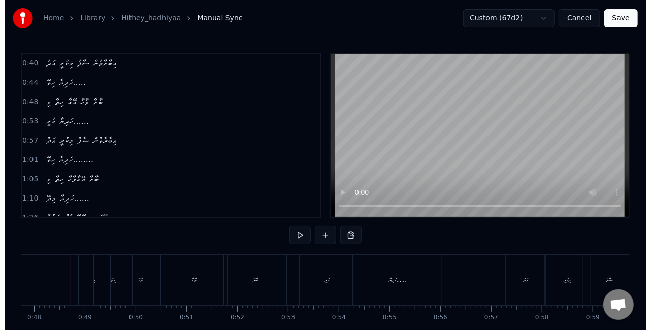
scroll to position [0, 2425]
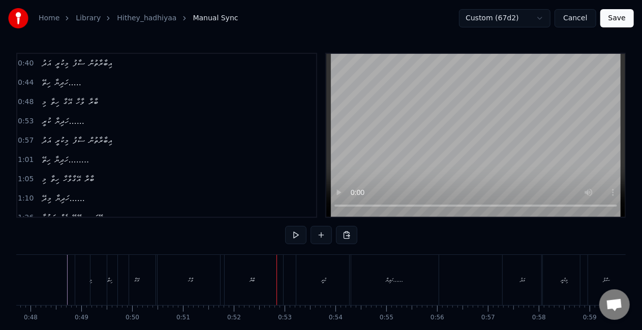
click at [134, 279] on div "އޭގާ" at bounding box center [136, 280] width 5 height 8
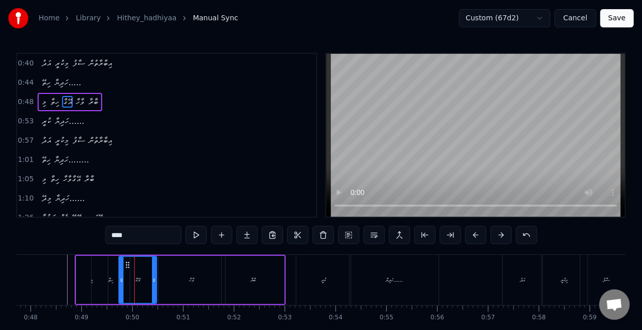
click at [84, 279] on div "މި" at bounding box center [92, 280] width 32 height 48
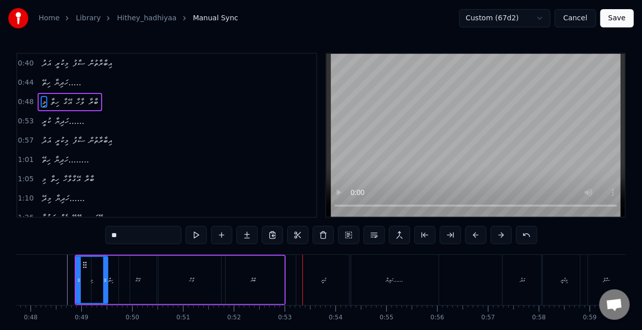
click at [138, 278] on div "އޭގާ" at bounding box center [137, 280] width 5 height 8
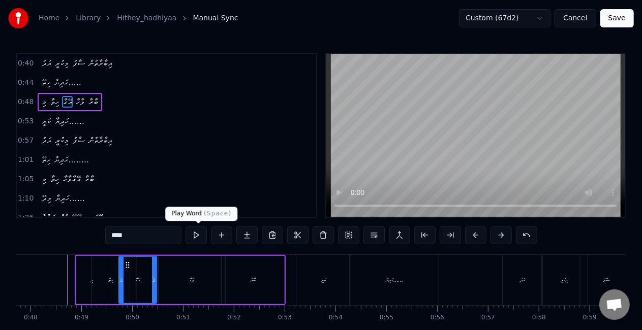
click at [205, 233] on button at bounding box center [195, 235] width 21 height 18
click at [200, 234] on button at bounding box center [195, 235] width 21 height 18
click at [199, 233] on button at bounding box center [195, 235] width 21 height 18
click at [199, 235] on button at bounding box center [195, 235] width 21 height 18
click at [85, 280] on div "މި" at bounding box center [92, 280] width 32 height 48
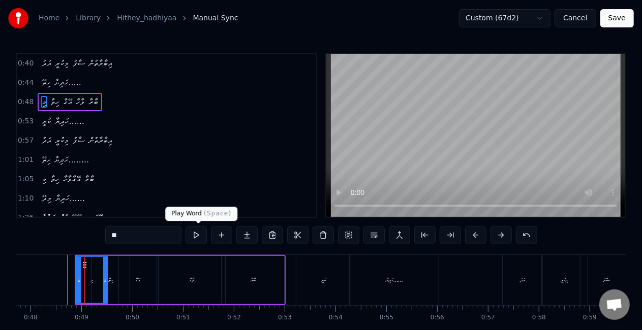
click at [196, 237] on button at bounding box center [195, 235] width 21 height 18
click at [111, 273] on div "ހިތާ" at bounding box center [110, 280] width 38 height 48
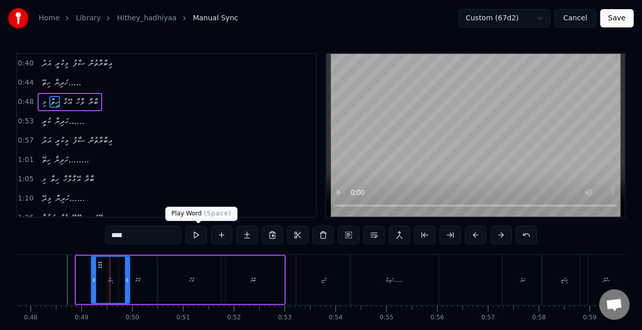
click at [196, 240] on button at bounding box center [195, 235] width 21 height 18
click at [195, 239] on button at bounding box center [195, 235] width 21 height 18
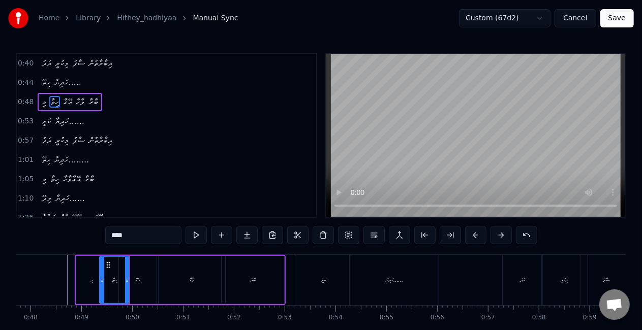
drag, startPoint x: 92, startPoint y: 279, endPoint x: 101, endPoint y: 279, distance: 8.1
click at [101, 279] on icon at bounding box center [102, 280] width 4 height 8
click at [195, 237] on button at bounding box center [195, 235] width 21 height 18
drag, startPoint x: 102, startPoint y: 283, endPoint x: 114, endPoint y: 281, distance: 12.3
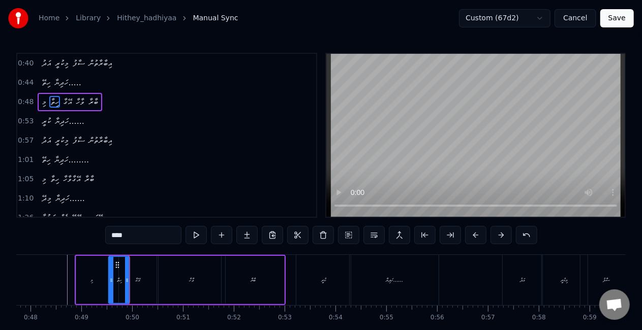
click at [111, 284] on div at bounding box center [111, 280] width 4 height 46
click at [198, 236] on button at bounding box center [195, 235] width 21 height 18
click at [195, 233] on button at bounding box center [195, 235] width 21 height 18
click at [134, 274] on div "އޭގާ" at bounding box center [138, 280] width 38 height 48
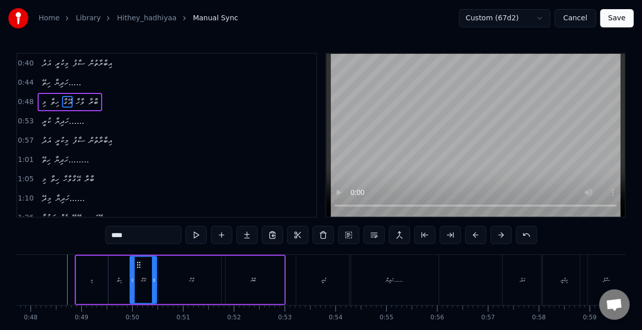
drag, startPoint x: 120, startPoint y: 278, endPoint x: 132, endPoint y: 279, distance: 11.2
click at [132, 279] on icon at bounding box center [133, 280] width 4 height 8
click at [197, 233] on button at bounding box center [195, 235] width 21 height 18
click at [122, 277] on div "ހިތާ" at bounding box center [119, 280] width 5 height 8
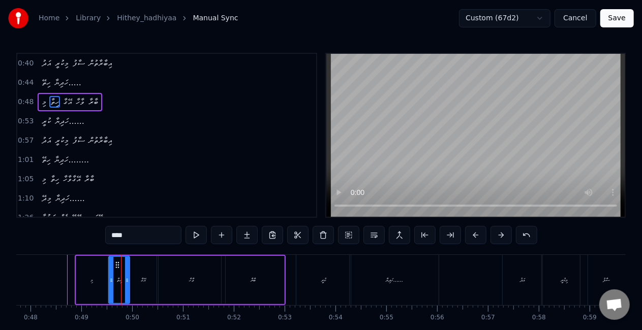
click at [111, 238] on input "****" at bounding box center [143, 235] width 76 height 18
drag, startPoint x: 125, startPoint y: 234, endPoint x: 110, endPoint y: 233, distance: 14.3
click at [110, 233] on input "*****" at bounding box center [143, 235] width 76 height 18
click at [136, 285] on div "އޭގާ" at bounding box center [143, 280] width 26 height 48
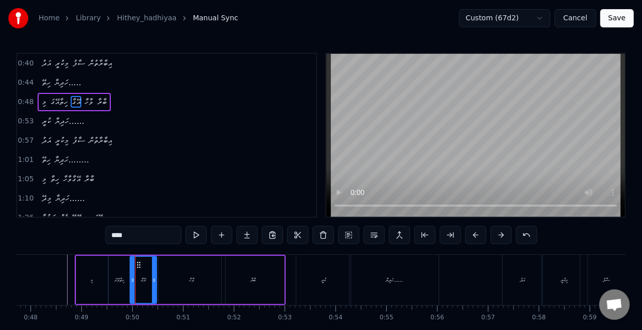
type input "****"
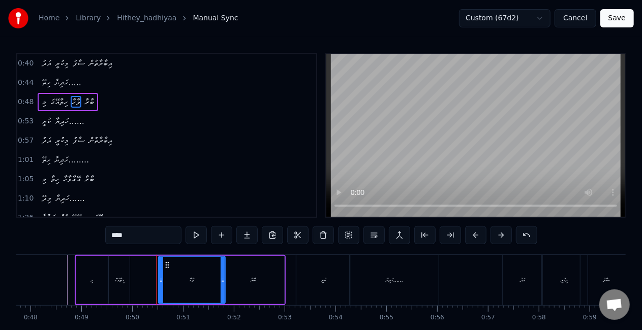
click at [131, 270] on div "މި ހިތާއޭގަ ވާހާ ބާރާ" at bounding box center [180, 280] width 211 height 50
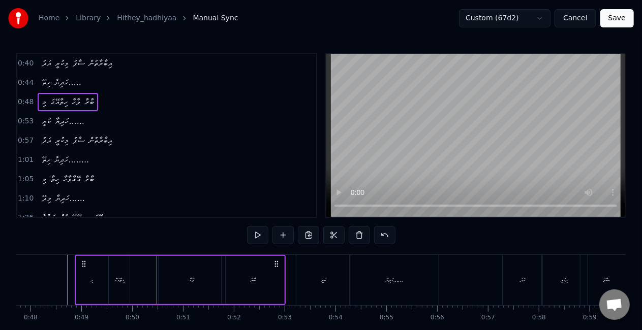
click at [114, 262] on div "ހިތާއޭގަ" at bounding box center [119, 280] width 21 height 48
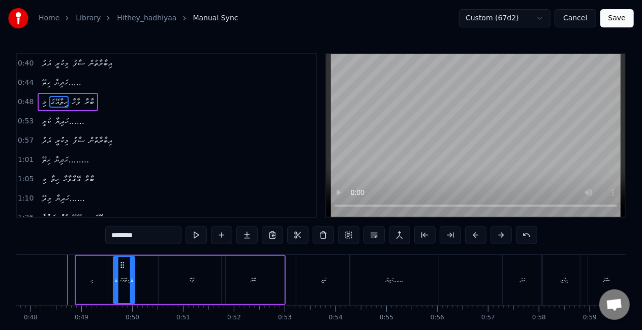
drag, startPoint x: 117, startPoint y: 263, endPoint x: 122, endPoint y: 263, distance: 5.6
click at [122, 263] on icon at bounding box center [122, 265] width 8 height 8
click at [197, 234] on button at bounding box center [195, 235] width 21 height 18
drag, startPoint x: 131, startPoint y: 277, endPoint x: 153, endPoint y: 282, distance: 22.7
click at [154, 282] on icon at bounding box center [156, 280] width 4 height 8
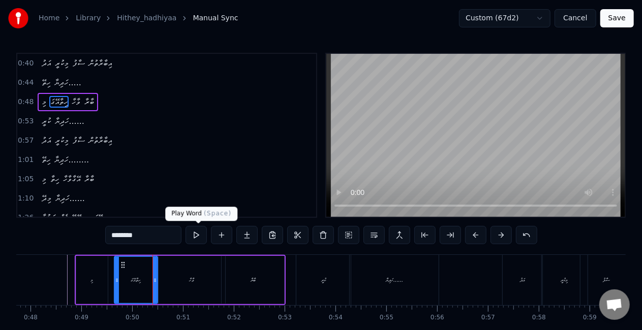
click at [199, 232] on button at bounding box center [195, 235] width 21 height 18
click at [167, 274] on div "ވާހާ" at bounding box center [192, 280] width 67 height 48
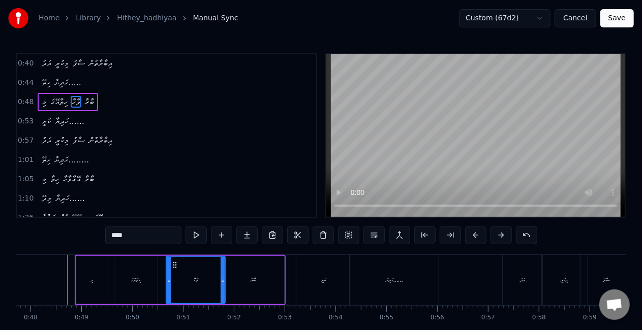
drag, startPoint x: 162, startPoint y: 278, endPoint x: 174, endPoint y: 274, distance: 12.6
click at [170, 279] on icon at bounding box center [169, 280] width 4 height 8
click at [193, 236] on button at bounding box center [195, 235] width 21 height 18
click at [178, 278] on div "ވާހާ" at bounding box center [196, 280] width 58 height 46
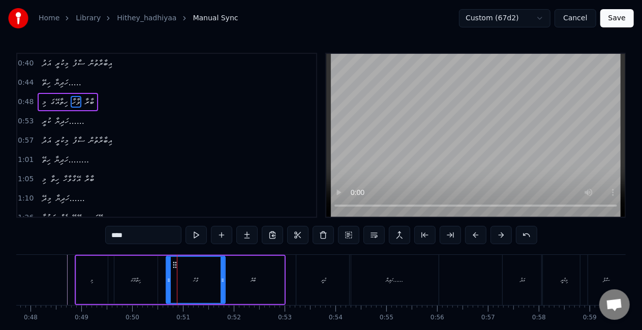
click at [146, 280] on div "ހިތާއޭގަ" at bounding box center [135, 280] width 43 height 48
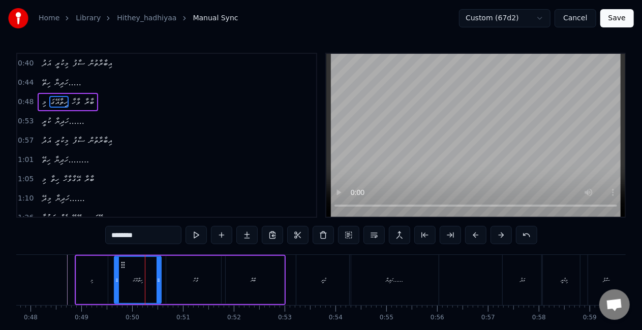
click at [158, 279] on icon at bounding box center [159, 280] width 4 height 8
click at [174, 278] on div "ވާހާ" at bounding box center [195, 280] width 59 height 48
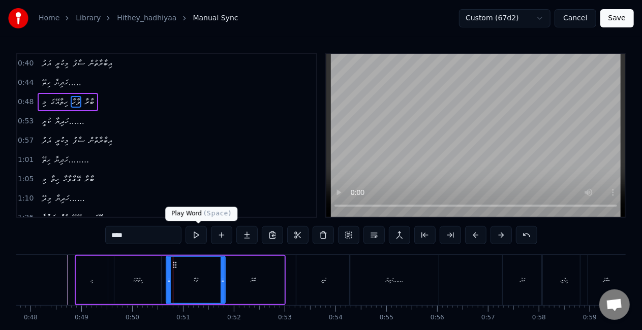
click at [197, 238] on button at bounding box center [195, 235] width 21 height 18
click at [197, 236] on button at bounding box center [195, 235] width 21 height 18
click at [190, 272] on div "ވާހާ" at bounding box center [196, 280] width 58 height 46
click at [118, 233] on input "****" at bounding box center [143, 235] width 76 height 18
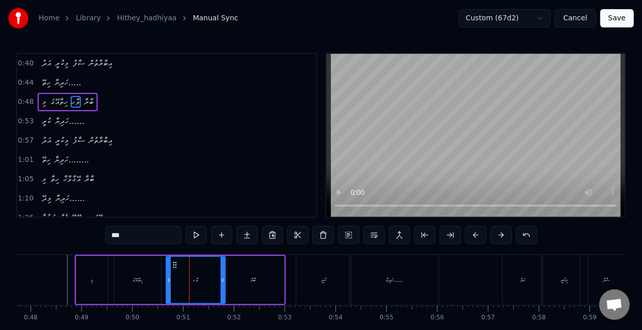
click at [116, 235] on input "***" at bounding box center [143, 235] width 76 height 18
click at [118, 235] on input "****" at bounding box center [143, 235] width 76 height 18
click at [115, 232] on input "*****" at bounding box center [143, 235] width 76 height 18
drag, startPoint x: 124, startPoint y: 236, endPoint x: 102, endPoint y: 230, distance: 22.7
click at [102, 230] on div "0:40 އަދު މިކުރީ ސާފު އިބާރާތުން 0:44 ހިތޭ ހަދިޔާ..... 0:48 މި ހިތާއޭގަ ހވާ.. ބ…" at bounding box center [320, 205] width 609 height 304
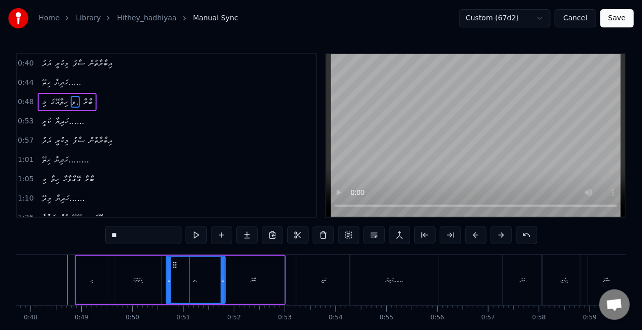
type input "*"
click at [132, 275] on div "ހިތާއޭގަ" at bounding box center [137, 280] width 47 height 48
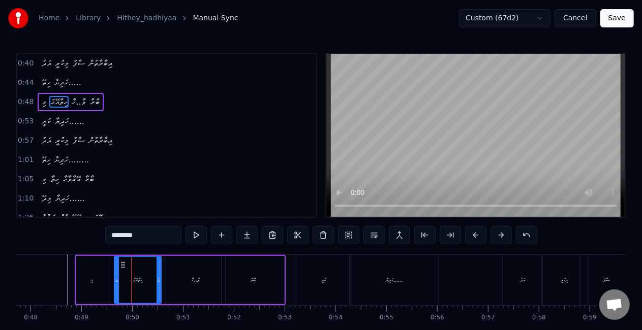
click at [177, 272] on div "ވާ..ހާ" at bounding box center [195, 280] width 59 height 48
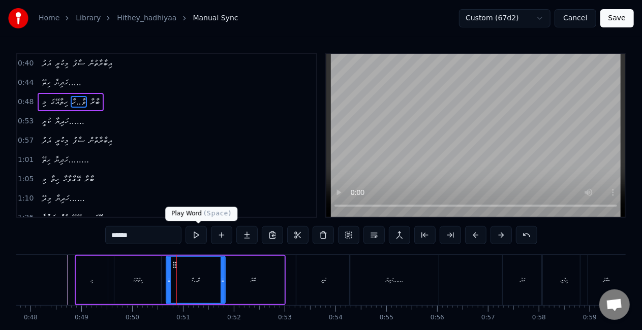
click at [200, 233] on button at bounding box center [195, 235] width 21 height 18
click at [189, 274] on div "ވާ..ހާ" at bounding box center [196, 280] width 58 height 46
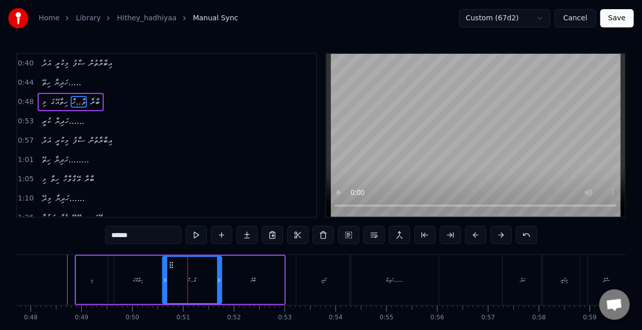
click at [171, 260] on div "ވާ..ހާ" at bounding box center [192, 280] width 58 height 46
click at [149, 276] on div "ހިތާއޭގަ" at bounding box center [137, 280] width 47 height 48
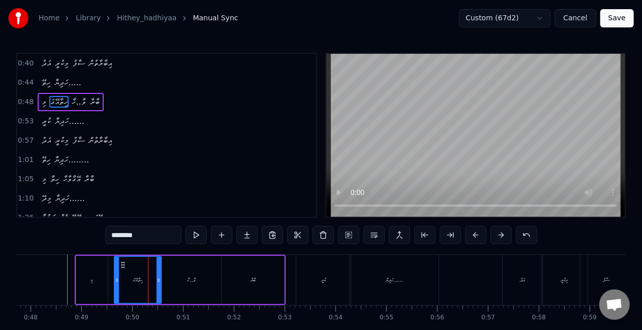
click at [180, 270] on div "ވާ..ހާ" at bounding box center [191, 280] width 59 height 48
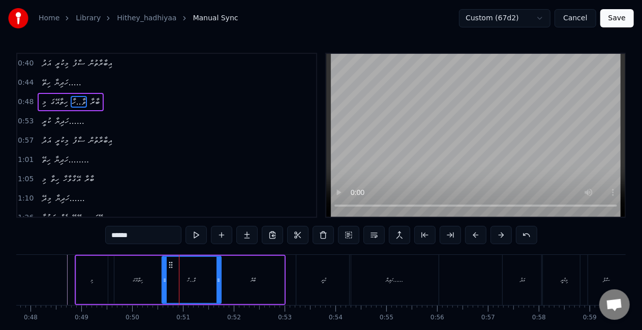
click at [139, 276] on div "ހިތާއޭގަ" at bounding box center [138, 280] width 10 height 8
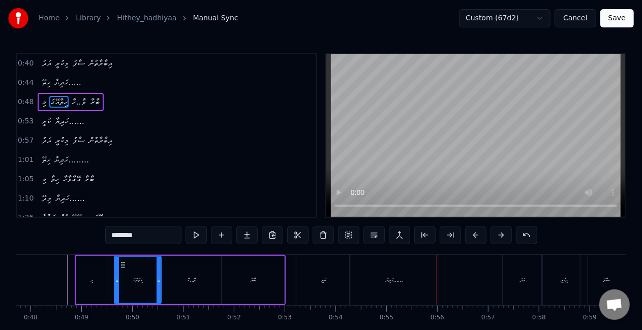
click at [188, 282] on div "ވާ..ހާ" at bounding box center [191, 280] width 8 height 8
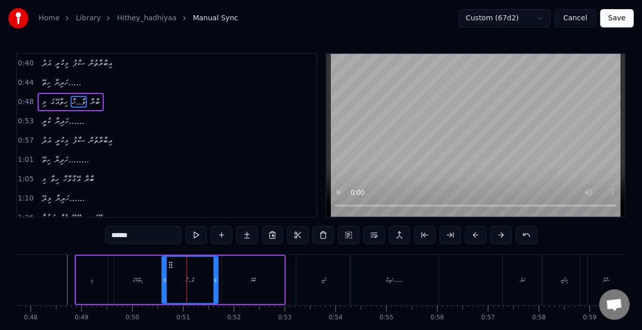
click at [213, 270] on div at bounding box center [215, 280] width 4 height 46
click at [156, 281] on div "ހިތާއޭގަ" at bounding box center [137, 280] width 47 height 48
type input "********"
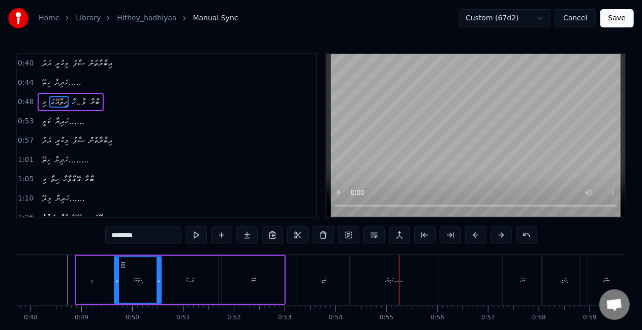
click at [630, 14] on button "Save" at bounding box center [617, 18] width 34 height 18
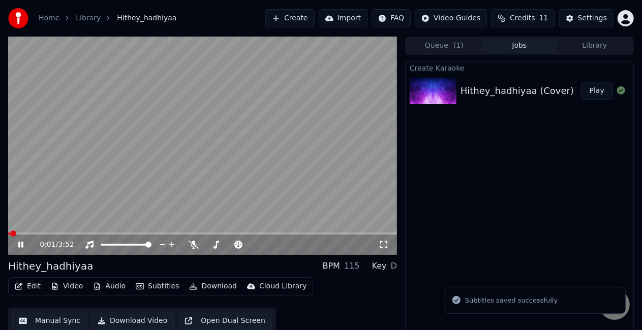
click at [54, 232] on video at bounding box center [202, 146] width 389 height 219
click at [55, 234] on span at bounding box center [202, 234] width 389 height 2
click at [116, 202] on video at bounding box center [202, 146] width 389 height 219
click at [74, 234] on span at bounding box center [202, 234] width 389 height 2
click at [168, 181] on video at bounding box center [202, 146] width 389 height 219
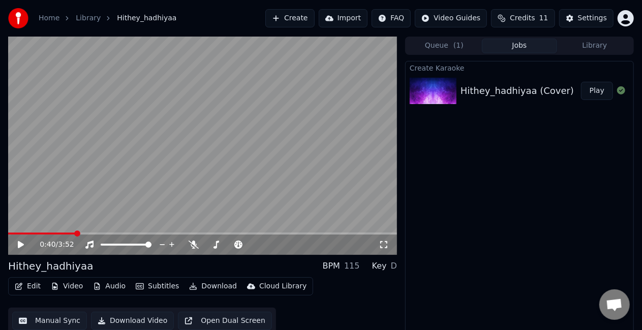
click at [168, 181] on video at bounding box center [202, 146] width 389 height 219
click at [65, 233] on span at bounding box center [36, 234] width 57 height 2
click at [177, 167] on video at bounding box center [202, 146] width 389 height 219
click at [147, 234] on span at bounding box center [202, 234] width 389 height 2
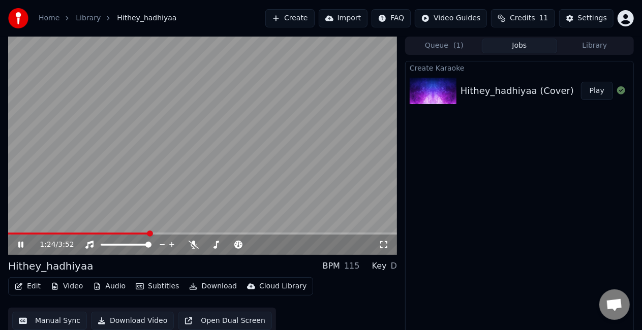
click at [263, 116] on video at bounding box center [202, 146] width 389 height 219
click at [258, 116] on video at bounding box center [202, 146] width 389 height 219
click at [228, 124] on video at bounding box center [202, 146] width 389 height 219
click at [140, 233] on span at bounding box center [74, 234] width 132 height 2
click at [199, 183] on video at bounding box center [202, 146] width 389 height 219
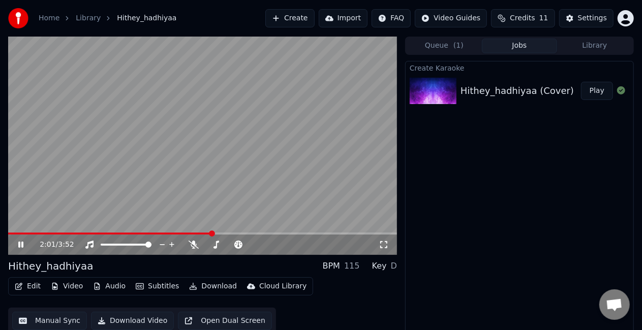
click at [207, 167] on video at bounding box center [202, 146] width 389 height 219
click at [167, 158] on video at bounding box center [202, 146] width 389 height 219
click at [301, 234] on span at bounding box center [202, 234] width 389 height 2
click at [300, 193] on video at bounding box center [202, 146] width 389 height 219
click at [300, 192] on video at bounding box center [202, 146] width 389 height 219
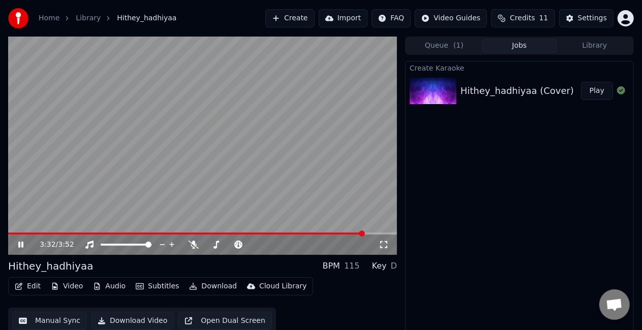
click at [232, 140] on video at bounding box center [202, 146] width 389 height 219
click at [315, 16] on button "Create" at bounding box center [289, 18] width 49 height 18
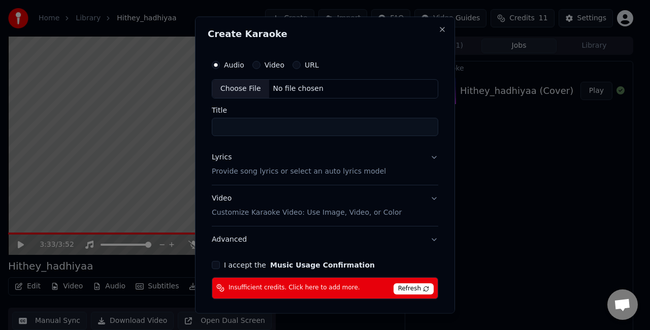
click at [244, 82] on div "Choose File" at bounding box center [240, 89] width 57 height 18
type input "**********"
click at [393, 168] on button "Lyrics Provide song lyrics or select an auto lyrics model" at bounding box center [325, 164] width 227 height 41
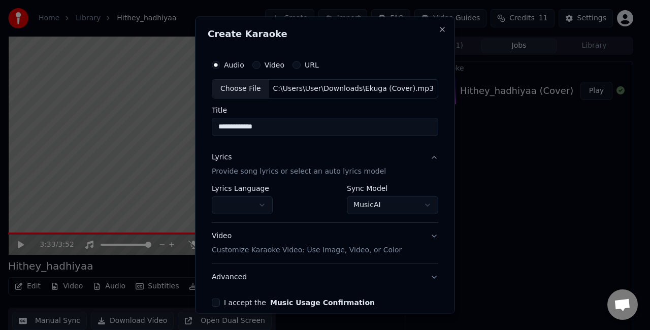
click at [376, 205] on body "**********" at bounding box center [321, 165] width 642 height 330
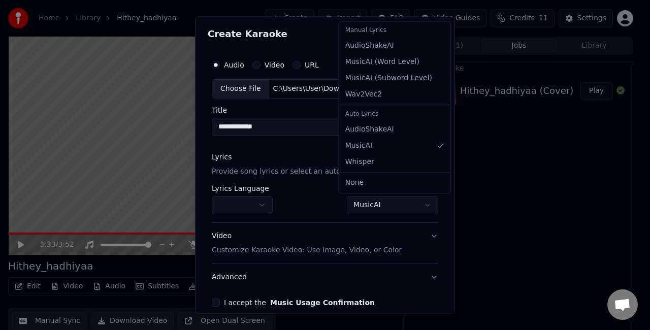
select select "**********"
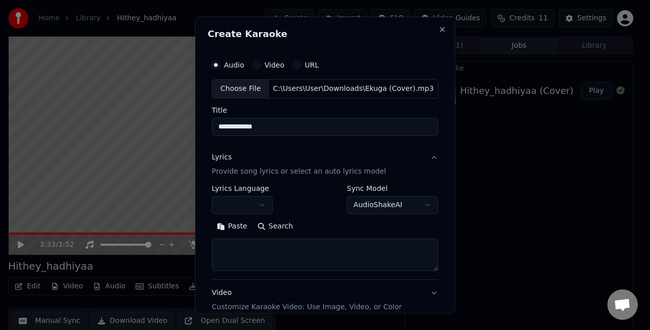
drag, startPoint x: 268, startPoint y: 248, endPoint x: 250, endPoint y: 230, distance: 25.9
click at [268, 248] on textarea at bounding box center [325, 254] width 227 height 33
click at [224, 222] on button "Paste" at bounding box center [232, 226] width 41 height 16
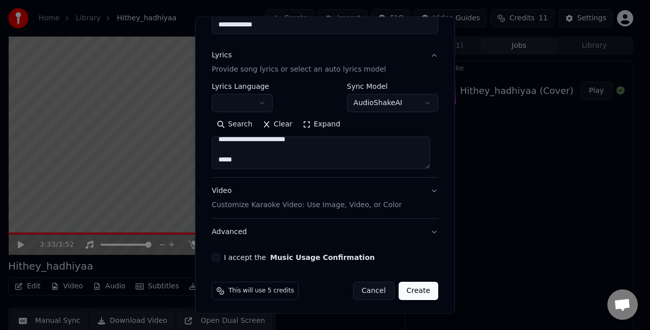
scroll to position [104, 0]
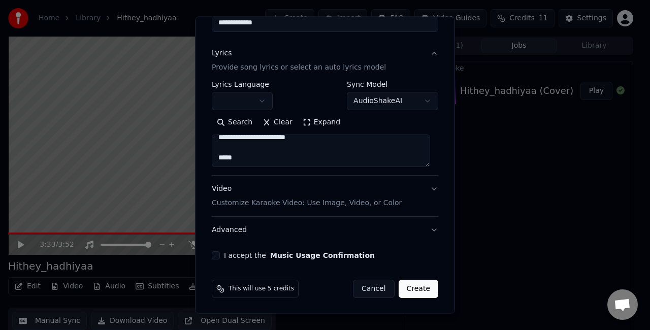
click at [215, 253] on button "I accept the Music Usage Confirmation" at bounding box center [216, 256] width 8 height 8
click at [414, 191] on button "Video Customize Karaoke Video: Use Image, Video, or Color" at bounding box center [325, 196] width 227 height 41
type textarea "**********"
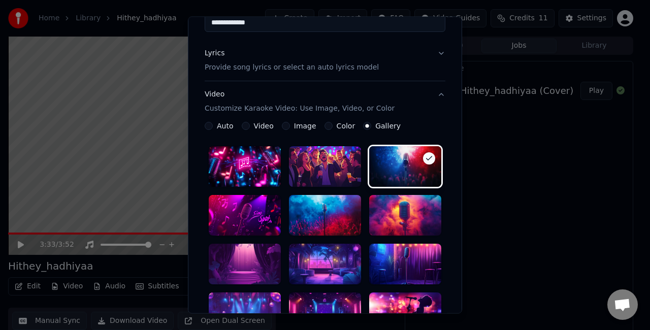
scroll to position [154, 0]
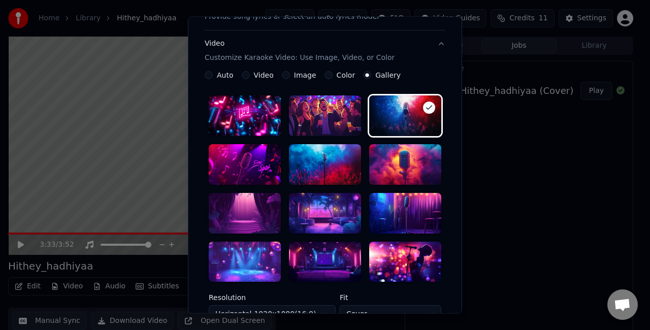
click at [314, 255] on div at bounding box center [325, 262] width 72 height 41
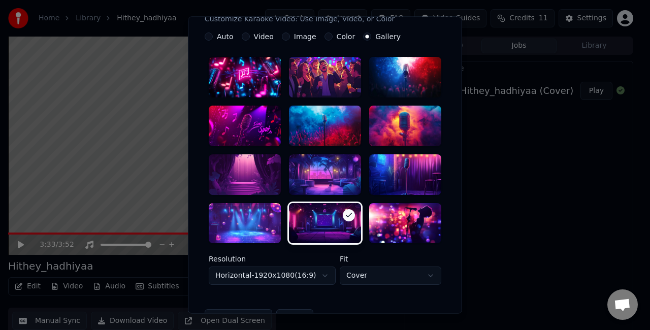
scroll to position [205, 0]
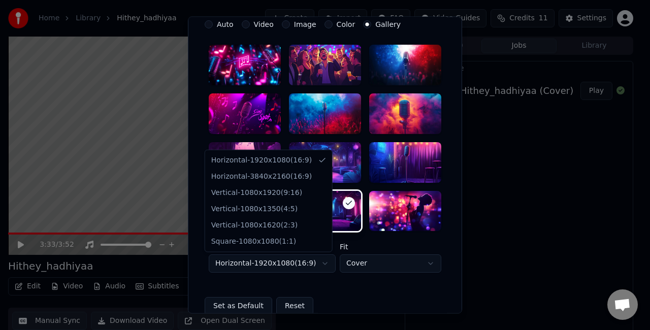
click at [320, 262] on body "**********" at bounding box center [321, 165] width 642 height 330
select select "*********"
drag, startPoint x: 287, startPoint y: 191, endPoint x: 289, endPoint y: 182, distance: 9.3
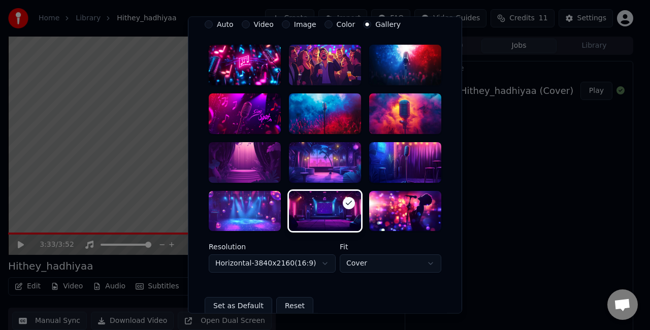
click at [358, 258] on body "**********" at bounding box center [321, 165] width 642 height 330
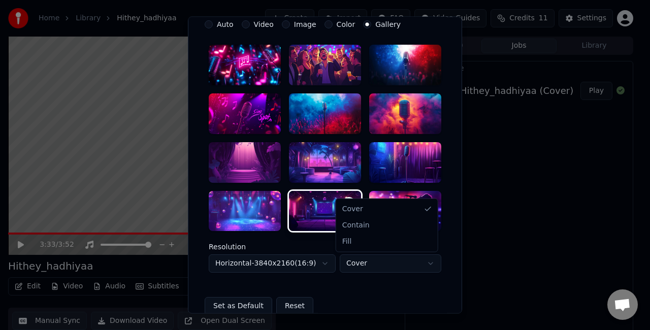
select select "****"
drag, startPoint x: 368, startPoint y: 223, endPoint x: 362, endPoint y: 236, distance: 14.1
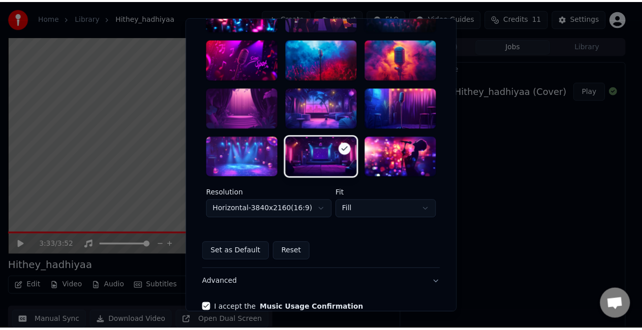
scroll to position [313, 0]
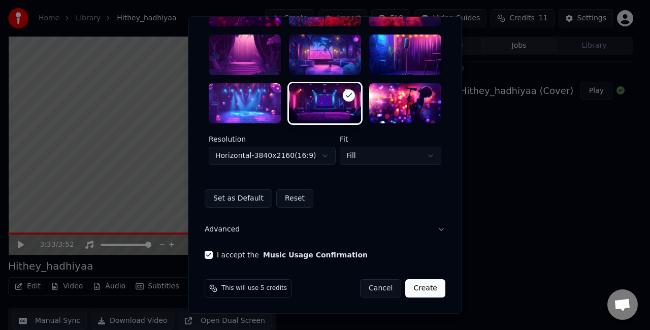
click at [421, 282] on button "Create" at bounding box center [426, 289] width 40 height 18
select select "*********"
select select "*****"
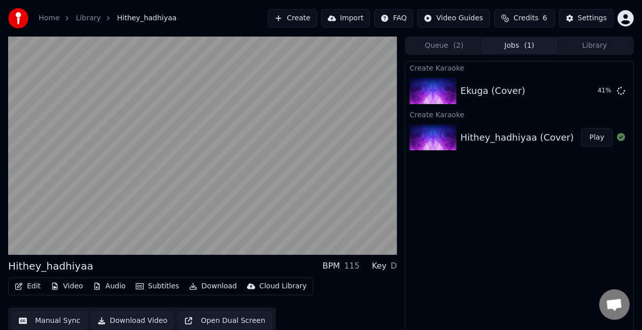
scroll to position [11, 0]
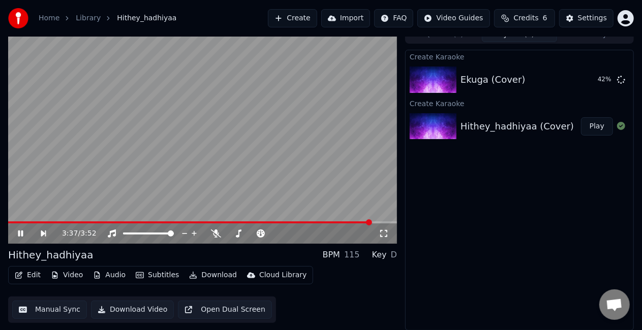
click at [24, 232] on icon at bounding box center [27, 234] width 23 height 8
click at [524, 25] on button "Credits 6" at bounding box center [524, 18] width 61 height 18
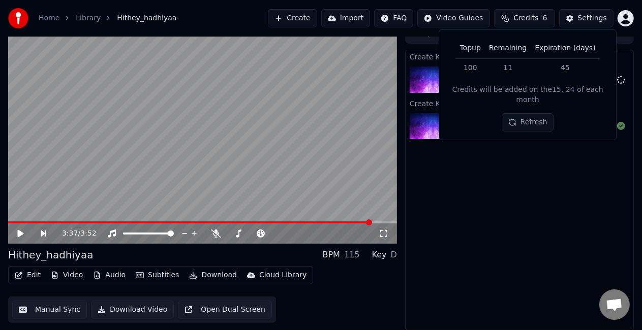
click at [527, 19] on span "Credits" at bounding box center [525, 18] width 25 height 10
click at [522, 18] on span "Credits" at bounding box center [525, 18] width 25 height 10
click at [520, 113] on button "Refresh" at bounding box center [528, 122] width 52 height 18
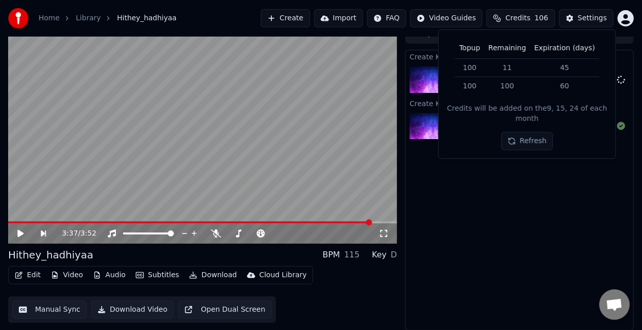
click at [528, 19] on span "Credits" at bounding box center [517, 18] width 25 height 10
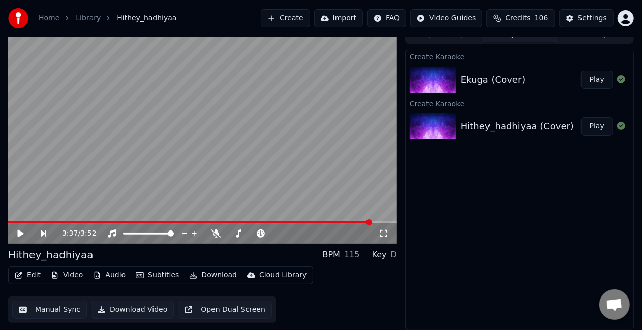
click at [588, 75] on button "Play" at bounding box center [597, 80] width 32 height 18
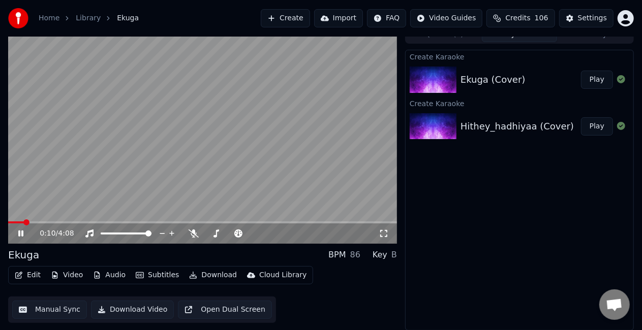
click at [24, 222] on span at bounding box center [202, 223] width 389 height 2
click at [83, 180] on video at bounding box center [202, 134] width 389 height 219
click at [38, 222] on span at bounding box center [202, 223] width 389 height 2
click at [88, 197] on video at bounding box center [202, 134] width 389 height 219
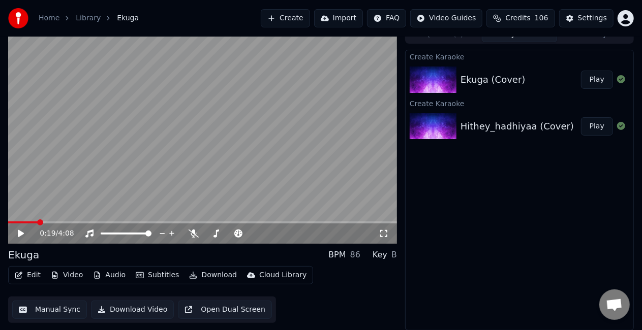
click at [88, 196] on video at bounding box center [202, 134] width 389 height 219
click at [90, 195] on video at bounding box center [202, 134] width 389 height 219
click at [43, 304] on button "Manual Sync" at bounding box center [49, 310] width 75 height 18
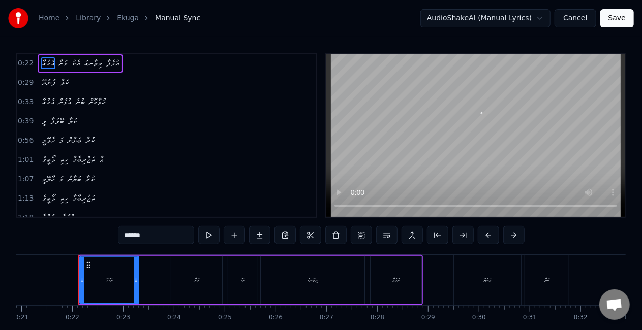
scroll to position [0, 1073]
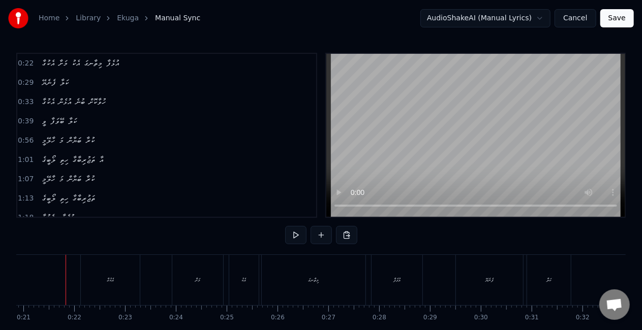
scroll to position [0, 1059]
click at [95, 285] on div "އެކުގާ" at bounding box center [111, 280] width 59 height 50
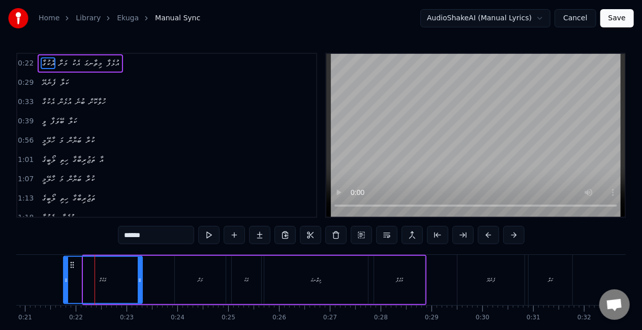
drag, startPoint x: 83, startPoint y: 276, endPoint x: 64, endPoint y: 272, distance: 20.2
click at [64, 272] on div at bounding box center [66, 280] width 4 height 46
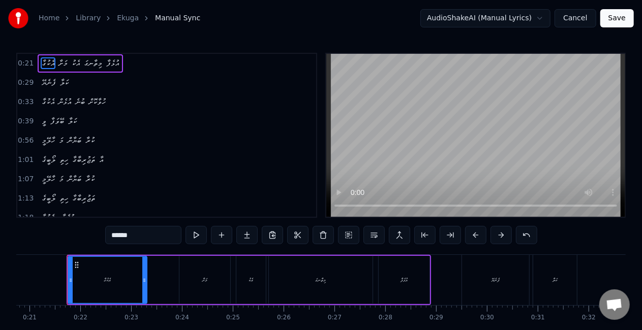
scroll to position [0, 1043]
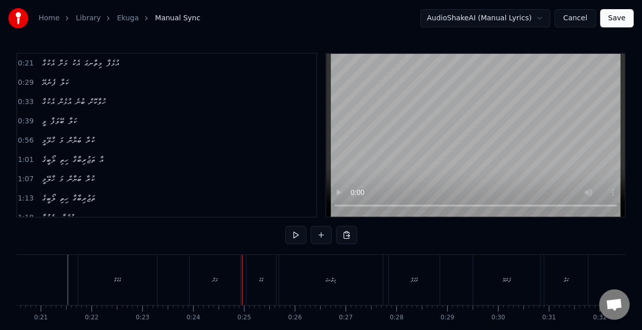
click at [224, 270] on div "މަށާ" at bounding box center [215, 280] width 51 height 50
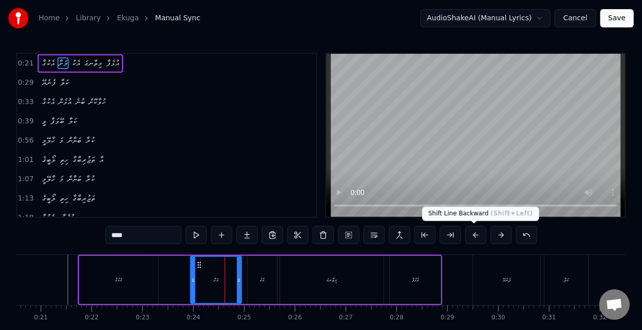
click at [475, 234] on button at bounding box center [475, 235] width 21 height 18
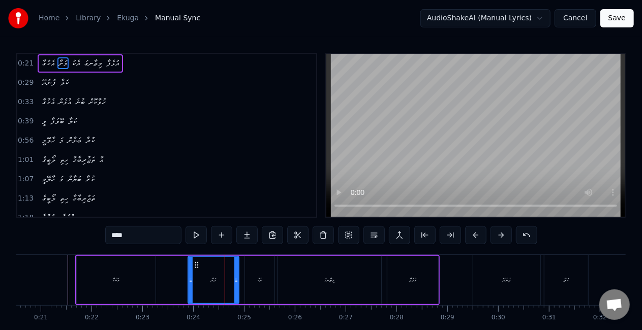
click at [88, 275] on div "އެކުގާ" at bounding box center [116, 280] width 79 height 48
type input "******"
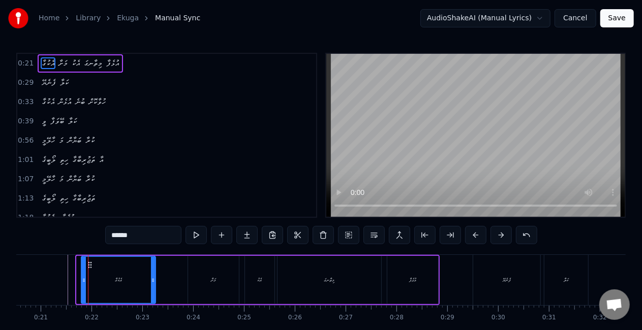
click at [83, 279] on icon at bounding box center [84, 280] width 4 height 8
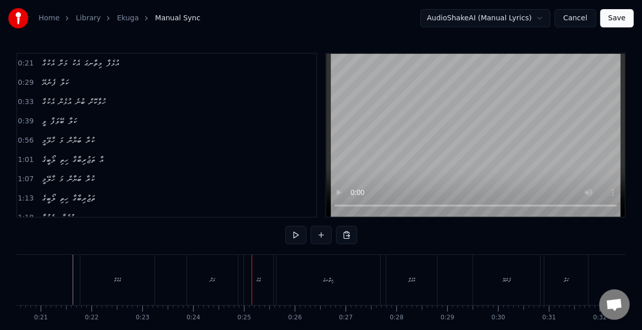
click at [206, 284] on div "މަށާ" at bounding box center [212, 280] width 51 height 50
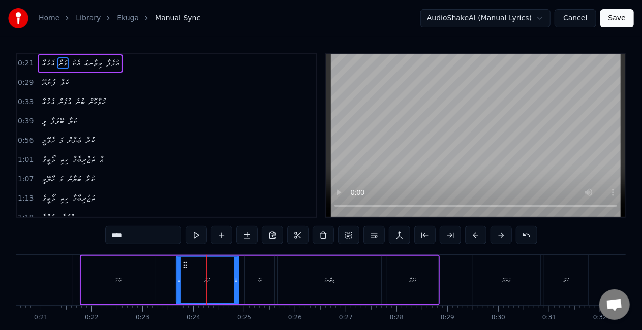
drag, startPoint x: 189, startPoint y: 283, endPoint x: 178, endPoint y: 276, distance: 13.3
click at [178, 276] on icon at bounding box center [179, 280] width 4 height 8
click at [162, 277] on div "އެކުގާ މަށާ އެކު މިތާނގަ އުޅެފާ" at bounding box center [260, 280] width 360 height 50
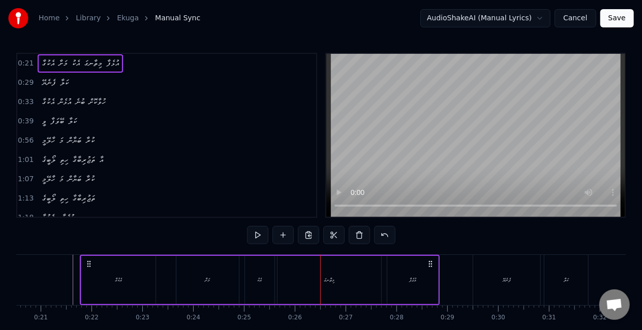
click at [317, 272] on div "މިތާނގަ" at bounding box center [329, 280] width 104 height 48
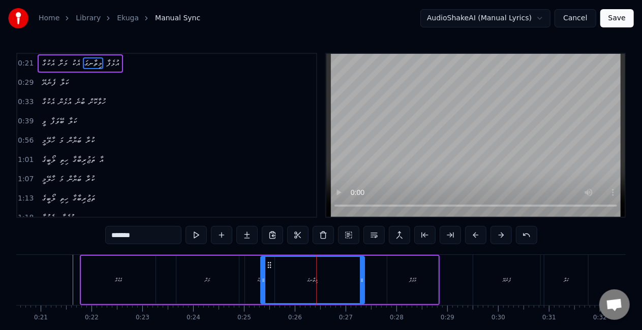
drag, startPoint x: 287, startPoint y: 263, endPoint x: 269, endPoint y: 259, distance: 17.7
click at [269, 259] on div "މިތާނގަ" at bounding box center [312, 280] width 103 height 46
click at [395, 287] on div "އުޅެފާ" at bounding box center [412, 280] width 51 height 48
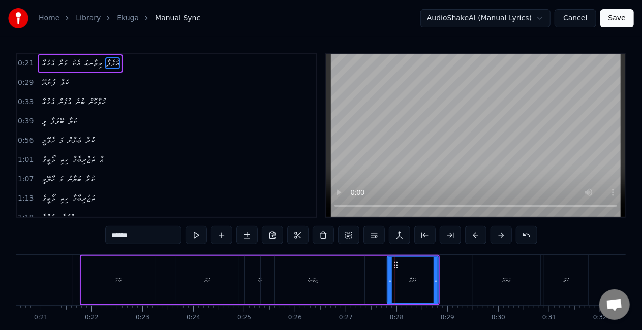
click at [299, 284] on div "މިތާނގަ" at bounding box center [313, 280] width 104 height 48
type input "*******"
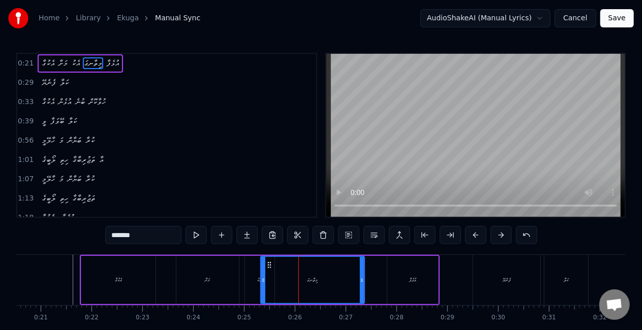
click at [243, 284] on div "އެކުގާ މަށާ އެކު މިތާނގަ އުޅެފާ" at bounding box center [260, 280] width 360 height 50
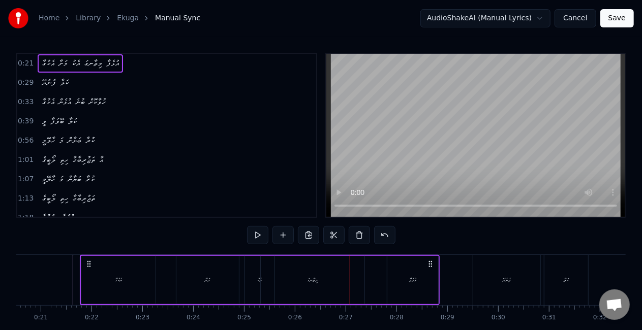
click at [316, 289] on div "މިތާނގަ" at bounding box center [313, 280] width 104 height 48
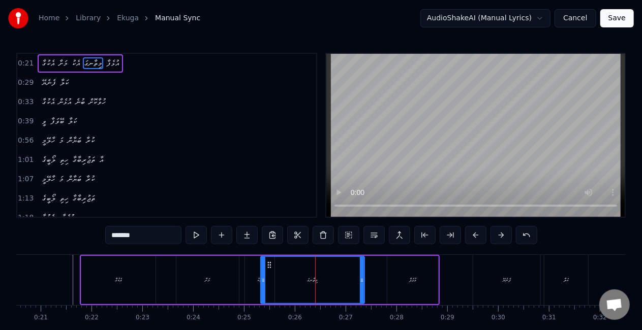
click at [113, 236] on input "*******" at bounding box center [143, 235] width 76 height 18
drag, startPoint x: 118, startPoint y: 231, endPoint x: 110, endPoint y: 233, distance: 8.4
click at [110, 233] on input "*******" at bounding box center [143, 235] width 76 height 18
drag, startPoint x: 112, startPoint y: 237, endPoint x: 117, endPoint y: 236, distance: 5.1
click at [113, 237] on input "******" at bounding box center [143, 235] width 76 height 18
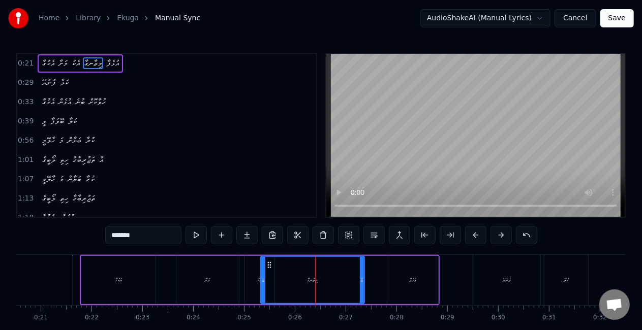
click at [266, 277] on div "ާމިތާނގ" at bounding box center [312, 280] width 103 height 46
click at [142, 231] on input "*******" at bounding box center [143, 235] width 76 height 18
drag, startPoint x: 141, startPoint y: 233, endPoint x: 90, endPoint y: 238, distance: 51.1
click at [89, 238] on div "0:21 އެކުގާ މަށާ އެކު ާމިތާނގ އުޅެފާ 0:29 ފެނެޔޭ ކަލާ 0:33 އެކުގާ އުޅެން ބުނެ ހ…" at bounding box center [320, 205] width 609 height 304
click at [238, 281] on div "މަށާ" at bounding box center [208, 280] width 64 height 48
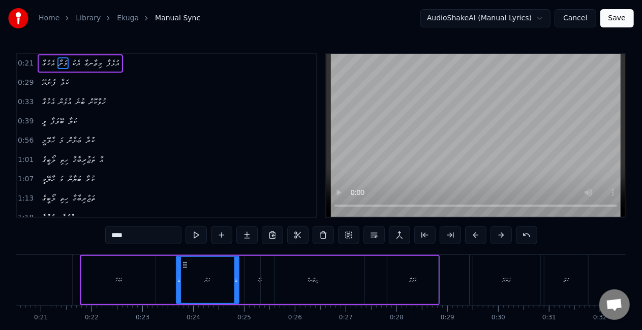
drag, startPoint x: 408, startPoint y: 278, endPoint x: 398, endPoint y: 277, distance: 9.2
click at [407, 277] on div "އުޅެފާ" at bounding box center [412, 280] width 51 height 48
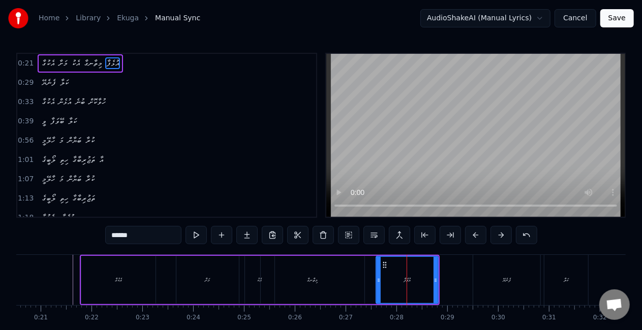
drag, startPoint x: 385, startPoint y: 284, endPoint x: 374, endPoint y: 280, distance: 12.2
click at [377, 282] on icon at bounding box center [379, 280] width 4 height 8
click at [345, 280] on div "މިތާނގާ" at bounding box center [313, 280] width 104 height 48
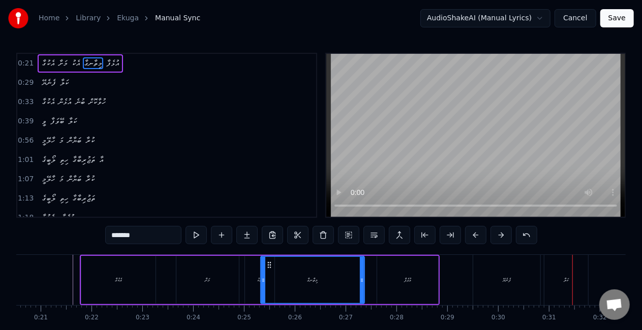
click at [483, 277] on div "ފެނެޔޭ" at bounding box center [506, 280] width 67 height 50
type input "******"
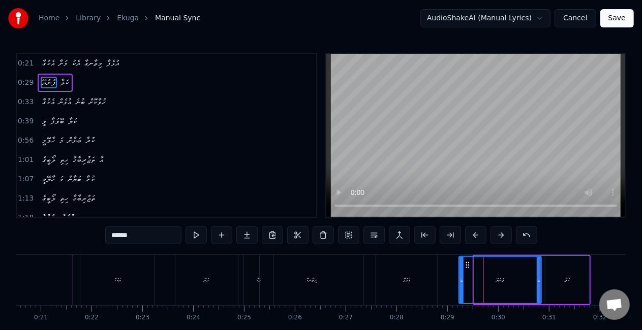
drag, startPoint x: 475, startPoint y: 281, endPoint x: 459, endPoint y: 275, distance: 16.6
click at [459, 276] on icon at bounding box center [461, 280] width 4 height 8
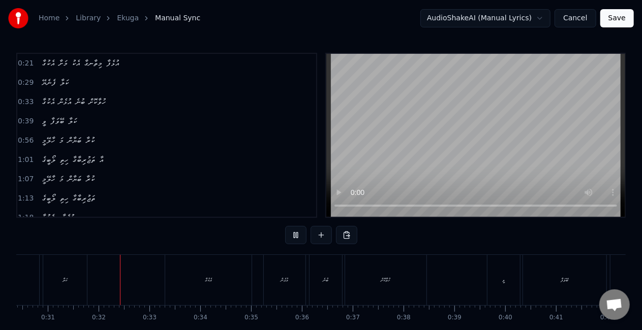
scroll to position [0, 1562]
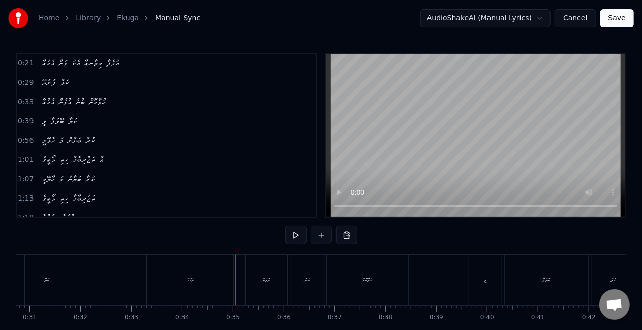
click at [177, 281] on div "އެކުގާ" at bounding box center [190, 280] width 86 height 50
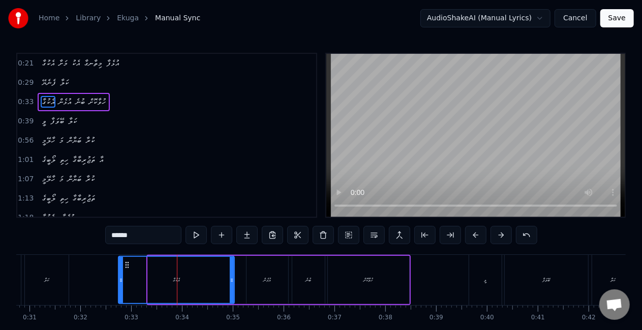
drag, startPoint x: 148, startPoint y: 286, endPoint x: 119, endPoint y: 278, distance: 30.4
click at [119, 283] on div at bounding box center [121, 280] width 4 height 46
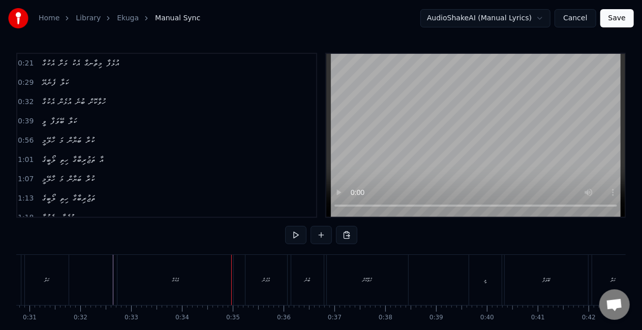
drag, startPoint x: 178, startPoint y: 298, endPoint x: 204, endPoint y: 284, distance: 29.3
click at [181, 294] on div "އެކުގާ" at bounding box center [175, 280] width 116 height 50
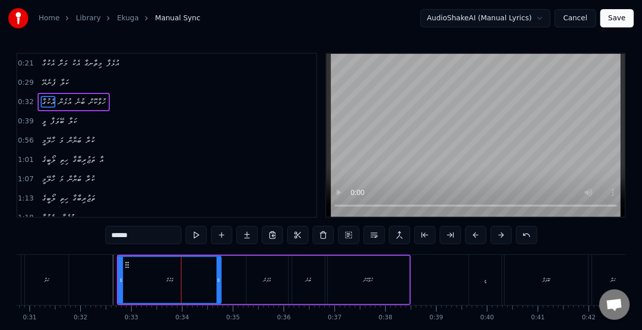
drag, startPoint x: 232, startPoint y: 277, endPoint x: 208, endPoint y: 278, distance: 23.9
click at [219, 277] on icon at bounding box center [218, 280] width 4 height 8
drag, startPoint x: 135, startPoint y: 283, endPoint x: 141, endPoint y: 276, distance: 8.6
click at [135, 282] on div "އެކުގާ" at bounding box center [170, 280] width 102 height 46
click at [268, 277] on div "އުޅެން" at bounding box center [268, 280] width 8 height 8
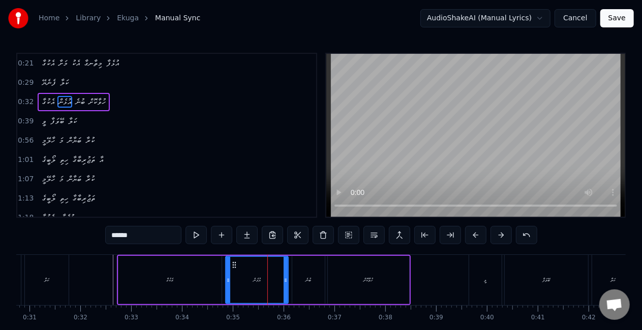
drag, startPoint x: 248, startPoint y: 281, endPoint x: 228, endPoint y: 278, distance: 21.1
click at [228, 278] on icon at bounding box center [228, 280] width 4 height 8
click at [210, 278] on div "އެކުގާ" at bounding box center [169, 280] width 103 height 48
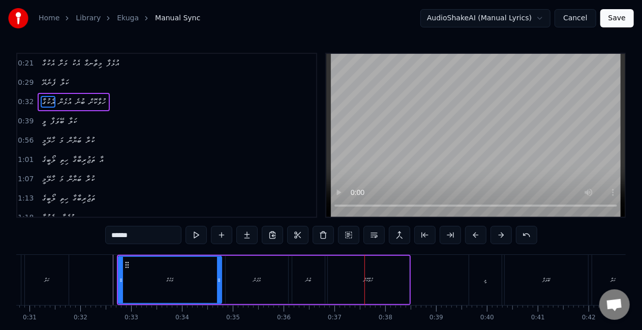
click at [311, 279] on div "ބުނެ" at bounding box center [309, 280] width 6 height 8
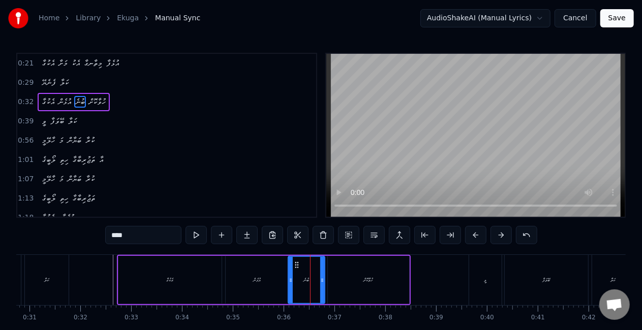
click at [289, 279] on icon at bounding box center [291, 280] width 4 height 8
click at [327, 279] on icon at bounding box center [327, 280] width 4 height 8
click at [251, 282] on div "އުޅެން" at bounding box center [257, 280] width 63 height 48
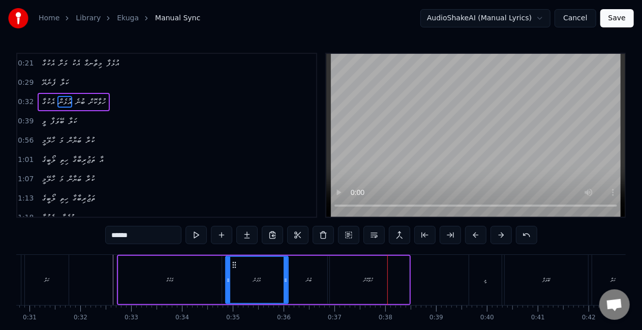
click at [385, 272] on div "ހުވާކޮށް" at bounding box center [368, 280] width 81 height 48
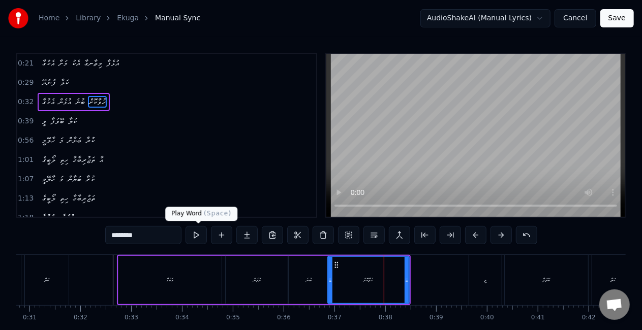
click at [198, 237] on button at bounding box center [195, 235] width 21 height 18
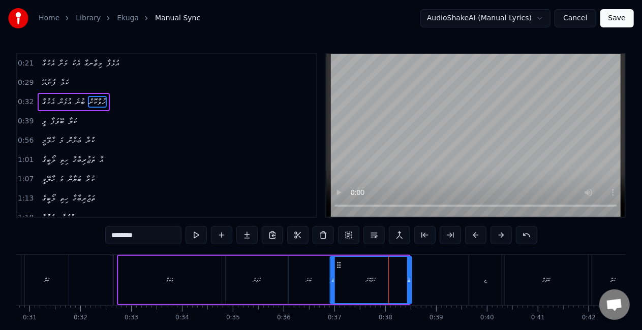
click at [338, 265] on icon at bounding box center [339, 265] width 8 height 8
click at [197, 233] on button at bounding box center [195, 235] width 21 height 18
click at [310, 283] on div "ބުނެ" at bounding box center [309, 280] width 6 height 8
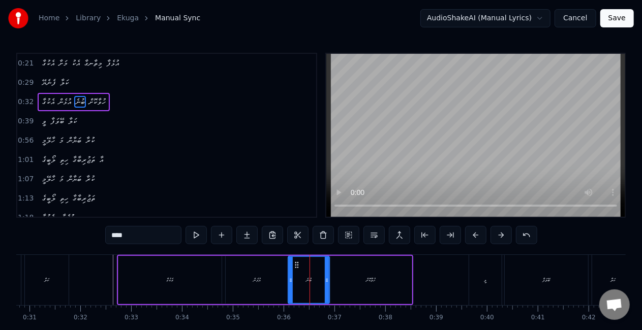
click at [346, 274] on div "ހުވާކޮށް" at bounding box center [370, 280] width 81 height 48
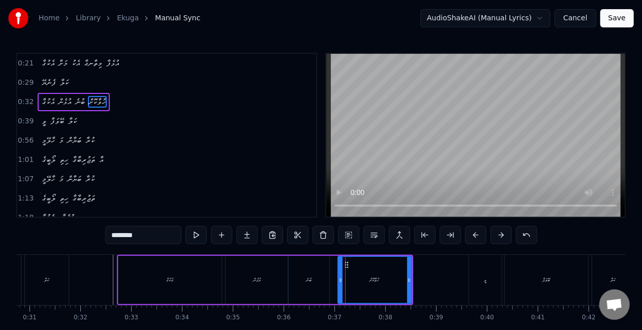
drag, startPoint x: 333, startPoint y: 278, endPoint x: 341, endPoint y: 280, distance: 7.8
click at [341, 280] on icon at bounding box center [340, 280] width 4 height 8
click at [328, 275] on div "ބުނެ" at bounding box center [308, 280] width 41 height 48
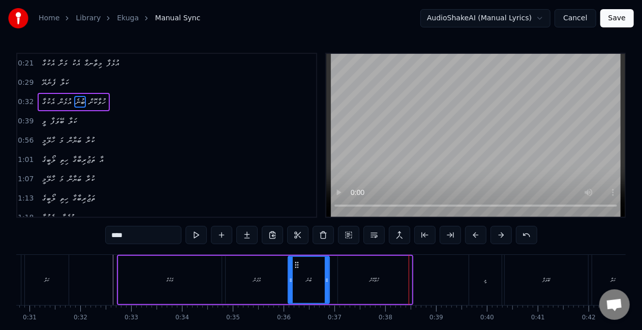
click at [397, 279] on div "ހުވާކޮށް" at bounding box center [375, 280] width 74 height 48
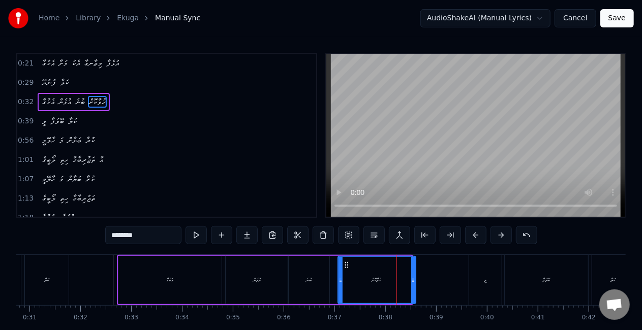
drag, startPoint x: 409, startPoint y: 277, endPoint x: 416, endPoint y: 279, distance: 6.9
click at [415, 279] on icon at bounding box center [413, 280] width 4 height 8
click at [329, 272] on div "ބުނެ" at bounding box center [309, 280] width 42 height 48
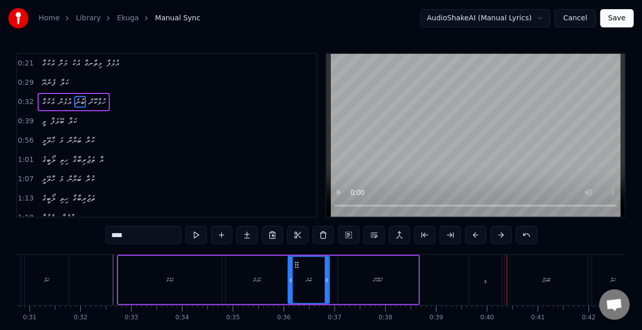
click at [478, 275] on div "ވީ" at bounding box center [485, 280] width 33 height 50
type input "**"
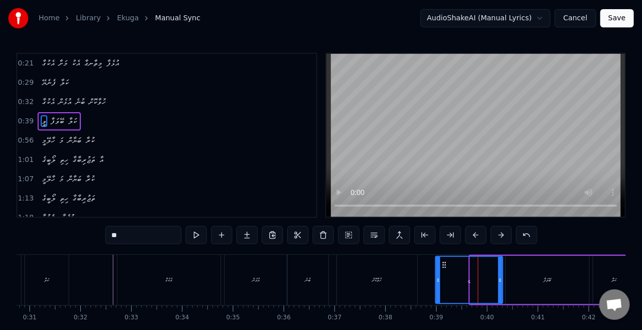
drag, startPoint x: 471, startPoint y: 279, endPoint x: 435, endPoint y: 277, distance: 35.6
click at [437, 277] on icon at bounding box center [438, 280] width 4 height 8
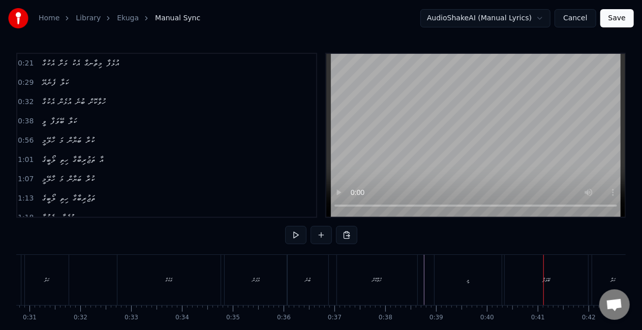
click at [512, 275] on div "ބޭވަފާ" at bounding box center [546, 280] width 83 height 50
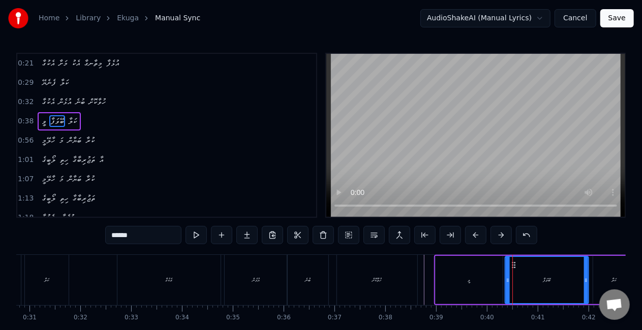
click at [511, 264] on icon at bounding box center [514, 265] width 8 height 8
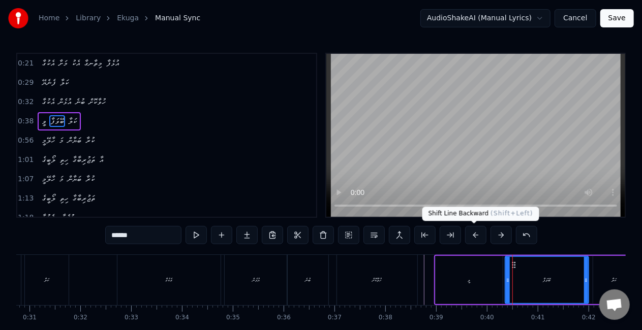
click at [472, 234] on button at bounding box center [475, 235] width 21 height 18
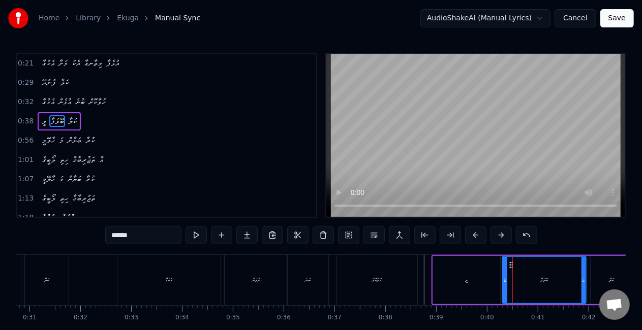
click at [472, 234] on button at bounding box center [475, 235] width 21 height 18
click at [461, 278] on div "ވީ" at bounding box center [463, 280] width 67 height 48
type input "**"
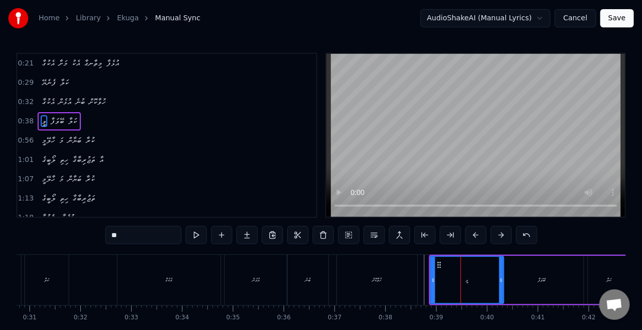
drag, startPoint x: 495, startPoint y: 279, endPoint x: 502, endPoint y: 279, distance: 7.1
click at [502, 279] on icon at bounding box center [501, 280] width 4 height 8
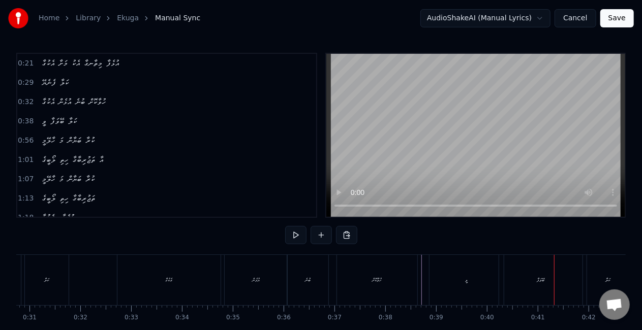
click at [473, 261] on div "ވީ" at bounding box center [466, 280] width 74 height 50
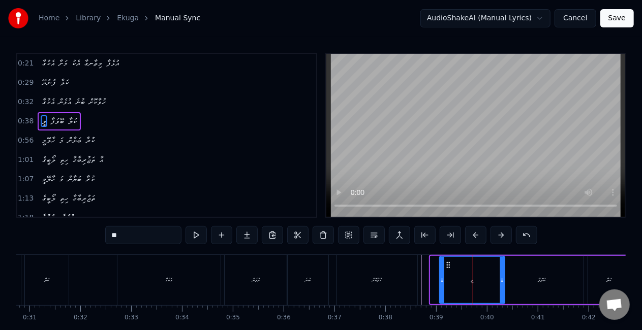
drag, startPoint x: 432, startPoint y: 276, endPoint x: 444, endPoint y: 281, distance: 12.9
click at [444, 281] on icon at bounding box center [442, 280] width 4 height 8
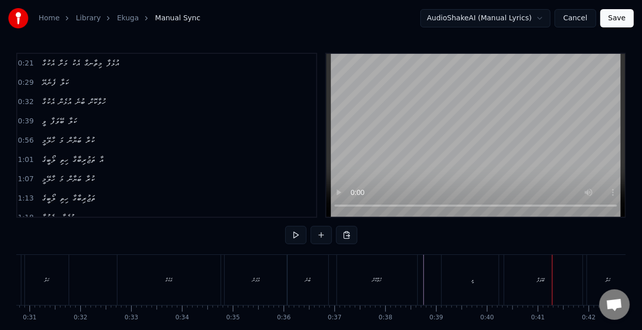
click at [542, 275] on div "ބޭވަފާ" at bounding box center [540, 280] width 83 height 50
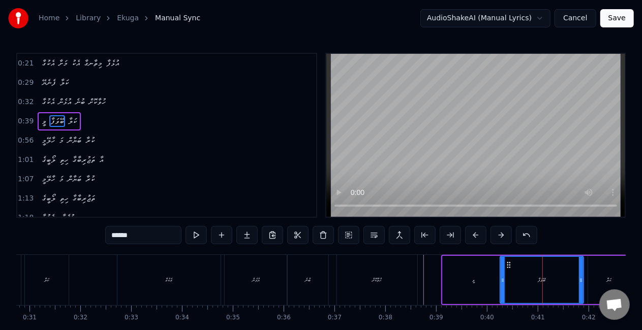
drag, startPoint x: 576, startPoint y: 283, endPoint x: 571, endPoint y: 282, distance: 5.7
click at [571, 282] on div "ބޭވަފާ" at bounding box center [542, 280] width 82 height 46
drag, startPoint x: 580, startPoint y: 284, endPoint x: 559, endPoint y: 283, distance: 20.9
click at [559, 283] on icon at bounding box center [560, 280] width 4 height 8
click at [495, 276] on div "ވީ" at bounding box center [474, 280] width 62 height 48
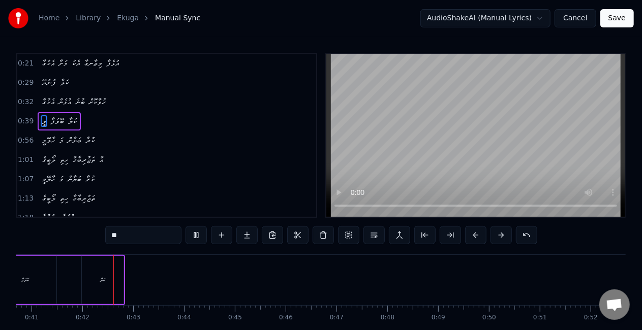
scroll to position [0, 2079]
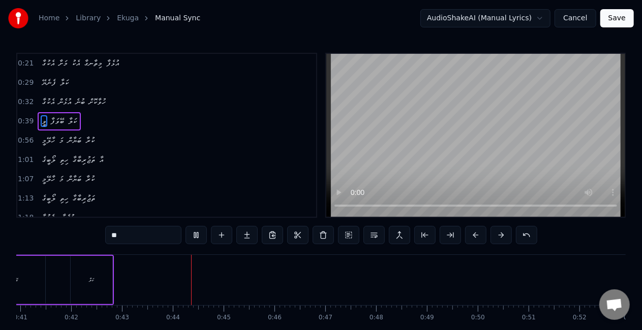
click at [84, 282] on div "ކަލާ" at bounding box center [92, 280] width 42 height 48
type input "****"
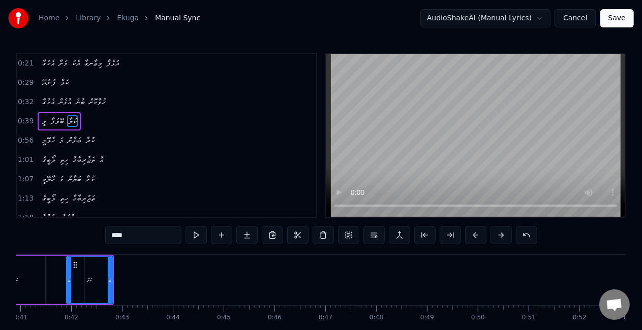
click at [69, 276] on icon at bounding box center [69, 280] width 4 height 8
drag, startPoint x: 108, startPoint y: 278, endPoint x: 118, endPoint y: 279, distance: 10.2
click at [119, 279] on icon at bounding box center [121, 280] width 4 height 8
click at [71, 276] on div "ކަލާ" at bounding box center [94, 280] width 55 height 46
drag, startPoint x: 68, startPoint y: 281, endPoint x: 33, endPoint y: 289, distance: 36.4
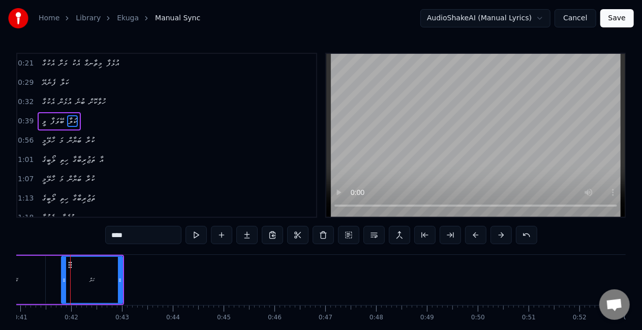
click at [64, 278] on icon at bounding box center [64, 280] width 4 height 8
click at [51, 278] on div "ވީ ބޭވަފާ ކަލާ" at bounding box center [27, 280] width 200 height 50
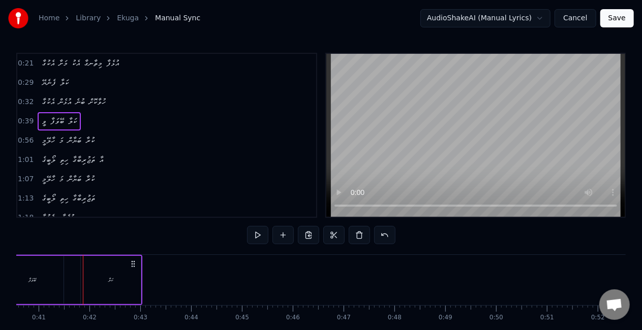
drag, startPoint x: 46, startPoint y: 275, endPoint x: 51, endPoint y: 275, distance: 5.1
click at [46, 275] on div "ބޭވަފާ" at bounding box center [32, 280] width 63 height 48
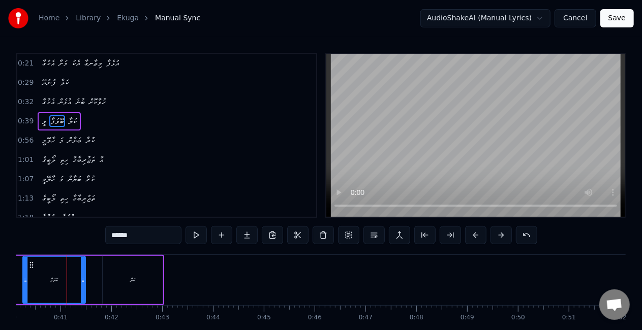
scroll to position [0, 2039]
click at [195, 235] on button at bounding box center [195, 235] width 21 height 18
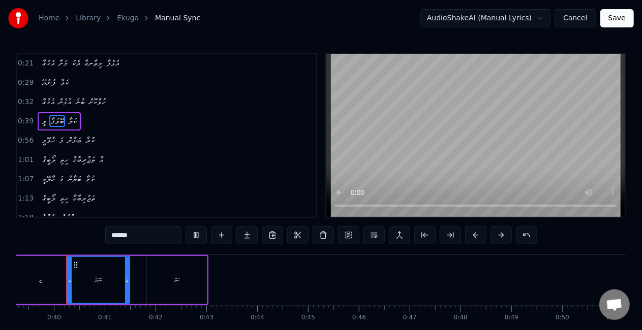
scroll to position [0, 1993]
click at [196, 232] on button at bounding box center [195, 235] width 21 height 18
click at [99, 275] on div "ބޭވަފާ" at bounding box center [100, 280] width 61 height 46
drag, startPoint x: 72, startPoint y: 278, endPoint x: 88, endPoint y: 277, distance: 16.8
click at [78, 281] on icon at bounding box center [76, 280] width 4 height 8
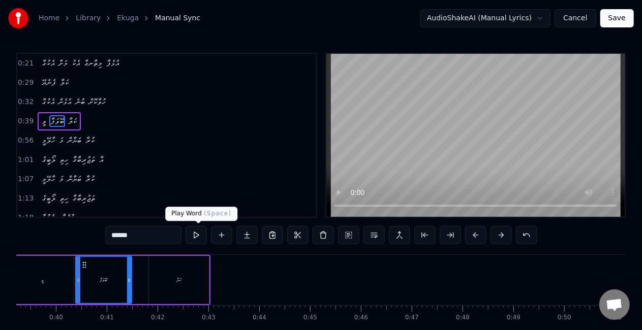
click at [196, 233] on button at bounding box center [195, 235] width 21 height 18
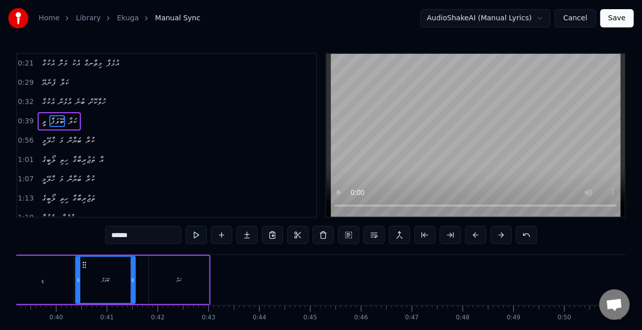
drag, startPoint x: 128, startPoint y: 278, endPoint x: 115, endPoint y: 281, distance: 13.0
click at [134, 279] on icon at bounding box center [133, 280] width 4 height 8
click at [195, 235] on button at bounding box center [195, 235] width 21 height 18
click at [194, 235] on button at bounding box center [195, 235] width 21 height 18
drag, startPoint x: 135, startPoint y: 278, endPoint x: 145, endPoint y: 279, distance: 10.2
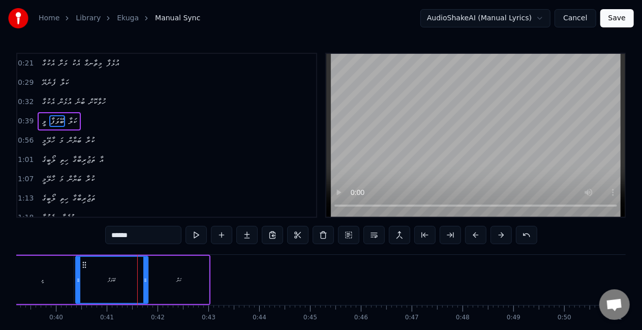
click at [145, 279] on icon at bounding box center [145, 280] width 4 height 8
click at [193, 236] on button at bounding box center [195, 235] width 21 height 18
click at [132, 274] on div "ބޭވަފާ" at bounding box center [111, 280] width 71 height 46
click at [142, 275] on div at bounding box center [144, 280] width 4 height 46
click at [159, 276] on div "ކަލާ" at bounding box center [179, 280] width 60 height 48
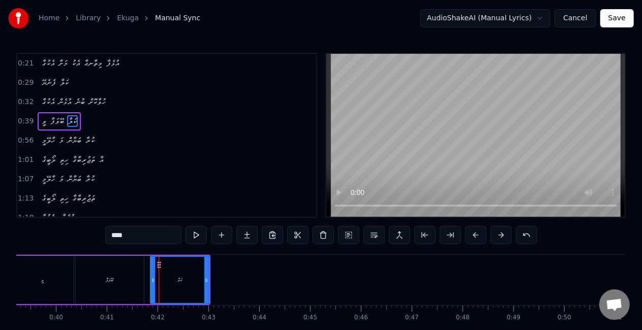
click at [153, 276] on icon at bounding box center [153, 280] width 4 height 8
drag, startPoint x: 139, startPoint y: 278, endPoint x: 150, endPoint y: 272, distance: 13.0
click at [139, 278] on div "ބޭވަފާ" at bounding box center [110, 280] width 68 height 48
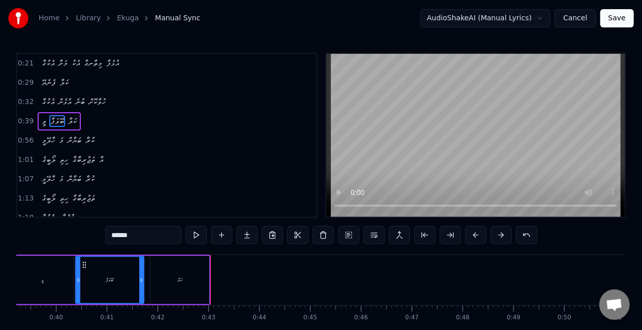
click at [184, 273] on div "ކަލާ" at bounding box center [179, 280] width 58 height 48
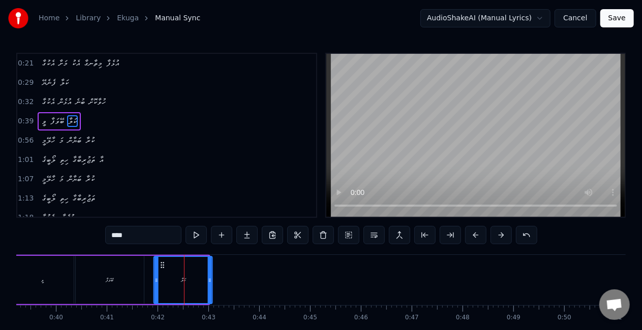
click at [161, 267] on icon at bounding box center [163, 265] width 8 height 8
click at [142, 274] on div "ބޭވަފާ" at bounding box center [110, 280] width 68 height 48
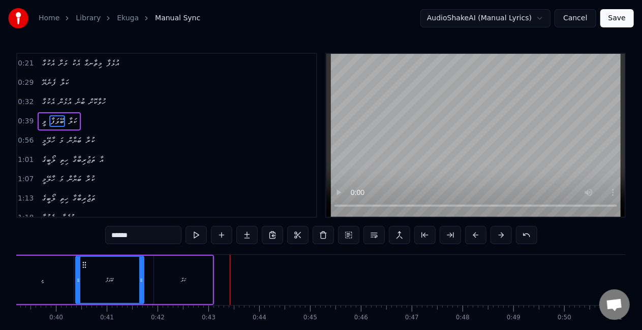
click at [193, 277] on div "ކަލާ" at bounding box center [183, 280] width 58 height 48
type input "****"
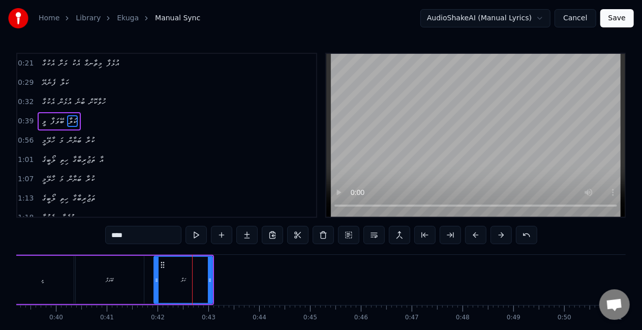
click at [210, 278] on div "ކަލާ" at bounding box center [182, 280] width 59 height 48
drag, startPoint x: 210, startPoint y: 277, endPoint x: 202, endPoint y: 276, distance: 8.3
click at [202, 276] on icon at bounding box center [202, 280] width 4 height 8
click at [166, 275] on div "ކަލާ" at bounding box center [178, 280] width 49 height 46
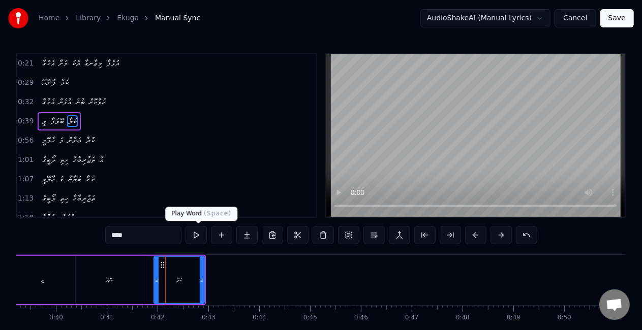
click at [197, 239] on button at bounding box center [195, 235] width 21 height 18
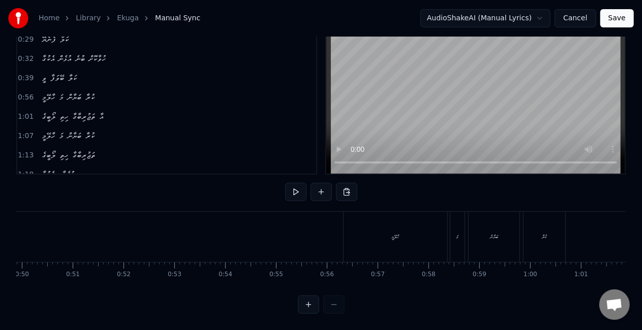
scroll to position [0, 2557]
click at [341, 227] on div "ހާލޭމީ" at bounding box center [374, 237] width 104 height 50
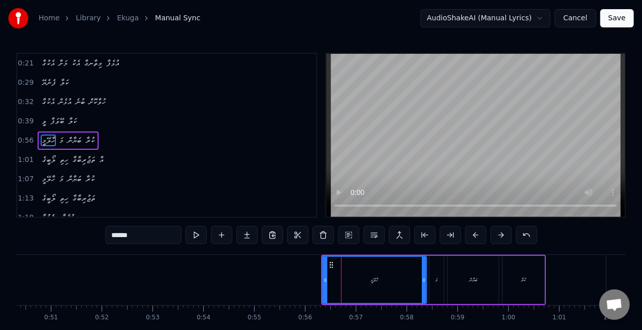
scroll to position [4, 0]
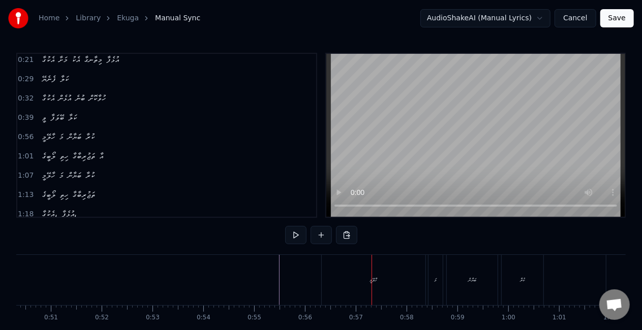
click at [346, 266] on div "ހާލޭމީ" at bounding box center [374, 280] width 104 height 50
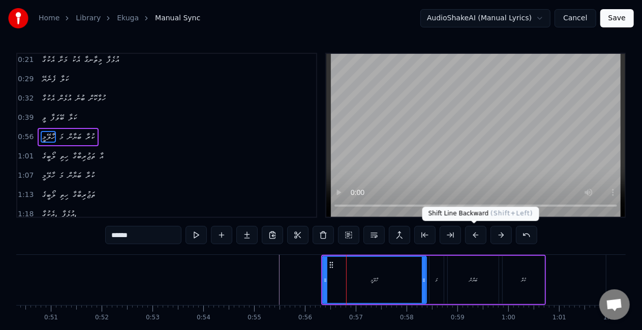
click at [474, 234] on button at bounding box center [475, 235] width 21 height 18
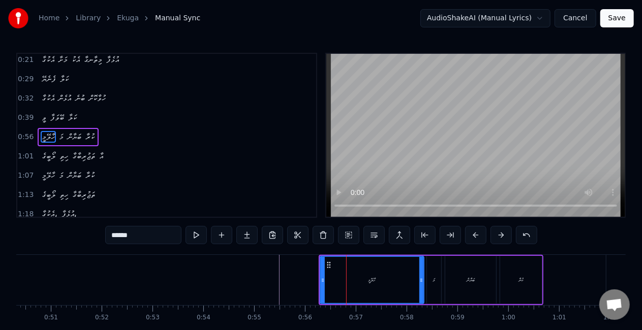
click at [474, 234] on button at bounding box center [475, 235] width 21 height 18
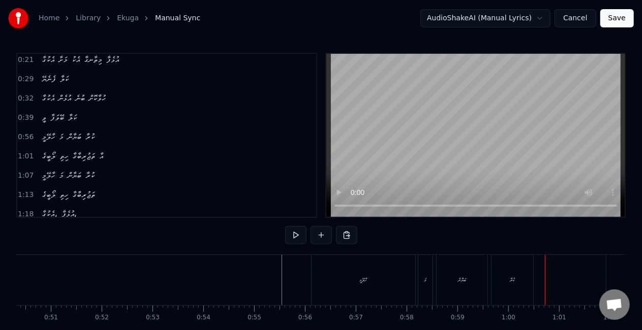
click at [451, 275] on div "ބަޔާން" at bounding box center [462, 280] width 51 height 50
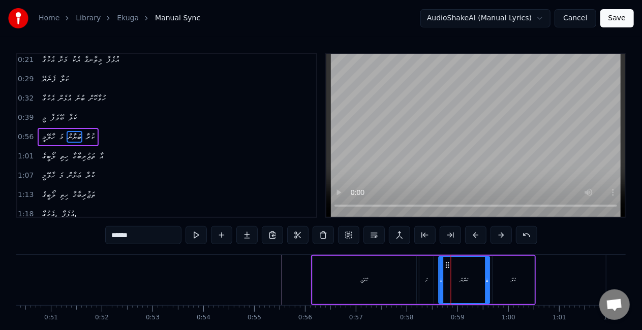
click at [447, 264] on icon at bounding box center [448, 265] width 8 height 8
click at [506, 276] on div "ކުރާ" at bounding box center [513, 280] width 42 height 48
type input "****"
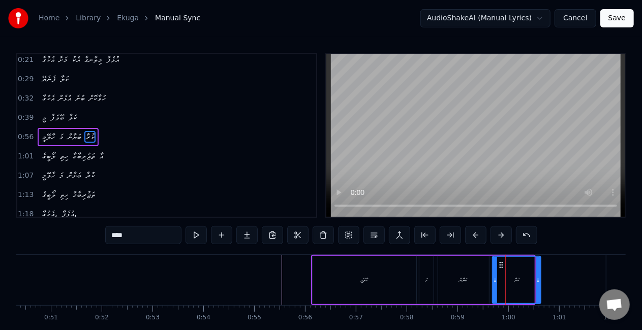
drag, startPoint x: 531, startPoint y: 277, endPoint x: 537, endPoint y: 278, distance: 6.7
click at [537, 278] on icon at bounding box center [538, 280] width 4 height 8
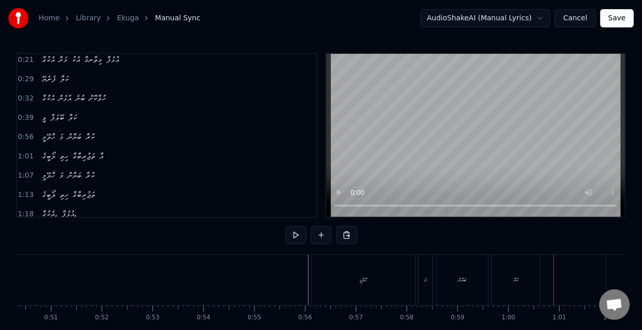
click at [507, 276] on div "ކުރާ" at bounding box center [515, 280] width 48 height 50
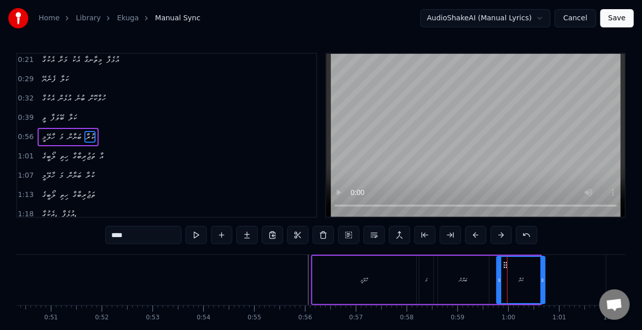
click at [502, 265] on icon at bounding box center [506, 265] width 8 height 8
click at [540, 274] on div at bounding box center [539, 280] width 4 height 46
click at [433, 273] on div "މަ" at bounding box center [426, 280] width 15 height 48
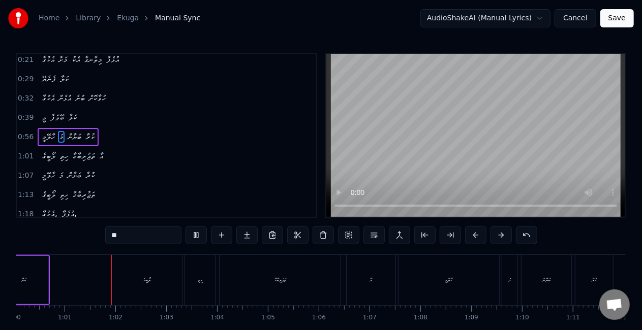
scroll to position [0, 3067]
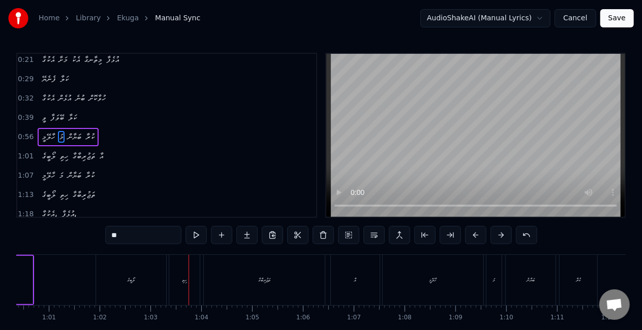
click at [152, 287] on div "ލޯބީގެ" at bounding box center [131, 280] width 70 height 50
type input "******"
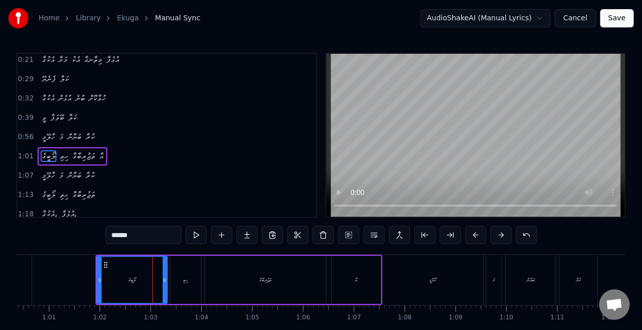
scroll to position [22, 0]
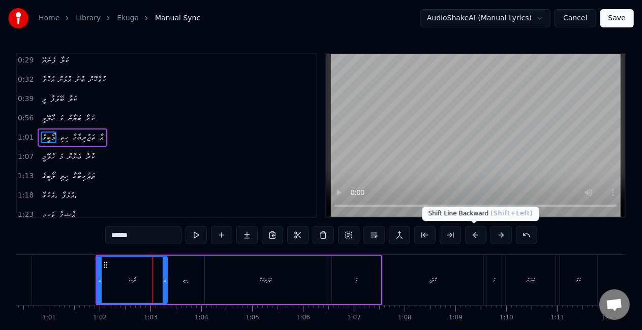
click at [475, 232] on button at bounding box center [475, 235] width 21 height 18
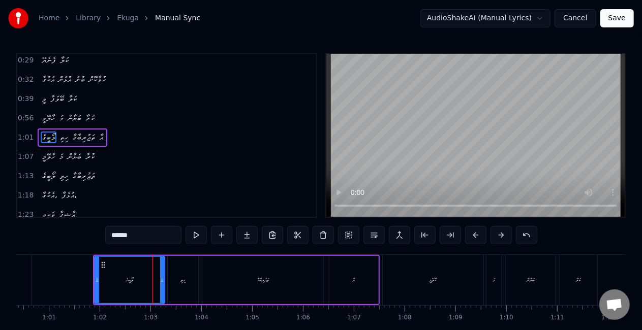
click at [474, 235] on button at bounding box center [475, 235] width 21 height 18
click at [112, 277] on div "ލޯބީގެ" at bounding box center [126, 280] width 69 height 46
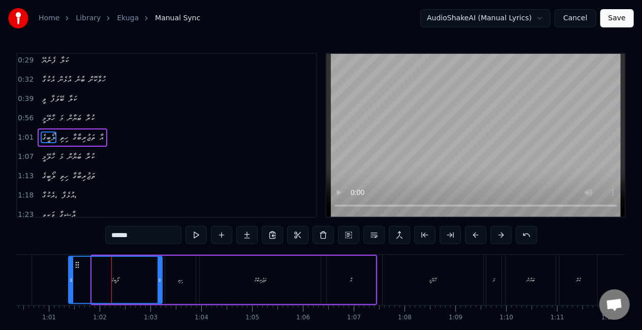
drag, startPoint x: 94, startPoint y: 284, endPoint x: 70, endPoint y: 280, distance: 23.6
click at [70, 280] on icon at bounding box center [71, 280] width 4 height 8
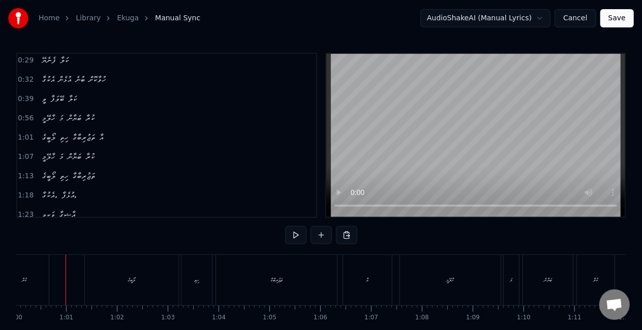
scroll to position [0, 3048]
click at [277, 273] on div "ތަޖުރިބާގާ" at bounding box center [277, 280] width 121 height 50
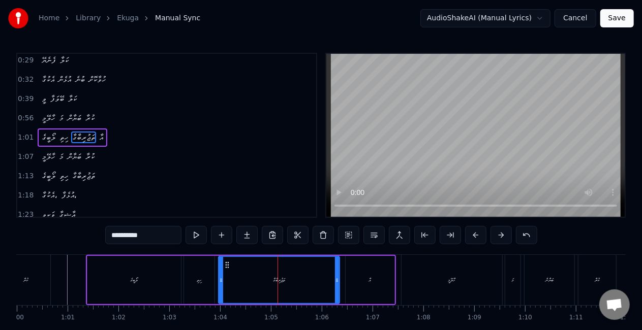
drag, startPoint x: 332, startPoint y: 282, endPoint x: 323, endPoint y: 276, distance: 11.0
click at [322, 276] on div "ތަޖުރިބާގާ" at bounding box center [279, 280] width 120 height 46
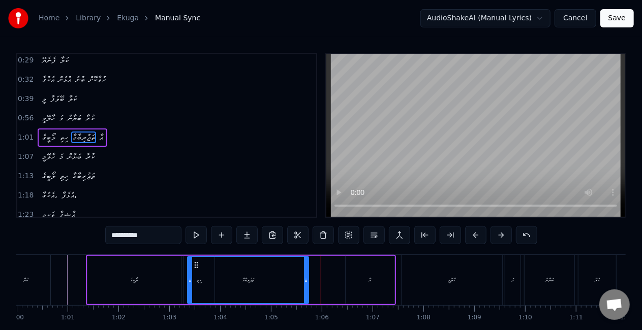
drag, startPoint x: 228, startPoint y: 265, endPoint x: 196, endPoint y: 259, distance: 32.1
click at [196, 259] on div "ތަޖުރިބާގާ" at bounding box center [248, 280] width 120 height 46
click at [146, 273] on div "ލޯބީގެ" at bounding box center [134, 280] width 94 height 48
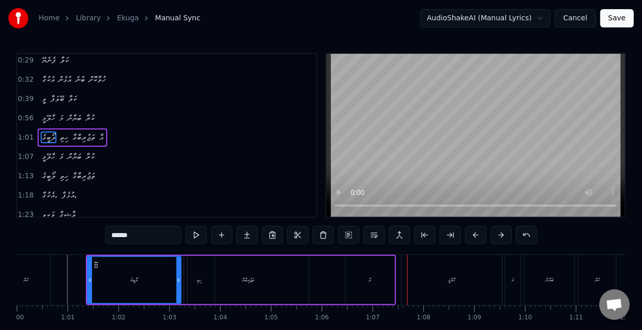
drag, startPoint x: 375, startPoint y: 279, endPoint x: 371, endPoint y: 273, distance: 6.6
click at [375, 277] on div "އާ" at bounding box center [370, 280] width 49 height 48
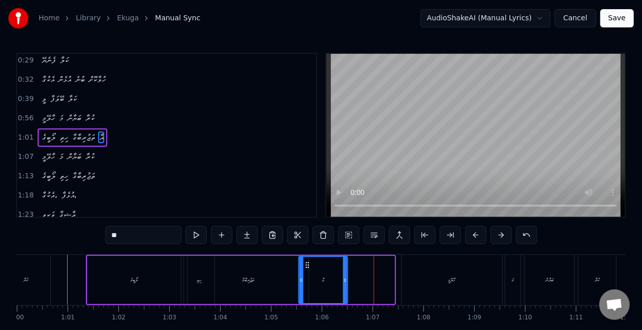
drag, startPoint x: 355, startPoint y: 263, endPoint x: 307, endPoint y: 264, distance: 47.3
click at [307, 264] on icon at bounding box center [307, 265] width 8 height 8
click at [286, 278] on div "ތަޖުރިބާގާ" at bounding box center [248, 280] width 121 height 48
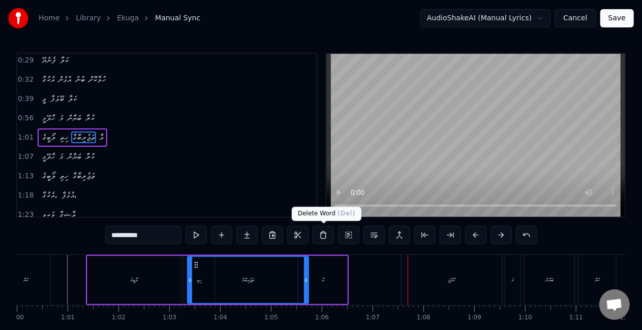
click at [332, 282] on div "އާ" at bounding box center [322, 280] width 49 height 48
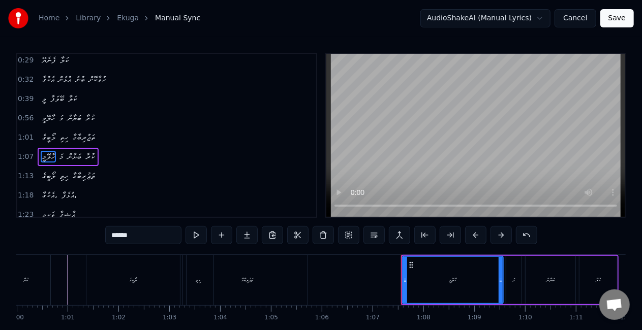
scroll to position [42, 0]
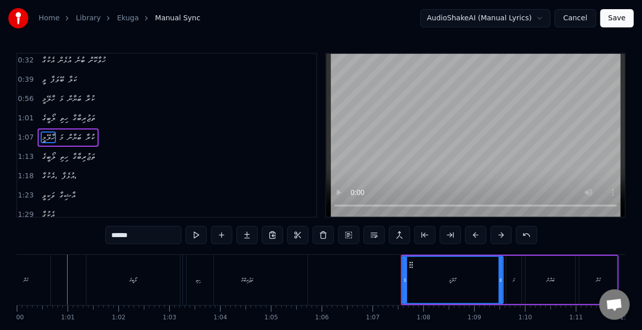
click at [267, 285] on div "ތަޖުރިބާގާ" at bounding box center [246, 280] width 121 height 50
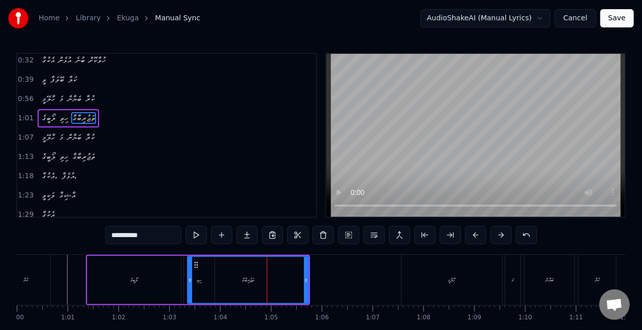
scroll to position [22, 0]
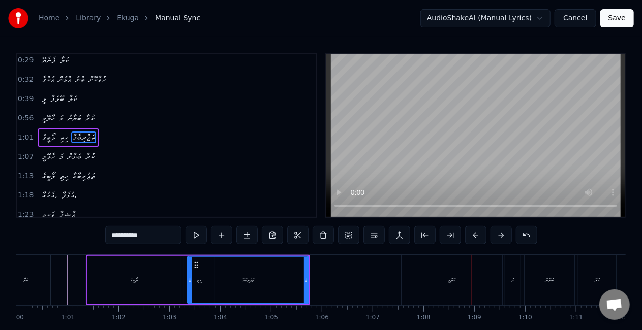
click at [448, 283] on div "ހާލޭމީ" at bounding box center [452, 280] width 8 height 8
type input "******"
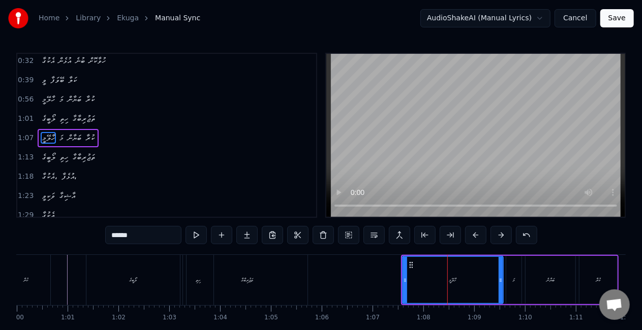
scroll to position [42, 0]
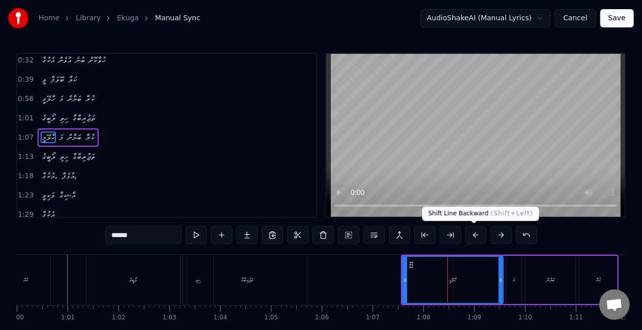
click at [474, 236] on button at bounding box center [475, 235] width 21 height 18
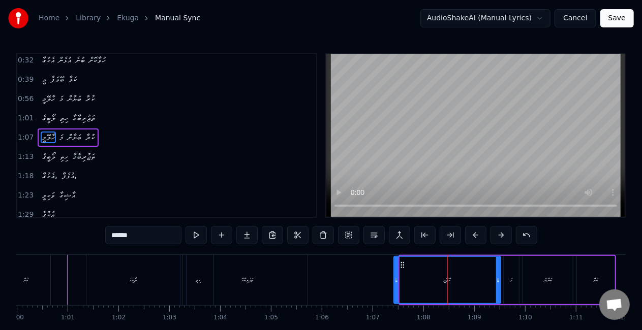
drag, startPoint x: 403, startPoint y: 283, endPoint x: 396, endPoint y: 277, distance: 8.3
click at [396, 278] on icon at bounding box center [396, 280] width 4 height 8
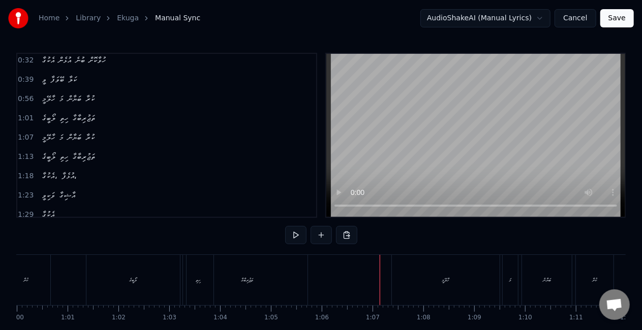
drag, startPoint x: 428, startPoint y: 284, endPoint x: 419, endPoint y: 282, distance: 8.9
click at [426, 284] on div "ހާލޭމީ" at bounding box center [446, 280] width 108 height 50
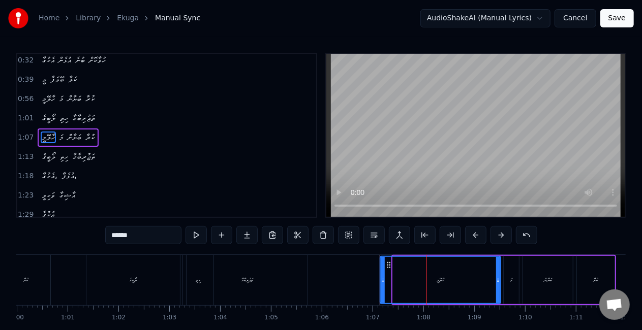
drag, startPoint x: 393, startPoint y: 282, endPoint x: 383, endPoint y: 279, distance: 10.4
click at [382, 280] on icon at bounding box center [383, 280] width 4 height 8
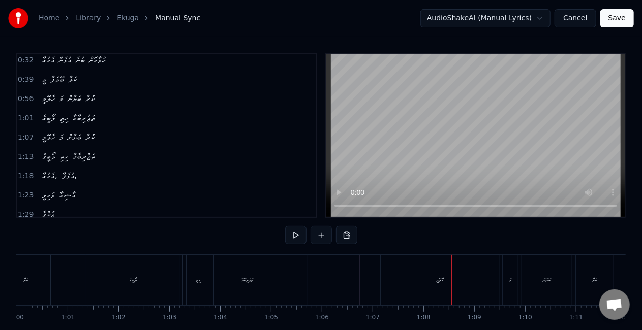
click at [246, 290] on div "ތަޖުރިބާގާ" at bounding box center [246, 280] width 121 height 50
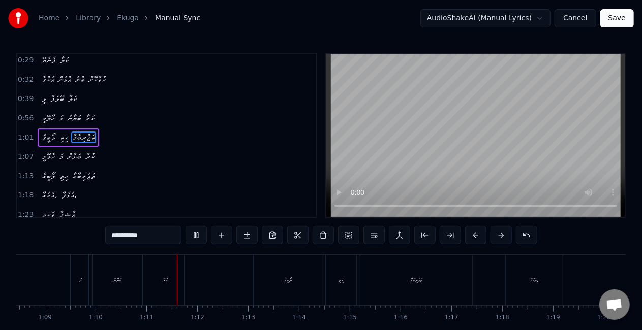
scroll to position [0, 3562]
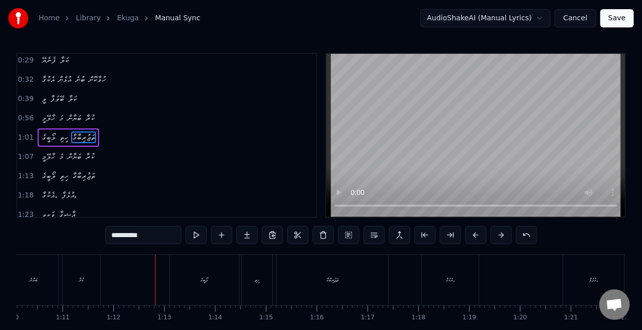
click at [79, 277] on div "ކުރާ" at bounding box center [81, 280] width 5 height 8
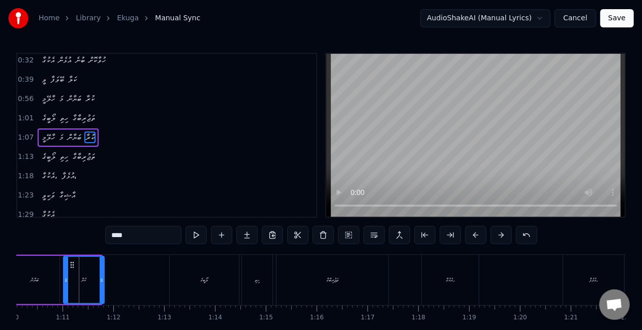
drag, startPoint x: 99, startPoint y: 274, endPoint x: 105, endPoint y: 276, distance: 6.4
click at [104, 276] on div at bounding box center [102, 280] width 4 height 46
click at [48, 281] on div "ބަޔާން" at bounding box center [35, 280] width 50 height 48
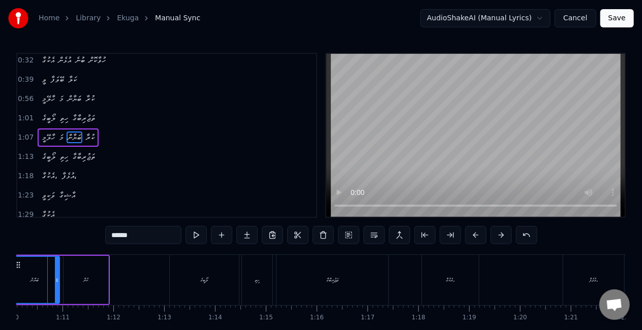
scroll to position [0, 3542]
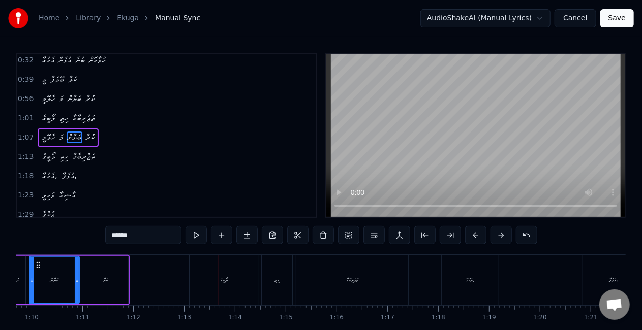
drag, startPoint x: 241, startPoint y: 273, endPoint x: 244, endPoint y: 267, distance: 6.4
click at [241, 272] on div "ލޯބީގެ" at bounding box center [224, 280] width 69 height 50
type input "******"
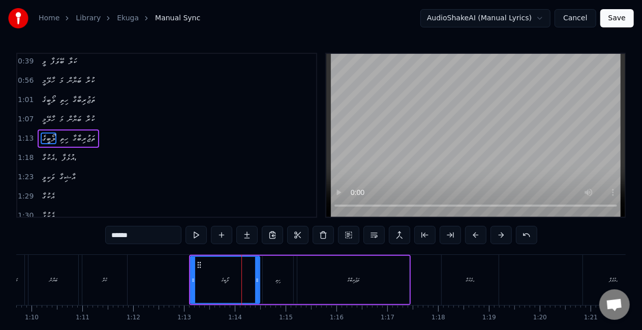
scroll to position [60, 0]
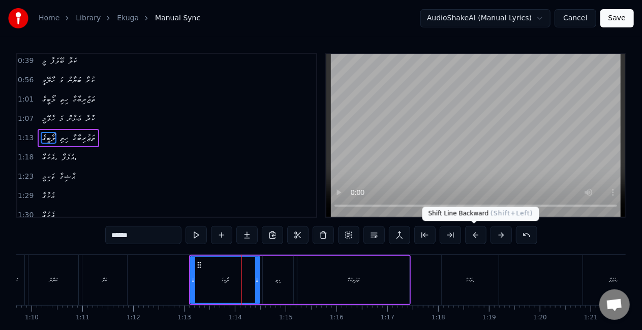
click at [471, 234] on button at bounding box center [475, 235] width 21 height 18
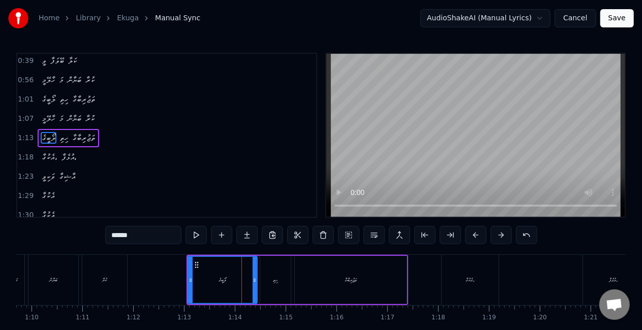
click at [471, 235] on button at bounding box center [475, 235] width 21 height 18
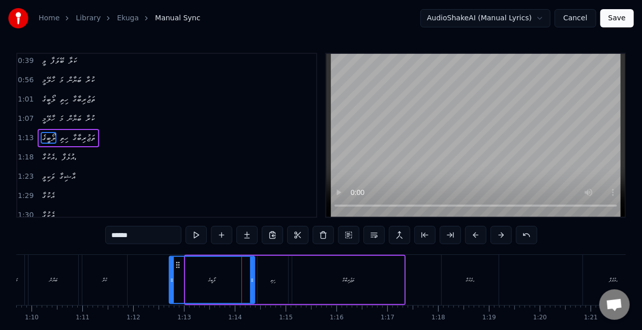
drag, startPoint x: 186, startPoint y: 283, endPoint x: 170, endPoint y: 278, distance: 16.8
click at [170, 278] on icon at bounding box center [172, 280] width 4 height 8
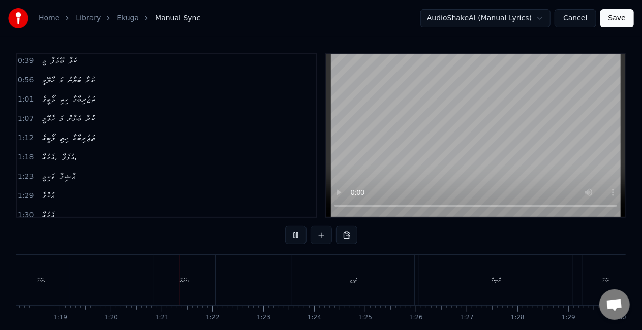
scroll to position [0, 4053]
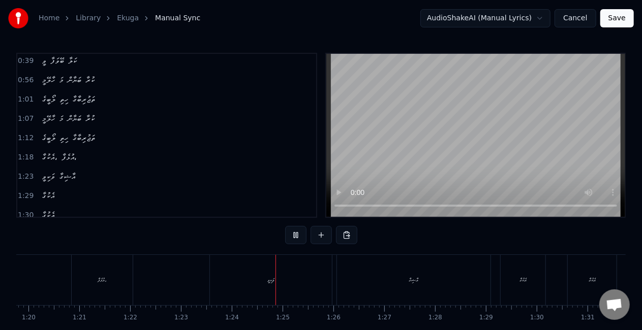
click at [111, 270] on div "އުޅެފާ،" at bounding box center [102, 280] width 61 height 50
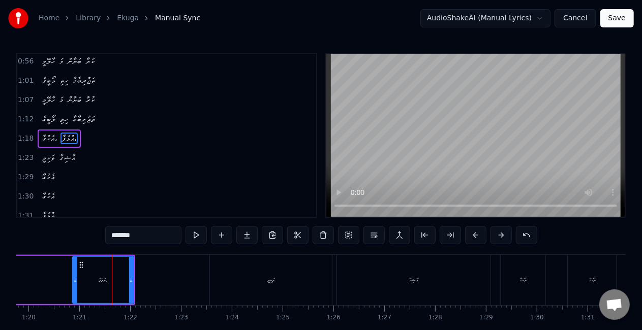
scroll to position [79, 0]
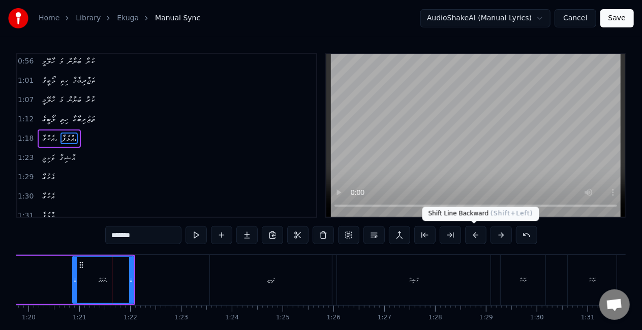
click at [468, 233] on button at bounding box center [475, 235] width 21 height 18
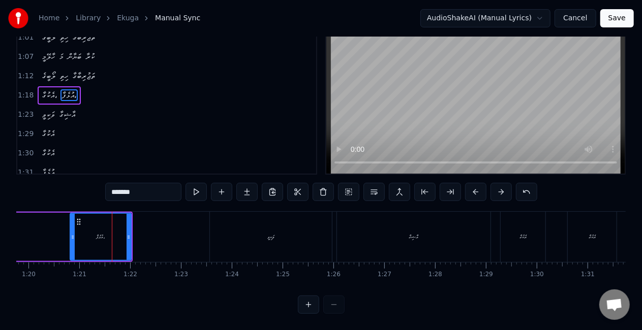
scroll to position [0, 3830]
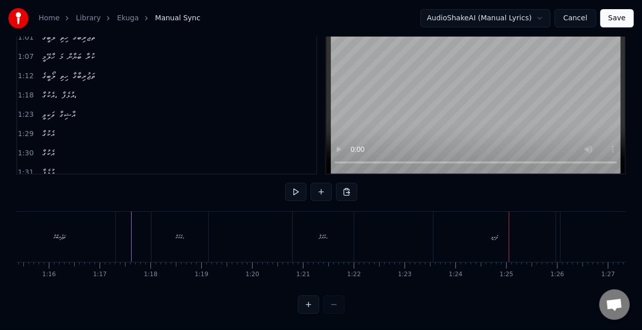
click at [448, 233] on div "ވަކިވީ" at bounding box center [494, 237] width 122 height 50
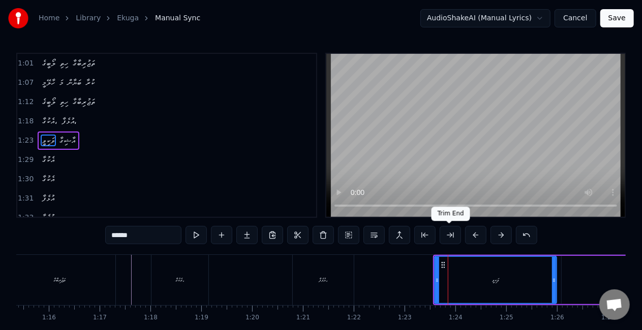
scroll to position [99, 0]
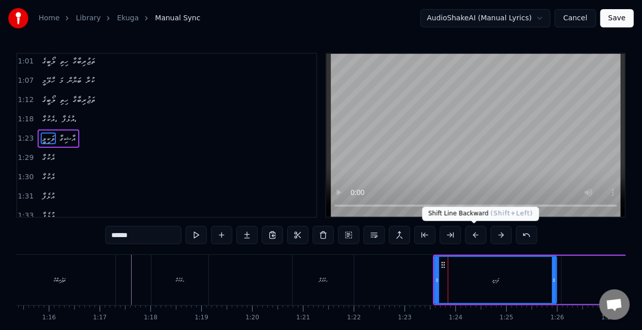
click at [473, 234] on button at bounding box center [475, 235] width 21 height 18
click at [469, 235] on button at bounding box center [475, 235] width 21 height 18
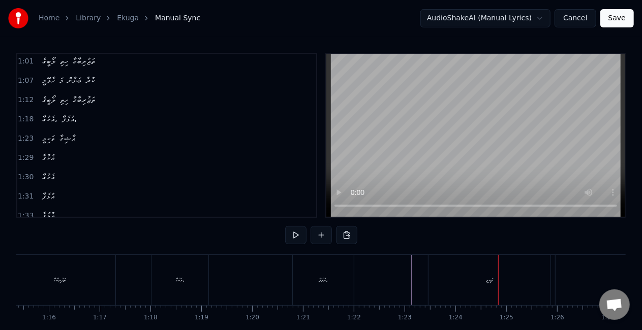
click at [446, 275] on div "ވަކިވީ" at bounding box center [489, 280] width 122 height 50
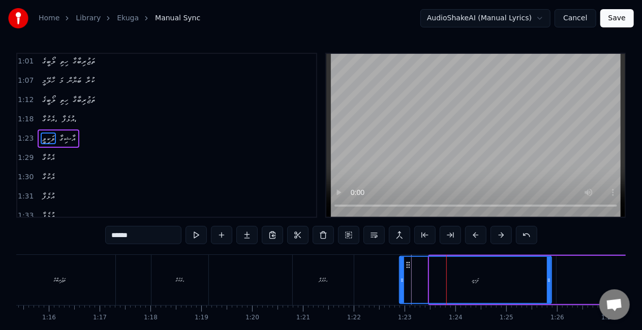
drag, startPoint x: 429, startPoint y: 282, endPoint x: 401, endPoint y: 279, distance: 28.6
click at [401, 279] on icon at bounding box center [402, 280] width 4 height 8
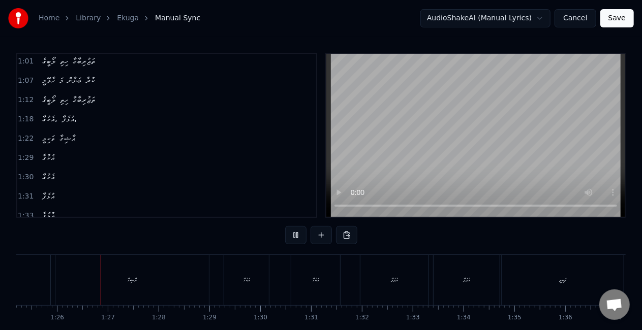
scroll to position [0, 4339]
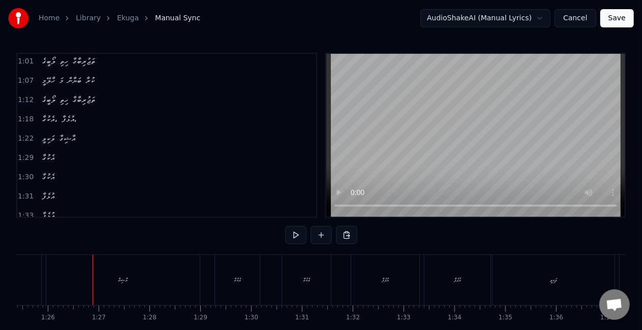
click at [120, 299] on div "އާޝިގާ" at bounding box center [122, 280] width 153 height 50
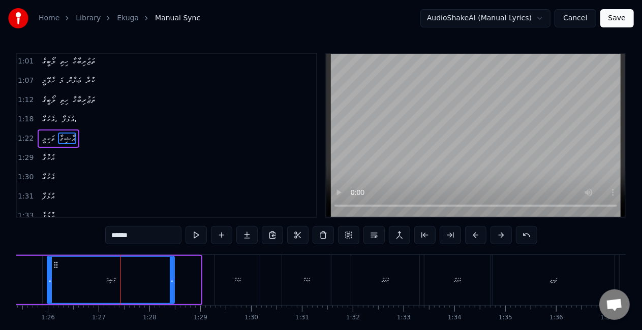
drag, startPoint x: 197, startPoint y: 284, endPoint x: 171, endPoint y: 282, distance: 26.5
click at [171, 282] on icon at bounding box center [172, 280] width 4 height 8
click at [62, 273] on div "އާޝިގާ" at bounding box center [111, 280] width 126 height 46
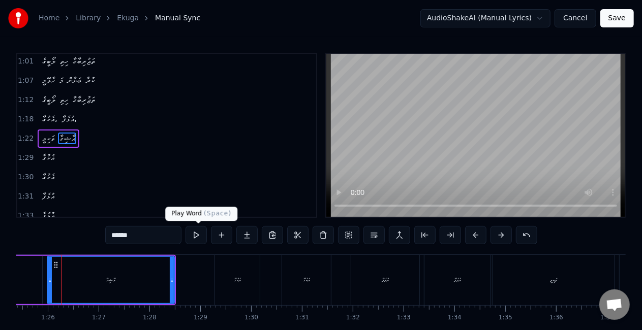
scroll to position [0, 4333]
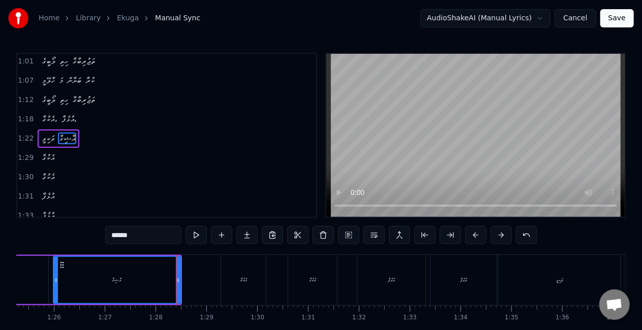
click at [116, 284] on div "އާޝިގާ" at bounding box center [117, 280] width 126 height 46
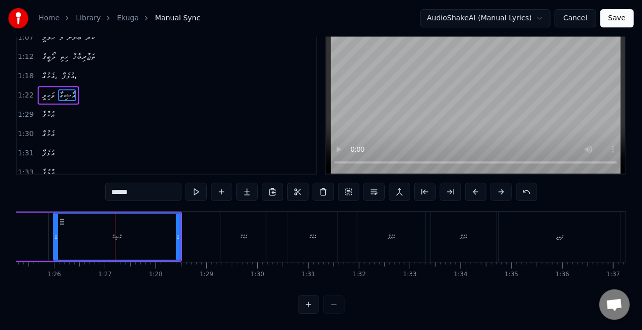
scroll to position [51, 0]
click at [200, 184] on button at bounding box center [195, 192] width 21 height 18
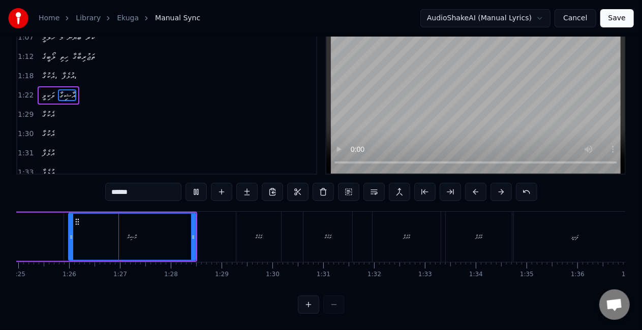
click at [200, 184] on button at bounding box center [195, 192] width 21 height 18
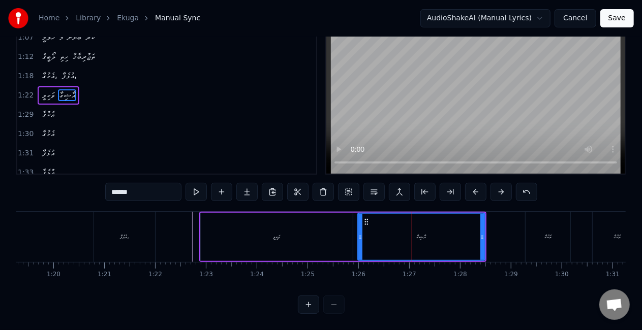
click at [254, 227] on div "ވަކިވީ" at bounding box center [277, 237] width 152 height 48
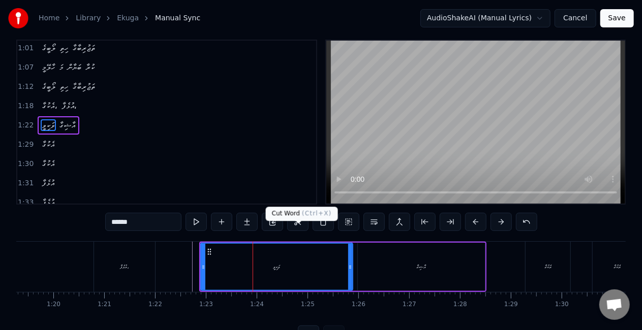
scroll to position [0, 0]
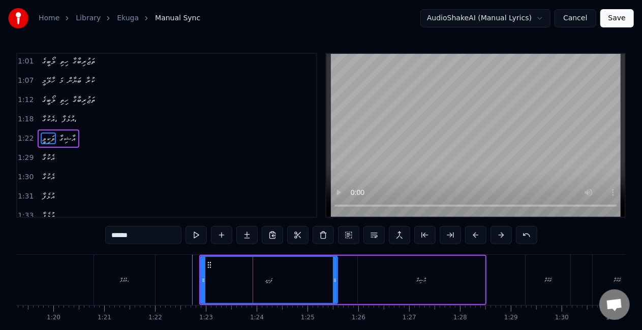
drag, startPoint x: 351, startPoint y: 274, endPoint x: 338, endPoint y: 267, distance: 14.6
click at [336, 268] on div at bounding box center [335, 280] width 4 height 46
click at [380, 273] on div "އާޝިގާ" at bounding box center [421, 280] width 127 height 48
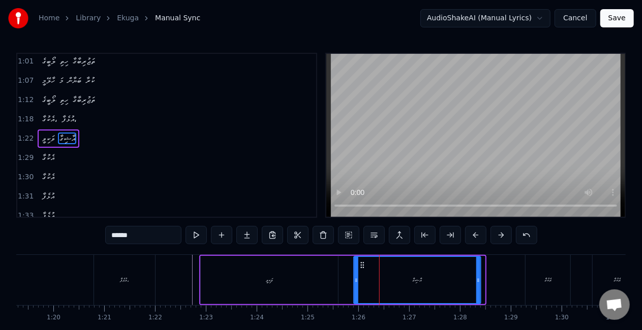
click at [363, 260] on div "އާޝިގާ" at bounding box center [417, 280] width 126 height 46
drag, startPoint x: 360, startPoint y: 275, endPoint x: 316, endPoint y: 249, distance: 51.1
click at [361, 273] on div "އާޝިގާ" at bounding box center [417, 280] width 126 height 46
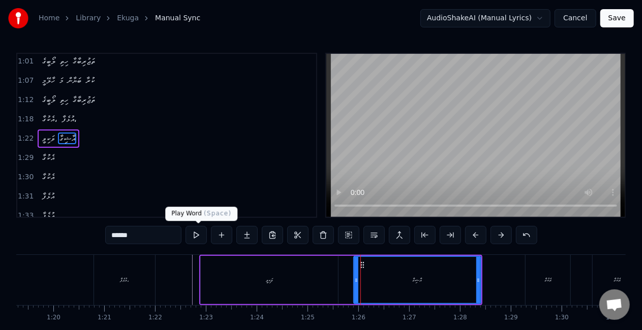
click at [200, 234] on button at bounding box center [195, 235] width 21 height 18
click at [330, 276] on div "ވަކިވީ" at bounding box center [269, 280] width 137 height 48
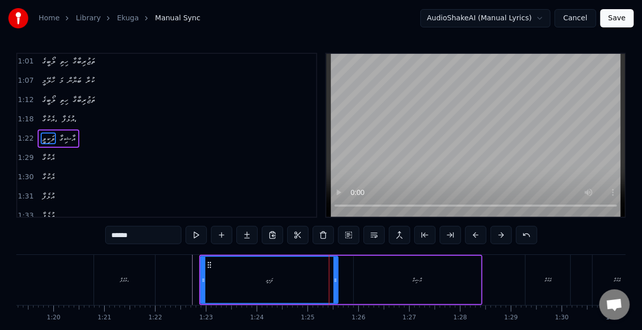
drag, startPoint x: 232, startPoint y: 277, endPoint x: 231, endPoint y: 252, distance: 25.4
click at [232, 277] on div "ވަކިވީ" at bounding box center [269, 280] width 136 height 46
click at [304, 264] on div "ވަކިވީ" at bounding box center [269, 280] width 136 height 46
click at [151, 239] on input "******" at bounding box center [143, 235] width 76 height 18
drag, startPoint x: 222, startPoint y: 283, endPoint x: 209, endPoint y: 255, distance: 30.7
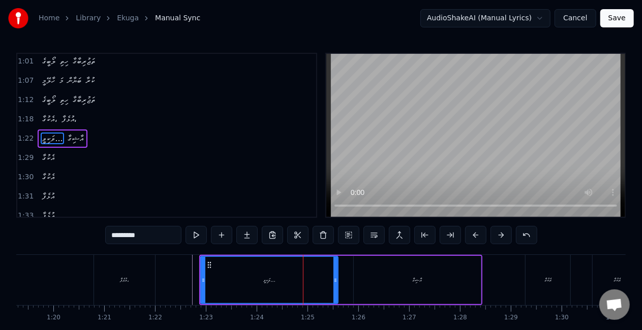
click at [222, 283] on div "ވަކިވީ..." at bounding box center [269, 280] width 136 height 46
click at [194, 231] on button at bounding box center [195, 235] width 21 height 18
click at [418, 265] on div "އާޝިގާ" at bounding box center [417, 280] width 127 height 48
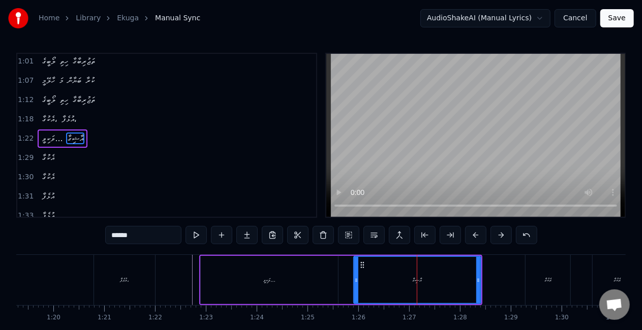
click at [163, 238] on input "******" at bounding box center [143, 235] width 76 height 18
click at [223, 264] on div "ވަކިވީ..." at bounding box center [269, 280] width 137 height 48
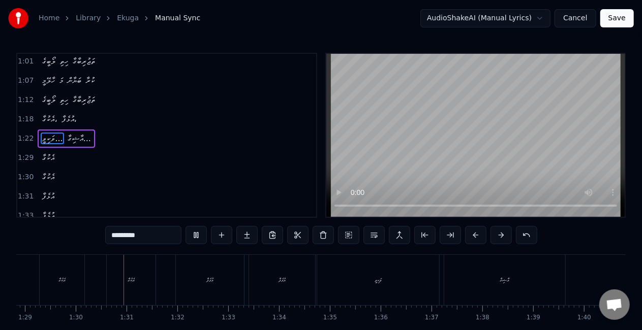
scroll to position [0, 4537]
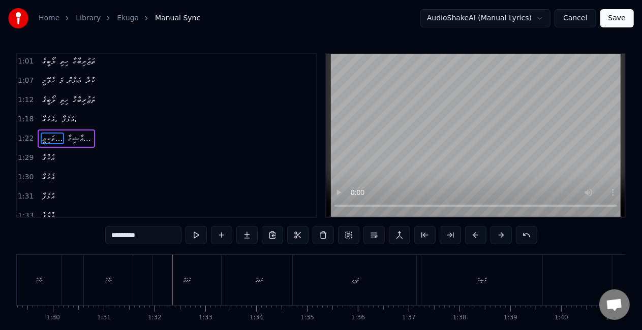
click at [127, 261] on div "އެކުގާ" at bounding box center [108, 280] width 49 height 50
type input "******"
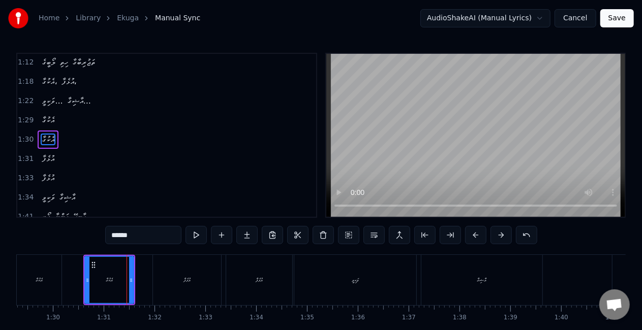
click at [56, 274] on div "އެކުގާ" at bounding box center [39, 280] width 45 height 50
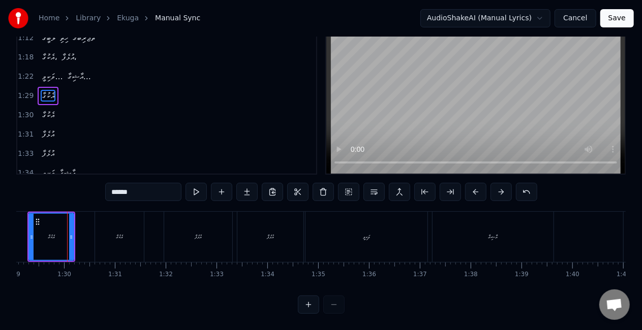
scroll to position [52, 0]
drag, startPoint x: 31, startPoint y: 236, endPoint x: 24, endPoint y: 231, distance: 8.7
click at [24, 231] on div at bounding box center [24, 237] width 4 height 46
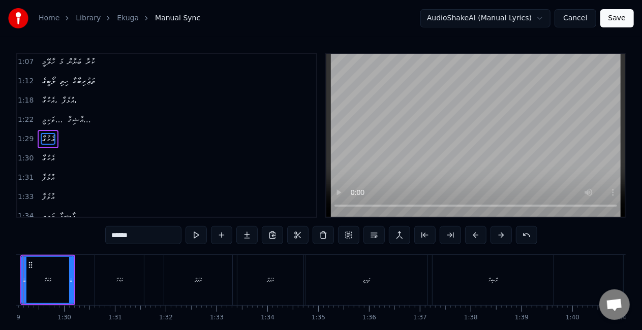
scroll to position [0, 4481]
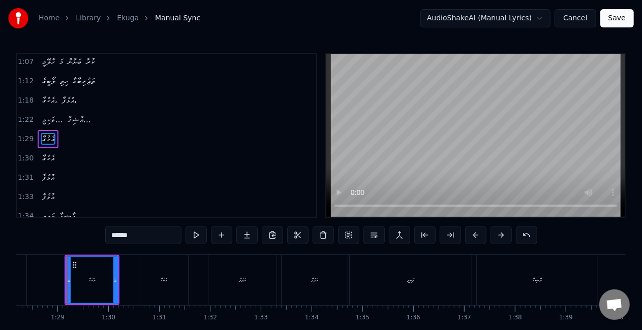
click at [150, 282] on div "އެކުގާ" at bounding box center [163, 280] width 49 height 50
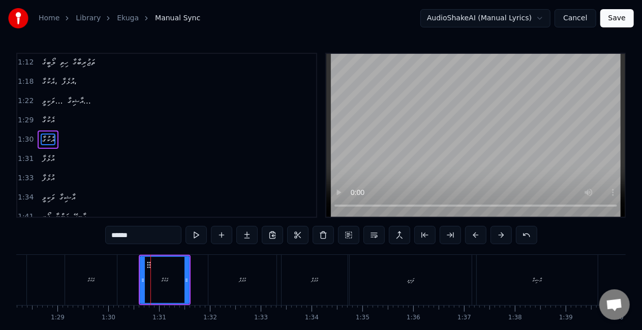
scroll to position [136, 0]
drag, startPoint x: 141, startPoint y: 281, endPoint x: 105, endPoint y: 279, distance: 36.1
click at [135, 278] on icon at bounding box center [137, 280] width 4 height 8
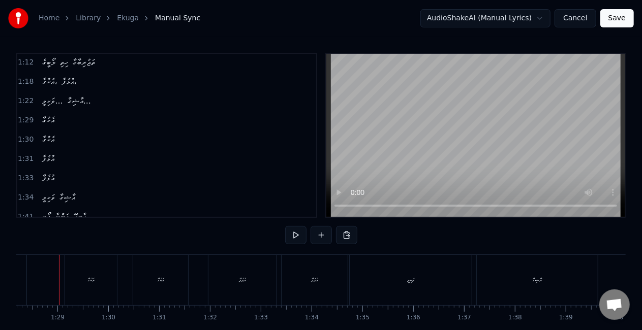
scroll to position [0, 4473]
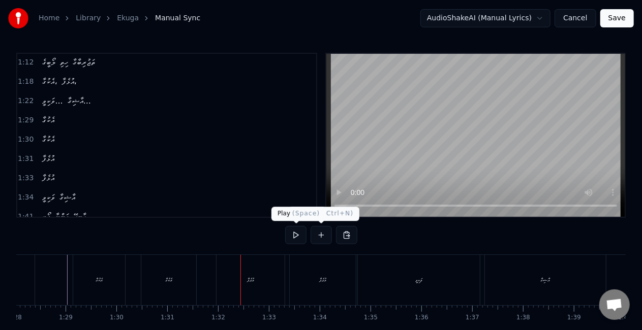
click at [258, 268] on div "އުޅެފާ" at bounding box center [250, 280] width 68 height 50
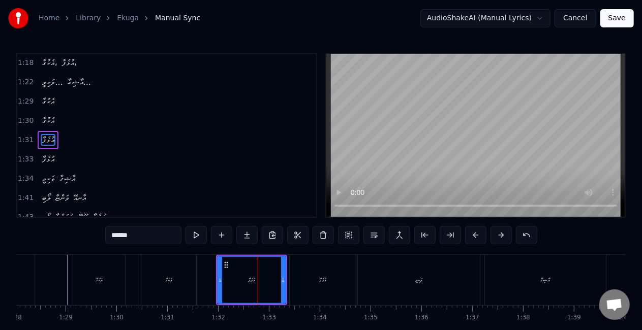
scroll to position [155, 0]
click at [217, 282] on div "އުޅެފާ" at bounding box center [251, 280] width 69 height 48
drag, startPoint x: 220, startPoint y: 282, endPoint x: 216, endPoint y: 270, distance: 12.2
click at [214, 271] on div at bounding box center [212, 280] width 4 height 46
drag, startPoint x: 189, startPoint y: 276, endPoint x: 191, endPoint y: 271, distance: 5.2
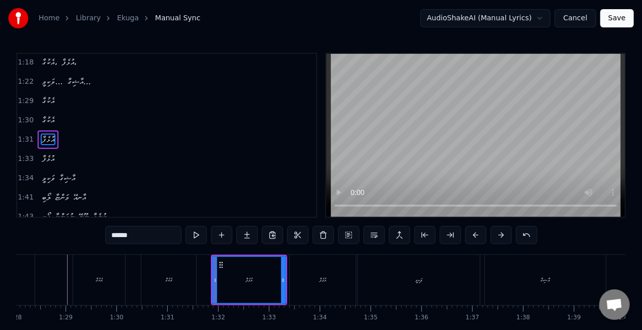
click at [189, 275] on div "އެކުގާ" at bounding box center [168, 280] width 55 height 50
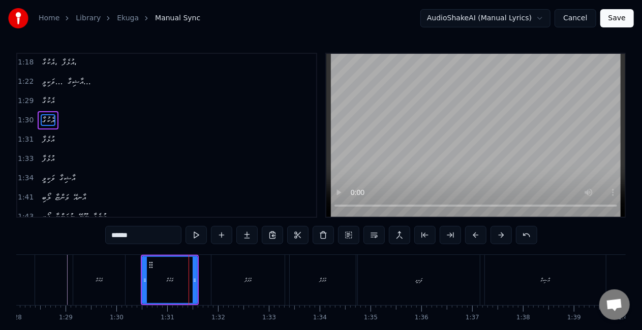
scroll to position [136, 0]
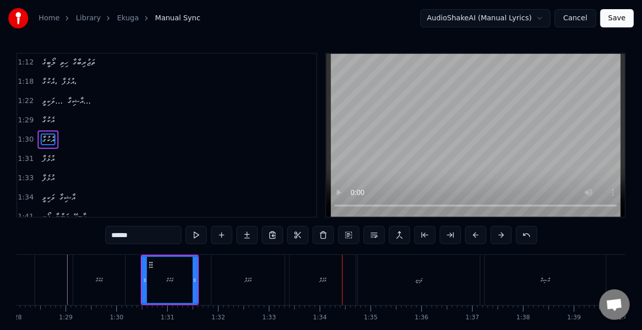
click at [336, 271] on div "އުޅެފާ" at bounding box center [323, 280] width 66 height 50
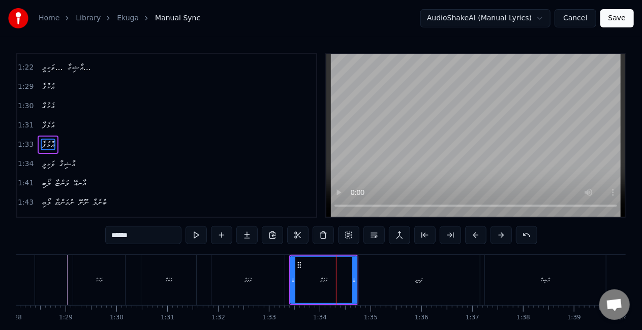
scroll to position [174, 0]
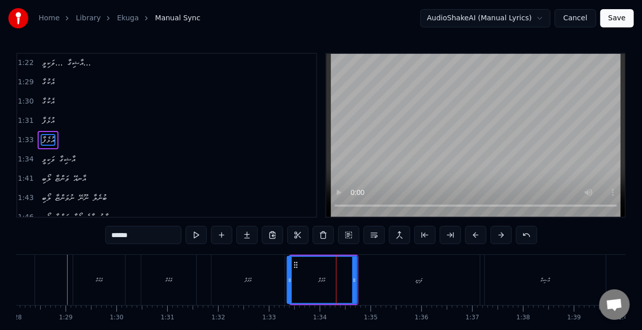
click at [288, 280] on icon at bounding box center [290, 280] width 4 height 8
drag, startPoint x: 258, startPoint y: 276, endPoint x: 264, endPoint y: 273, distance: 6.1
click at [259, 276] on div "އުޅެފާ" at bounding box center [247, 280] width 73 height 50
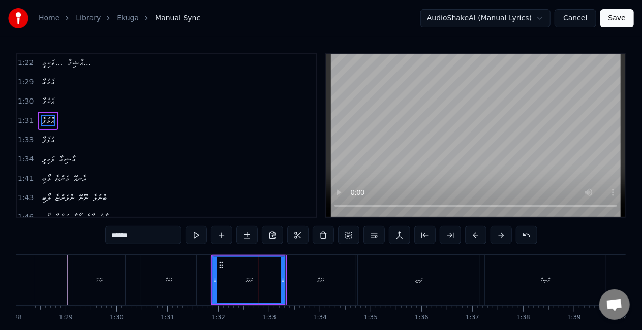
scroll to position [155, 0]
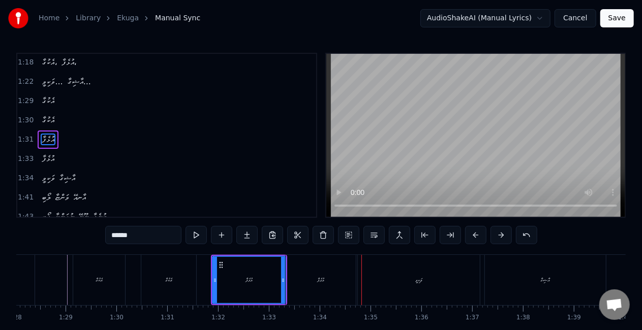
click at [321, 273] on div "އުޅެފާ" at bounding box center [321, 280] width 70 height 50
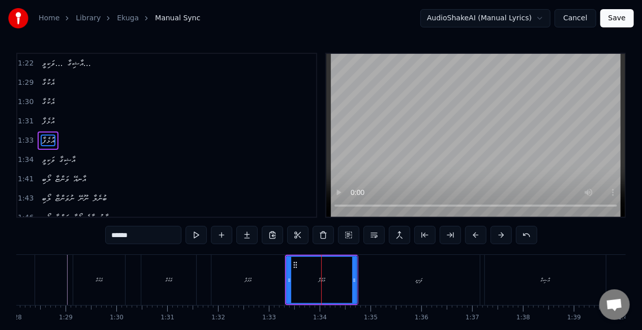
scroll to position [174, 0]
drag, startPoint x: 354, startPoint y: 280, endPoint x: 346, endPoint y: 274, distance: 10.6
click at [346, 275] on div at bounding box center [346, 280] width 4 height 46
drag, startPoint x: 288, startPoint y: 277, endPoint x: 270, endPoint y: 276, distance: 17.3
click at [279, 276] on icon at bounding box center [280, 280] width 4 height 8
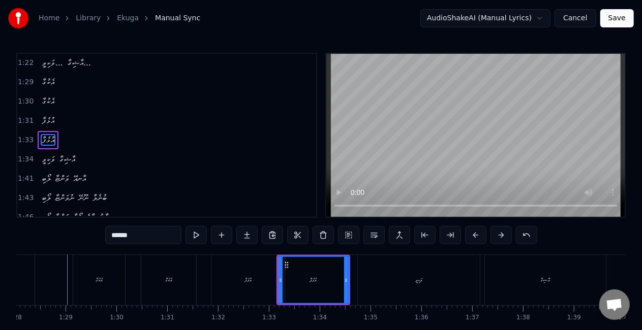
drag, startPoint x: 257, startPoint y: 278, endPoint x: 263, endPoint y: 272, distance: 8.7
click at [262, 277] on div "އުޅެފާ" at bounding box center [247, 280] width 73 height 50
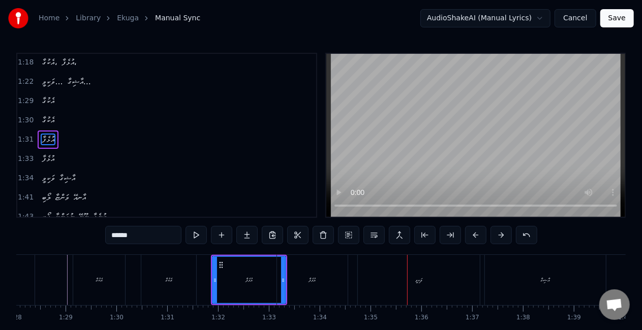
click at [401, 270] on div "ވަކިވީ" at bounding box center [419, 280] width 122 height 50
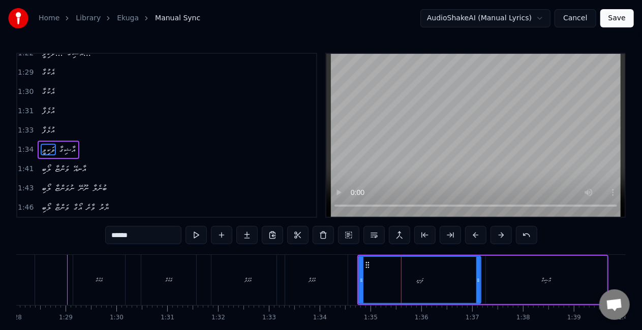
scroll to position [193, 0]
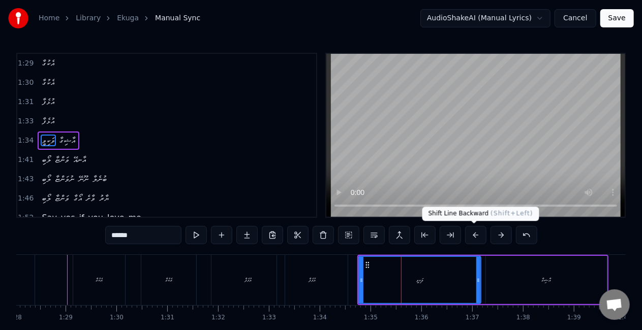
click at [470, 235] on button at bounding box center [475, 235] width 21 height 18
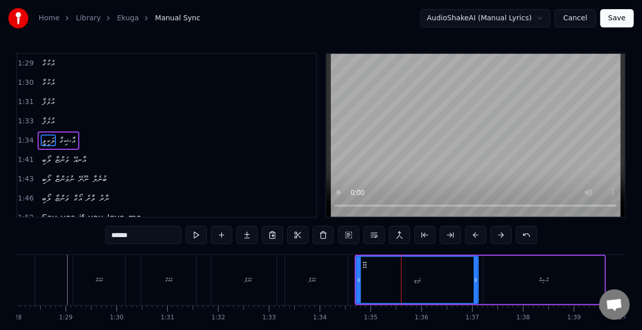
click at [470, 235] on button at bounding box center [475, 235] width 21 height 18
click at [329, 261] on div "އުޅެފާ" at bounding box center [312, 280] width 71 height 50
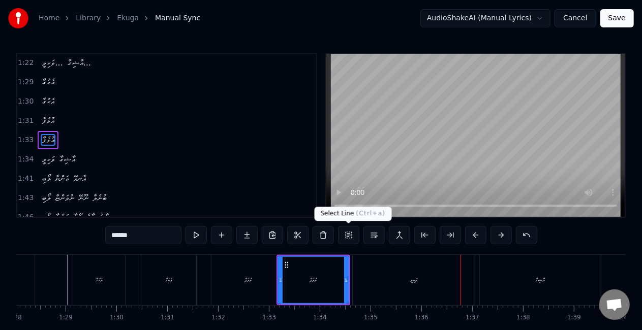
drag, startPoint x: 403, startPoint y: 282, endPoint x: 396, endPoint y: 272, distance: 11.3
click at [400, 276] on div "ވަކިވީ" at bounding box center [414, 280] width 122 height 50
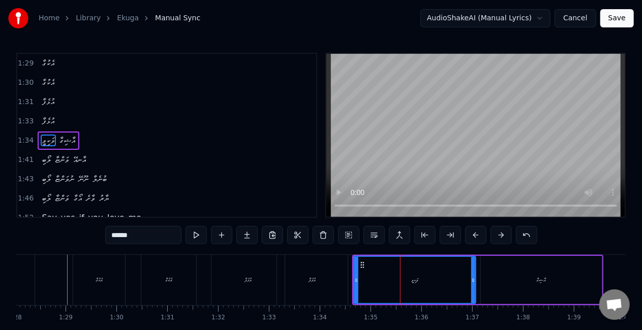
scroll to position [193, 0]
click at [174, 235] on input "******" at bounding box center [143, 235] width 76 height 18
click at [364, 273] on div "ވަކިވީ....." at bounding box center [414, 280] width 121 height 46
click at [511, 287] on div "އާޝިގާ" at bounding box center [541, 280] width 121 height 48
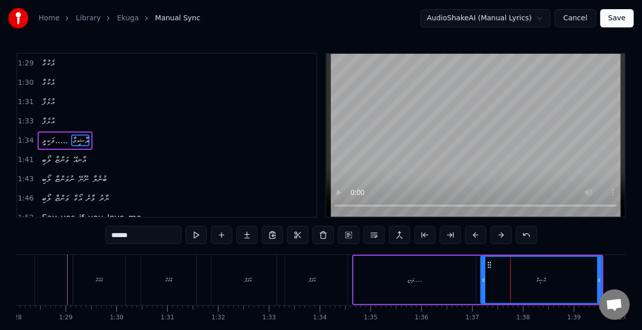
drag, startPoint x: 86, startPoint y: 229, endPoint x: 158, endPoint y: 233, distance: 71.3
click at [159, 233] on div "0:21 އެކުގާ މަށާ އެކު މިތާނގާ އުޅެފާ 0:29 ފެނެޔޭ ކަލާ 0:32 އެކުގާ އުޅެން ބުނެ ހ…" at bounding box center [320, 205] width 609 height 304
click at [157, 233] on input "******" at bounding box center [143, 235] width 76 height 18
click at [359, 272] on div "ވަކިވީ....." at bounding box center [415, 280] width 122 height 48
type input "**********"
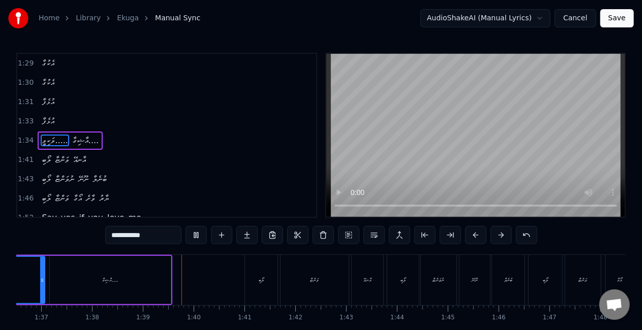
scroll to position [0, 4991]
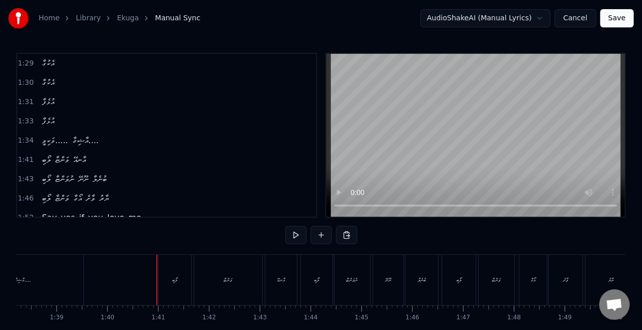
click at [161, 282] on div "ލޯބި" at bounding box center [175, 280] width 33 height 50
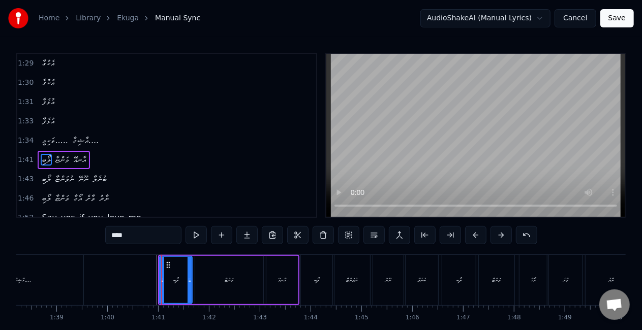
scroll to position [212, 0]
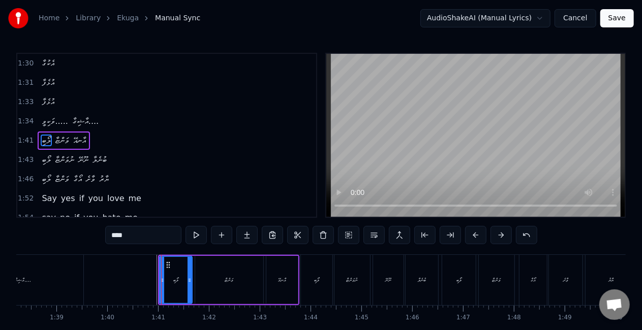
drag, startPoint x: 160, startPoint y: 283, endPoint x: 151, endPoint y: 278, distance: 9.5
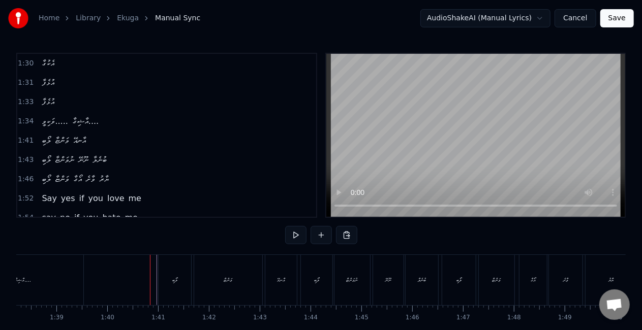
click at [166, 282] on div "ލޯބި" at bounding box center [175, 280] width 33 height 50
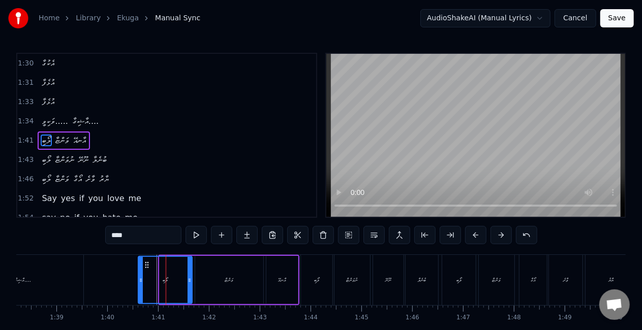
drag, startPoint x: 160, startPoint y: 279, endPoint x: 138, endPoint y: 274, distance: 22.4
click at [139, 274] on div at bounding box center [141, 280] width 4 height 46
drag, startPoint x: 126, startPoint y: 276, endPoint x: 166, endPoint y: 257, distance: 44.5
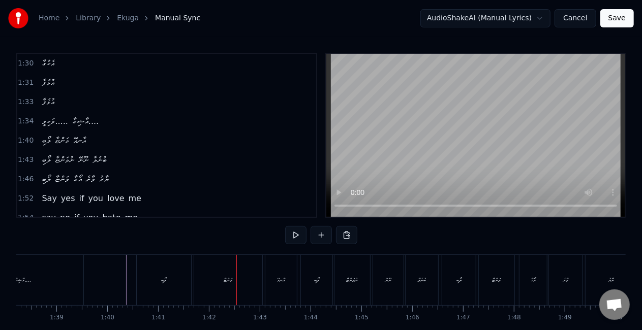
click at [246, 268] on div "ވަންޏާ" at bounding box center [228, 280] width 68 height 50
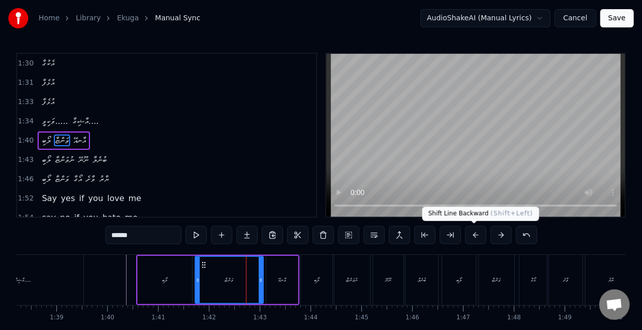
click at [476, 235] on button at bounding box center [475, 235] width 21 height 18
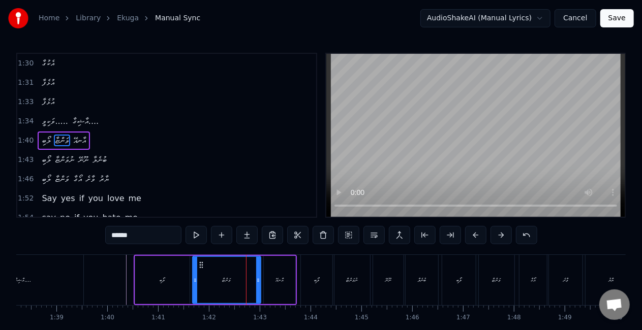
click at [475, 235] on button at bounding box center [475, 235] width 21 height 18
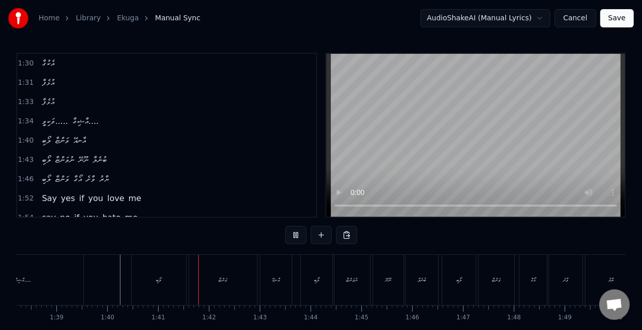
click at [321, 192] on div "0:21 އެކުގާ މަށާ އެކު މިތާނގާ އުޅެފާ 0:29 ފެނެޔޭ ކަލާ 0:32 އެކުގާ އުޅެން ބުނެ ހ…" at bounding box center [320, 135] width 609 height 165
click at [169, 279] on div "ލޯބި" at bounding box center [159, 280] width 54 height 50
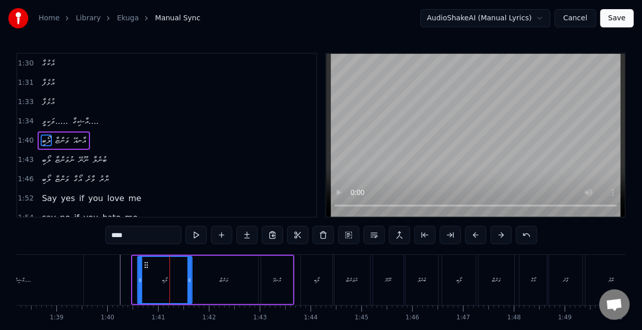
click at [147, 265] on circle at bounding box center [147, 265] width 1 height 1
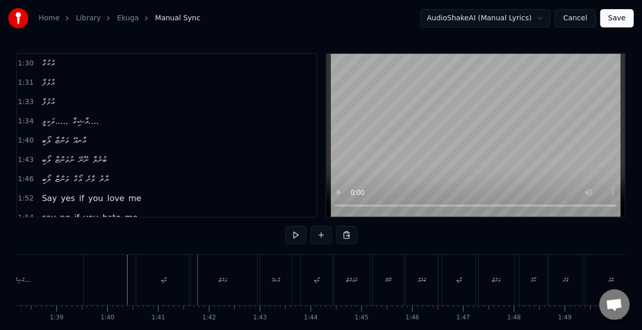
click at [167, 281] on div "ލޯބި" at bounding box center [163, 280] width 54 height 50
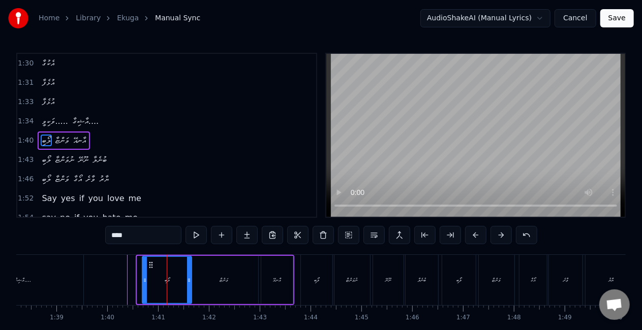
drag, startPoint x: 140, startPoint y: 281, endPoint x: 145, endPoint y: 282, distance: 5.2
click at [145, 282] on icon at bounding box center [145, 280] width 4 height 8
click at [191, 284] on div at bounding box center [192, 280] width 4 height 46
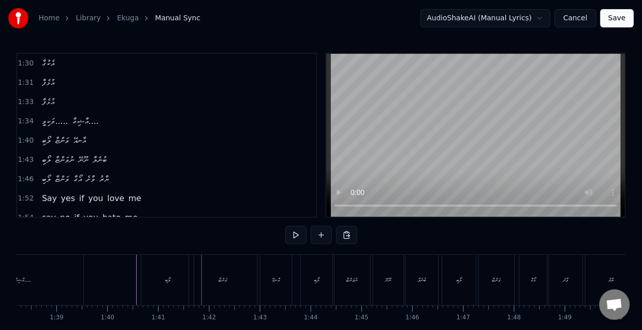
click at [182, 269] on div "ލޯބި" at bounding box center [167, 280] width 52 height 50
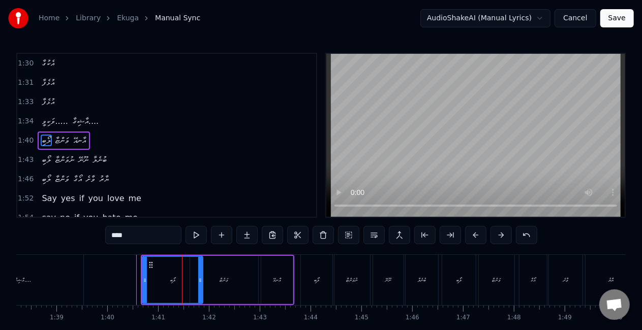
click at [198, 280] on icon at bounding box center [200, 280] width 4 height 8
click at [141, 283] on div "ލޯބި ވަންޏާ އާނއޭ" at bounding box center [217, 280] width 153 height 50
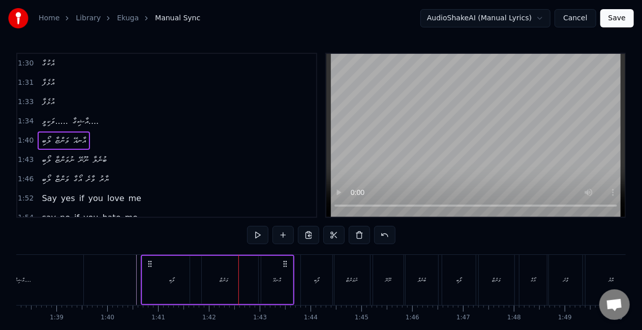
click at [173, 285] on div "ލޯބި" at bounding box center [171, 280] width 59 height 48
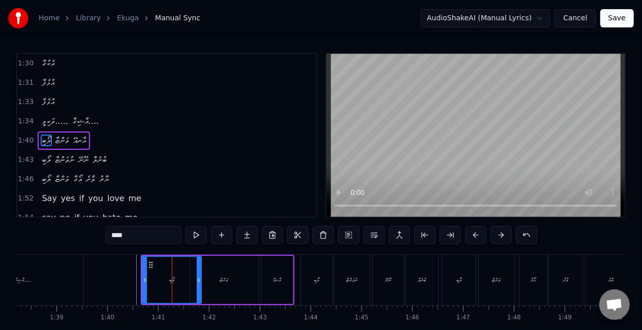
click at [209, 279] on div "ވަންޏާ" at bounding box center [224, 280] width 68 height 48
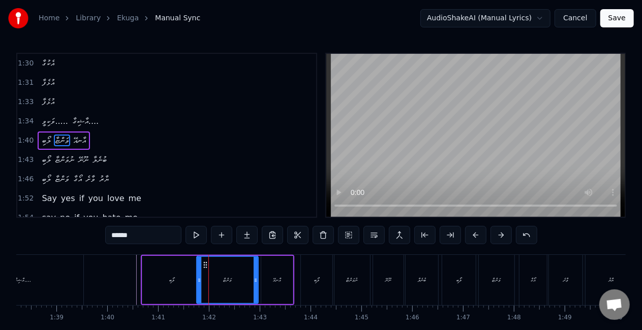
drag, startPoint x: 193, startPoint y: 281, endPoint x: 203, endPoint y: 276, distance: 11.6
click at [199, 281] on icon at bounding box center [199, 280] width 4 height 8
click at [203, 263] on icon at bounding box center [203, 265] width 8 height 8
click at [178, 277] on div "ލޯބި" at bounding box center [171, 280] width 59 height 48
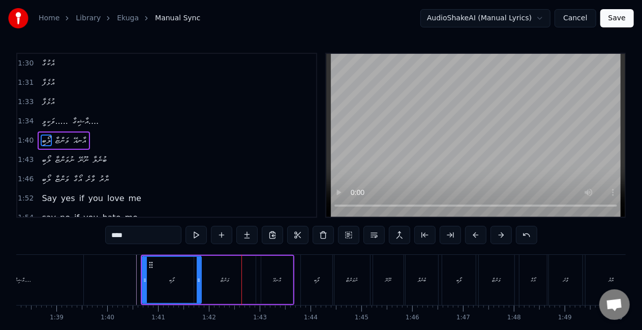
click at [240, 275] on div "ވަންޏާ" at bounding box center [224, 280] width 61 height 48
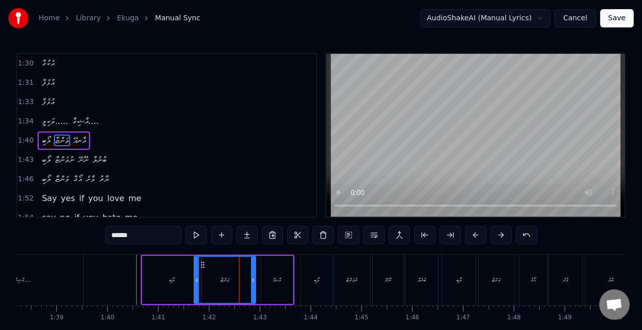
click at [178, 285] on div "ލޯބި" at bounding box center [171, 280] width 59 height 48
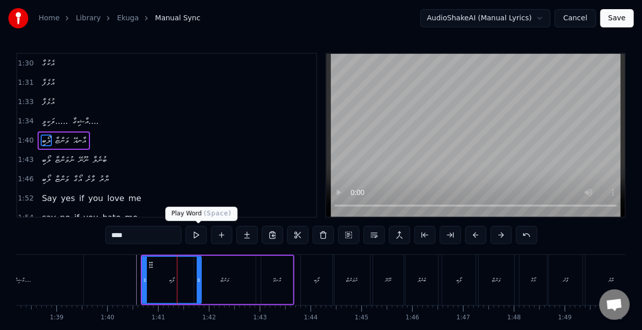
click at [199, 232] on button at bounding box center [195, 235] width 21 height 18
drag, startPoint x: 219, startPoint y: 278, endPoint x: 214, endPoint y: 273, distance: 6.9
click at [219, 278] on div "ވަންޏާ" at bounding box center [224, 280] width 61 height 48
type input "******"
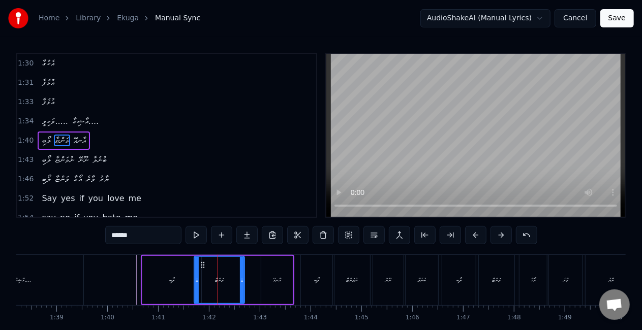
drag, startPoint x: 252, startPoint y: 278, endPoint x: 241, endPoint y: 274, distance: 11.9
click at [241, 274] on div at bounding box center [242, 280] width 4 height 46
click at [197, 238] on button at bounding box center [195, 235] width 21 height 18
click at [238, 278] on icon at bounding box center [240, 280] width 4 height 8
click at [202, 230] on button at bounding box center [195, 235] width 21 height 18
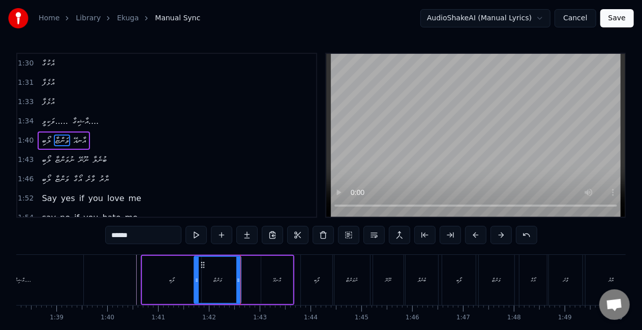
click at [257, 277] on div "ލޯބި ވަންޏާ އާނއޭ" at bounding box center [217, 280] width 153 height 50
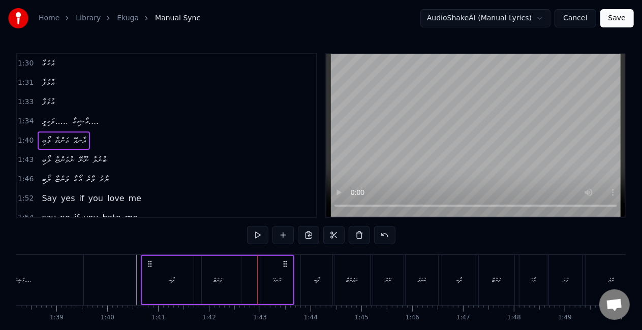
click at [281, 270] on div "އާނއޭ" at bounding box center [277, 280] width 32 height 48
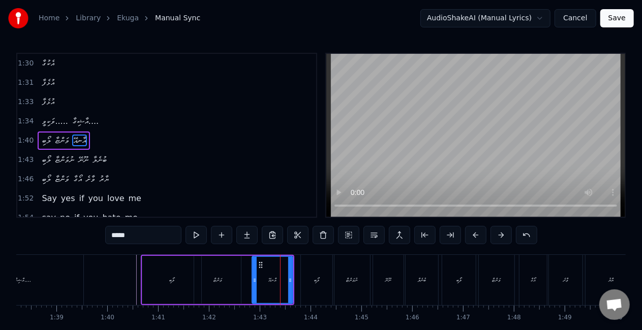
drag, startPoint x: 263, startPoint y: 282, endPoint x: 254, endPoint y: 278, distance: 9.8
click at [254, 278] on icon at bounding box center [255, 280] width 4 height 8
click at [235, 279] on div "ވަންޏާ" at bounding box center [217, 280] width 47 height 48
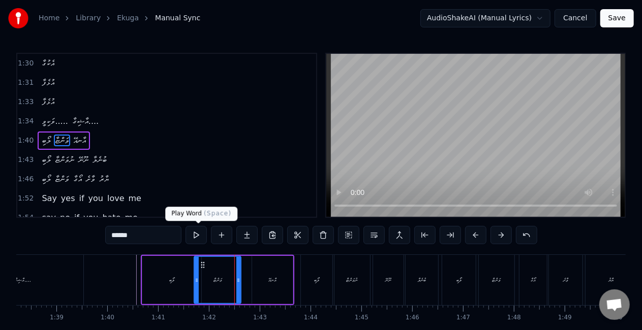
click at [198, 236] on button at bounding box center [195, 235] width 21 height 18
drag, startPoint x: 264, startPoint y: 281, endPoint x: 261, endPoint y: 274, distance: 7.3
click at [263, 281] on div "އާނއޭ" at bounding box center [272, 280] width 41 height 48
type input "*****"
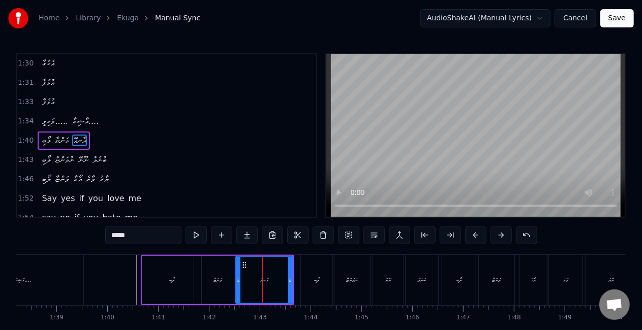
drag, startPoint x: 254, startPoint y: 277, endPoint x: 238, endPoint y: 276, distance: 15.8
click at [238, 276] on icon at bounding box center [238, 280] width 4 height 8
click at [200, 233] on button at bounding box center [195, 235] width 21 height 18
click at [262, 282] on div "އާނއޭ" at bounding box center [264, 280] width 8 height 8
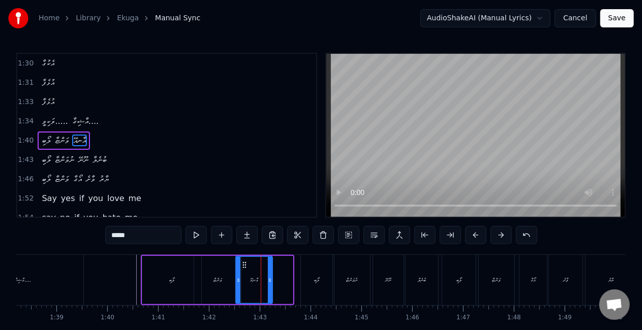
drag, startPoint x: 290, startPoint y: 282, endPoint x: 269, endPoint y: 282, distance: 20.3
click at [269, 282] on circle at bounding box center [269, 282] width 1 height 1
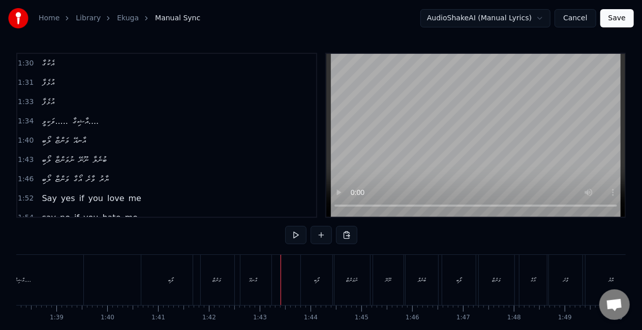
click at [255, 281] on div "އާނއޭ" at bounding box center [253, 280] width 8 height 8
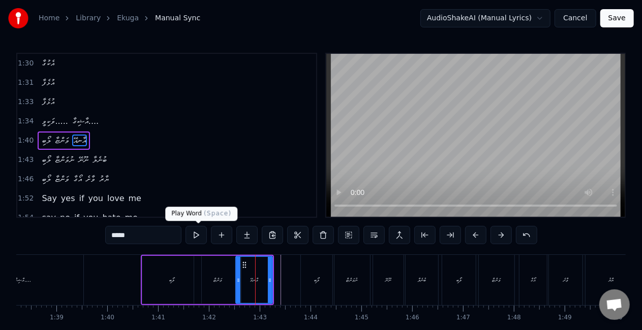
click at [189, 232] on button at bounding box center [195, 235] width 21 height 18
click at [196, 233] on button at bounding box center [195, 235] width 21 height 18
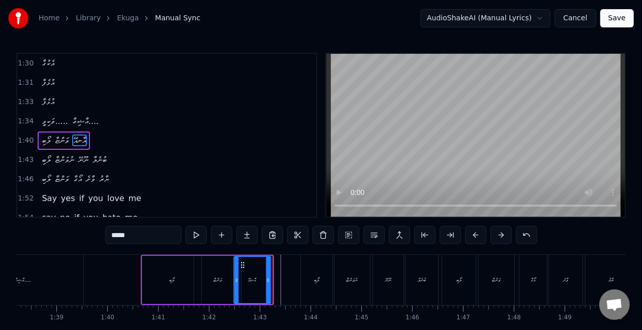
click at [241, 263] on icon at bounding box center [242, 265] width 8 height 8
click at [196, 233] on button at bounding box center [195, 235] width 21 height 18
click at [235, 273] on div at bounding box center [235, 280] width 4 height 46
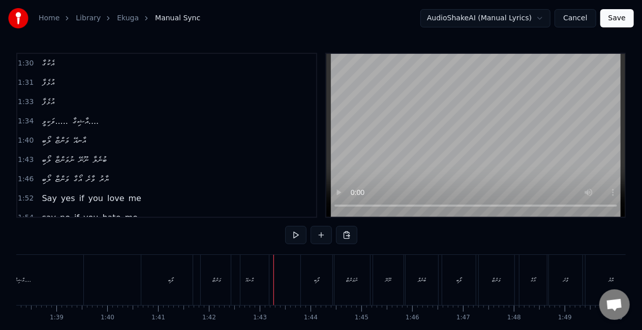
click at [269, 279] on div "ލޯބި ވަންޏާ އާނއޭ" at bounding box center [206, 280] width 130 height 50
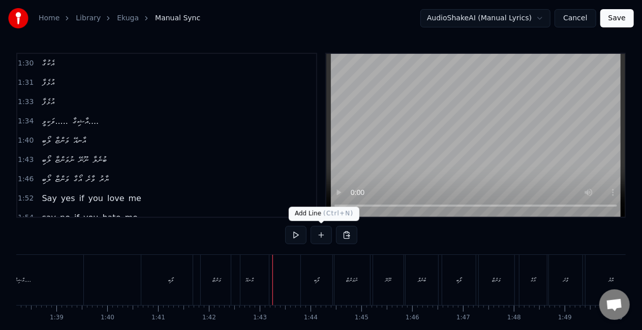
click at [318, 237] on button at bounding box center [320, 235] width 21 height 18
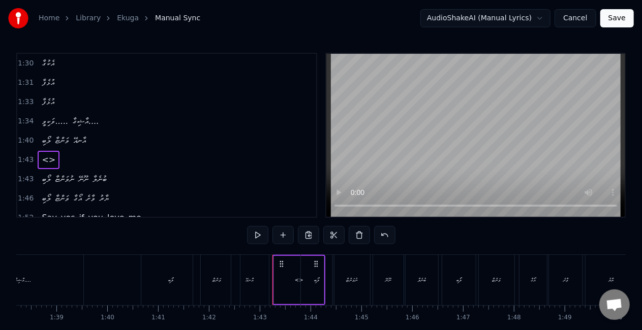
click at [295, 276] on div "<>" at bounding box center [299, 280] width 50 height 48
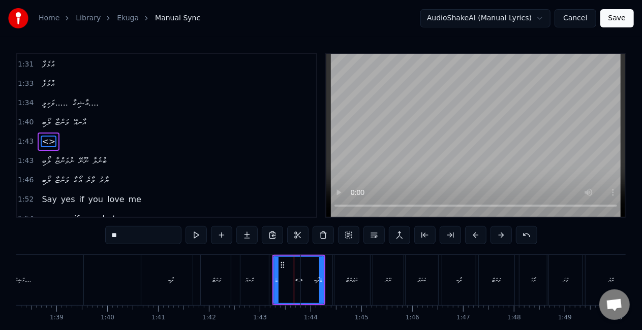
scroll to position [231, 0]
drag, startPoint x: 157, startPoint y: 234, endPoint x: 82, endPoint y: 233, distance: 74.7
click at [82, 233] on div "0:21 އެކުގާ މަށާ އެކު މިތާނގާ އުޅެފާ 0:29 ފެނެޔޭ ކަލާ 0:32 އެކުގާ އުޅެން ބުނެ ހ…" at bounding box center [320, 205] width 609 height 304
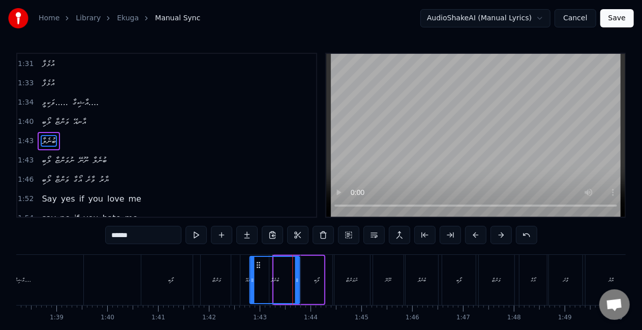
drag, startPoint x: 280, startPoint y: 265, endPoint x: 256, endPoint y: 261, distance: 24.7
click at [256, 261] on icon at bounding box center [258, 265] width 8 height 8
click at [227, 280] on div "ވަންޏާ" at bounding box center [216, 280] width 47 height 50
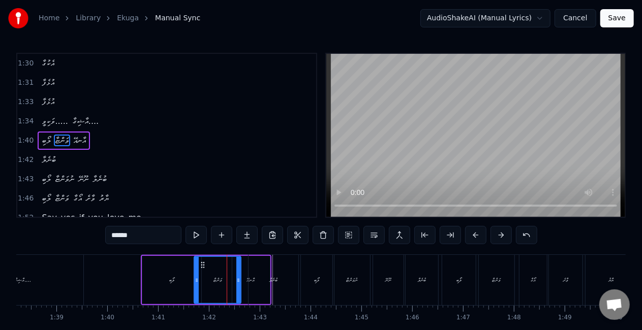
click at [275, 276] on div "ބުނެލާ" at bounding box center [273, 280] width 8 height 8
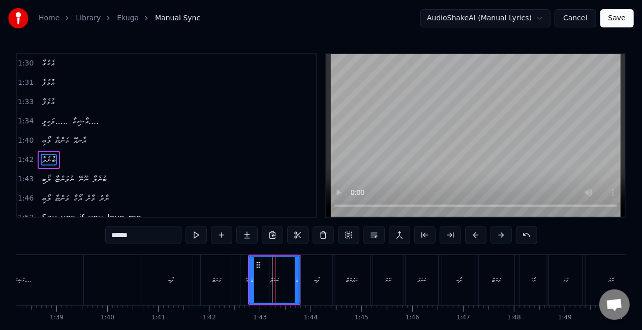
scroll to position [231, 0]
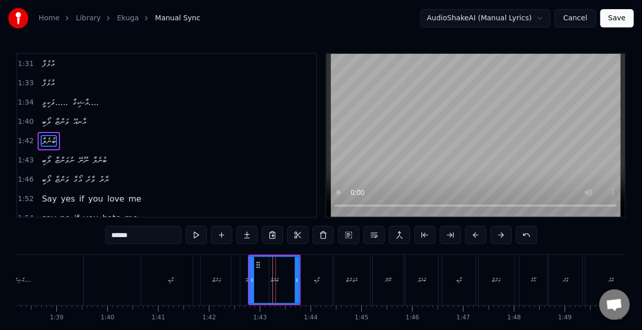
drag, startPoint x: 208, startPoint y: 275, endPoint x: 234, endPoint y: 254, distance: 32.9
click at [209, 274] on div "ވަންޏާ" at bounding box center [216, 280] width 47 height 50
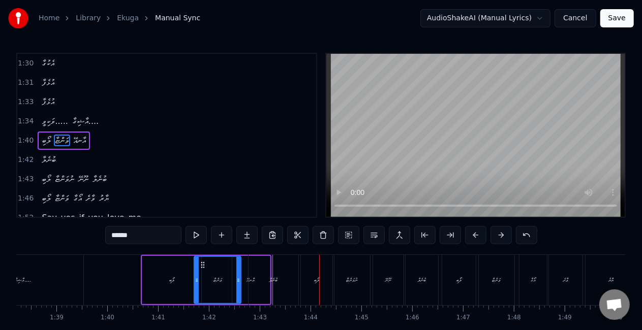
click at [277, 278] on div "ބުނެލާ" at bounding box center [273, 280] width 8 height 8
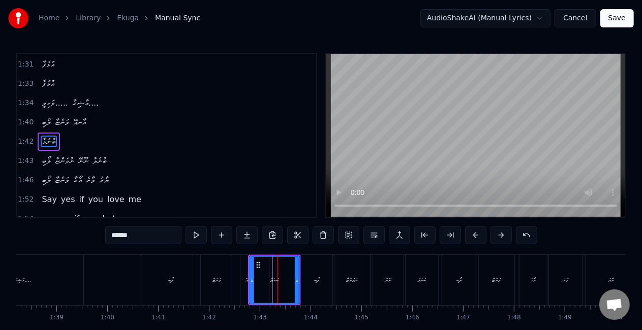
scroll to position [231, 0]
drag, startPoint x: 298, startPoint y: 282, endPoint x: 292, endPoint y: 276, distance: 8.6
click at [291, 278] on icon at bounding box center [290, 280] width 4 height 8
click at [238, 272] on div "އާނއޭ" at bounding box center [250, 280] width 38 height 50
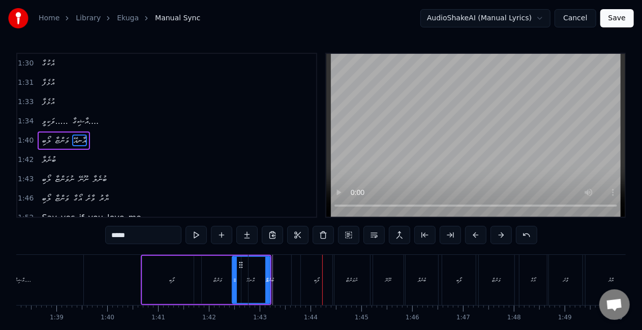
drag, startPoint x: 279, startPoint y: 275, endPoint x: 273, endPoint y: 269, distance: 9.0
click at [279, 275] on div "ބުނެލާ" at bounding box center [269, 280] width 43 height 50
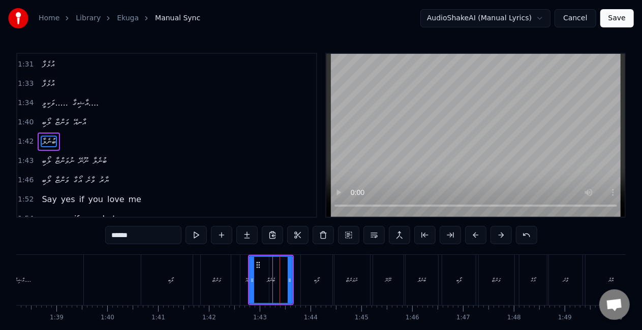
scroll to position [231, 0]
drag, startPoint x: 253, startPoint y: 270, endPoint x: 261, endPoint y: 269, distance: 7.6
click at [261, 269] on div at bounding box center [260, 280] width 4 height 46
drag, startPoint x: 266, startPoint y: 267, endPoint x: 262, endPoint y: 262, distance: 6.1
click at [262, 262] on icon at bounding box center [262, 265] width 8 height 8
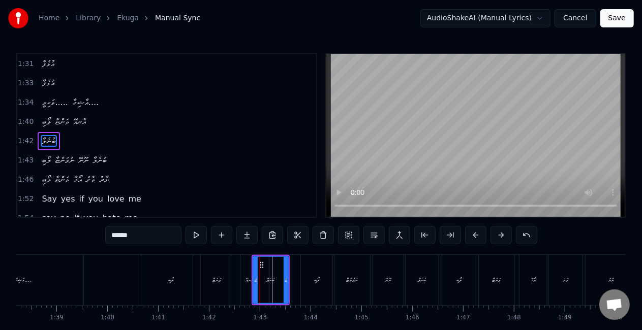
click at [215, 261] on div "ވަންޏާ" at bounding box center [216, 280] width 47 height 50
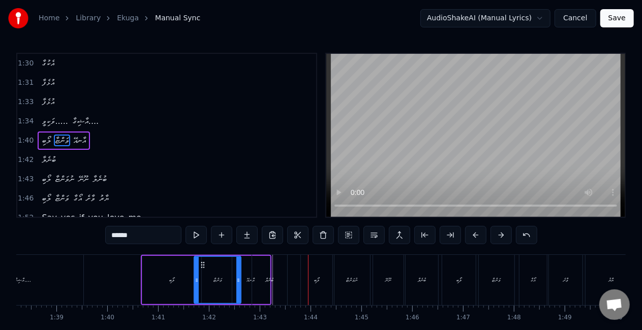
click at [250, 276] on div "އާނއޭ" at bounding box center [251, 280] width 8 height 8
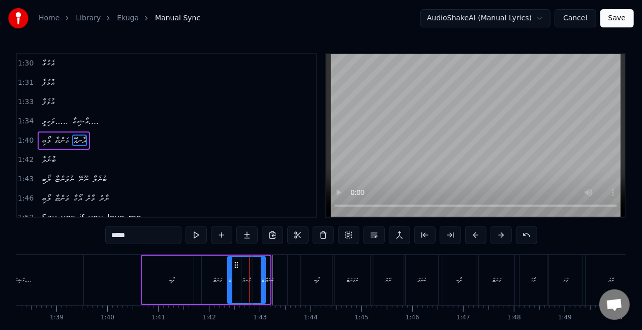
click at [237, 263] on circle at bounding box center [237, 263] width 1 height 1
click at [209, 282] on div "ވަންޏާ" at bounding box center [217, 280] width 47 height 48
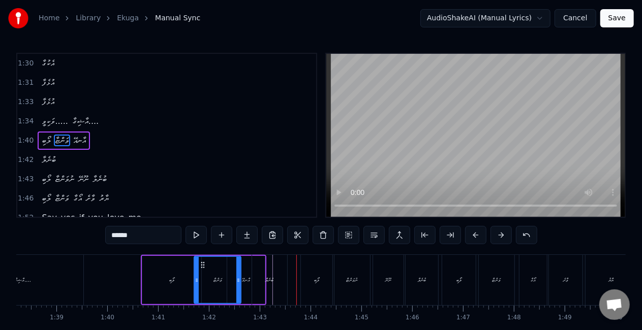
click at [144, 279] on div "ލޯބި" at bounding box center [171, 280] width 59 height 48
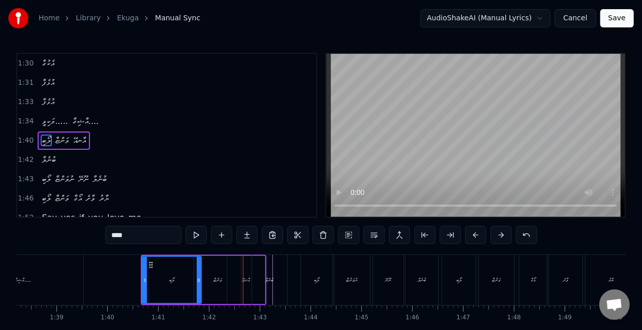
click at [222, 270] on div "ވަންޏާ" at bounding box center [217, 280] width 47 height 48
type input "******"
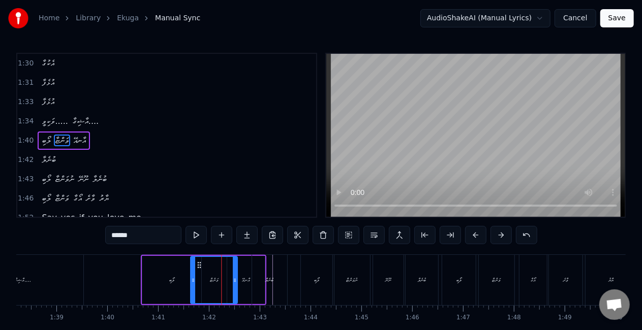
click at [199, 261] on icon at bounding box center [199, 265] width 8 height 8
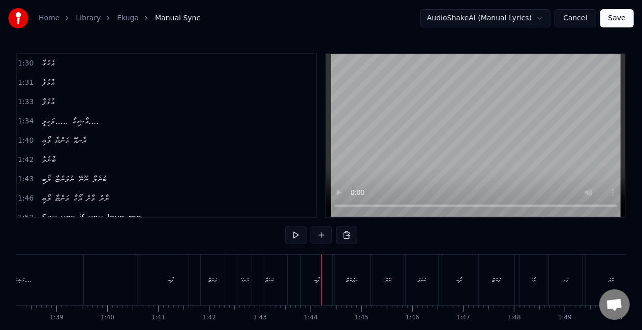
click at [214, 268] on div "ވަންޏާ" at bounding box center [212, 280] width 47 height 50
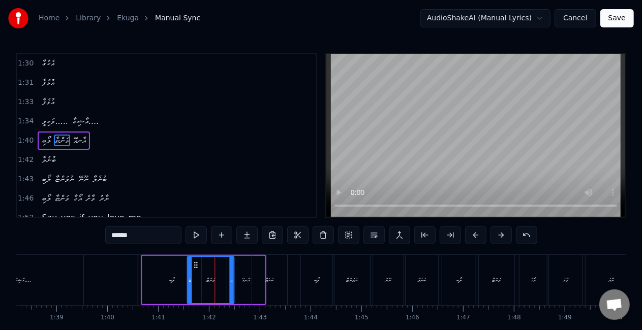
click at [194, 263] on icon at bounding box center [196, 265] width 8 height 8
click at [237, 268] on div "އާނއޭ" at bounding box center [246, 280] width 38 height 48
type input "*****"
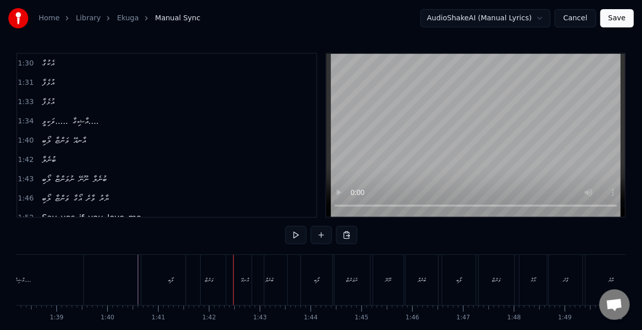
click at [236, 263] on div "އާނއޭ" at bounding box center [245, 280] width 38 height 50
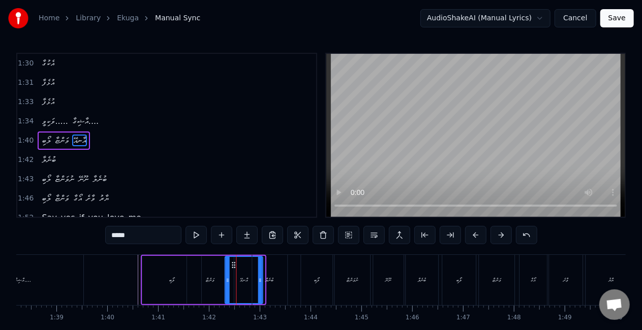
click at [233, 262] on icon at bounding box center [234, 265] width 8 height 8
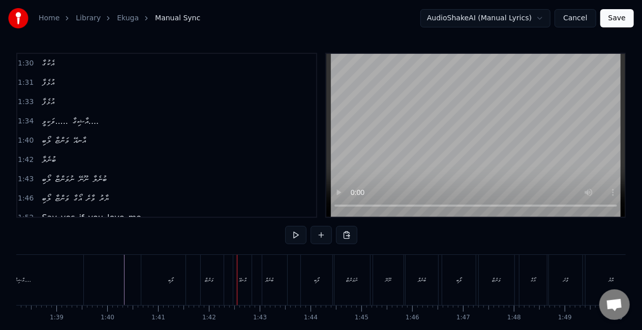
click at [196, 282] on div "ވަންޏާ" at bounding box center [209, 280] width 47 height 50
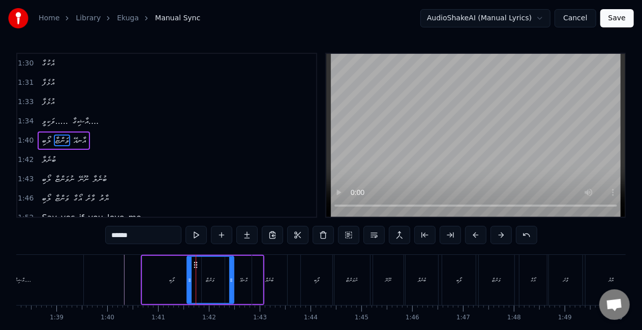
drag, startPoint x: 196, startPoint y: 263, endPoint x: 189, endPoint y: 262, distance: 6.7
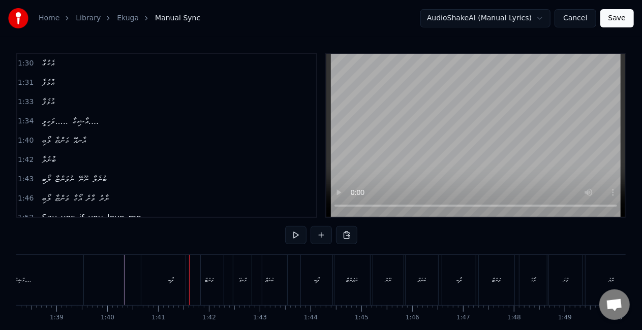
click at [197, 264] on div "ވަންޏާ" at bounding box center [209, 280] width 47 height 50
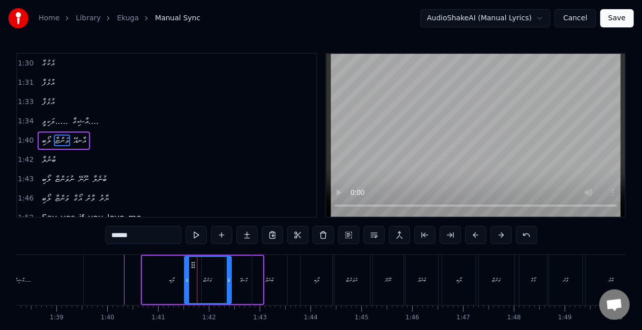
click at [192, 262] on icon at bounding box center [193, 265] width 8 height 8
click at [167, 272] on div "ލޯބި" at bounding box center [171, 280] width 59 height 48
type input "****"
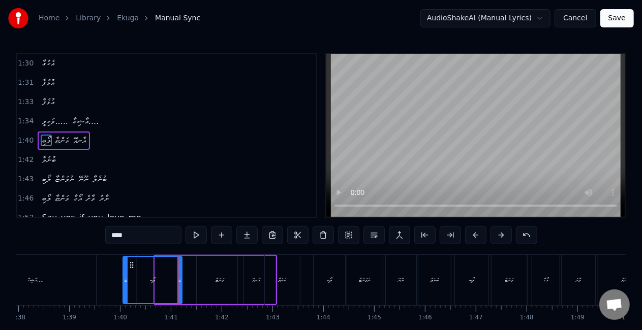
scroll to position [0, 4970]
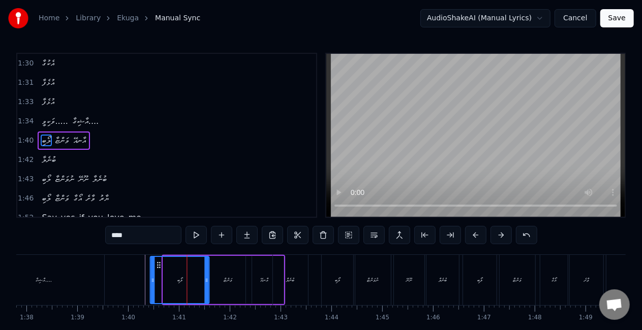
drag, startPoint x: 150, startPoint y: 263, endPoint x: 158, endPoint y: 263, distance: 7.1
click at [158, 263] on icon at bounding box center [158, 265] width 8 height 8
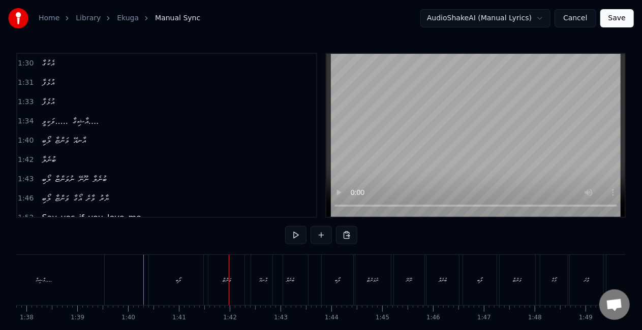
click at [181, 275] on div "ލޯބި" at bounding box center [178, 280] width 59 height 50
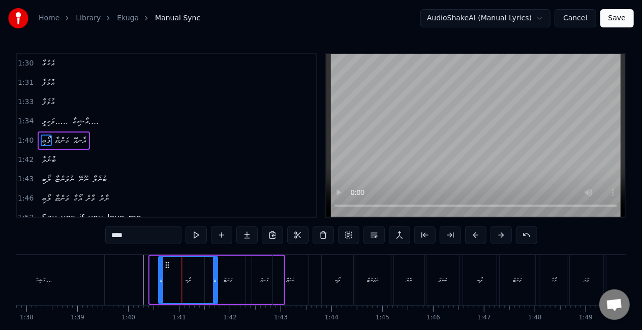
drag, startPoint x: 160, startPoint y: 263, endPoint x: 168, endPoint y: 263, distance: 8.1
click at [168, 263] on icon at bounding box center [167, 265] width 8 height 8
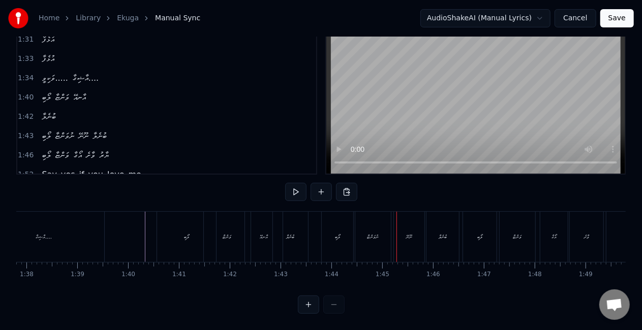
click at [182, 236] on div "ލޯބި" at bounding box center [186, 237] width 59 height 50
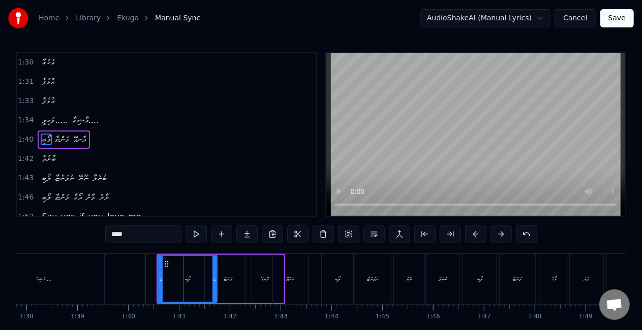
scroll to position [0, 0]
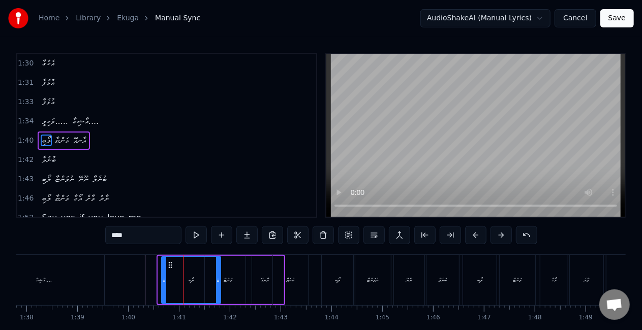
click at [171, 263] on circle at bounding box center [171, 263] width 1 height 1
click at [185, 281] on div "ލޯބި" at bounding box center [191, 280] width 58 height 46
click at [221, 285] on div at bounding box center [220, 280] width 4 height 46
click at [233, 281] on div "ވަންޏާ" at bounding box center [228, 280] width 47 height 48
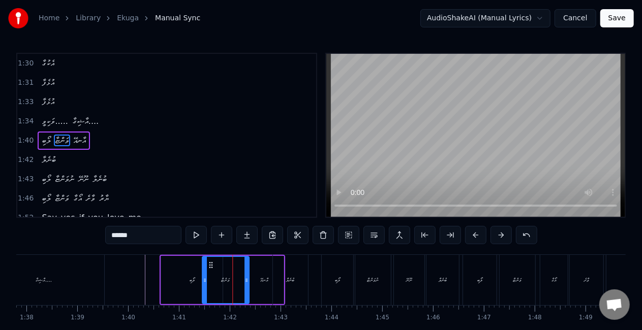
click at [209, 263] on icon at bounding box center [210, 265] width 8 height 8
drag, startPoint x: 244, startPoint y: 279, endPoint x: 239, endPoint y: 275, distance: 6.1
click at [239, 275] on div at bounding box center [241, 280] width 4 height 46
click at [178, 284] on div "ލޯބި" at bounding box center [191, 280] width 61 height 48
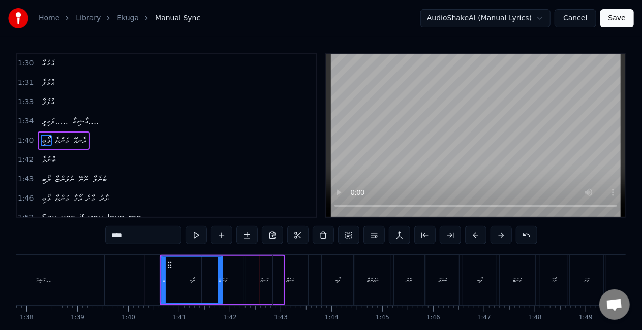
click at [227, 283] on div "ވަންޏާ" at bounding box center [223, 280] width 9 height 8
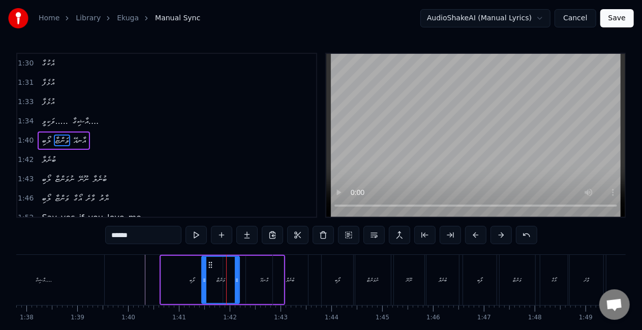
drag, startPoint x: 241, startPoint y: 286, endPoint x: 236, endPoint y: 282, distance: 6.1
click at [236, 282] on div at bounding box center [237, 280] width 4 height 46
click at [192, 266] on div "ލޯބި" at bounding box center [191, 280] width 61 height 48
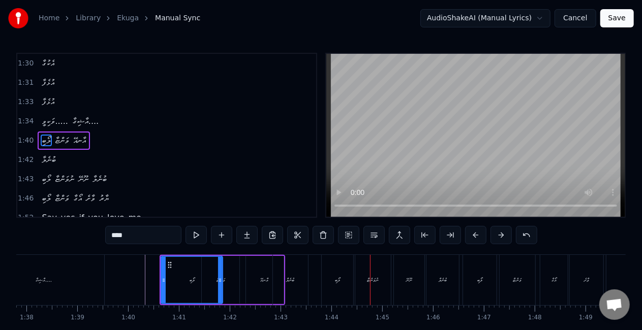
click at [289, 278] on div "ބުނެލާ" at bounding box center [290, 280] width 8 height 8
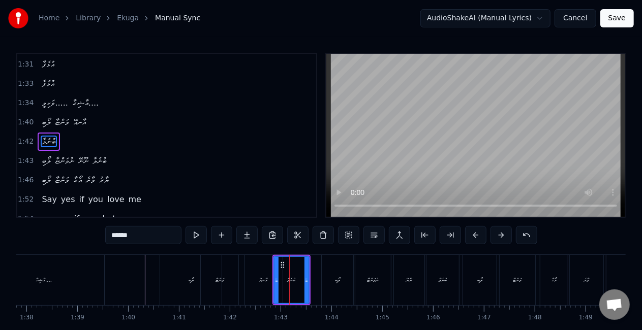
scroll to position [231, 0]
click at [308, 285] on div at bounding box center [309, 280] width 4 height 46
click at [267, 281] on div "އާނއޭ" at bounding box center [264, 280] width 8 height 8
type input "*****"
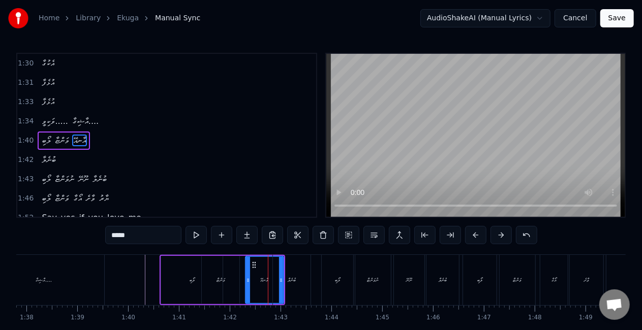
click at [248, 278] on icon at bounding box center [248, 280] width 4 height 8
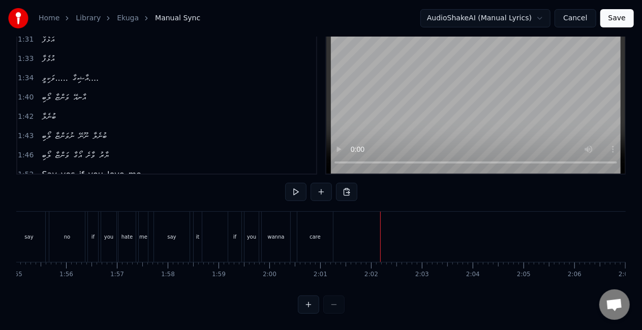
scroll to position [0, 5743]
click at [262, 237] on div "say" at bounding box center [274, 237] width 36 height 50
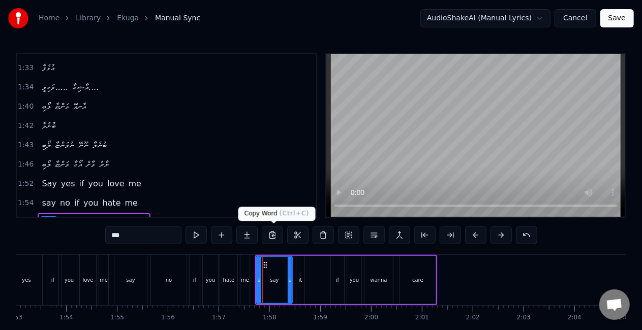
scroll to position [326, 0]
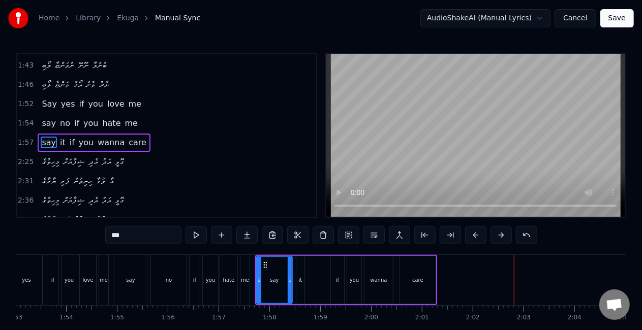
click at [124, 288] on div "say" at bounding box center [130, 280] width 33 height 50
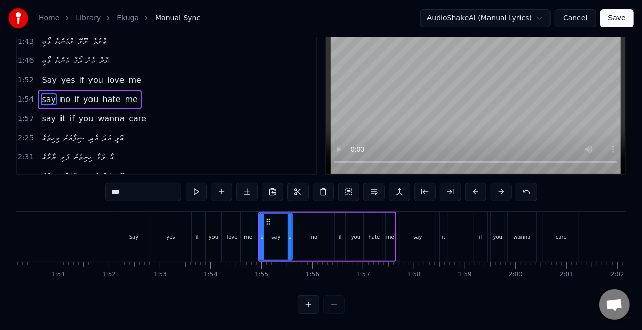
scroll to position [0, 5585]
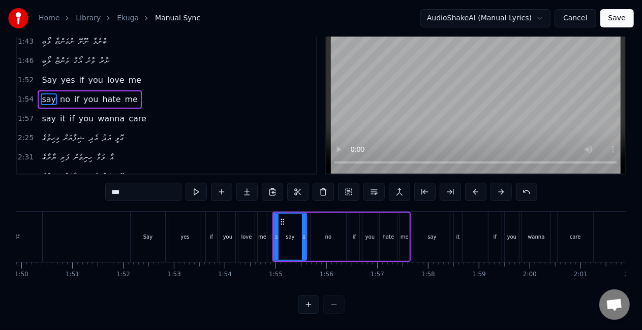
click at [453, 232] on div "it" at bounding box center [457, 237] width 9 height 50
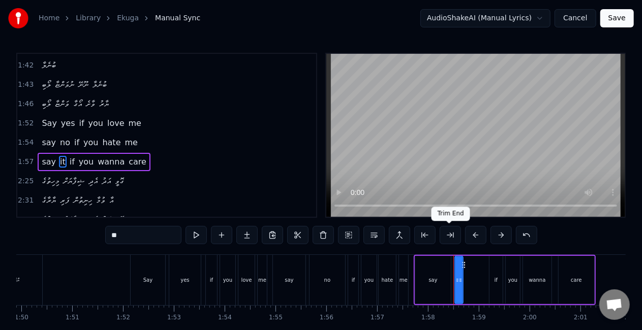
scroll to position [326, 0]
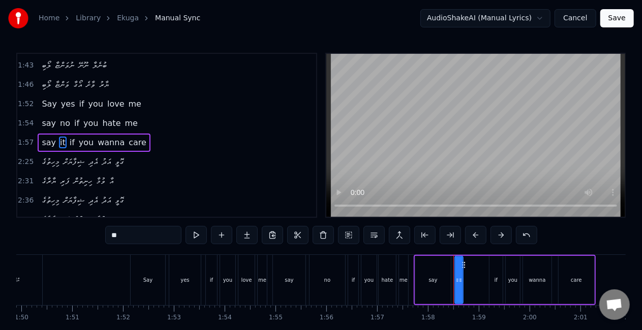
drag, startPoint x: 130, startPoint y: 237, endPoint x: 96, endPoint y: 238, distance: 34.1
click at [96, 238] on div "0:21 އެކުގާ މަށާ އެކު މިތާނގާ އުޅެފާ 0:29 ފެނެޔޭ ކަލާ 0:32 އެކުގާ އުޅެން ބުނެ ހ…" at bounding box center [320, 205] width 609 height 304
type input "*"
click at [293, 251] on div "0:21 އެކުގާ މަށާ އެކު މިތާނގާ އުޅެފާ 0:29 ފެނެޔޭ ކަލާ 0:32 އެކުގާ އުޅެން ބުނެ ހ…" at bounding box center [320, 205] width 609 height 304
click at [281, 276] on div "say" at bounding box center [289, 280] width 33 height 50
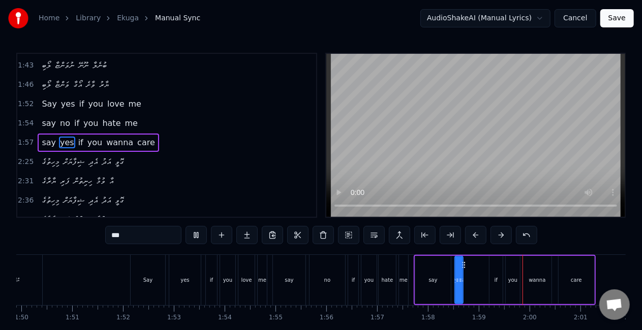
type input "***"
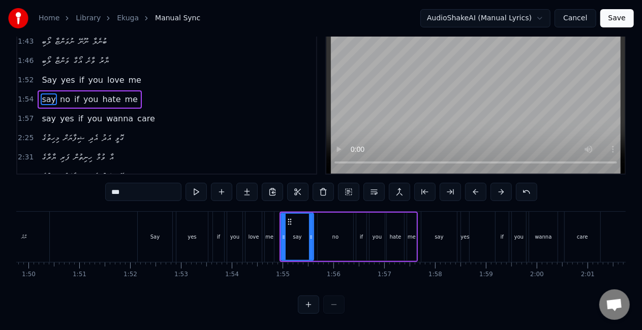
scroll to position [0, 5563]
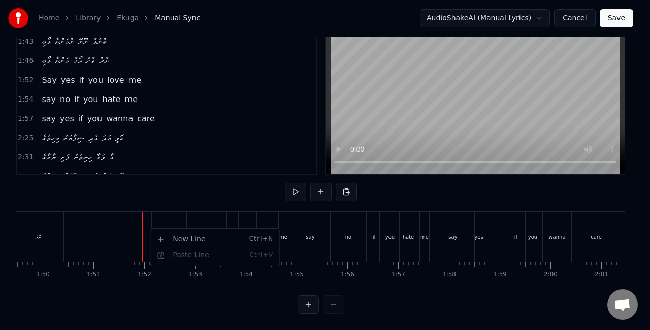
click at [154, 226] on html "Home Library Ekuga Manual Sync AudioShakeAI (Manual Lyrics) Cancel Save 0:21 އެ…" at bounding box center [325, 144] width 650 height 374
click at [161, 219] on html "Home Library Ekuga Manual Sync AudioShakeAI (Manual Lyrics) Cancel Save 0:21 އެ…" at bounding box center [325, 144] width 650 height 374
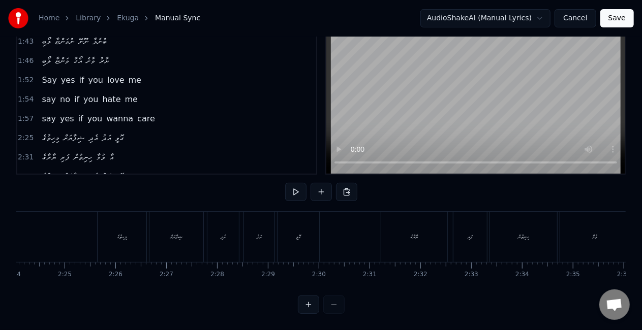
scroll to position [0, 7204]
click at [240, 238] on div "މިހިތުގެ" at bounding box center [237, 237] width 49 height 50
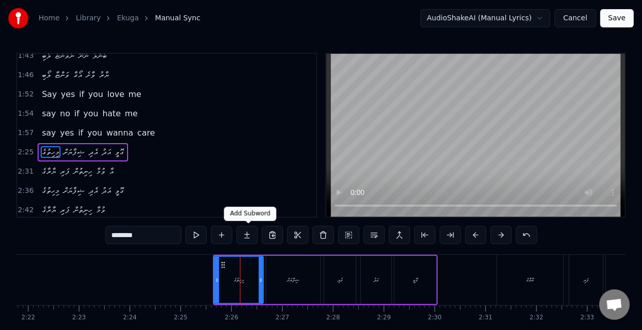
scroll to position [345, 0]
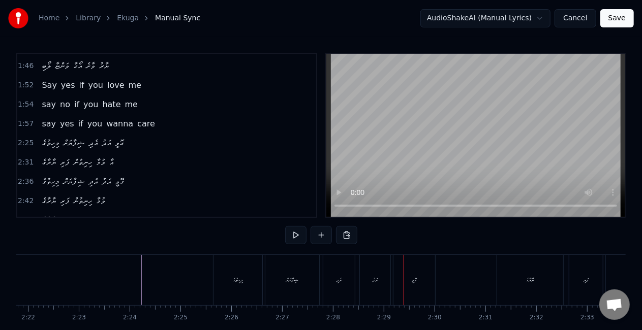
click at [232, 280] on div "މިހިތުގެ" at bounding box center [237, 280] width 49 height 50
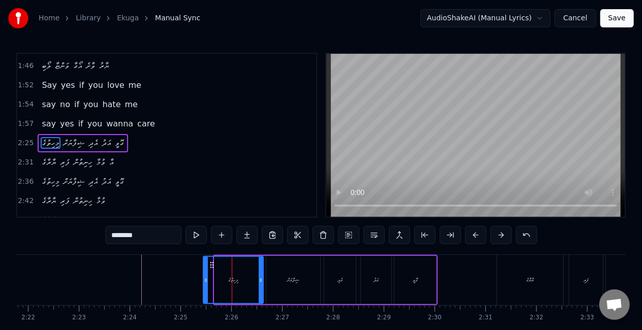
drag, startPoint x: 216, startPoint y: 284, endPoint x: 205, endPoint y: 278, distance: 12.3
click at [205, 278] on icon at bounding box center [206, 280] width 4 height 8
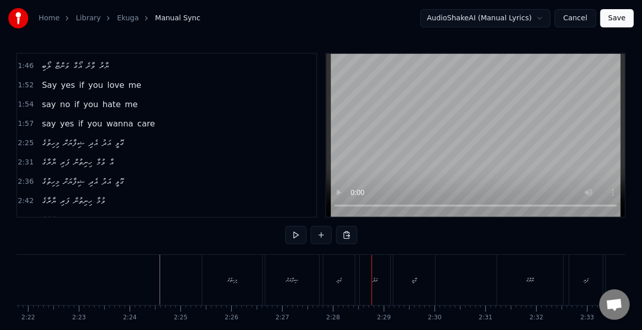
click at [290, 283] on div "ޝިފާޔަށް" at bounding box center [292, 280] width 12 height 8
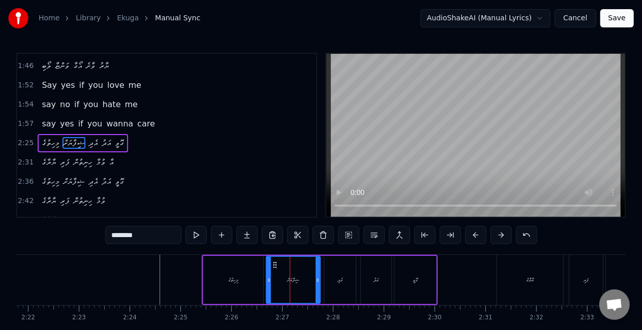
click at [122, 236] on input "********" at bounding box center [143, 235] width 76 height 18
drag, startPoint x: 145, startPoint y: 234, endPoint x: 82, endPoint y: 231, distance: 63.6
click at [82, 232] on div "0:21 އެކުގާ މަށާ އެކު މިތާނގާ އުޅެފާ 0:29 ފެނެޔޭ ކަލާ 0:32 އެކުގާ އުޅެން ބުނެ ހ…" at bounding box center [320, 205] width 609 height 304
type input "*"
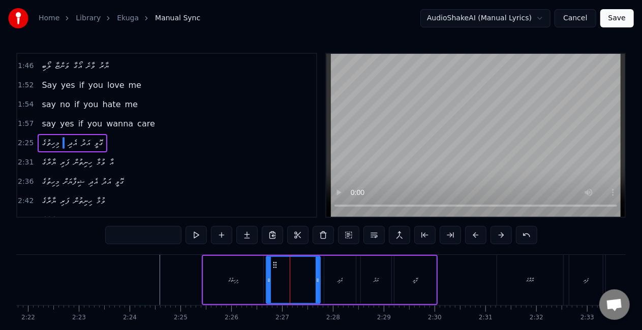
type input "*"
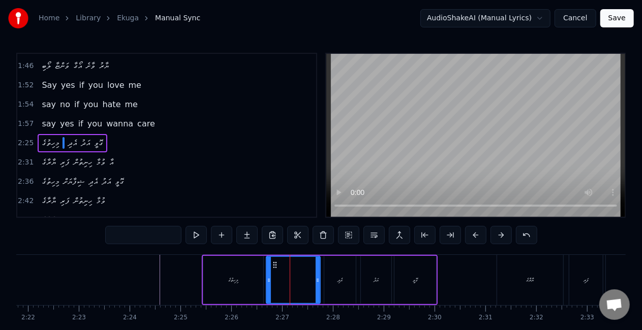
type input "*"
type input "********"
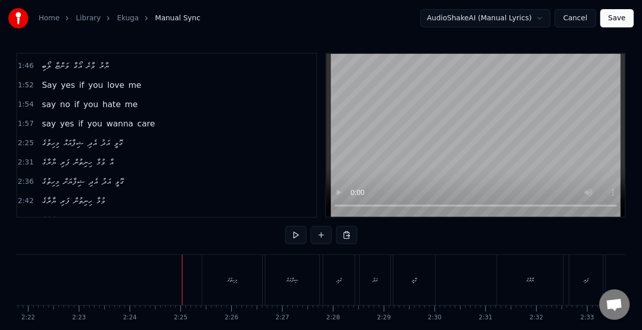
click at [219, 287] on div "މިހިތުގެ" at bounding box center [232, 280] width 60 height 50
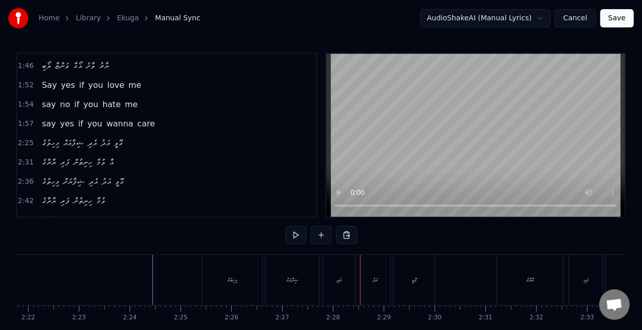
click at [283, 277] on div "ޝިފާއައް" at bounding box center [292, 280] width 54 height 50
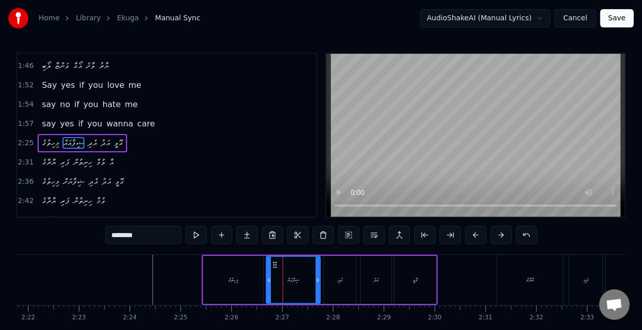
drag, startPoint x: 121, startPoint y: 234, endPoint x: 103, endPoint y: 233, distance: 18.3
click at [103, 233] on div "0:21 އެކުގާ މަށާ އެކު މިތާނގާ އުޅެފާ 0:29 ފެނެޔޭ ކަލާ 0:32 އެކުގާ އުޅެން ބުނެ ހ…" at bounding box center [320, 205] width 609 height 304
click at [114, 231] on input "*****" at bounding box center [143, 235] width 76 height 18
click at [111, 236] on input "******" at bounding box center [143, 235] width 76 height 18
drag, startPoint x: 131, startPoint y: 232, endPoint x: 104, endPoint y: 230, distance: 27.5
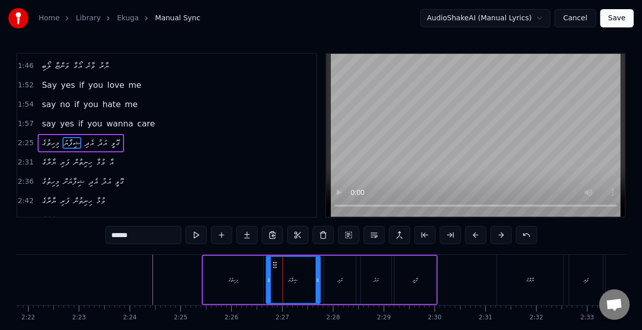
click at [106, 231] on div "0:21 އެކުގާ މަށާ އެކު މިތާނގާ އުޅެފާ 0:29 ފެނެޔޭ ކަލާ 0:32 އެކުގާ އުޅެން ބުނެ ހ…" at bounding box center [320, 205] width 609 height 304
type input "********"
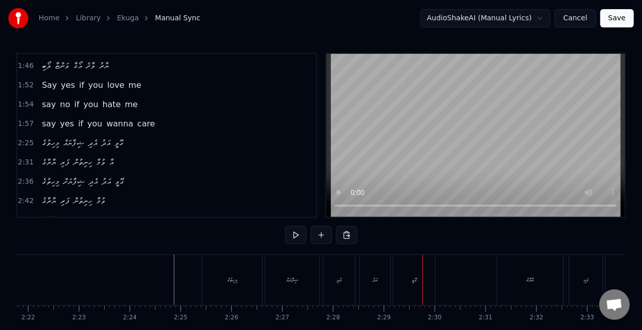
click at [373, 271] on div "އަދު" at bounding box center [375, 280] width 30 height 50
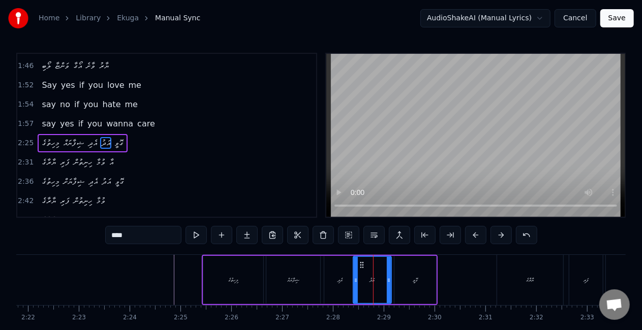
drag, startPoint x: 362, startPoint y: 281, endPoint x: 355, endPoint y: 276, distance: 8.6
click at [355, 276] on icon at bounding box center [356, 280] width 4 height 8
drag, startPoint x: 341, startPoint y: 276, endPoint x: 349, endPoint y: 263, distance: 15.3
click at [341, 276] on div "އެދި" at bounding box center [339, 280] width 5 height 8
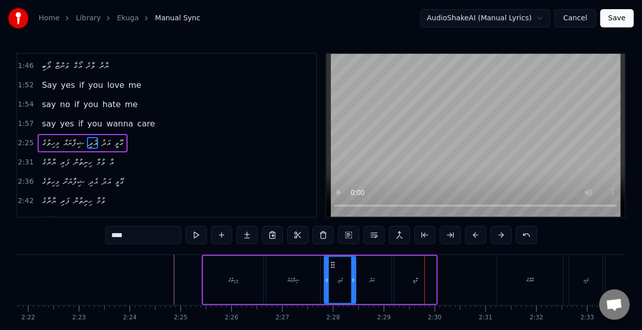
click at [407, 263] on div "ގޮވީ" at bounding box center [415, 280] width 42 height 48
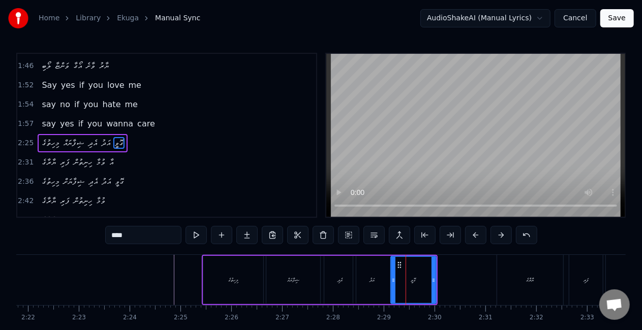
drag, startPoint x: 397, startPoint y: 273, endPoint x: 392, endPoint y: 268, distance: 6.8
click at [393, 270] on div at bounding box center [393, 280] width 4 height 46
drag, startPoint x: 326, startPoint y: 278, endPoint x: 329, endPoint y: 273, distance: 5.7
click at [326, 278] on div "އެދި" at bounding box center [340, 280] width 32 height 48
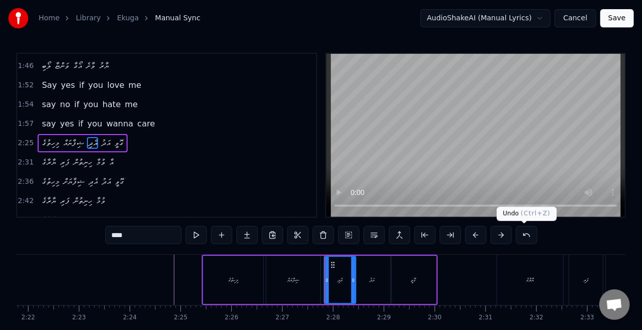
click at [525, 233] on button at bounding box center [526, 235] width 21 height 18
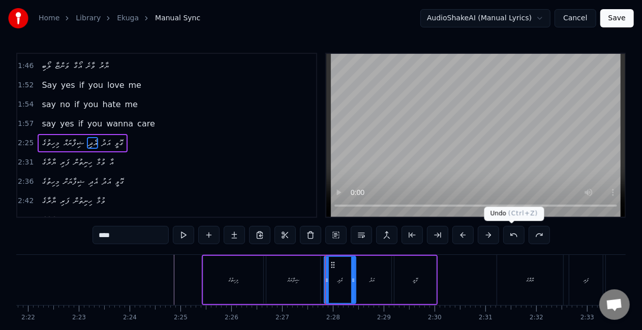
click at [506, 234] on button at bounding box center [513, 235] width 21 height 18
click at [308, 284] on div "ޝިފާޔައް" at bounding box center [293, 280] width 54 height 48
type input "********"
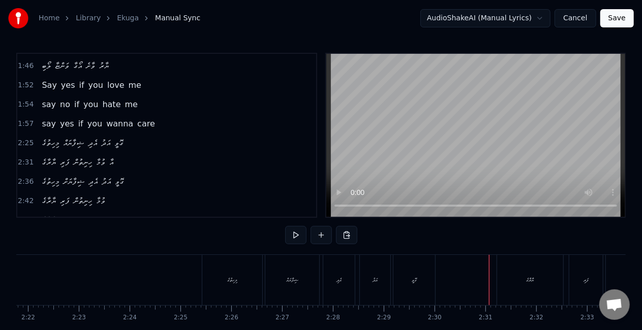
click at [513, 273] on div "ޔާރާގެ" at bounding box center [530, 280] width 66 height 50
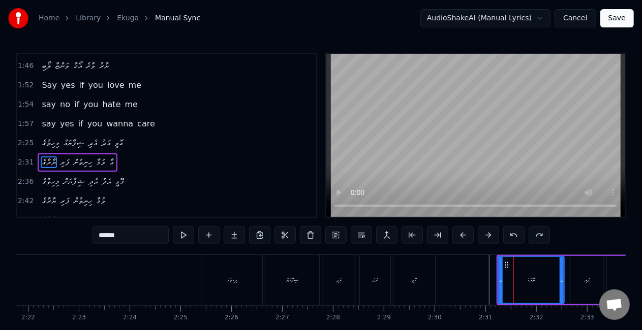
scroll to position [364, 0]
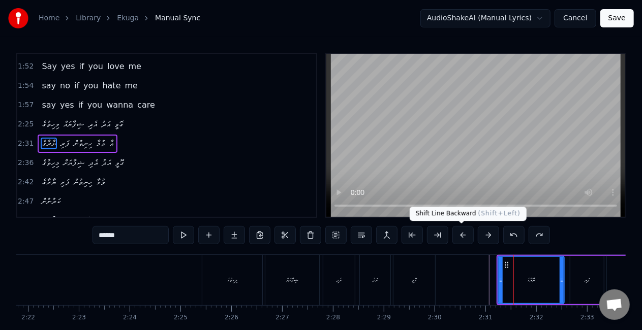
click at [460, 235] on button at bounding box center [462, 235] width 21 height 18
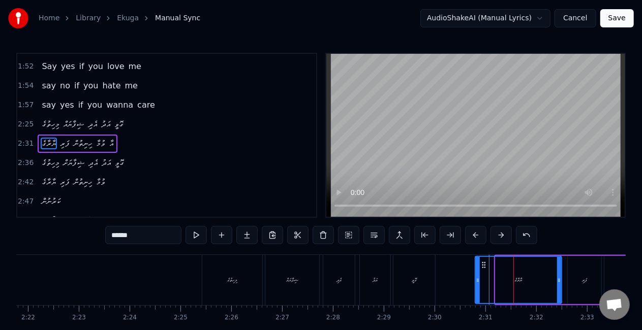
drag, startPoint x: 496, startPoint y: 278, endPoint x: 476, endPoint y: 276, distance: 20.4
click at [476, 276] on icon at bounding box center [478, 280] width 4 height 8
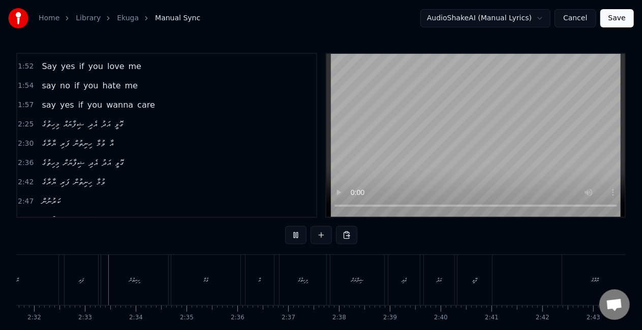
scroll to position [0, 7716]
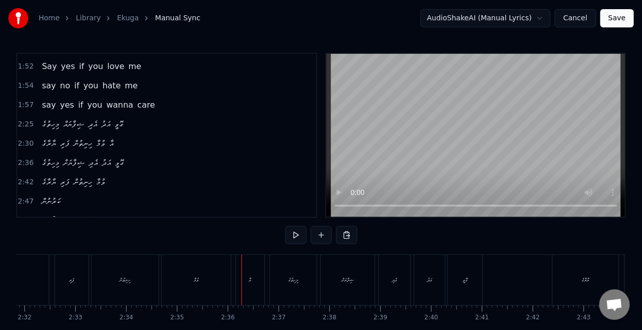
drag, startPoint x: 197, startPoint y: 290, endPoint x: 180, endPoint y: 290, distance: 17.3
click at [197, 290] on div "ވުމާ" at bounding box center [196, 280] width 69 height 50
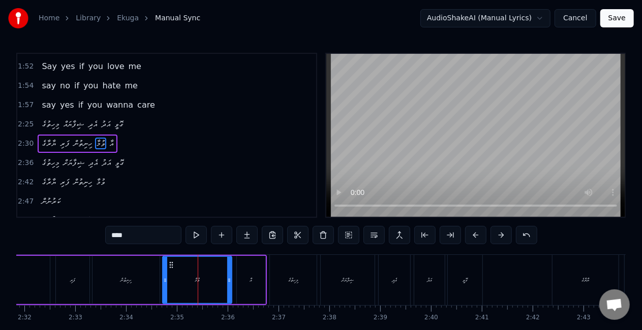
click at [163, 279] on icon at bounding box center [165, 280] width 4 height 8
click at [199, 283] on div "ވުމާ" at bounding box center [196, 280] width 72 height 46
click at [237, 283] on div "އާ" at bounding box center [251, 280] width 28 height 48
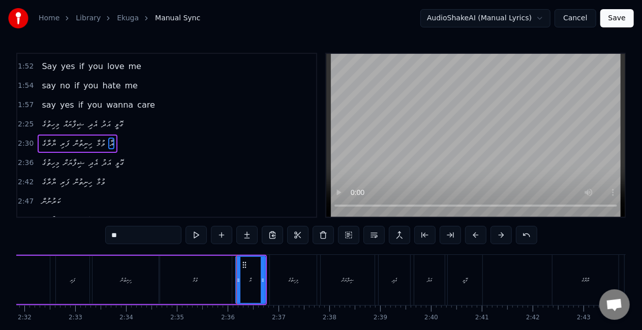
click at [236, 280] on icon at bounding box center [238, 280] width 4 height 8
click at [206, 278] on div "ވުމާ" at bounding box center [195, 280] width 73 height 48
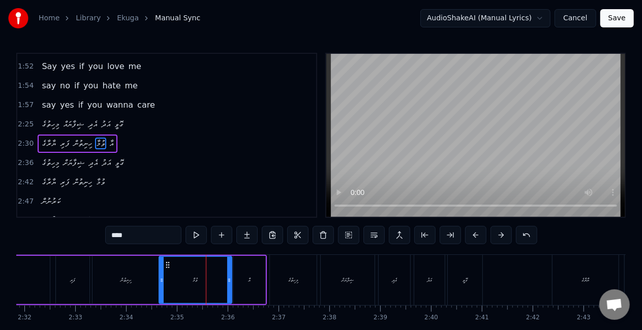
click at [115, 281] on div "ހިނިތުން" at bounding box center [125, 280] width 67 height 48
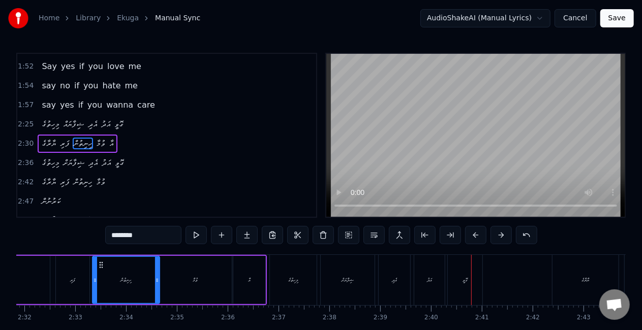
click at [289, 280] on div "މިހިތުގެ" at bounding box center [293, 280] width 10 height 8
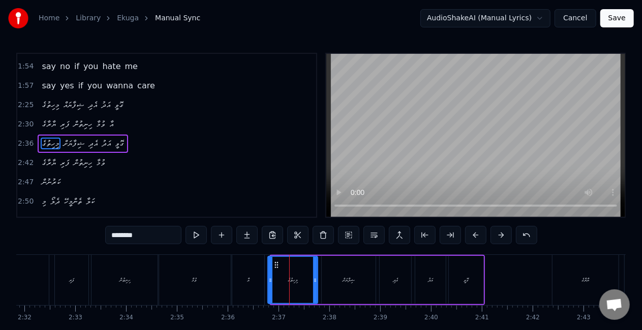
click at [270, 279] on icon at bounding box center [270, 280] width 4 height 8
click at [253, 279] on div "އާ" at bounding box center [248, 280] width 32 height 50
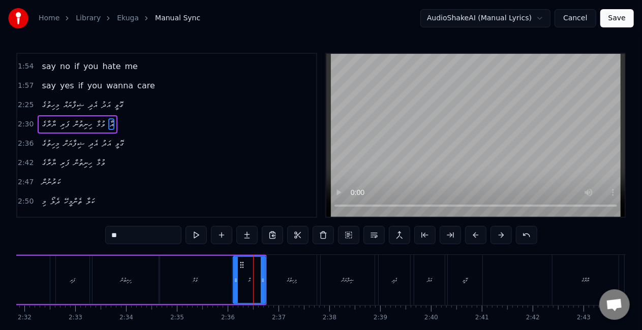
scroll to position [364, 0]
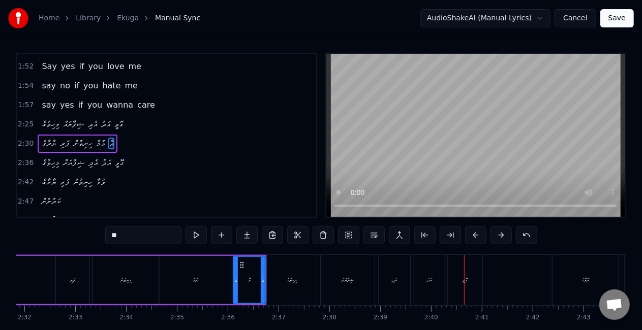
click at [312, 283] on div "މިހިތުގެ" at bounding box center [292, 280] width 50 height 50
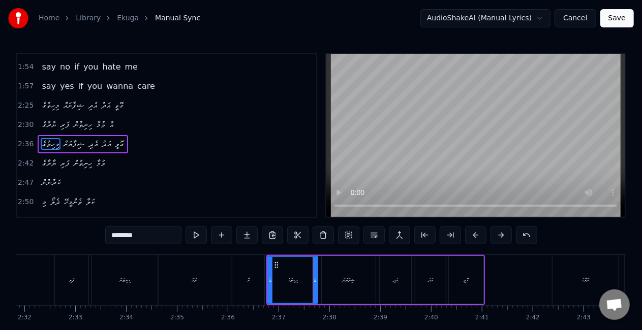
scroll to position [383, 0]
click at [230, 275] on div "ވުމާ" at bounding box center [194, 280] width 73 height 50
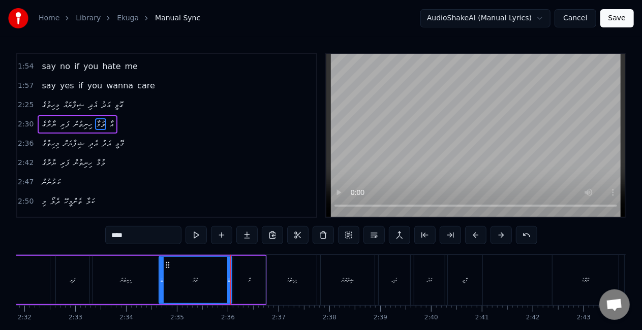
scroll to position [364, 0]
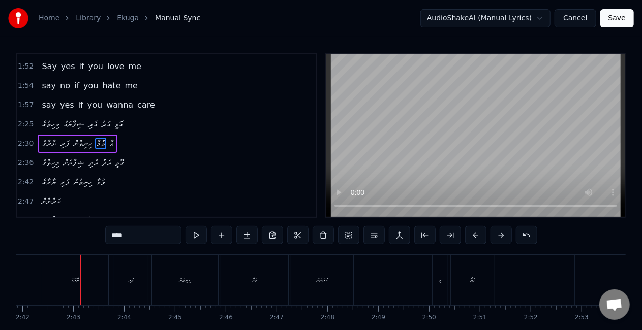
click at [58, 294] on div "ޔާރާގެ" at bounding box center [75, 280] width 66 height 50
type input "******"
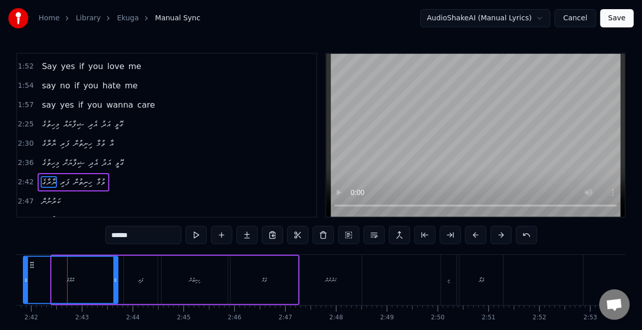
drag, startPoint x: 52, startPoint y: 284, endPoint x: 24, endPoint y: 272, distance: 30.3
click at [24, 272] on div at bounding box center [26, 280] width 4 height 46
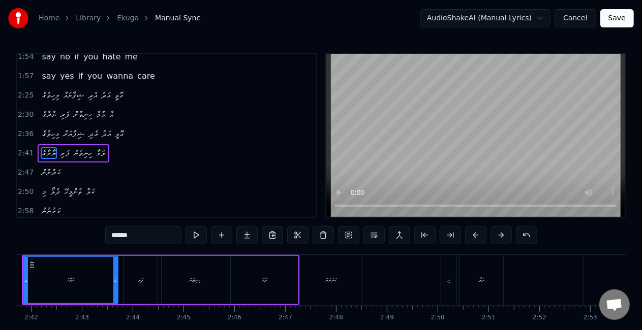
scroll to position [402, 0]
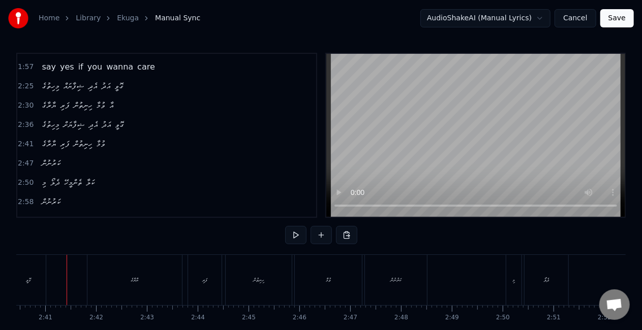
scroll to position [0, 8152]
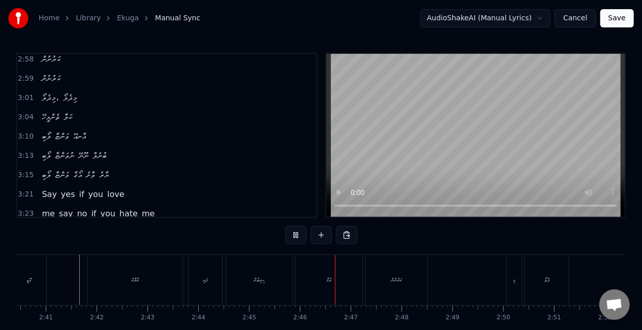
click at [215, 269] on div "ފަރި" at bounding box center [206, 280] width 34 height 50
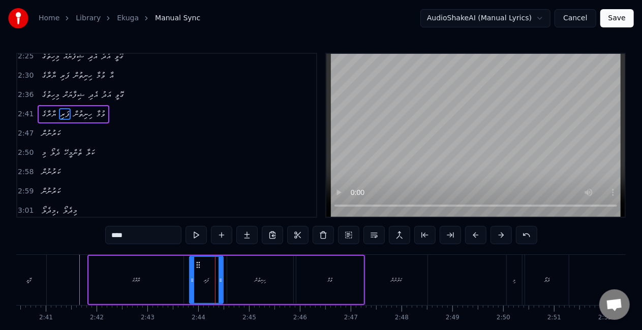
scroll to position [402, 0]
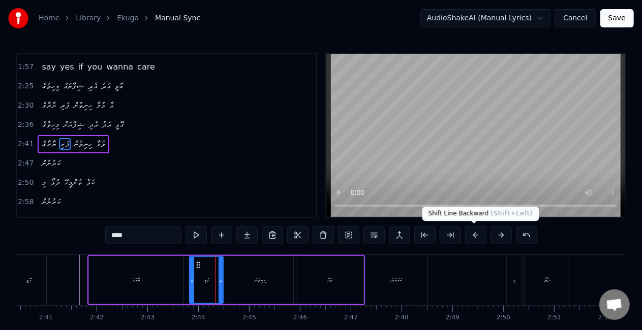
click at [470, 229] on button at bounding box center [475, 235] width 21 height 18
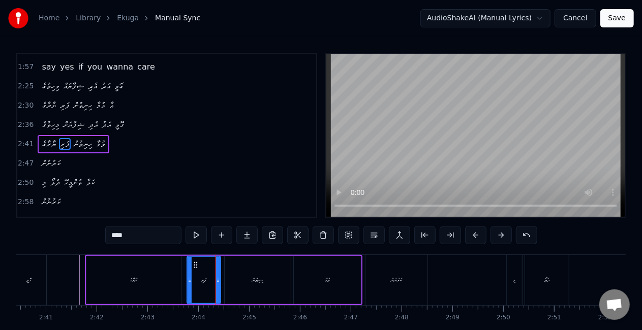
click at [93, 277] on div "ޔާރާގެ" at bounding box center [133, 280] width 95 height 48
type input "******"
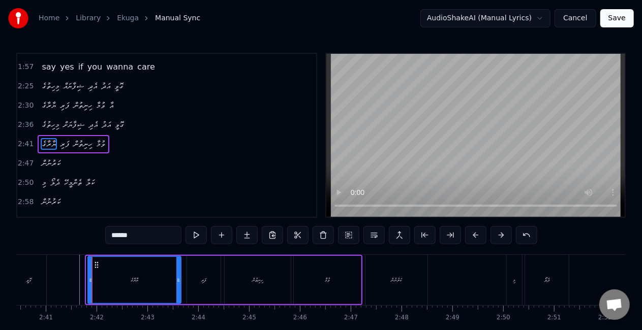
click at [92, 277] on icon at bounding box center [90, 280] width 4 height 8
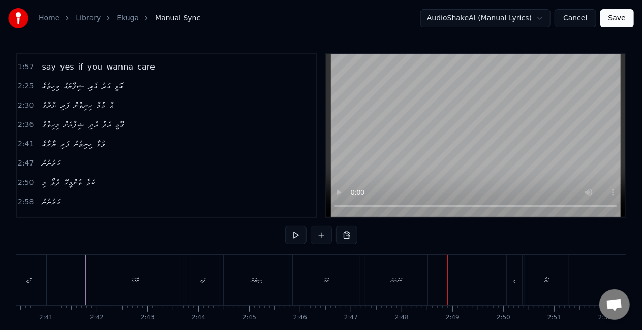
click at [379, 275] on div "ކަރުނުން" at bounding box center [396, 280] width 62 height 50
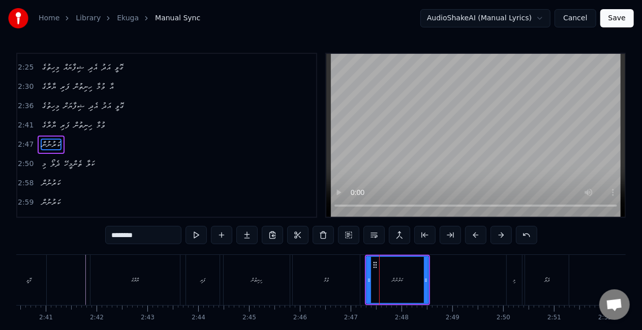
scroll to position [421, 0]
click at [347, 277] on div "ވުމާ" at bounding box center [326, 280] width 67 height 50
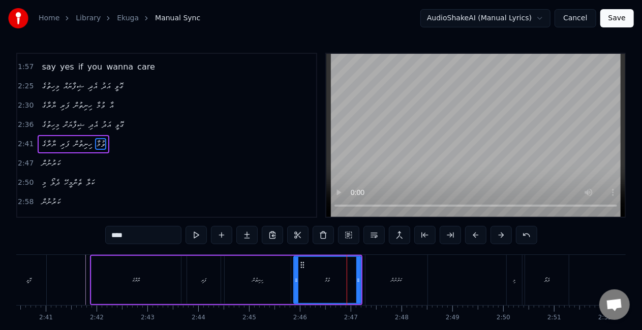
click at [376, 275] on div "ކަރުނުން" at bounding box center [396, 280] width 62 height 50
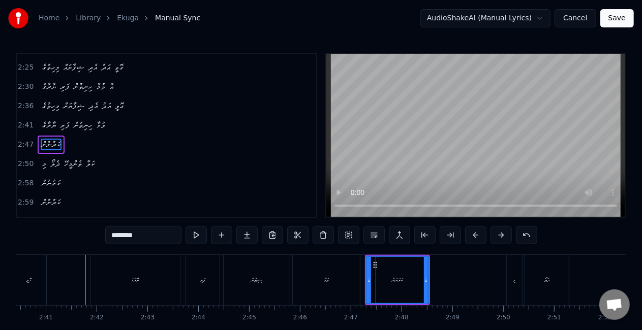
click at [351, 274] on div "ވުމާ" at bounding box center [326, 280] width 67 height 50
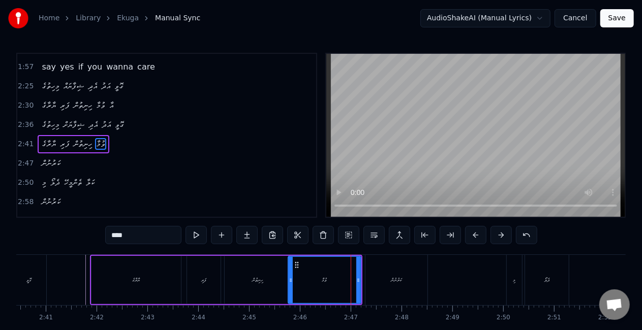
drag, startPoint x: 296, startPoint y: 275, endPoint x: 290, endPoint y: 275, distance: 5.6
click at [290, 275] on div at bounding box center [291, 280] width 4 height 46
drag, startPoint x: 359, startPoint y: 275, endPoint x: 348, endPoint y: 273, distance: 11.9
click at [348, 273] on div at bounding box center [347, 280] width 4 height 46
click at [293, 281] on div "ވުމާ" at bounding box center [319, 280] width 60 height 46
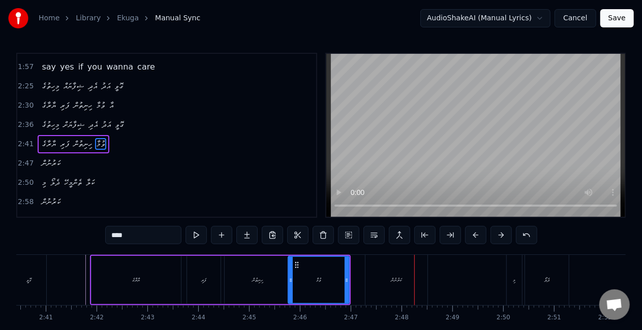
click at [377, 269] on div "ކަރުނުން" at bounding box center [396, 280] width 62 height 50
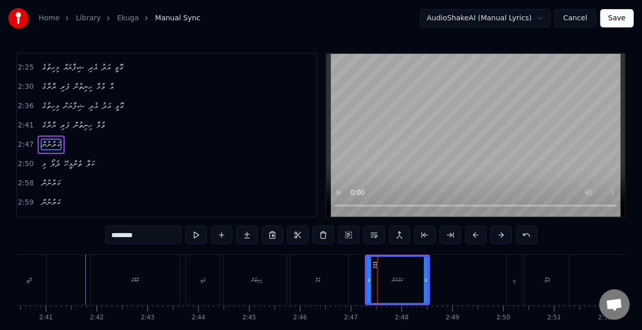
drag, startPoint x: 337, startPoint y: 281, endPoint x: 343, endPoint y: 280, distance: 6.2
click at [337, 281] on div "ވުމާ" at bounding box center [317, 280] width 61 height 50
type input "****"
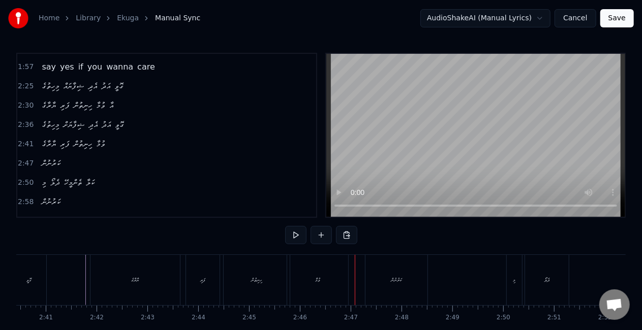
click at [338, 278] on div "ވުމާ" at bounding box center [317, 280] width 61 height 50
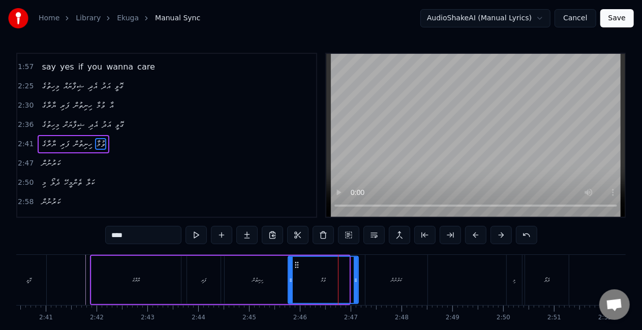
drag, startPoint x: 346, startPoint y: 280, endPoint x: 354, endPoint y: 282, distance: 8.3
click at [354, 282] on icon at bounding box center [356, 280] width 4 height 8
click at [274, 282] on div "ހިނިތުން" at bounding box center [258, 280] width 66 height 48
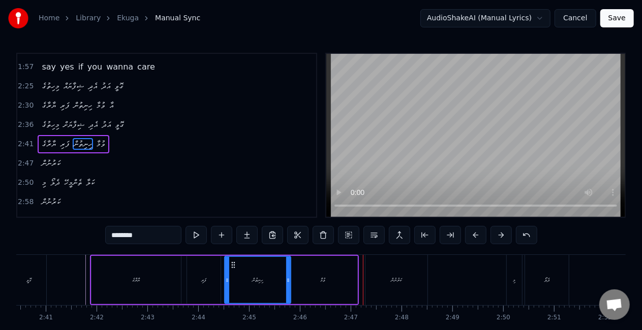
drag, startPoint x: 315, startPoint y: 267, endPoint x: 299, endPoint y: 270, distance: 16.6
click at [315, 267] on div "ވުމާ" at bounding box center [322, 280] width 69 height 48
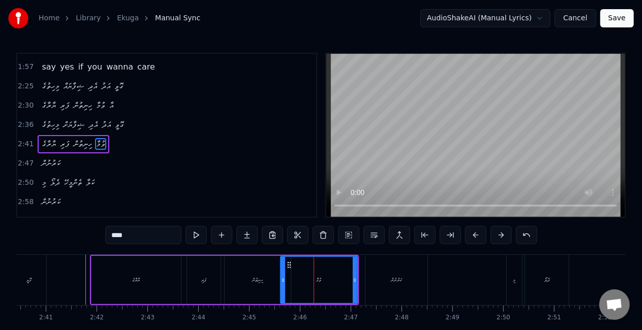
drag, startPoint x: 291, startPoint y: 277, endPoint x: 285, endPoint y: 276, distance: 6.8
click at [285, 276] on icon at bounding box center [283, 280] width 4 height 8
click at [262, 275] on div "ހިނިތުން" at bounding box center [258, 280] width 66 height 48
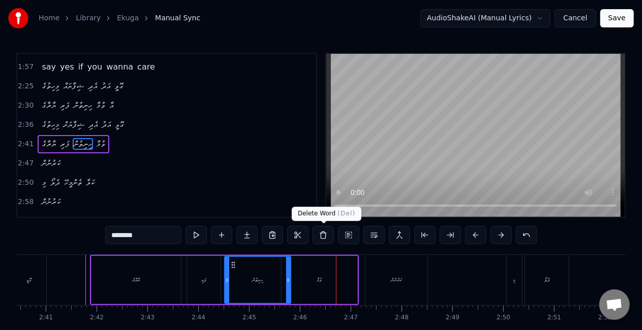
click at [335, 283] on div "ވުމާ" at bounding box center [320, 280] width 76 height 48
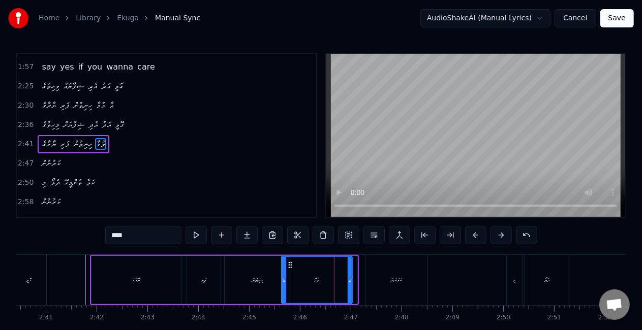
drag, startPoint x: 356, startPoint y: 284, endPoint x: 341, endPoint y: 283, distance: 14.3
click at [348, 283] on icon at bounding box center [350, 280] width 4 height 8
click at [270, 279] on div "ހިނިތުން" at bounding box center [258, 280] width 66 height 48
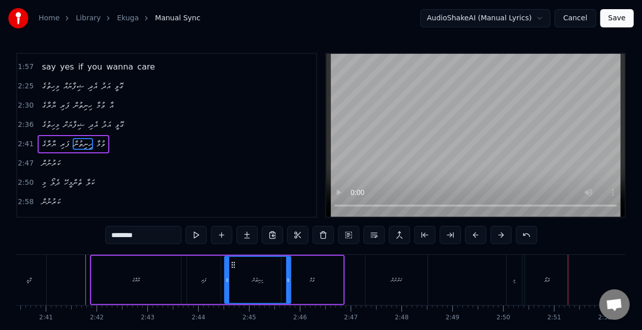
click at [514, 282] on div "މި" at bounding box center [514, 280] width 3 height 8
type input "**"
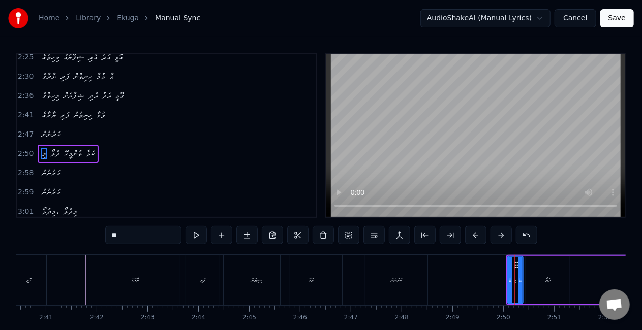
scroll to position [440, 0]
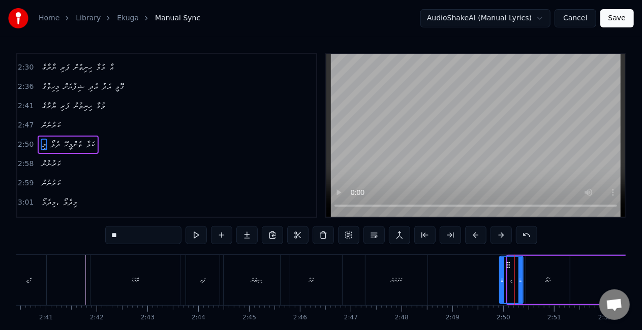
drag, startPoint x: 509, startPoint y: 282, endPoint x: 499, endPoint y: 279, distance: 9.9
click at [500, 279] on icon at bounding box center [502, 280] width 4 height 8
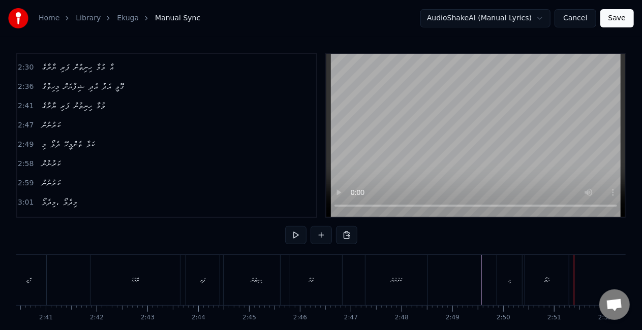
drag, startPoint x: 537, startPoint y: 285, endPoint x: 525, endPoint y: 284, distance: 11.7
click at [536, 285] on div "ދެލޯ" at bounding box center [547, 280] width 44 height 50
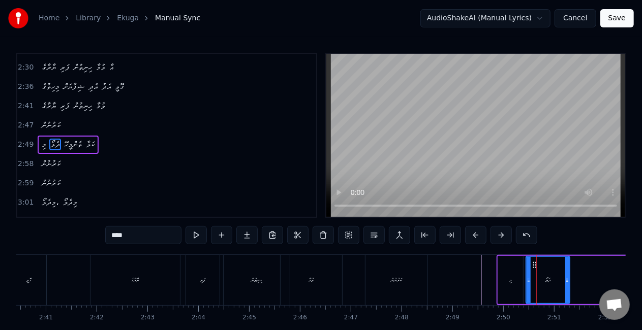
click at [569, 281] on div "ދެލޯ" at bounding box center [547, 280] width 45 height 48
click at [569, 278] on icon at bounding box center [569, 280] width 4 height 8
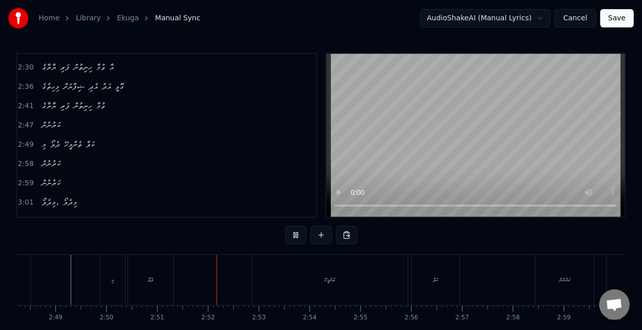
scroll to position [0, 8670]
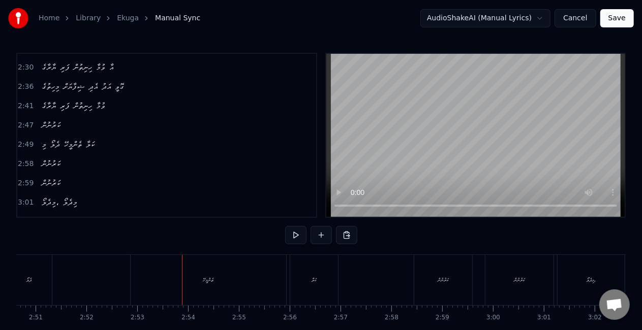
click at [198, 286] on div "ތެންމީހޭ" at bounding box center [208, 280] width 155 height 50
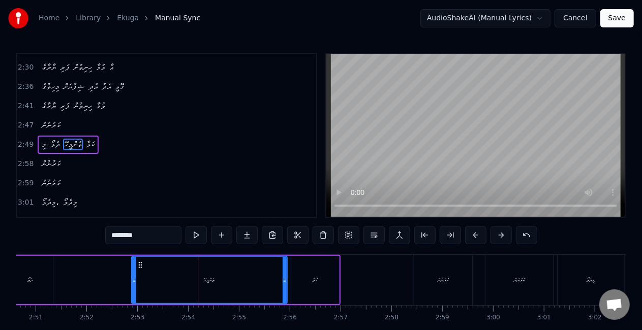
click at [119, 279] on div "މި ދެލޯ ތެންމީހޭ ކަލާ" at bounding box center [159, 280] width 362 height 50
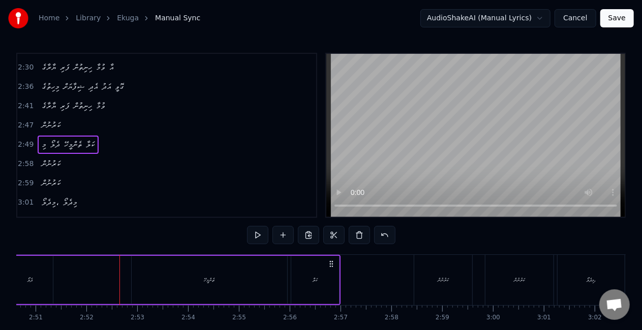
click at [161, 276] on div "ތެންމީހޭ" at bounding box center [209, 280] width 155 height 48
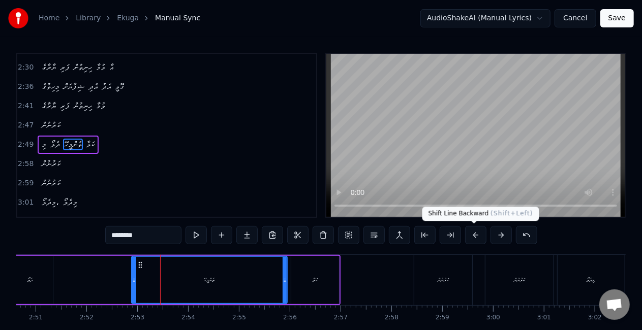
click at [475, 234] on button at bounding box center [475, 235] width 21 height 18
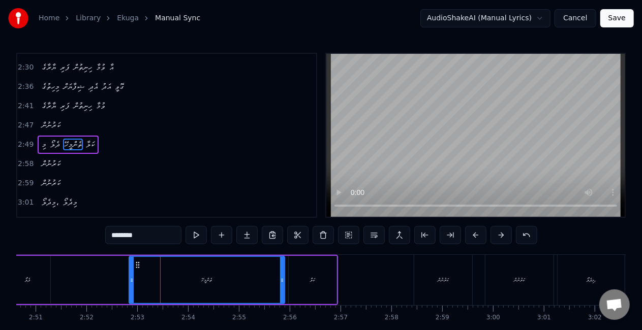
click at [472, 233] on button at bounding box center [475, 235] width 21 height 18
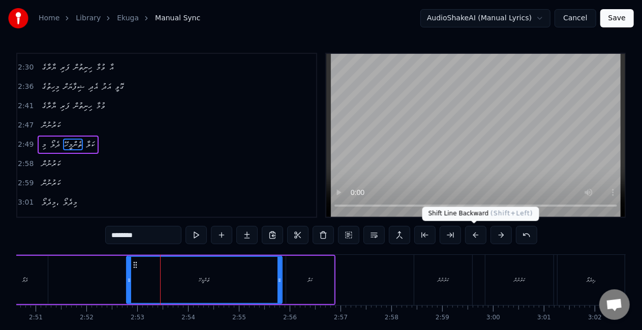
click at [473, 233] on button at bounding box center [475, 235] width 21 height 18
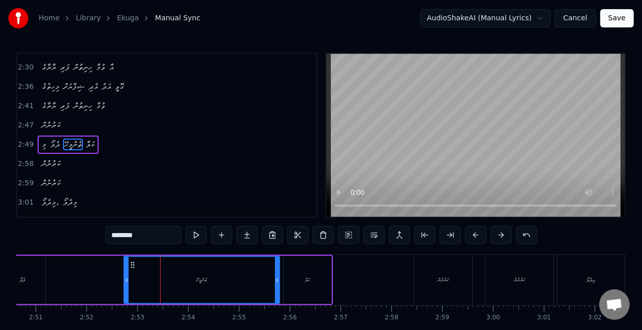
click at [473, 233] on button at bounding box center [475, 235] width 21 height 18
click at [199, 282] on div "ތެންމީހޭ" at bounding box center [199, 280] width 11 height 8
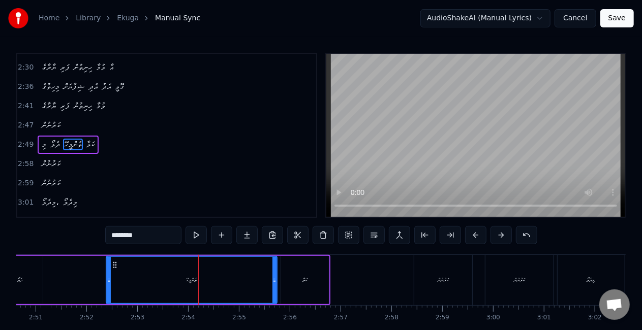
drag, startPoint x: 125, startPoint y: 283, endPoint x: 116, endPoint y: 277, distance: 10.7
click at [113, 277] on div "ތެންމީހޭ" at bounding box center [192, 280] width 170 height 46
drag, startPoint x: 92, startPoint y: 281, endPoint x: 84, endPoint y: 288, distance: 10.4
click at [94, 281] on div "މި ދެލޯ ތެންމީހޭ ކަލާ" at bounding box center [149, 280] width 362 height 50
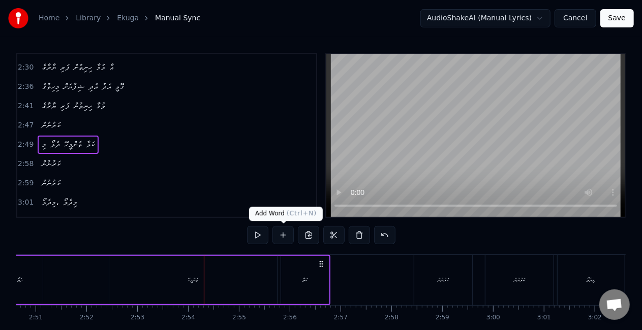
click at [217, 270] on div "ތެންމީހޭ" at bounding box center [193, 280] width 168 height 48
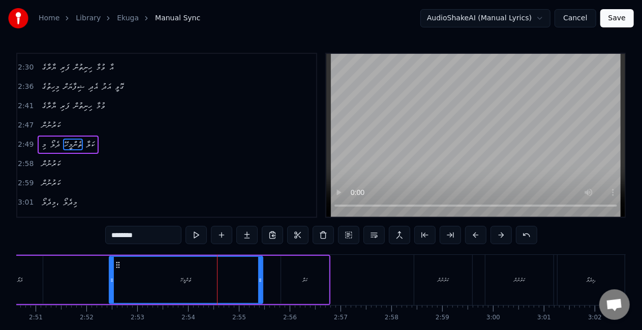
drag, startPoint x: 274, startPoint y: 277, endPoint x: 260, endPoint y: 274, distance: 14.7
click at [260, 274] on div at bounding box center [260, 280] width 4 height 46
click at [126, 287] on div "ތެންމީހޭ" at bounding box center [186, 280] width 152 height 46
click at [122, 236] on input "********" at bounding box center [143, 235] width 76 height 18
click at [118, 238] on input "********" at bounding box center [143, 235] width 76 height 18
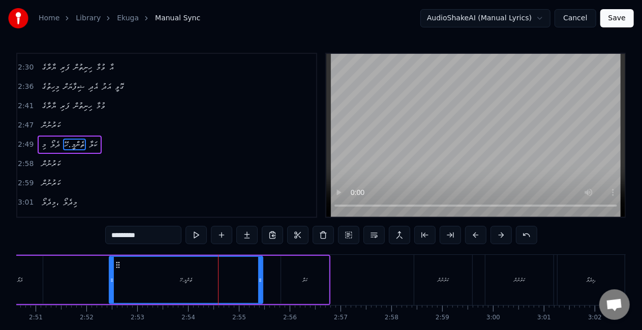
click at [119, 235] on input "*********" at bounding box center [143, 235] width 76 height 18
click at [119, 235] on input "**********" at bounding box center [143, 235] width 76 height 18
click at [121, 274] on div "ތެންމީ...ހޭ" at bounding box center [186, 280] width 152 height 46
click at [183, 284] on div "ތެންމީ...ހޭ" at bounding box center [186, 280] width 152 height 46
click at [125, 232] on input "**********" at bounding box center [143, 235] width 76 height 18
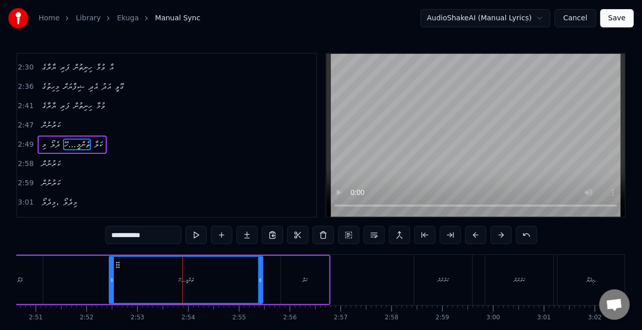
click at [118, 234] on input "**********" at bounding box center [143, 235] width 76 height 18
drag, startPoint x: 122, startPoint y: 234, endPoint x: 128, endPoint y: 234, distance: 5.6
click at [124, 234] on input "**********" at bounding box center [143, 235] width 76 height 18
click at [142, 284] on div "ތެންމީ....ހޭ" at bounding box center [186, 280] width 152 height 46
drag, startPoint x: 259, startPoint y: 270, endPoint x: 251, endPoint y: 270, distance: 8.6
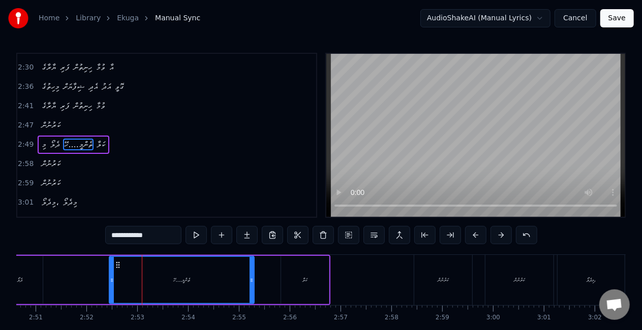
click at [251, 270] on div at bounding box center [252, 280] width 4 height 46
click at [121, 272] on div "ތެންމީ....ހޭ" at bounding box center [182, 280] width 144 height 46
click at [222, 279] on div "ތެންމީ....ހޭ" at bounding box center [182, 280] width 144 height 46
click at [127, 235] on input "**********" at bounding box center [143, 235] width 76 height 18
click at [125, 237] on input "**********" at bounding box center [143, 235] width 76 height 18
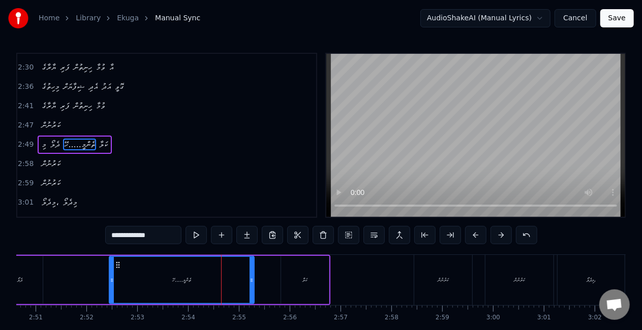
click at [123, 237] on input "**********" at bounding box center [143, 235] width 76 height 18
click at [160, 273] on div "ތެންމީ......ހޭ" at bounding box center [182, 280] width 144 height 46
click at [193, 233] on button at bounding box center [195, 235] width 21 height 18
click at [189, 280] on div "ތެންމީ......ހޭ" at bounding box center [181, 280] width 20 height 8
click at [122, 234] on input "**********" at bounding box center [143, 235] width 76 height 18
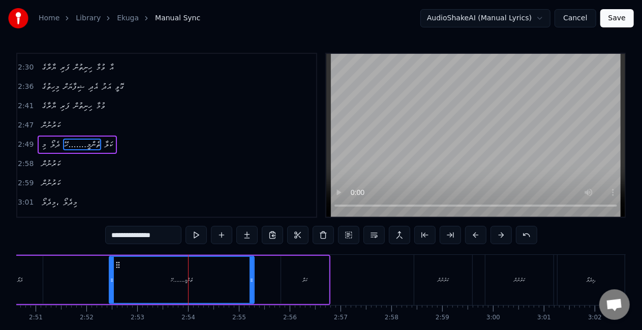
click at [125, 237] on input "**********" at bounding box center [143, 235] width 76 height 18
type input "**********"
click at [133, 272] on div "ތެންމީ........ހޭ" at bounding box center [182, 280] width 144 height 46
click at [97, 284] on div "މި ދެލޯ ތެންމީ........ހޭ ކަލާ" at bounding box center [149, 280] width 362 height 50
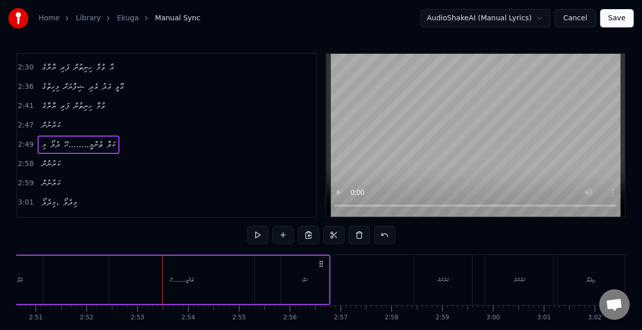
click at [145, 278] on div "ތެންމީ........ހޭ" at bounding box center [181, 280] width 145 height 48
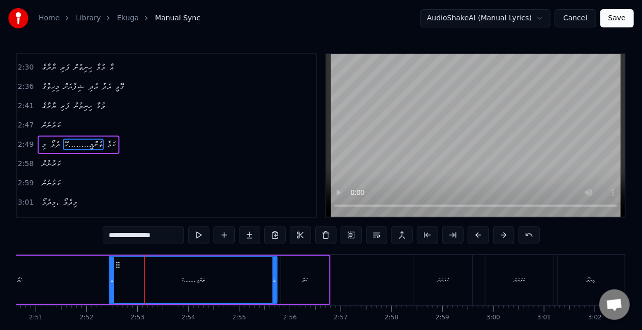
drag, startPoint x: 252, startPoint y: 277, endPoint x: 274, endPoint y: 274, distance: 22.6
click at [274, 274] on div at bounding box center [274, 280] width 4 height 46
click at [122, 278] on div "ތެންމީ........ހޭ" at bounding box center [193, 280] width 166 height 46
click at [91, 280] on div "މި ދެލޯ ތެންމީ........ހޭ ކަލާ" at bounding box center [149, 280] width 362 height 50
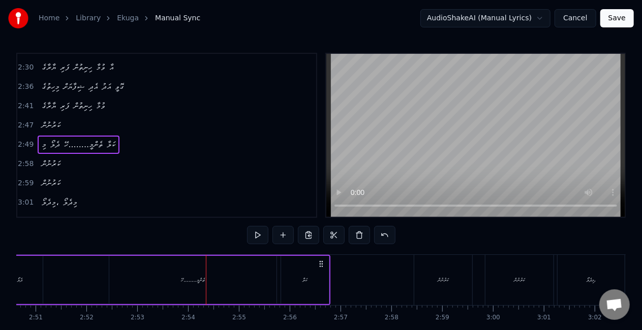
drag, startPoint x: 58, startPoint y: 279, endPoint x: 70, endPoint y: 278, distance: 12.2
click at [67, 279] on div "މި ދެލޯ ތެންމީ........ހޭ ކަލާ" at bounding box center [149, 280] width 362 height 50
click at [196, 273] on div "ތެންމީ........ހޭ" at bounding box center [192, 280] width 167 height 48
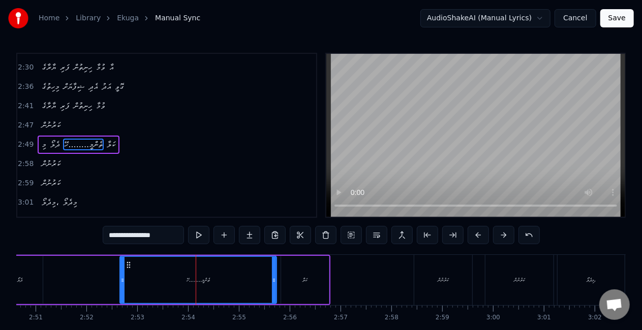
drag, startPoint x: 112, startPoint y: 276, endPoint x: 121, endPoint y: 276, distance: 9.1
click at [122, 276] on icon at bounding box center [122, 280] width 4 height 8
drag, startPoint x: 96, startPoint y: 279, endPoint x: 105, endPoint y: 274, distance: 9.8
click at [96, 278] on div "މި ދެލޯ ތެންމީ........ހޭ ކަލާ" at bounding box center [149, 280] width 362 height 50
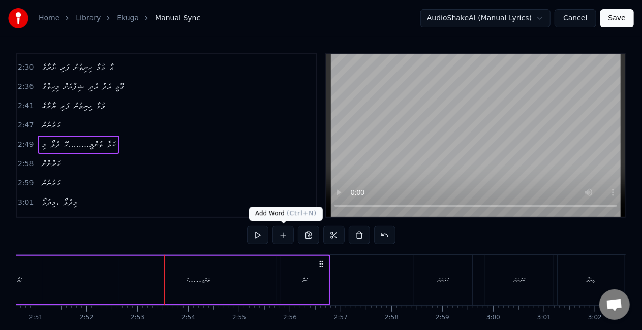
click at [204, 273] on div "ތެންމީ........ހޭ" at bounding box center [197, 280] width 157 height 48
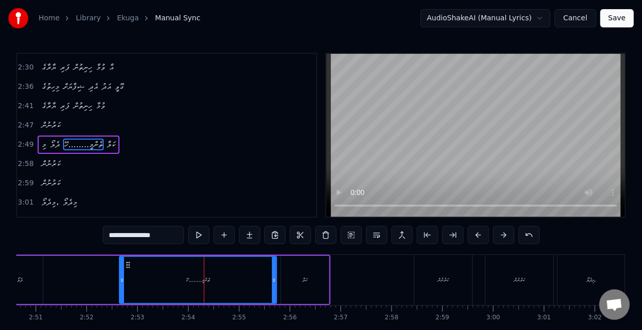
click at [118, 237] on input "**********" at bounding box center [143, 235] width 81 height 18
click at [120, 274] on div at bounding box center [119, 280] width 4 height 46
type input "**********"
click at [143, 277] on div "ތެންމީ......ހޭ" at bounding box center [197, 280] width 158 height 46
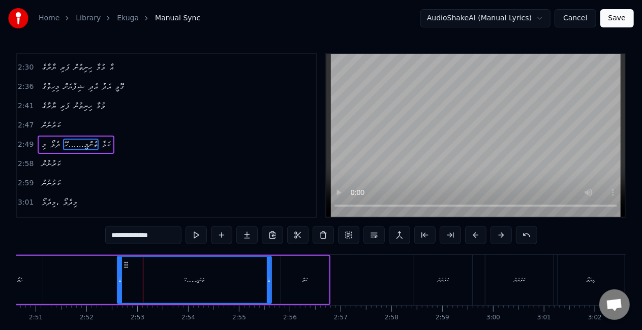
drag, startPoint x: 275, startPoint y: 281, endPoint x: 270, endPoint y: 279, distance: 5.2
click at [270, 279] on icon at bounding box center [269, 280] width 4 height 8
click at [138, 274] on div "ތެންމީ......ހޭ" at bounding box center [194, 280] width 153 height 46
click at [130, 275] on div "ތެންމީ......ހޭ" at bounding box center [194, 280] width 153 height 46
drag, startPoint x: 97, startPoint y: 280, endPoint x: 127, endPoint y: 269, distance: 32.0
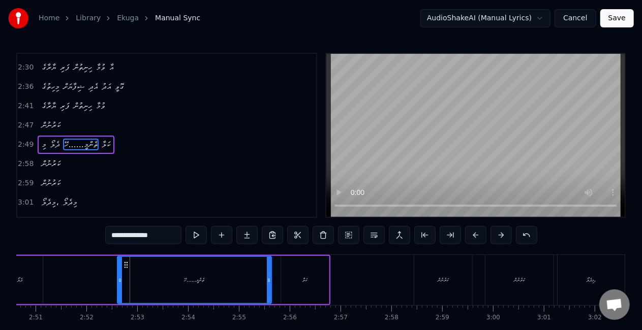
click at [98, 280] on div "މި ދެލޯ ތެންމީ......ހޭ ކަލާ" at bounding box center [149, 280] width 362 height 50
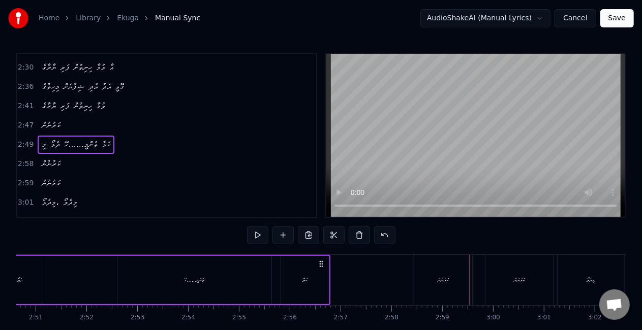
click at [416, 284] on div "ކަރުނުން" at bounding box center [443, 280] width 58 height 50
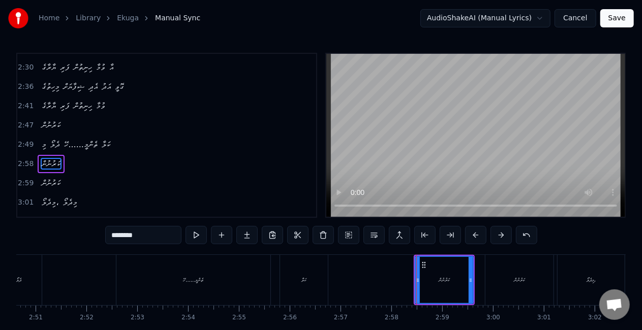
scroll to position [459, 0]
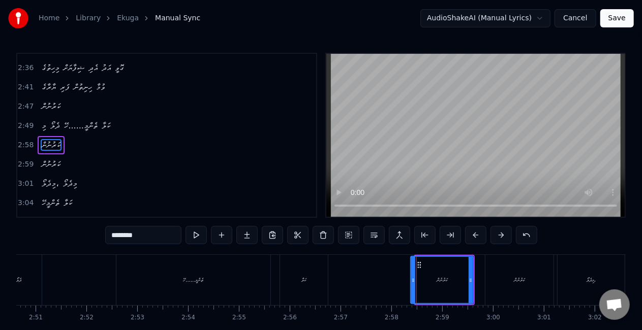
drag, startPoint x: 417, startPoint y: 276, endPoint x: 411, endPoint y: 273, distance: 7.5
click at [411, 273] on div at bounding box center [413, 280] width 4 height 46
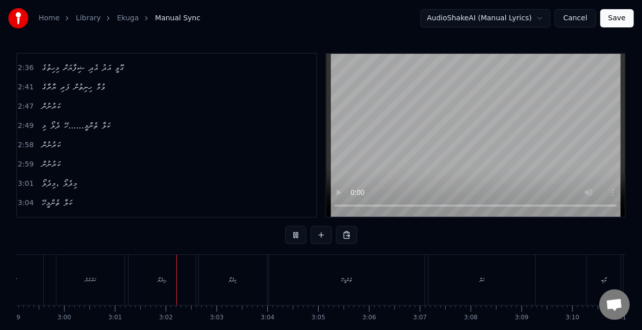
scroll to position [0, 9183]
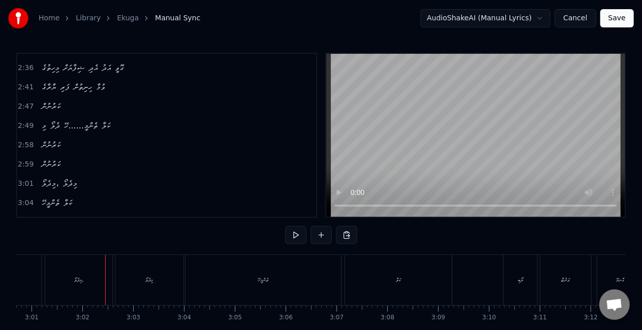
drag, startPoint x: 55, startPoint y: 286, endPoint x: 49, endPoint y: 285, distance: 6.2
click at [55, 285] on div "މިދެލޯ،" at bounding box center [78, 280] width 67 height 50
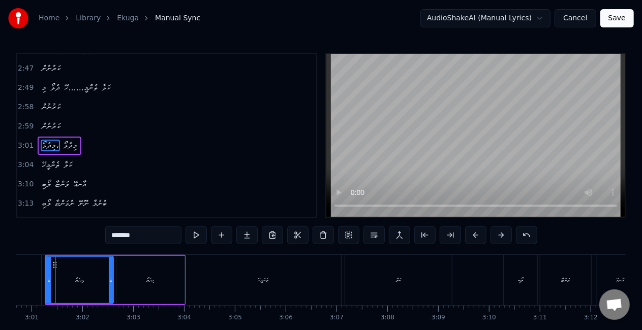
scroll to position [0, 9171]
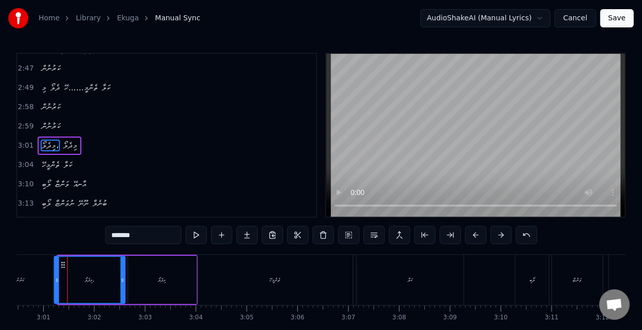
drag, startPoint x: 59, startPoint y: 284, endPoint x: 56, endPoint y: 278, distance: 6.2
click at [56, 278] on icon at bounding box center [57, 280] width 4 height 8
drag, startPoint x: 44, startPoint y: 279, endPoint x: 52, endPoint y: 279, distance: 8.1
click at [45, 279] on div "ކަރުނުން" at bounding box center [19, 280] width 68 height 50
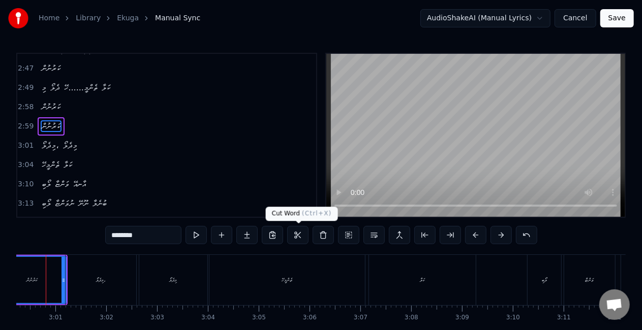
scroll to position [0, 9137]
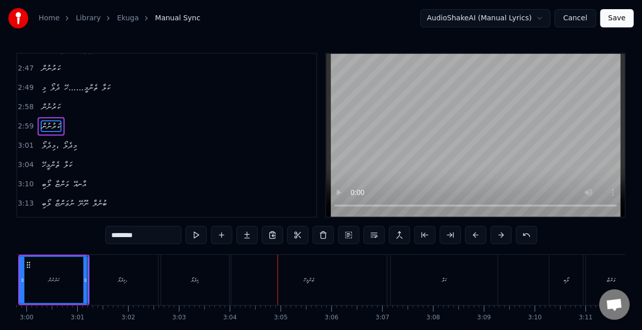
click at [304, 283] on div "ތެންމީހޭ" at bounding box center [309, 280] width 11 height 8
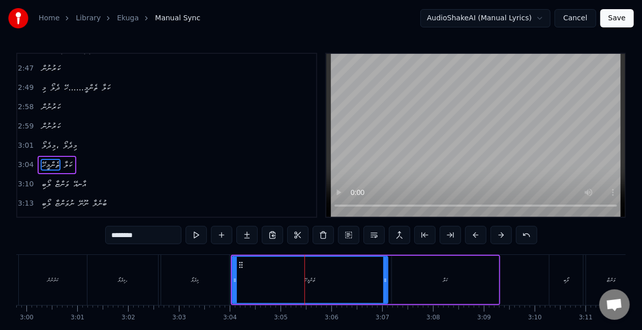
scroll to position [516, 0]
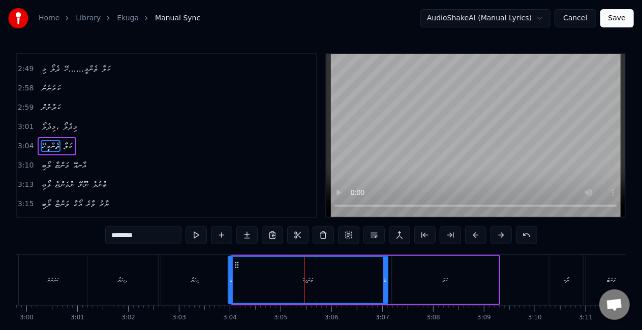
click at [230, 280] on icon at bounding box center [231, 280] width 4 height 8
click at [371, 277] on div "ތެންމީހޭ" at bounding box center [308, 280] width 159 height 46
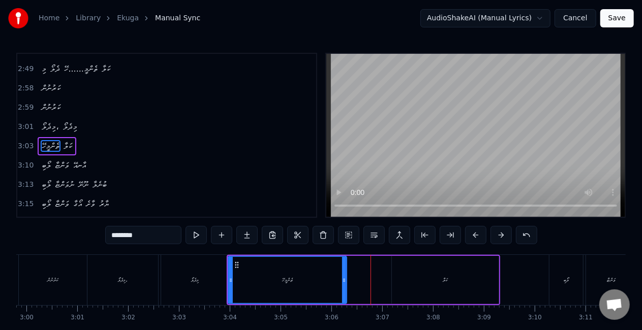
drag, startPoint x: 385, startPoint y: 282, endPoint x: 322, endPoint y: 283, distance: 63.5
click at [344, 282] on icon at bounding box center [344, 280] width 4 height 8
click at [207, 275] on div "މިދެލޯ" at bounding box center [195, 280] width 68 height 50
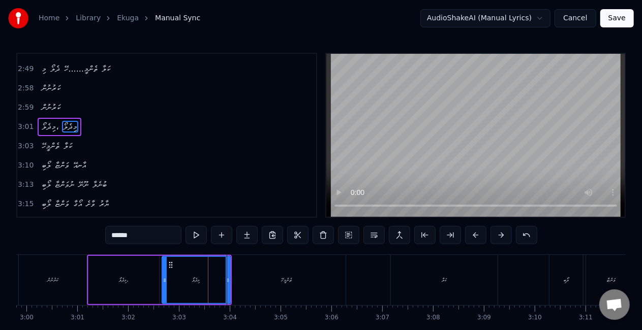
scroll to position [497, 0]
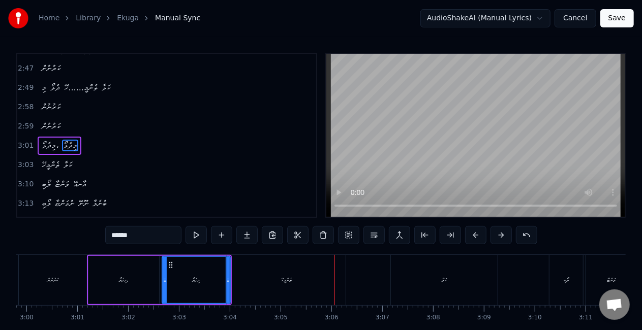
click at [251, 279] on div "ތެންމީހޭ" at bounding box center [286, 280] width 118 height 50
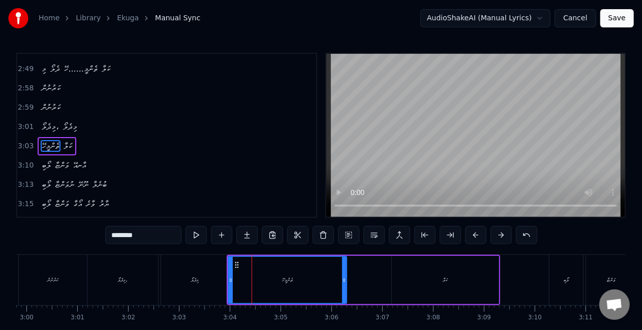
click at [119, 235] on input "********" at bounding box center [143, 235] width 76 height 18
drag, startPoint x: 118, startPoint y: 234, endPoint x: 127, endPoint y: 238, distance: 9.8
click at [119, 234] on input "*********" at bounding box center [143, 235] width 76 height 18
click at [120, 236] on input "**********" at bounding box center [143, 235] width 76 height 18
click at [122, 235] on input "**********" at bounding box center [143, 235] width 76 height 18
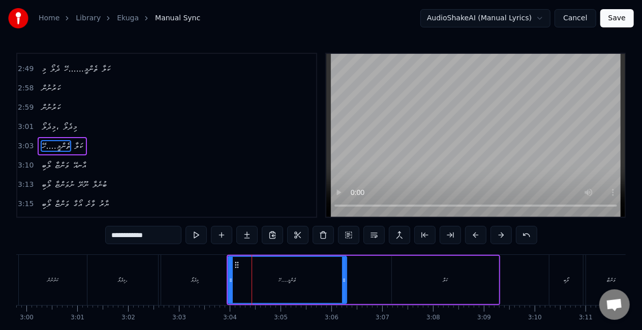
click at [187, 283] on div "މިދެލޯ" at bounding box center [195, 280] width 68 height 50
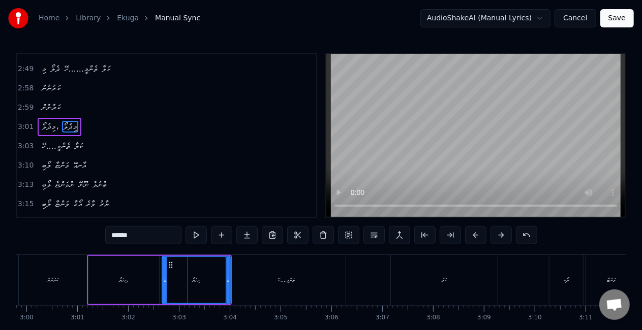
scroll to position [497, 0]
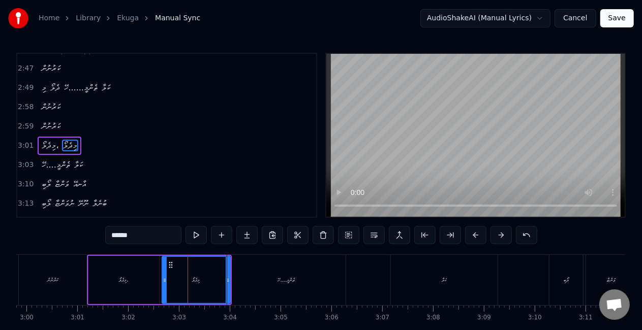
click at [78, 286] on div "ކަރުނުން" at bounding box center [53, 280] width 68 height 50
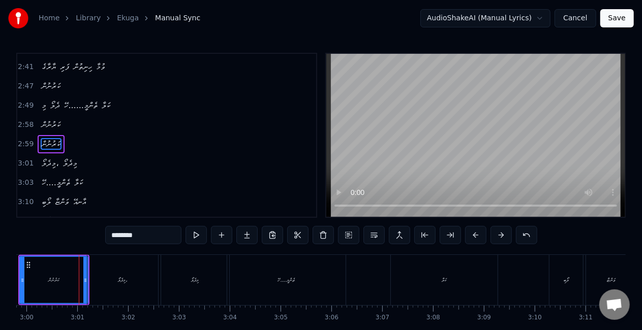
scroll to position [478, 0]
click at [302, 287] on div "ތެންމީ....ހޭ" at bounding box center [286, 280] width 118 height 50
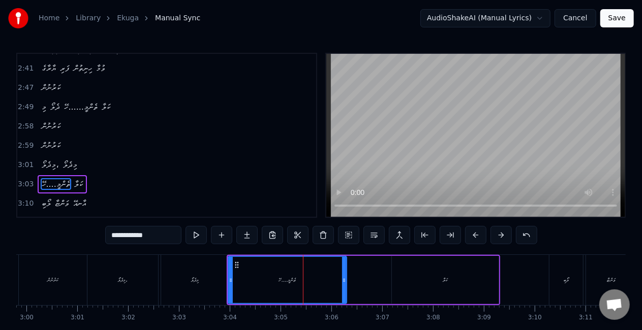
scroll to position [516, 0]
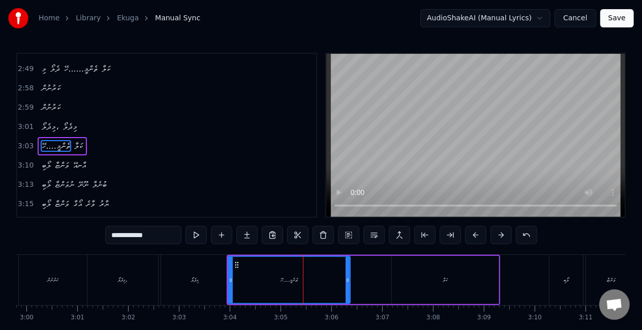
click at [348, 284] on icon at bounding box center [348, 280] width 4 height 8
click at [223, 285] on div "މިދެލޯ" at bounding box center [195, 280] width 68 height 50
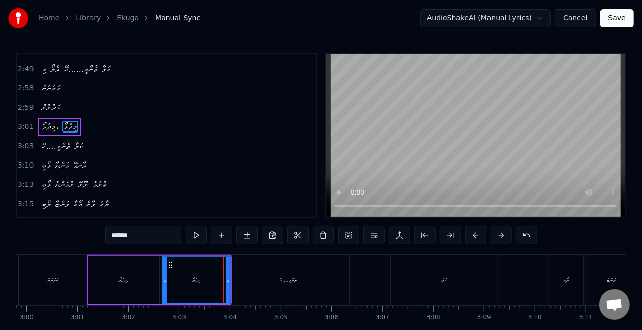
scroll to position [497, 0]
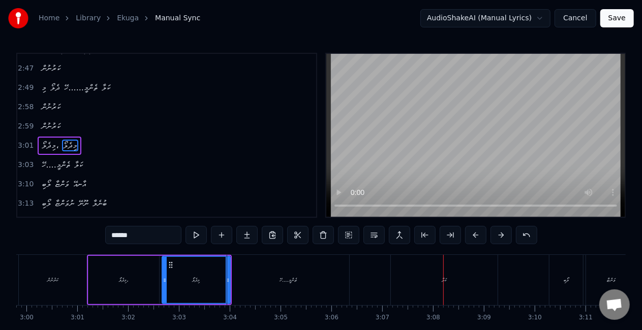
drag, startPoint x: 287, startPoint y: 292, endPoint x: 333, endPoint y: 283, distance: 47.0
click at [287, 292] on div "ތެންމީ....ހޭ" at bounding box center [288, 280] width 122 height 50
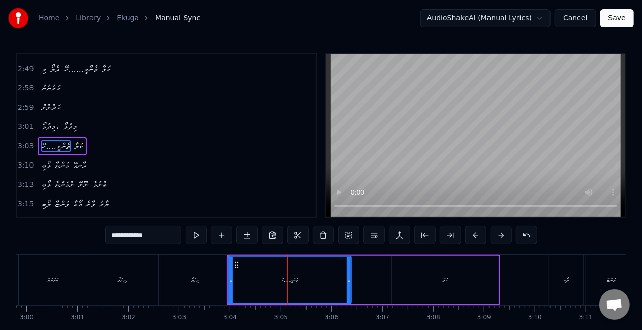
click at [347, 283] on icon at bounding box center [349, 280] width 4 height 8
click at [198, 277] on div "މިދެލޯ" at bounding box center [196, 280] width 8 height 8
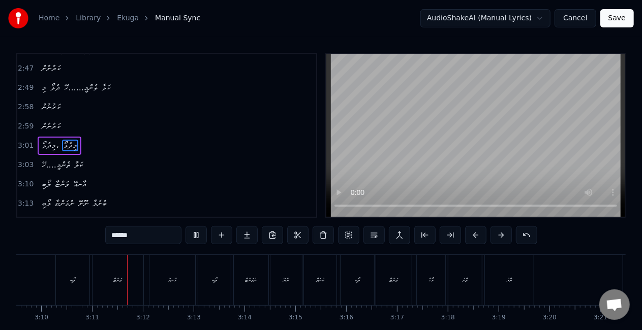
scroll to position [0, 9656]
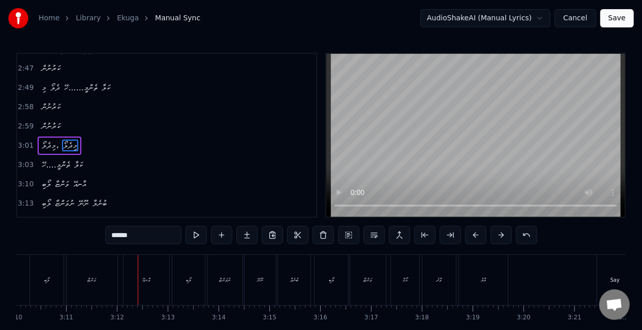
click at [51, 285] on div "ލޯބި" at bounding box center [47, 280] width 34 height 50
type input "****"
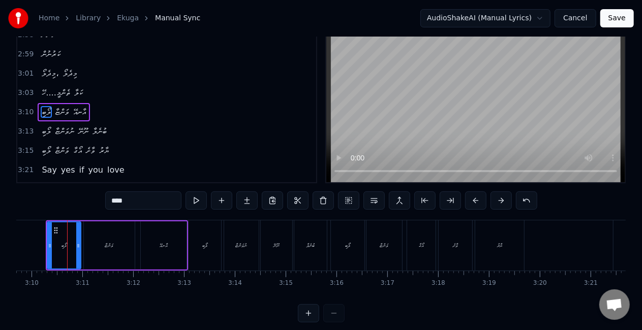
scroll to position [51, 0]
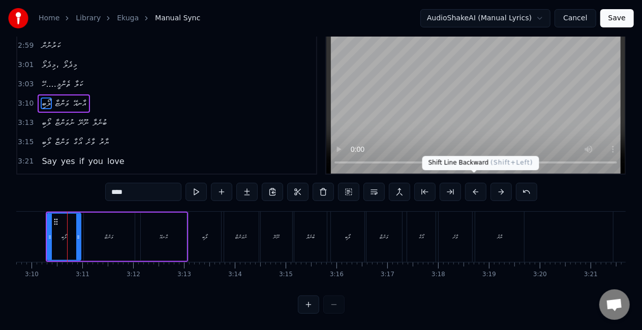
click at [470, 185] on button at bounding box center [475, 192] width 21 height 18
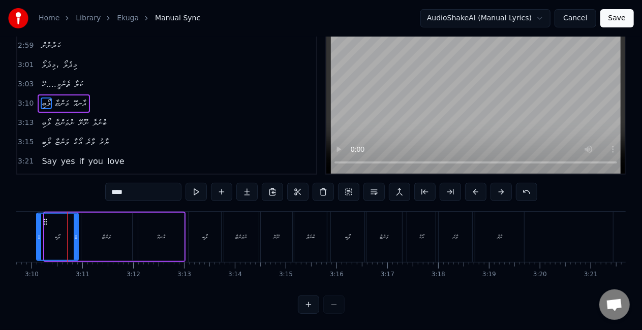
drag, startPoint x: 47, startPoint y: 231, endPoint x: 39, endPoint y: 231, distance: 8.1
click at [39, 233] on icon at bounding box center [39, 237] width 4 height 8
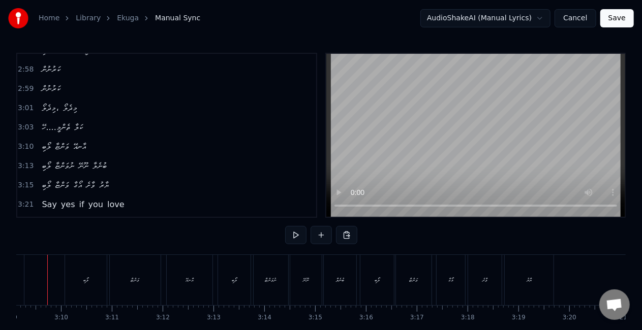
scroll to position [0, 9591]
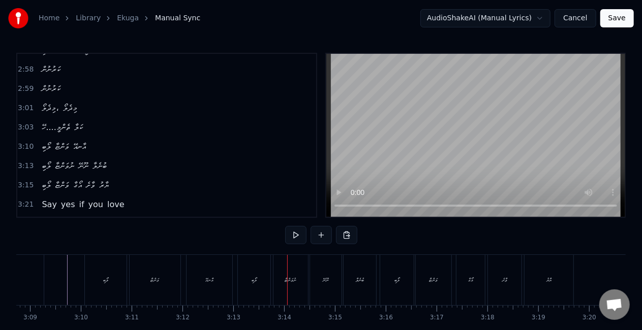
click at [113, 277] on div "ލޯބި" at bounding box center [106, 280] width 42 height 50
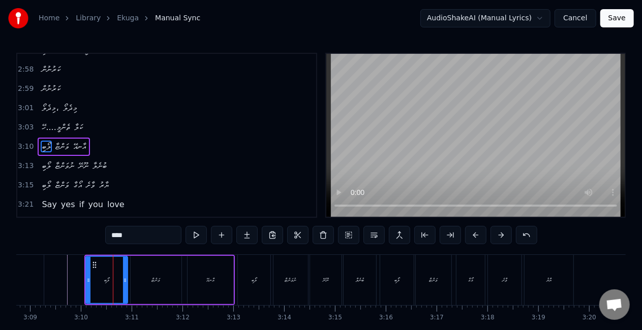
click at [194, 279] on div "އާނއޭ" at bounding box center [211, 280] width 46 height 48
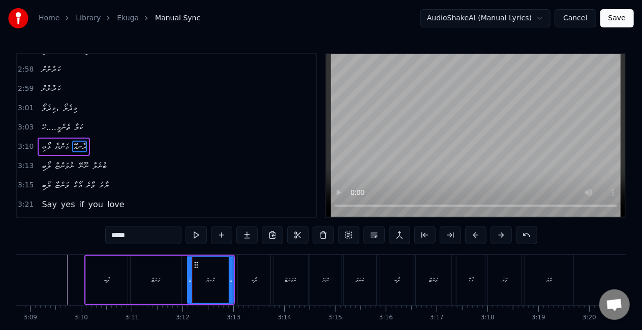
click at [157, 282] on div "ވަންޏާ" at bounding box center [156, 280] width 9 height 8
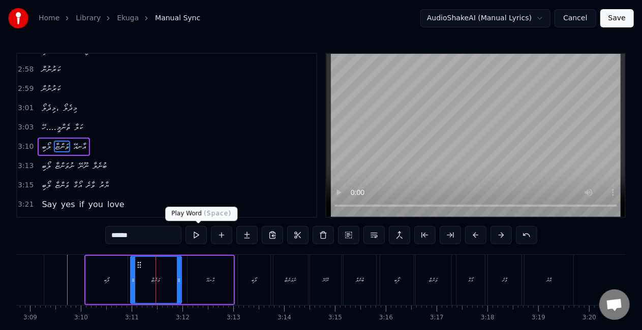
click at [201, 232] on button at bounding box center [195, 235] width 21 height 18
click at [192, 273] on div "އާނއޭ" at bounding box center [211, 280] width 46 height 48
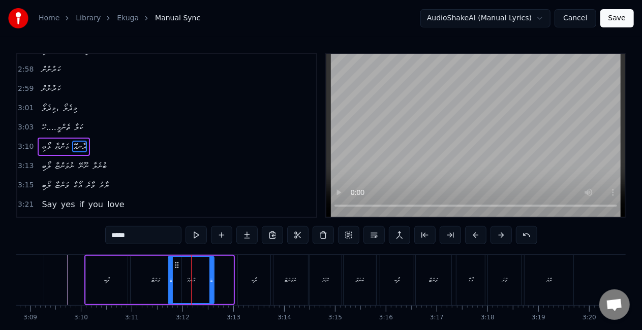
drag, startPoint x: 194, startPoint y: 265, endPoint x: 175, endPoint y: 258, distance: 20.6
click at [175, 258] on div "އާނއޭ" at bounding box center [191, 280] width 45 height 46
click at [152, 276] on div "ވަންޏާ" at bounding box center [156, 280] width 9 height 8
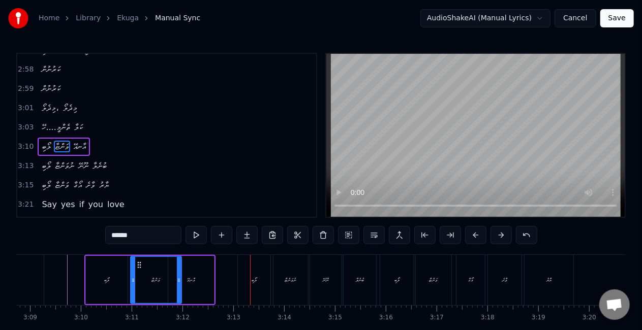
click at [198, 277] on div "އާނއޭ" at bounding box center [191, 280] width 46 height 48
type input "*****"
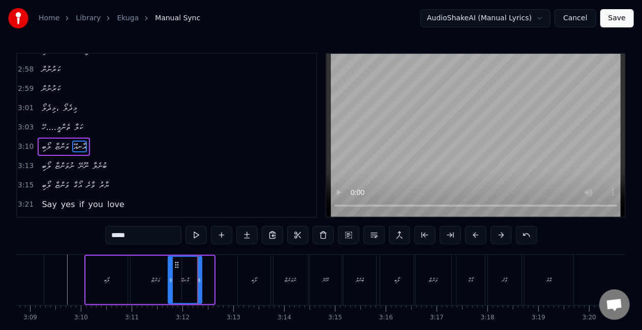
drag, startPoint x: 211, startPoint y: 284, endPoint x: 201, endPoint y: 279, distance: 11.6
click at [200, 279] on div at bounding box center [199, 280] width 4 height 46
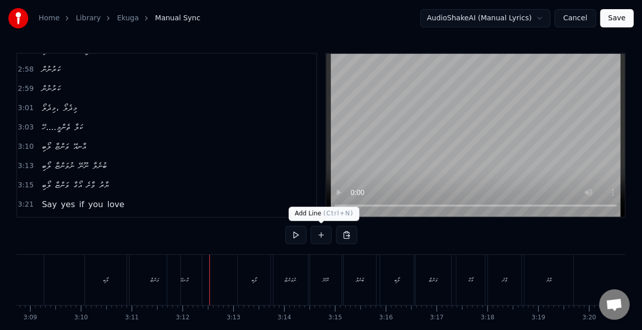
click at [318, 236] on button at bounding box center [320, 235] width 21 height 18
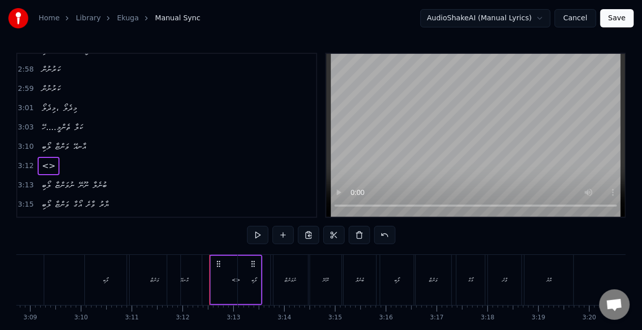
click at [236, 275] on div "<>" at bounding box center [236, 280] width 50 height 48
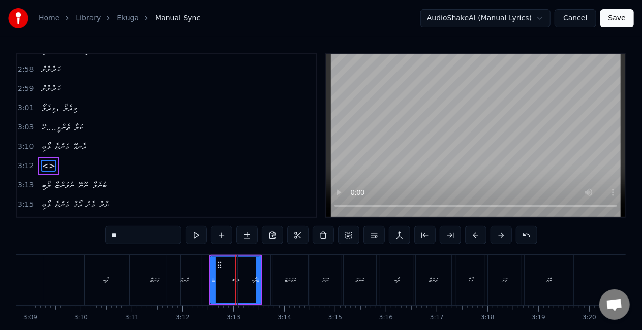
scroll to position [554, 0]
drag, startPoint x: 157, startPoint y: 237, endPoint x: 4, endPoint y: 237, distance: 152.4
click at [1, 237] on div "Home Library Ekuga Manual Sync AudioShakeAI (Manual Lyrics) Cancel Save 0:21 އެ…" at bounding box center [321, 178] width 642 height 357
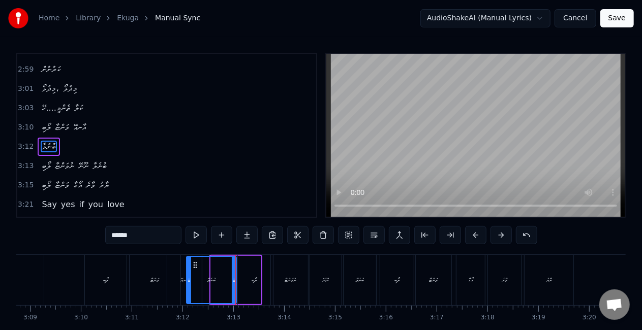
drag, startPoint x: 219, startPoint y: 263, endPoint x: 194, endPoint y: 257, distance: 25.3
click at [194, 257] on div "ބުނެލާ" at bounding box center [211, 280] width 49 height 46
click at [170, 284] on div "އާނއޭ" at bounding box center [184, 280] width 35 height 50
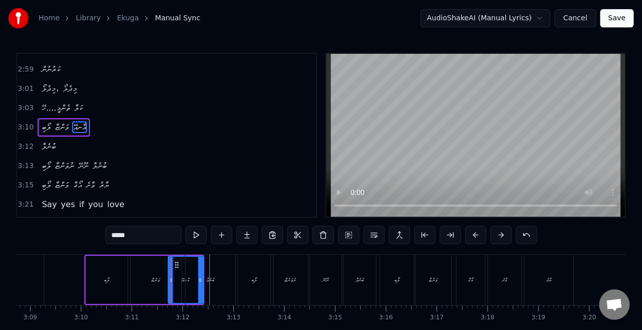
scroll to position [535, 0]
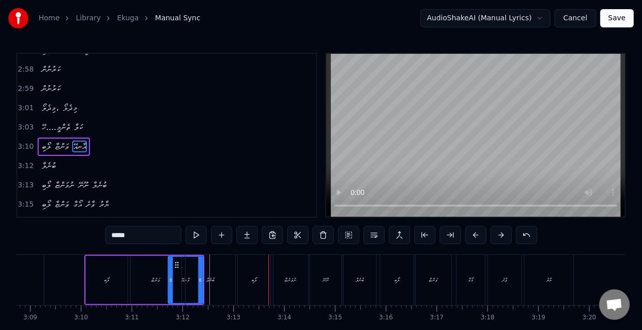
click at [222, 289] on div "ބުނެލާ" at bounding box center [210, 280] width 50 height 50
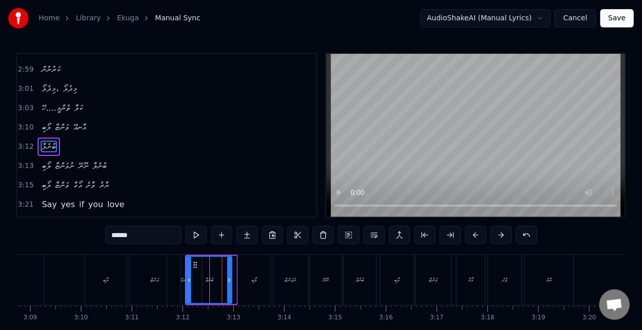
drag, startPoint x: 234, startPoint y: 284, endPoint x: 230, endPoint y: 281, distance: 5.2
click at [230, 281] on icon at bounding box center [229, 280] width 4 height 8
click at [184, 277] on icon at bounding box center [185, 280] width 4 height 8
click at [158, 277] on div "ވަންޏާ" at bounding box center [155, 280] width 9 height 8
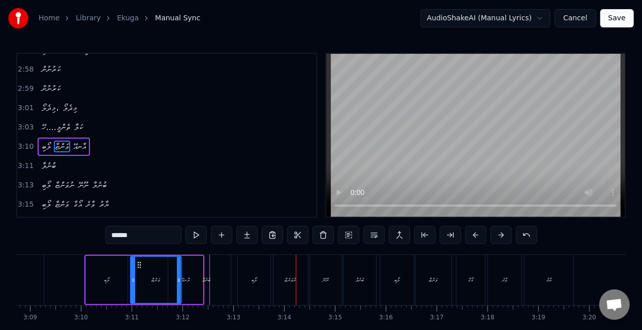
click at [219, 270] on div "ބުނެލާ" at bounding box center [205, 280] width 49 height 50
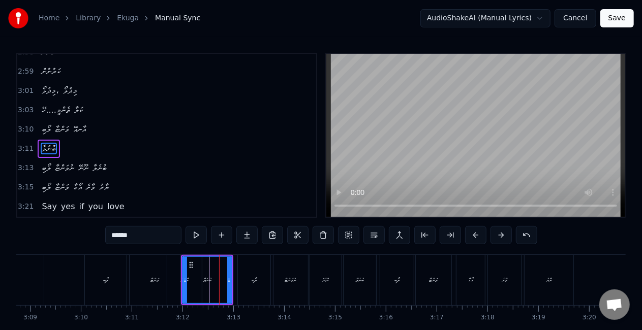
scroll to position [554, 0]
click at [234, 282] on icon at bounding box center [235, 280] width 4 height 8
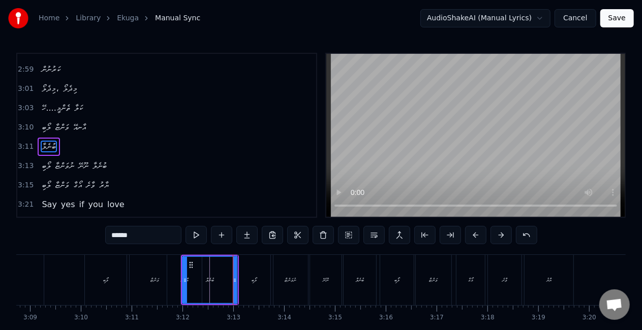
click at [201, 282] on div "ބުނެލާ" at bounding box center [210, 280] width 54 height 46
click at [177, 275] on div "އާނއޭ" at bounding box center [184, 280] width 35 height 50
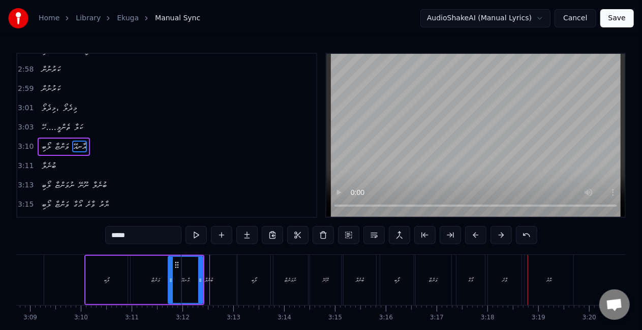
click at [464, 273] on div "އޯގާ" at bounding box center [470, 280] width 28 height 50
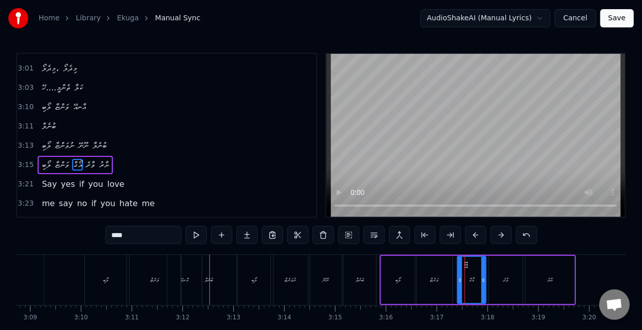
scroll to position [592, 0]
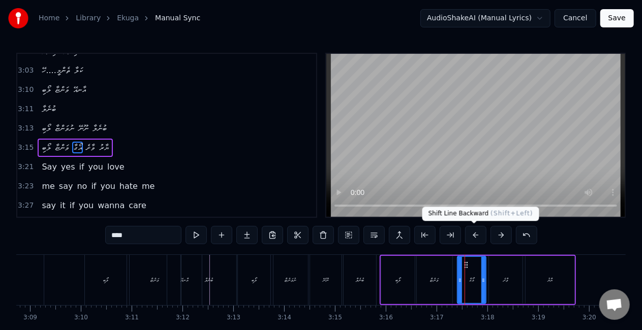
click at [479, 233] on button at bounding box center [475, 235] width 21 height 18
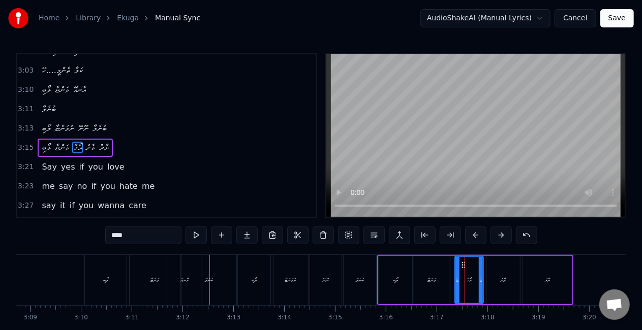
click at [318, 269] on div "ނޫނޭ" at bounding box center [326, 280] width 32 height 50
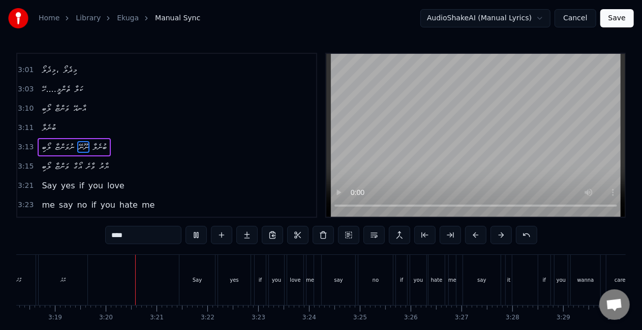
scroll to position [0, 10108]
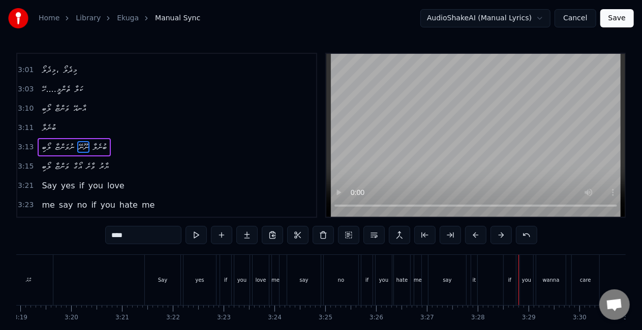
click at [474, 276] on div "it" at bounding box center [475, 280] width 4 height 8
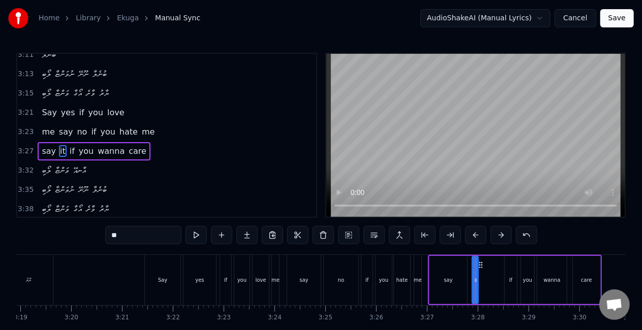
scroll to position [648, 0]
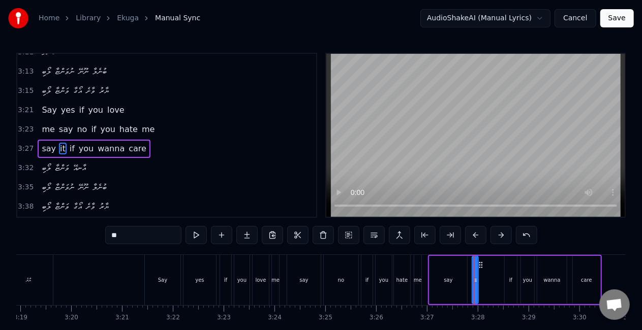
drag, startPoint x: 118, startPoint y: 236, endPoint x: 38, endPoint y: 238, distance: 80.3
click at [33, 238] on div "0:21 އެކުގާ މަށާ އެކު މިތާނގާ އުޅެފާ 0:29 ފެނެޔޭ ކަލާ 0:32 އެކުގާ އުޅެން ބުނެ ހ…" at bounding box center [320, 205] width 609 height 304
type input "*"
click at [126, 233] on input "text" at bounding box center [143, 235] width 76 height 18
click at [377, 282] on div "you" at bounding box center [384, 280] width 16 height 50
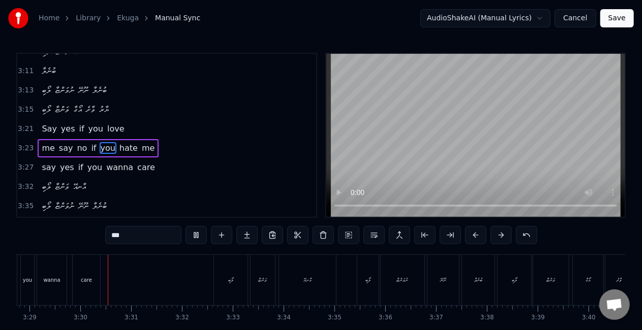
scroll to position [0, 10617]
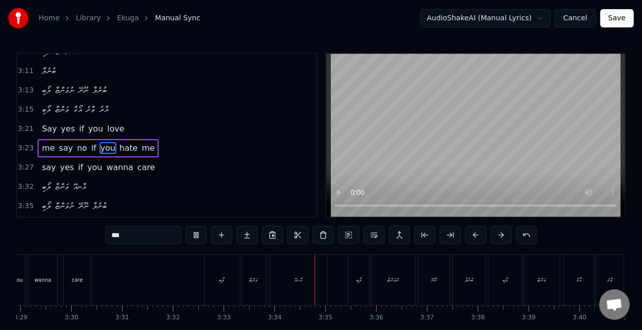
click at [211, 278] on div "ލޯބި" at bounding box center [222, 280] width 34 height 50
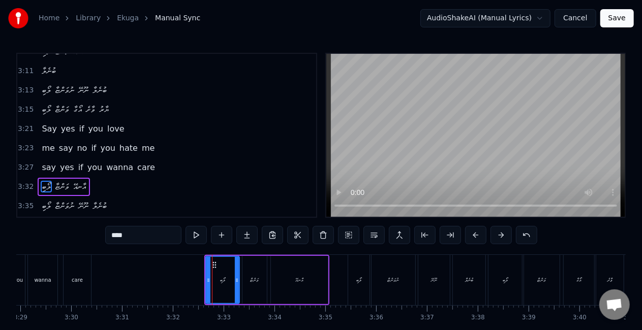
scroll to position [652, 0]
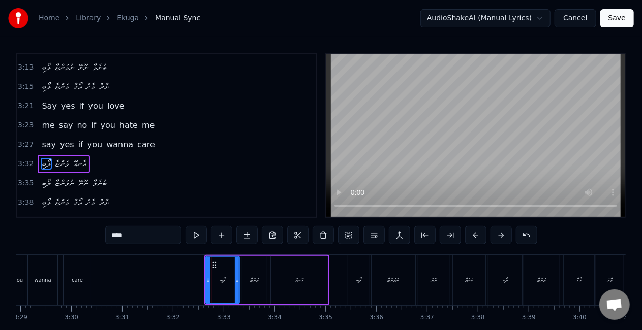
click at [311, 281] on div "އާނއޭ" at bounding box center [299, 280] width 57 height 48
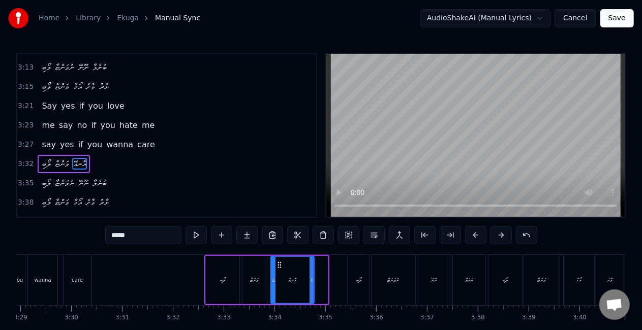
drag, startPoint x: 326, startPoint y: 279, endPoint x: 313, endPoint y: 278, distance: 13.3
click at [313, 278] on icon at bounding box center [311, 280] width 4 height 8
click at [223, 284] on div "ލޯބި" at bounding box center [222, 280] width 5 height 8
type input "****"
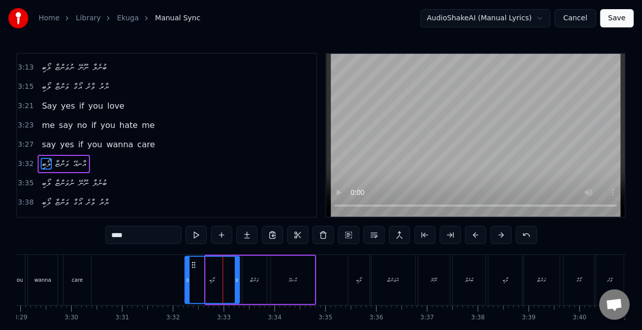
drag, startPoint x: 208, startPoint y: 287, endPoint x: 187, endPoint y: 287, distance: 21.3
click at [188, 287] on div at bounding box center [187, 280] width 4 height 46
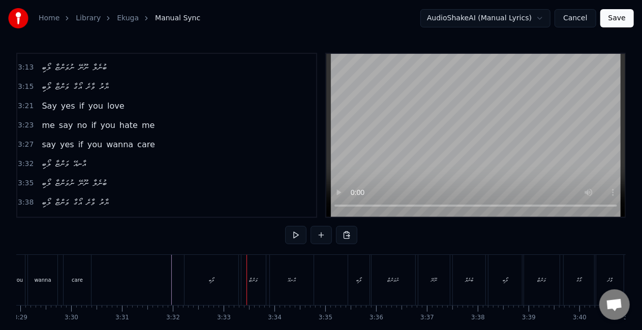
click at [220, 286] on div "ލޯބި" at bounding box center [211, 280] width 54 height 50
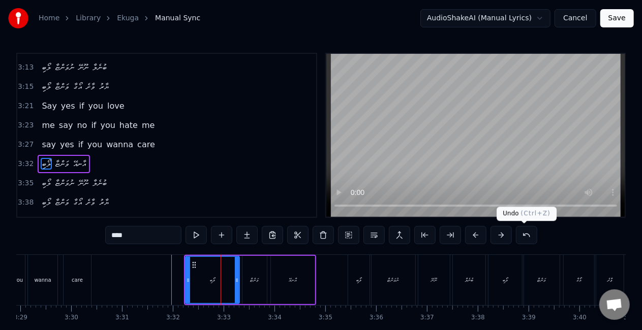
click at [526, 232] on button at bounding box center [526, 235] width 21 height 18
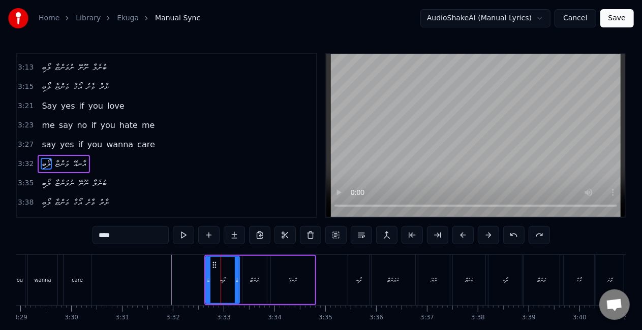
click at [249, 271] on div "ވަންޏާ" at bounding box center [254, 280] width 24 height 48
type input "******"
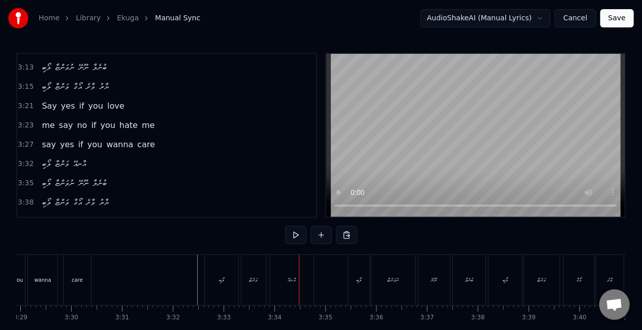
click at [293, 272] on div "އާނއޭ" at bounding box center [292, 280] width 44 height 50
click at [312, 276] on div "އާނއޭ" at bounding box center [292, 280] width 44 height 50
click at [306, 264] on div "އާނއޭ" at bounding box center [292, 280] width 44 height 50
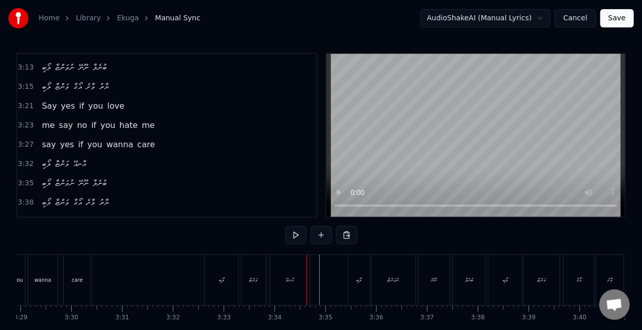
click at [286, 278] on div "އާނއޭ" at bounding box center [290, 280] width 8 height 8
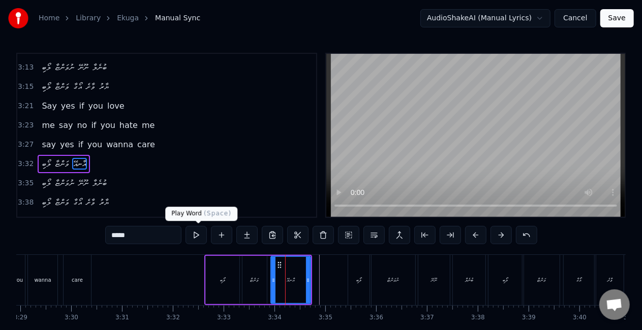
click at [201, 232] on button at bounding box center [195, 235] width 21 height 18
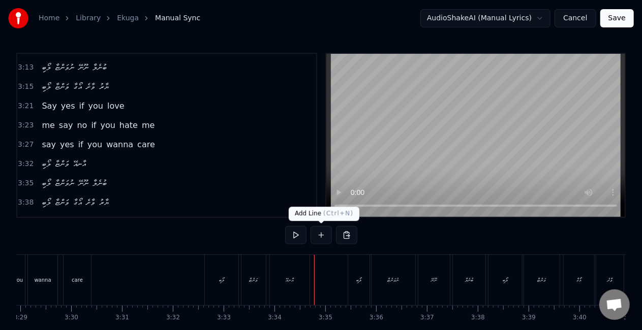
click at [322, 237] on button at bounding box center [320, 235] width 21 height 18
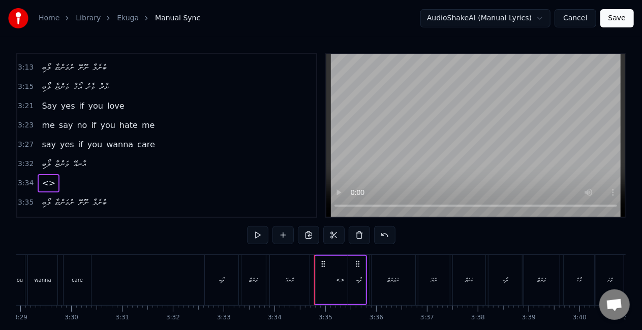
click at [334, 279] on div "<>" at bounding box center [341, 280] width 50 height 48
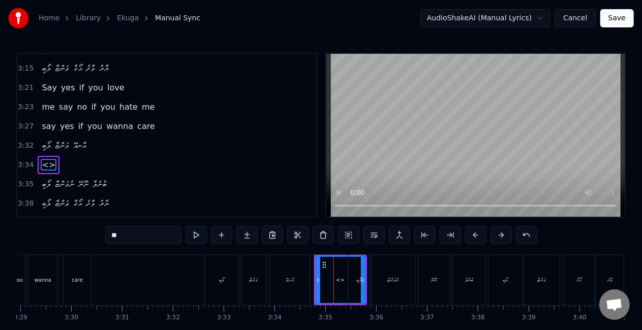
scroll to position [671, 0]
drag, startPoint x: 147, startPoint y: 237, endPoint x: 44, endPoint y: 239, distance: 103.7
click at [42, 237] on div "0:21 އެކުގާ މަށާ އެކު މިތާނގާ އުޅެފާ 0:29 ފެނެޔޭ ކަލާ 0:32 އެކުގާ އުޅެން ބުނެ ހ…" at bounding box center [320, 205] width 609 height 304
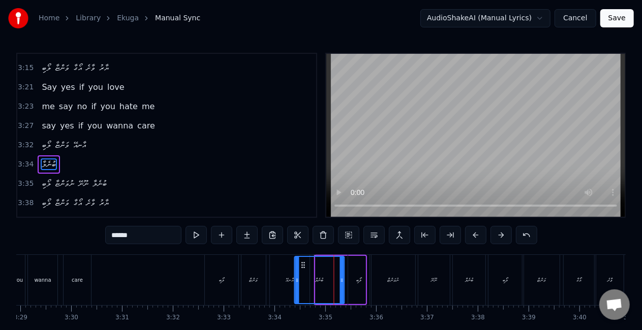
drag, startPoint x: 325, startPoint y: 265, endPoint x: 304, endPoint y: 260, distance: 21.9
click at [304, 260] on div "ބުނެލާ" at bounding box center [319, 280] width 49 height 46
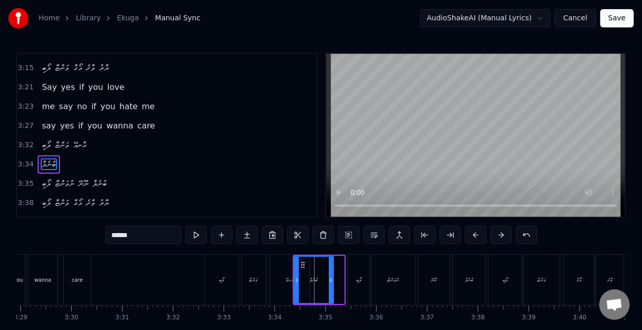
drag, startPoint x: 341, startPoint y: 273, endPoint x: 331, endPoint y: 272, distance: 10.7
click at [331, 272] on div at bounding box center [331, 280] width 4 height 46
click at [302, 270] on div at bounding box center [302, 280] width 4 height 46
click at [273, 275] on div "އާނއޭ" at bounding box center [290, 280] width 40 height 50
type input "*****"
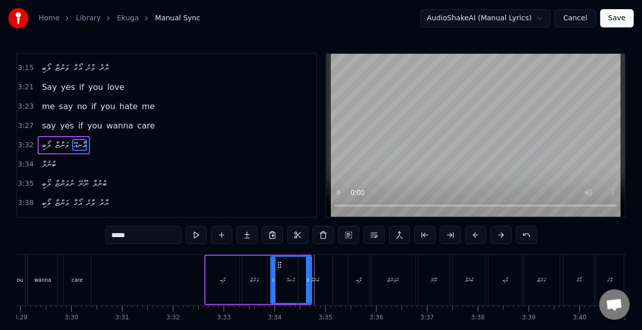
scroll to position [668, 0]
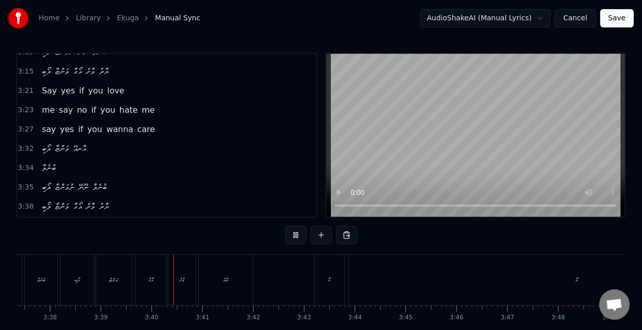
scroll to position [0, 11126]
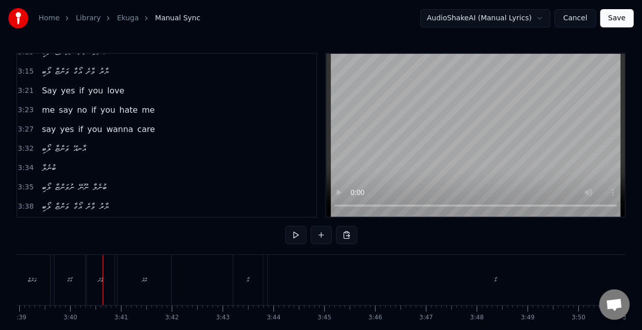
click at [91, 274] on div "ވާށެ" at bounding box center [100, 280] width 27 height 50
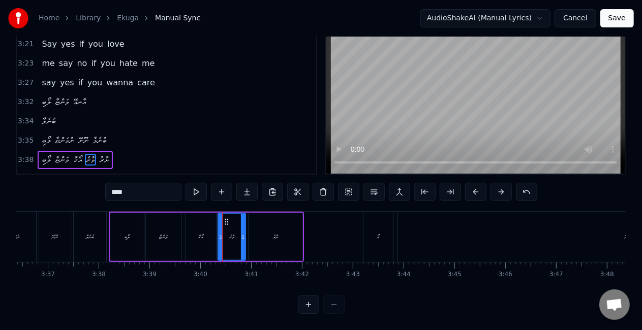
scroll to position [0, 10967]
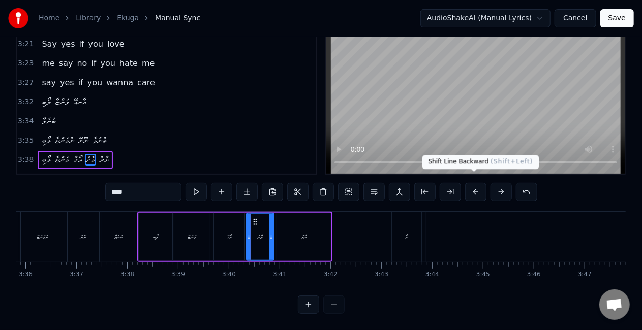
click at [479, 183] on button at bounding box center [475, 192] width 21 height 18
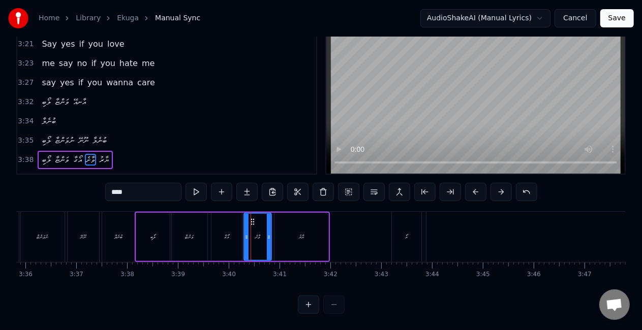
click at [113, 237] on div "ބުނެލާ" at bounding box center [118, 237] width 33 height 50
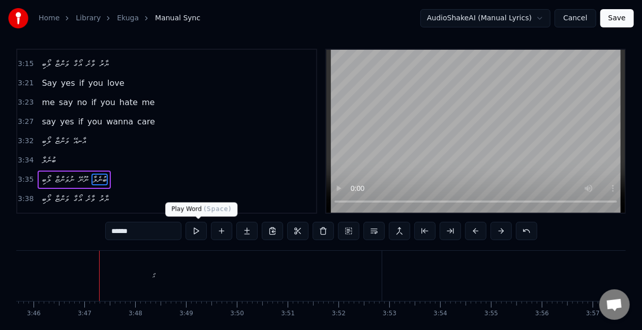
scroll to position [0, 11476]
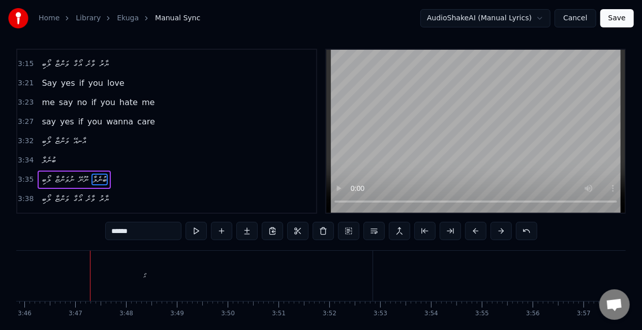
click at [155, 269] on div "އޯ" at bounding box center [144, 276] width 455 height 50
type input "**"
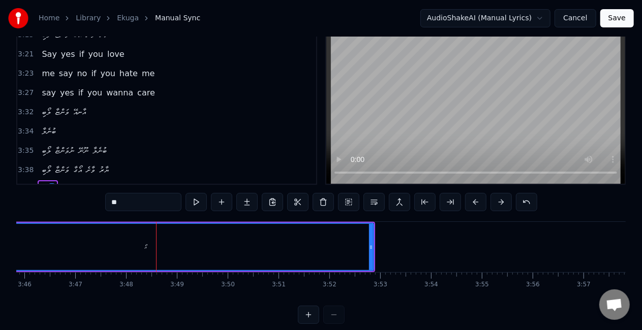
scroll to position [42, 0]
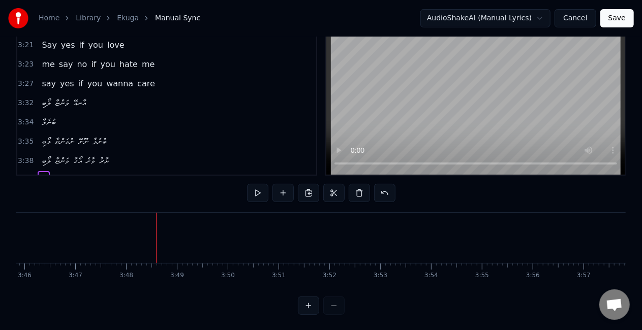
click at [618, 18] on button "Save" at bounding box center [617, 18] width 34 height 18
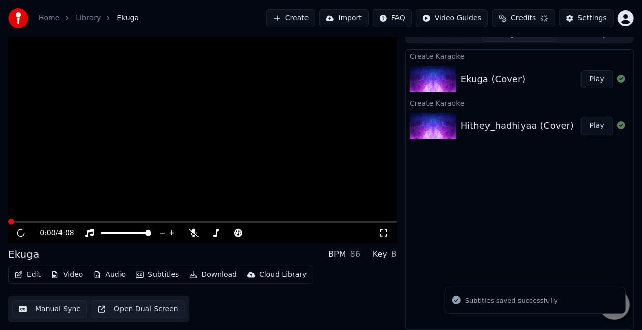
scroll to position [11, 0]
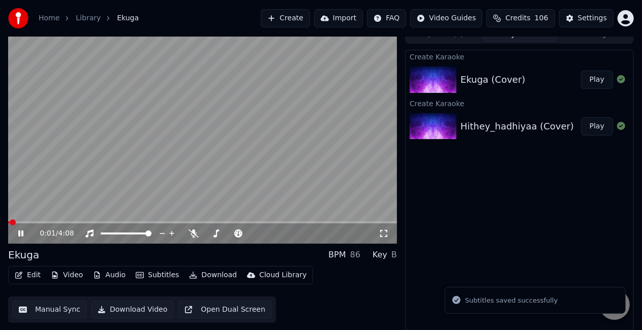
click at [28, 222] on span at bounding box center [202, 223] width 389 height 2
click at [99, 199] on video at bounding box center [202, 134] width 389 height 219
click at [111, 193] on video at bounding box center [202, 134] width 389 height 219
click at [100, 222] on span at bounding box center [202, 223] width 389 height 2
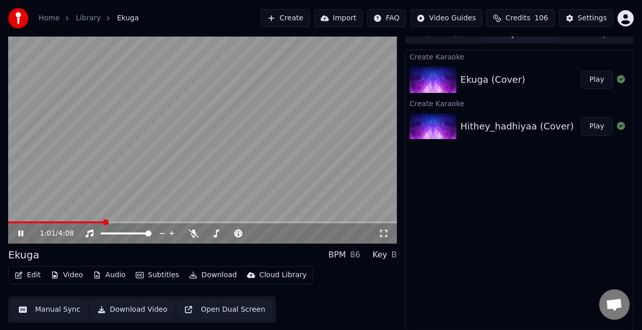
click at [89, 223] on span at bounding box center [56, 223] width 96 height 2
click at [134, 176] on video at bounding box center [202, 134] width 389 height 219
click at [146, 169] on video at bounding box center [202, 134] width 389 height 219
click at [212, 222] on span at bounding box center [202, 223] width 389 height 2
click at [218, 222] on span at bounding box center [202, 223] width 389 height 2
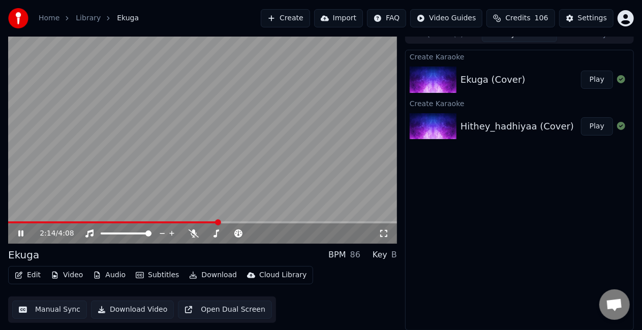
click at [225, 221] on video at bounding box center [202, 134] width 389 height 219
click at [228, 223] on span at bounding box center [202, 223] width 389 height 2
click at [246, 198] on video at bounding box center [202, 134] width 389 height 219
click at [269, 222] on span at bounding box center [151, 223] width 287 height 2
click at [261, 182] on video at bounding box center [202, 134] width 389 height 219
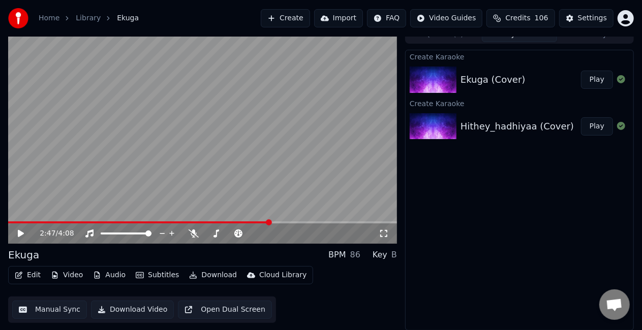
click at [261, 182] on video at bounding box center [202, 134] width 389 height 219
click at [61, 312] on button "Manual Sync" at bounding box center [49, 310] width 75 height 18
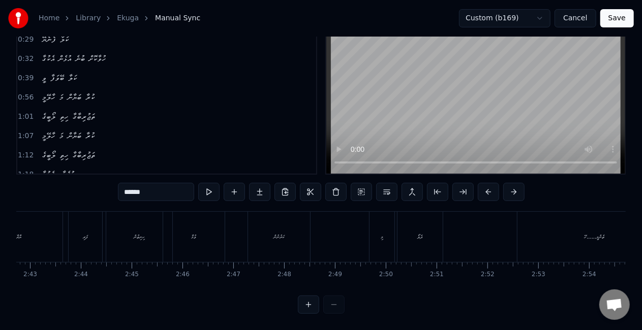
scroll to position [0, 8262]
click at [391, 240] on div "މި" at bounding box center [389, 237] width 25 height 50
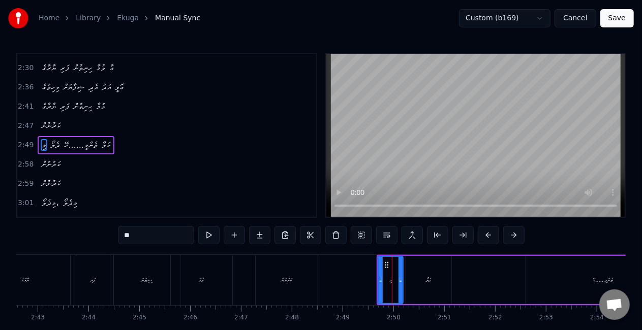
scroll to position [440, 0]
click at [198, 285] on div "ވުމާ" at bounding box center [201, 280] width 61 height 50
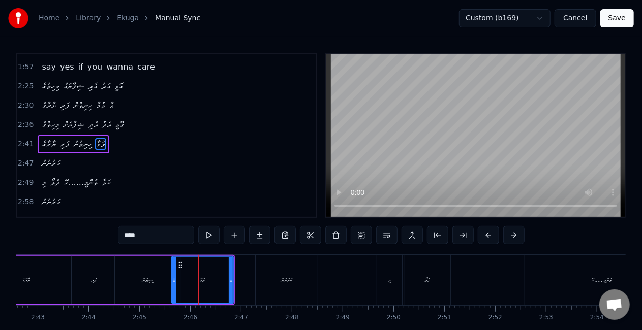
scroll to position [51, 0]
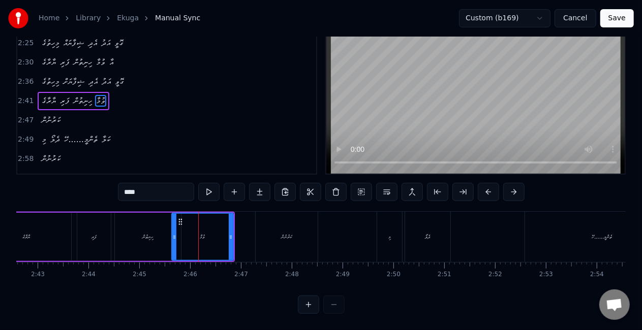
click at [391, 229] on div "މި" at bounding box center [389, 237] width 25 height 50
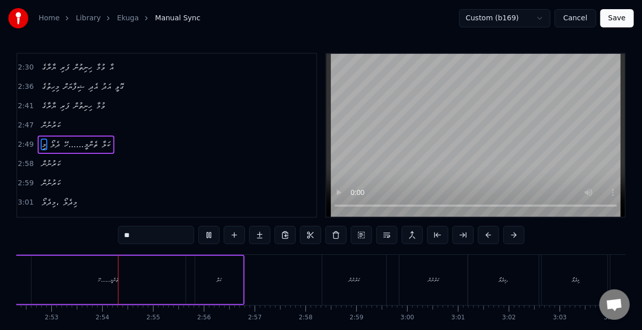
scroll to position [0, 8771]
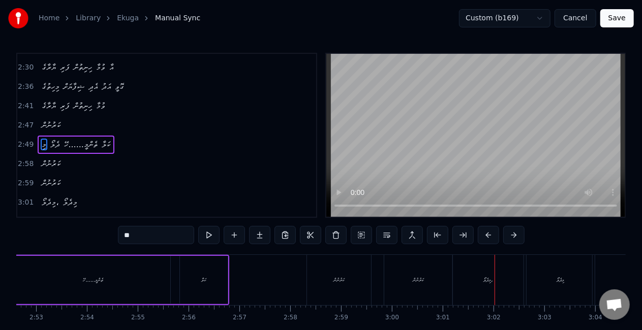
click at [489, 276] on div "މިދެލޯ،" at bounding box center [487, 280] width 9 height 8
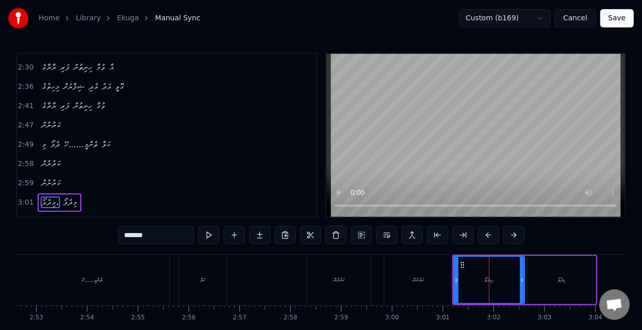
scroll to position [497, 0]
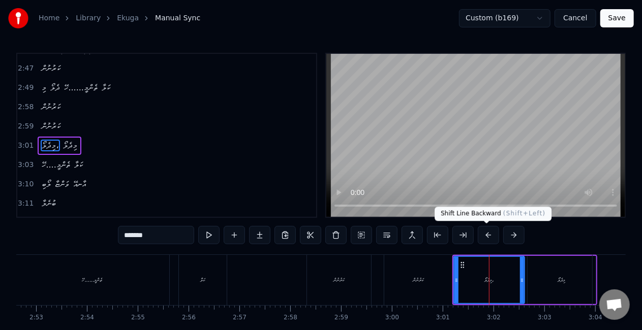
click at [480, 232] on button at bounding box center [488, 235] width 21 height 18
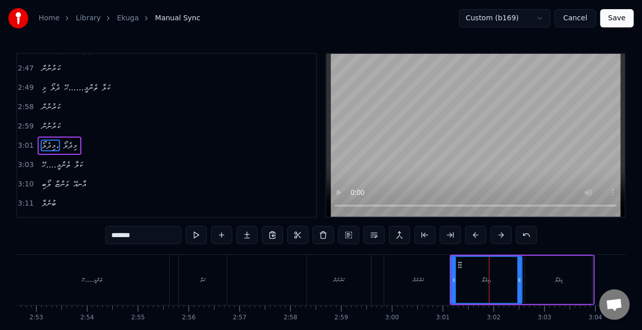
click at [344, 285] on div "ކަރުނުން" at bounding box center [339, 280] width 64 height 50
type input "********"
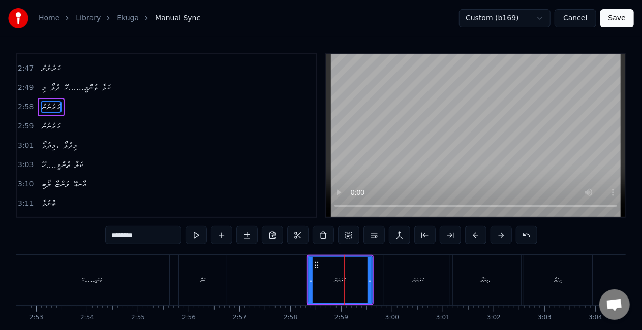
scroll to position [459, 0]
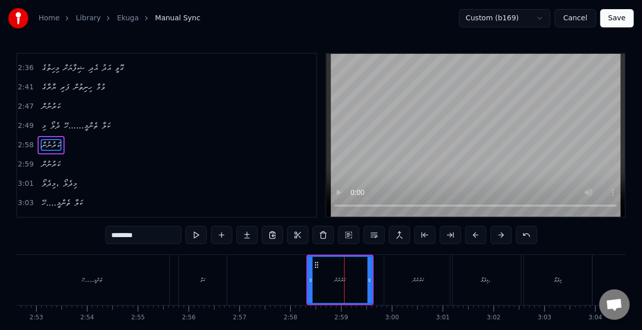
click at [405, 272] on div "ކަރުނުން" at bounding box center [418, 280] width 68 height 50
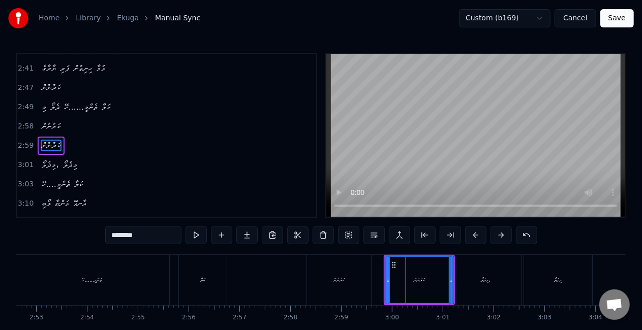
scroll to position [478, 0]
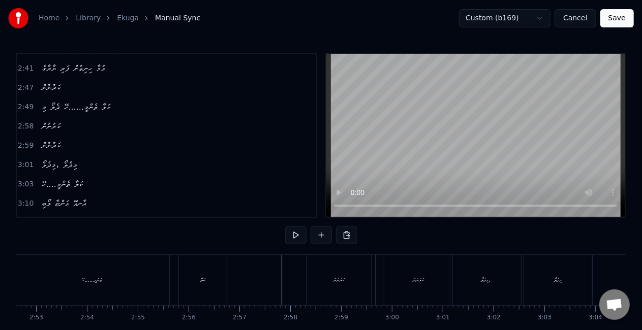
click at [319, 288] on div "ކަރުނުން" at bounding box center [339, 280] width 64 height 50
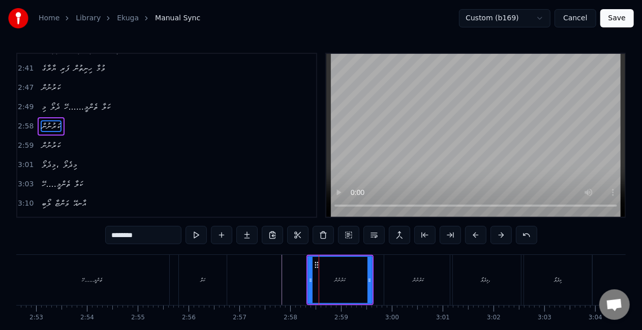
scroll to position [459, 0]
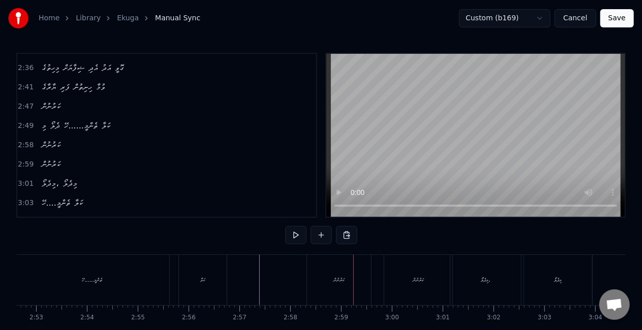
drag, startPoint x: 320, startPoint y: 278, endPoint x: 329, endPoint y: 277, distance: 9.7
click at [320, 278] on div "ކަރުނުން" at bounding box center [339, 280] width 64 height 50
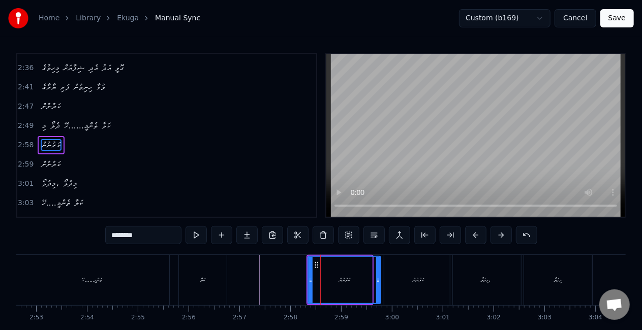
drag, startPoint x: 371, startPoint y: 283, endPoint x: 362, endPoint y: 284, distance: 9.2
click at [379, 284] on div at bounding box center [378, 280] width 4 height 46
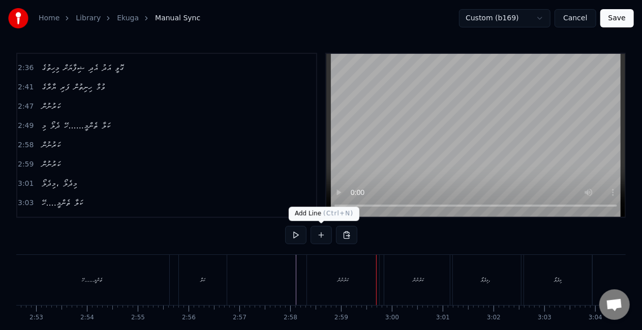
click at [328, 286] on div "ކަރުނުން" at bounding box center [343, 280] width 72 height 50
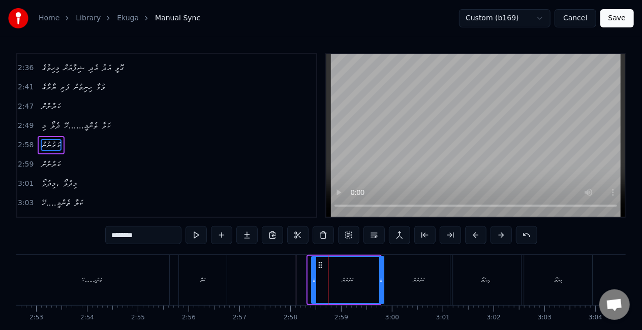
click at [319, 265] on icon at bounding box center [320, 265] width 8 height 8
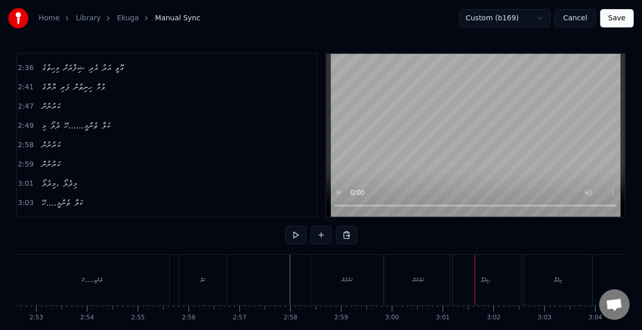
click at [222, 276] on div "ކަލާ" at bounding box center [203, 280] width 48 height 50
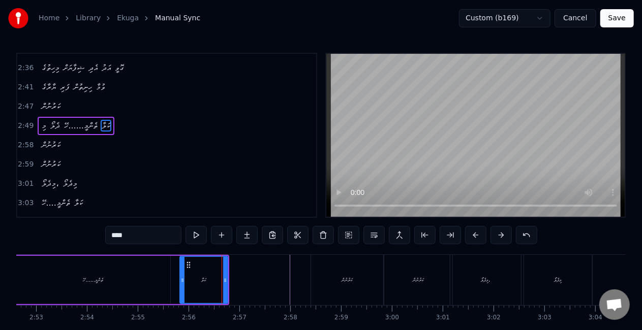
scroll to position [440, 0]
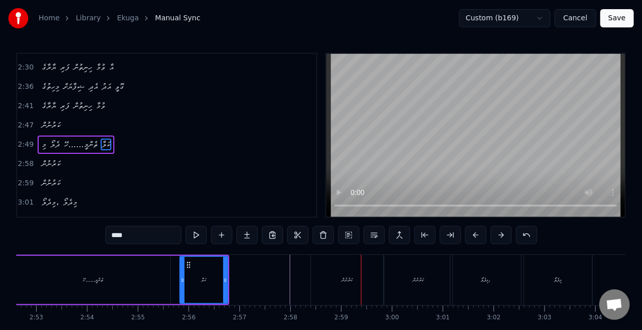
click at [345, 275] on div "ކަރުނުން" at bounding box center [347, 280] width 72 height 50
type input "********"
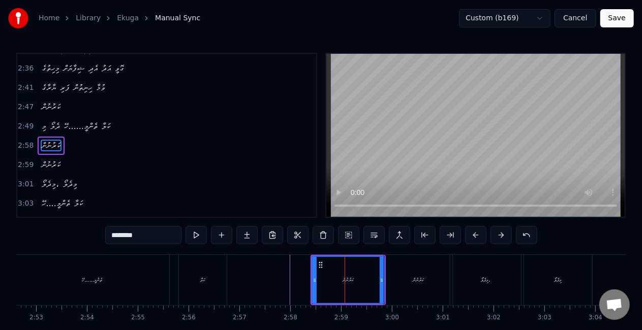
scroll to position [459, 0]
click at [316, 279] on icon at bounding box center [317, 280] width 4 height 8
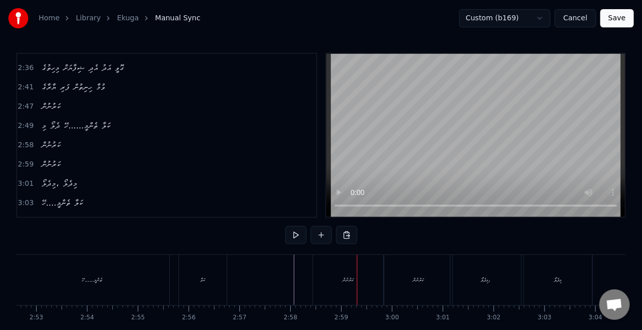
click at [336, 268] on div "ކަރުނުން" at bounding box center [348, 280] width 70 height 50
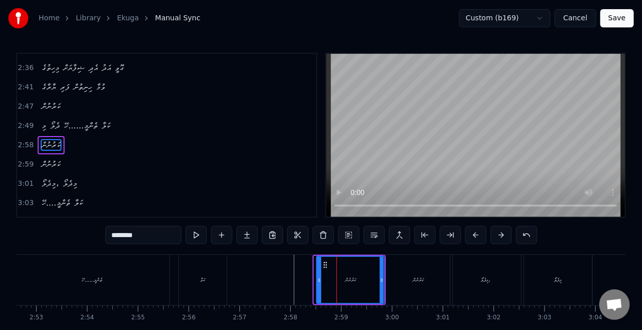
click at [319, 284] on icon at bounding box center [319, 280] width 4 height 8
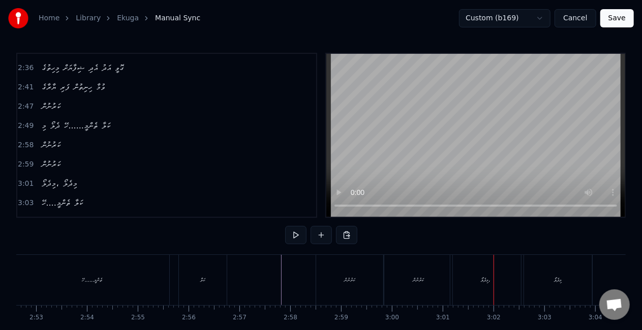
click at [469, 283] on div "މިދެލޯ،" at bounding box center [485, 280] width 71 height 50
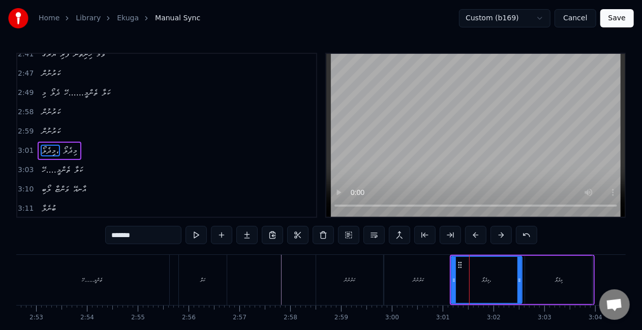
scroll to position [497, 0]
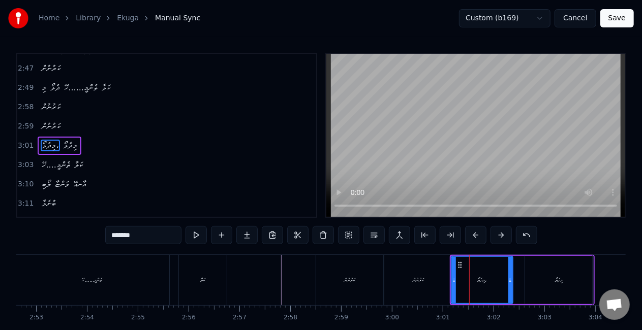
drag, startPoint x: 518, startPoint y: 276, endPoint x: 509, endPoint y: 276, distance: 9.1
click at [509, 276] on icon at bounding box center [510, 280] width 4 height 8
click at [431, 285] on div "ކަރުނުން" at bounding box center [418, 280] width 68 height 50
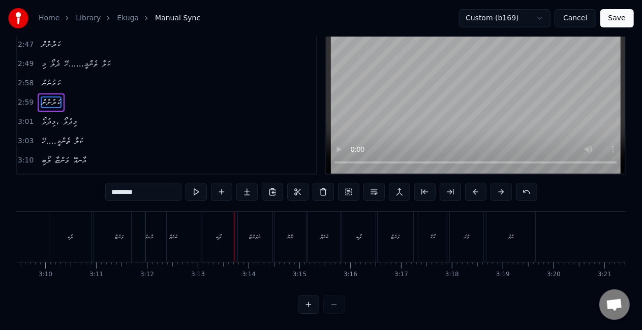
scroll to position [0, 9576]
click at [241, 240] on div "ބުނެލާ" at bounding box center [223, 237] width 55 height 50
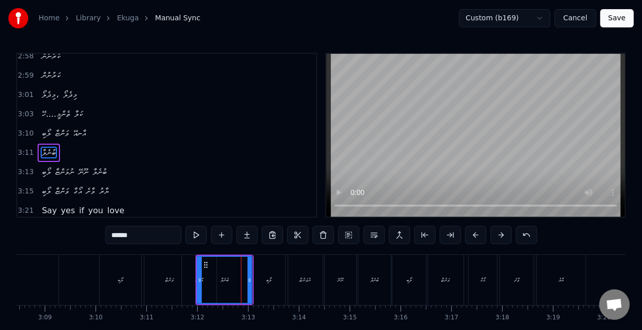
scroll to position [554, 0]
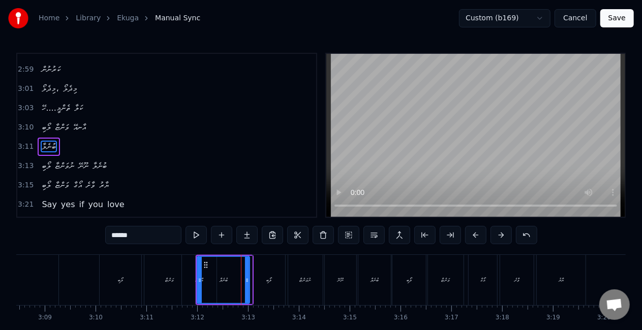
click at [247, 274] on div at bounding box center [247, 280] width 4 height 46
drag, startPoint x: 111, startPoint y: 285, endPoint x: 103, endPoint y: 287, distance: 8.3
click at [111, 285] on div "ލޯބި" at bounding box center [121, 280] width 42 height 50
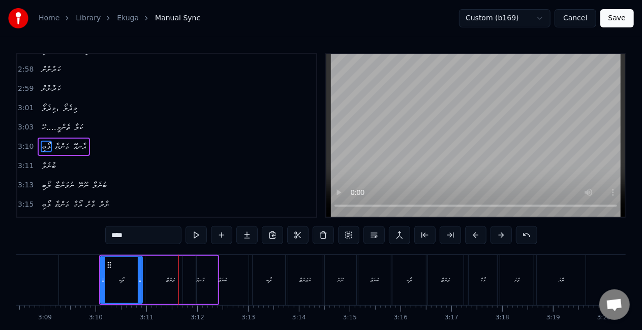
click at [171, 275] on div "ވަންޏާ" at bounding box center [170, 280] width 51 height 48
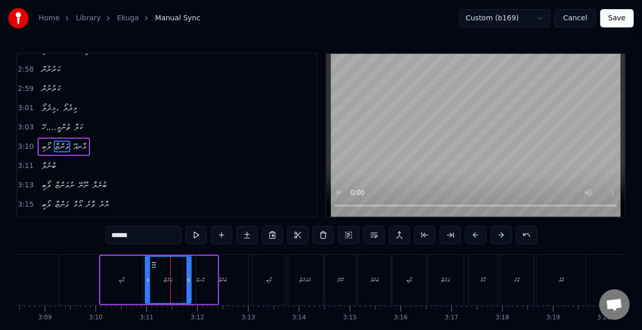
drag, startPoint x: 194, startPoint y: 282, endPoint x: 189, endPoint y: 281, distance: 5.3
click at [189, 281] on icon at bounding box center [188, 280] width 4 height 8
click at [138, 278] on div "ލޯބި" at bounding box center [122, 280] width 42 height 48
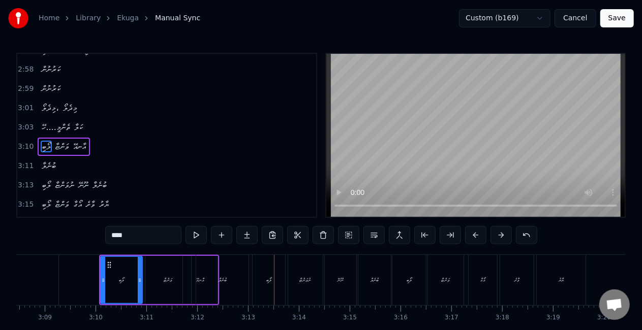
click at [230, 274] on div "ބުނެލާ" at bounding box center [222, 280] width 52 height 50
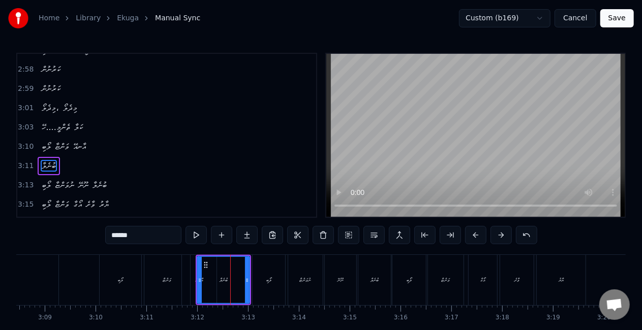
scroll to position [554, 0]
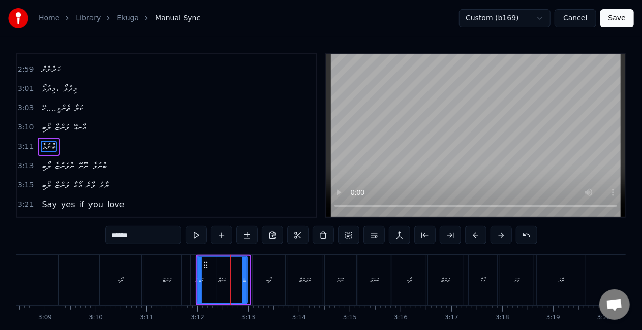
drag, startPoint x: 246, startPoint y: 282, endPoint x: 243, endPoint y: 276, distance: 6.4
click at [243, 277] on icon at bounding box center [244, 280] width 4 height 8
click at [177, 281] on div "ވަންޏާ" at bounding box center [167, 280] width 46 height 50
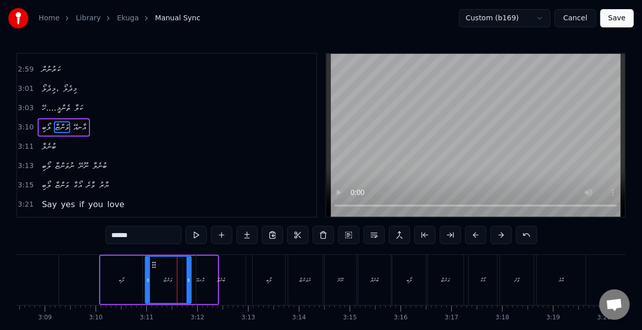
scroll to position [535, 0]
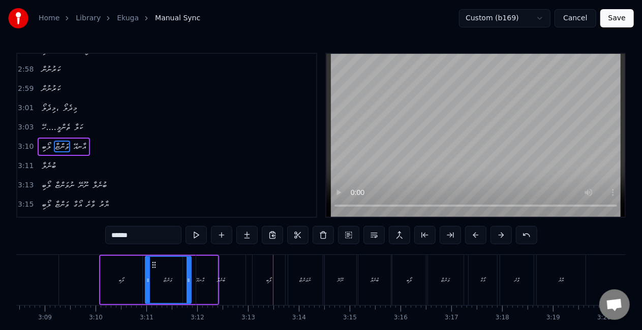
click at [231, 278] on div "ބުނެލާ" at bounding box center [220, 280] width 49 height 50
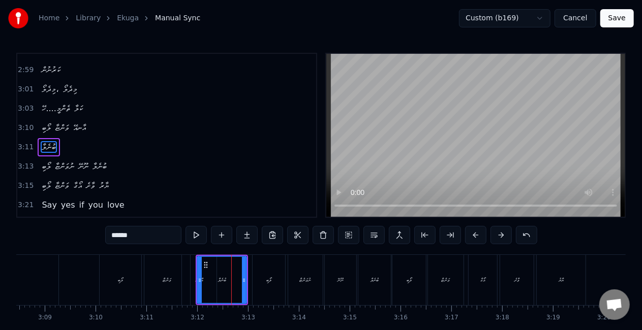
scroll to position [554, 0]
drag, startPoint x: 244, startPoint y: 283, endPoint x: 239, endPoint y: 279, distance: 6.2
click at [239, 279] on icon at bounding box center [239, 280] width 4 height 8
drag, startPoint x: 179, startPoint y: 277, endPoint x: 217, endPoint y: 254, distance: 45.0
click at [181, 277] on div "ވަންޏާ" at bounding box center [167, 280] width 46 height 50
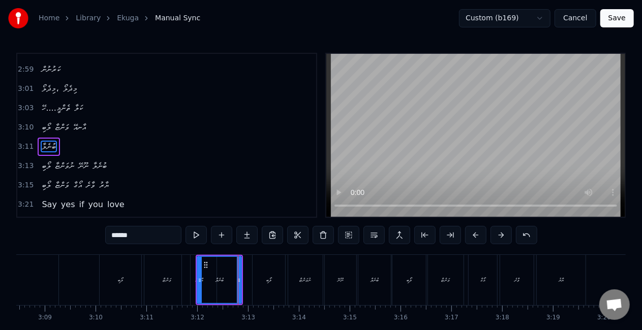
type input "******"
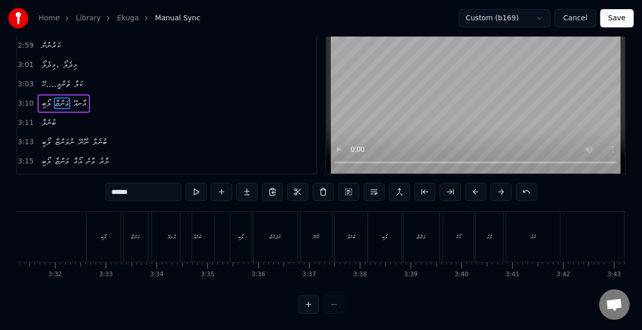
scroll to position [0, 10532]
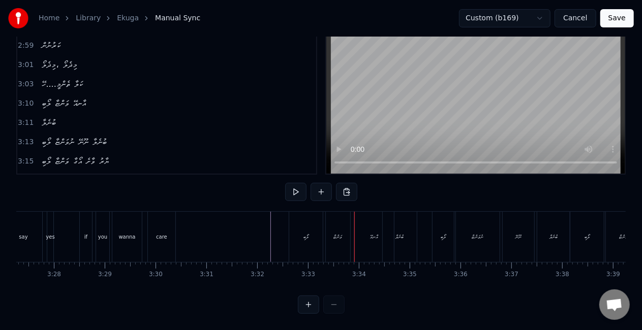
click at [335, 233] on div "ވަންޏާ" at bounding box center [338, 237] width 9 height 8
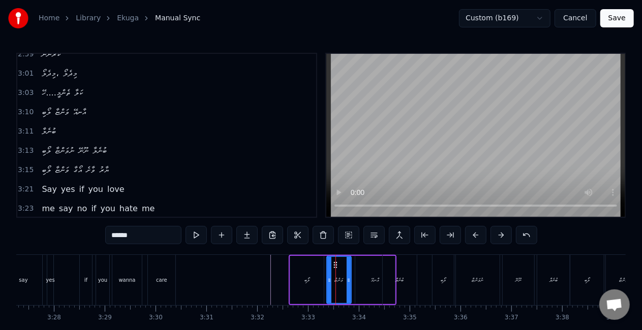
scroll to position [668, 0]
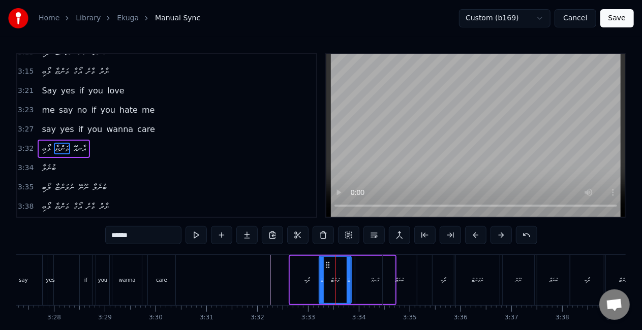
drag, startPoint x: 329, startPoint y: 278, endPoint x: 321, endPoint y: 273, distance: 9.2
click at [321, 273] on div at bounding box center [322, 280] width 4 height 46
click at [307, 277] on div "ލޯބި" at bounding box center [306, 280] width 5 height 8
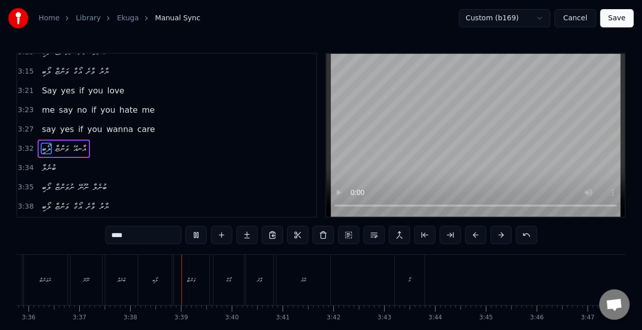
scroll to position [0, 11053]
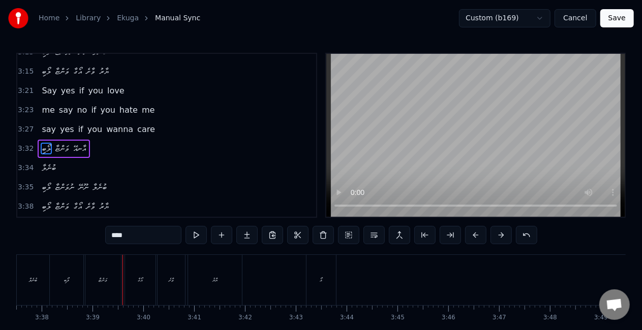
click at [105, 283] on div "ވަންޏާ" at bounding box center [103, 280] width 9 height 8
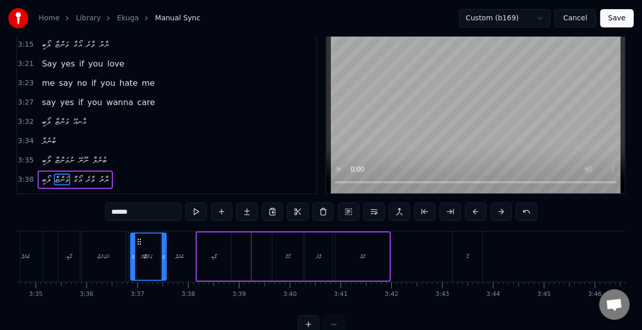
scroll to position [0, 10905]
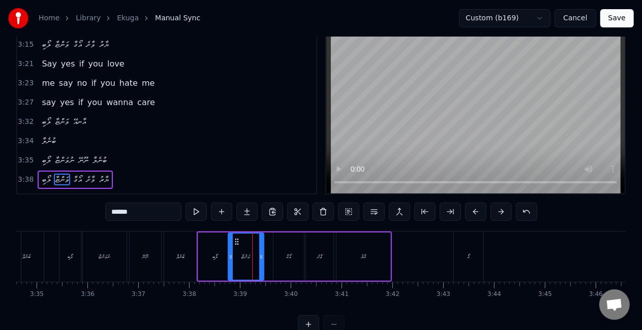
drag, startPoint x: 97, startPoint y: 241, endPoint x: 238, endPoint y: 244, distance: 141.3
click at [238, 244] on icon at bounding box center [237, 242] width 8 height 8
click at [215, 248] on div "ލޯބި" at bounding box center [215, 257] width 34 height 48
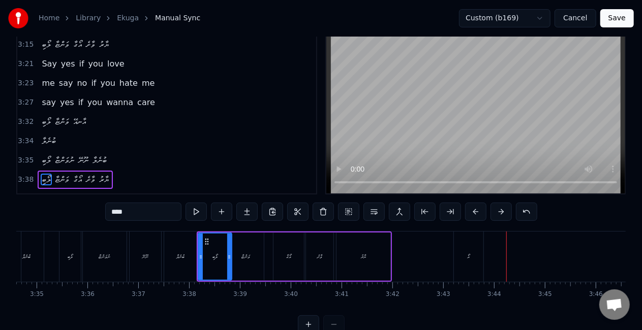
click at [469, 247] on div "އޯ" at bounding box center [468, 257] width 29 height 50
type input "**"
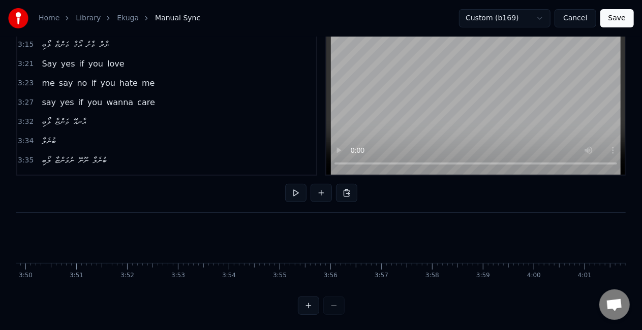
scroll to position [0, 11672]
click at [615, 12] on button "Save" at bounding box center [617, 18] width 34 height 18
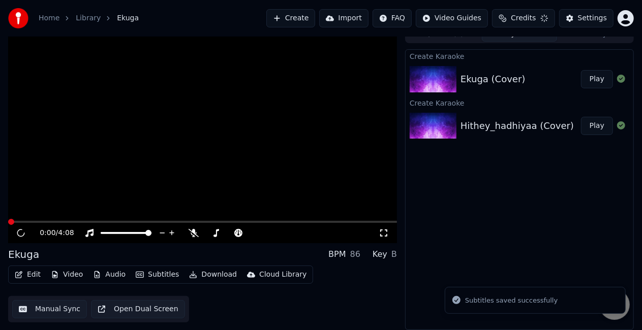
scroll to position [11, 0]
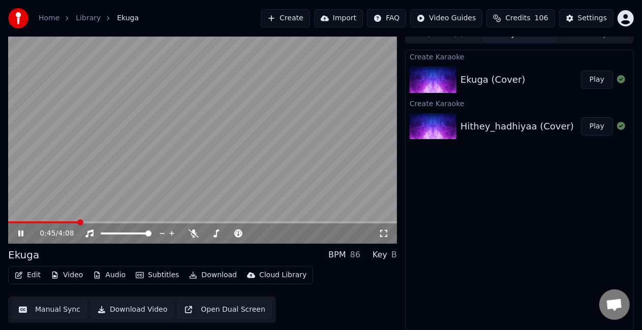
click at [78, 223] on span at bounding box center [202, 223] width 389 height 2
click at [183, 173] on video at bounding box center [202, 134] width 389 height 219
click at [183, 172] on video at bounding box center [202, 134] width 389 height 219
click at [267, 222] on span at bounding box center [202, 223] width 389 height 2
click at [256, 160] on video at bounding box center [202, 134] width 389 height 219
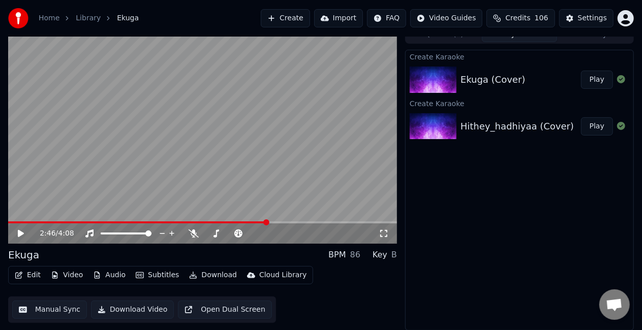
click at [250, 157] on video at bounding box center [202, 134] width 389 height 219
click at [245, 195] on video at bounding box center [202, 134] width 389 height 219
click at [272, 221] on video at bounding box center [202, 134] width 389 height 219
click at [268, 222] on span at bounding box center [150, 223] width 284 height 2
click at [248, 177] on video at bounding box center [202, 134] width 389 height 219
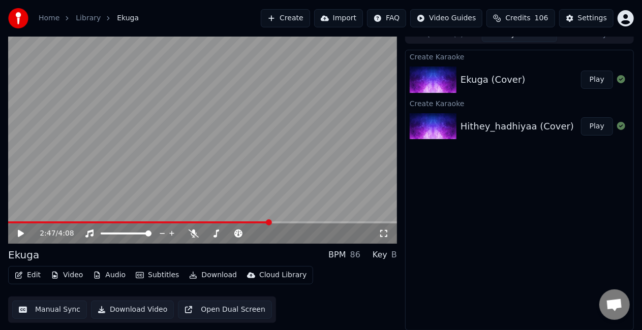
click at [244, 175] on video at bounding box center [202, 134] width 389 height 219
click at [251, 157] on video at bounding box center [202, 134] width 389 height 219
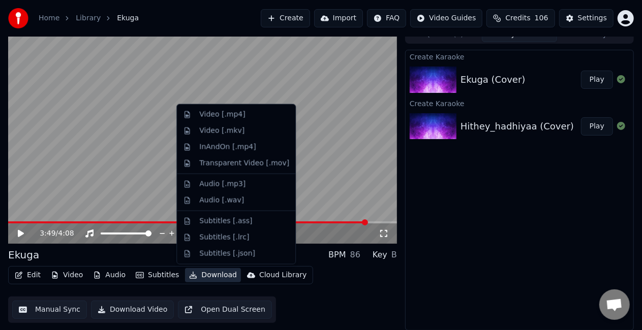
click at [210, 275] on button "Download" at bounding box center [213, 275] width 56 height 14
click at [239, 116] on div "Video [.mp4]" at bounding box center [244, 115] width 90 height 10
